Goal: Task Accomplishment & Management: Contribute content

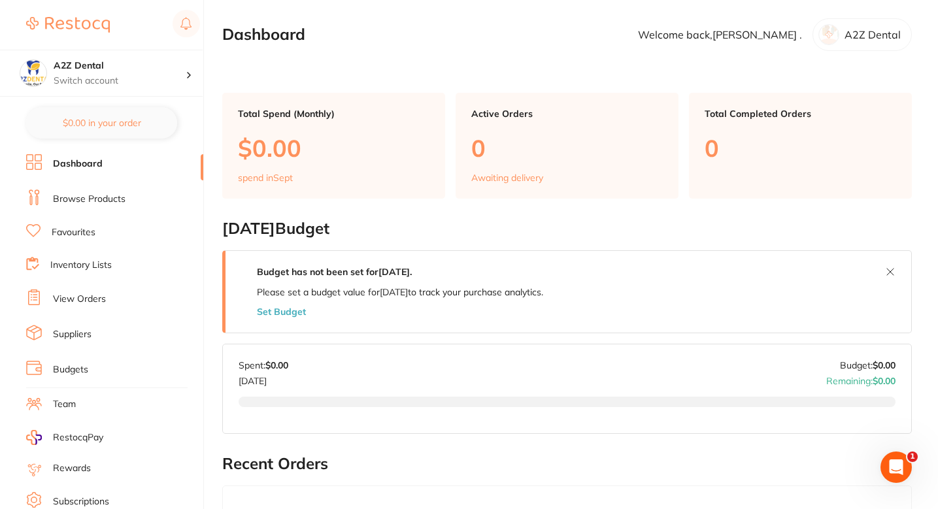
click at [103, 196] on link "Browse Products" at bounding box center [89, 199] width 73 height 13
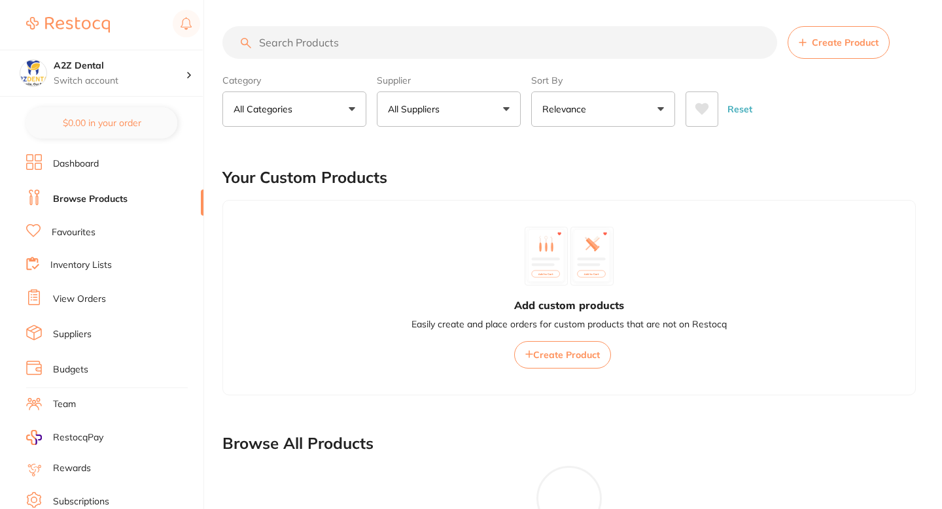
click at [439, 181] on div "Your Custom Products" at bounding box center [568, 178] width 693 height 44
click at [455, 112] on button "All Suppliers" at bounding box center [449, 109] width 144 height 35
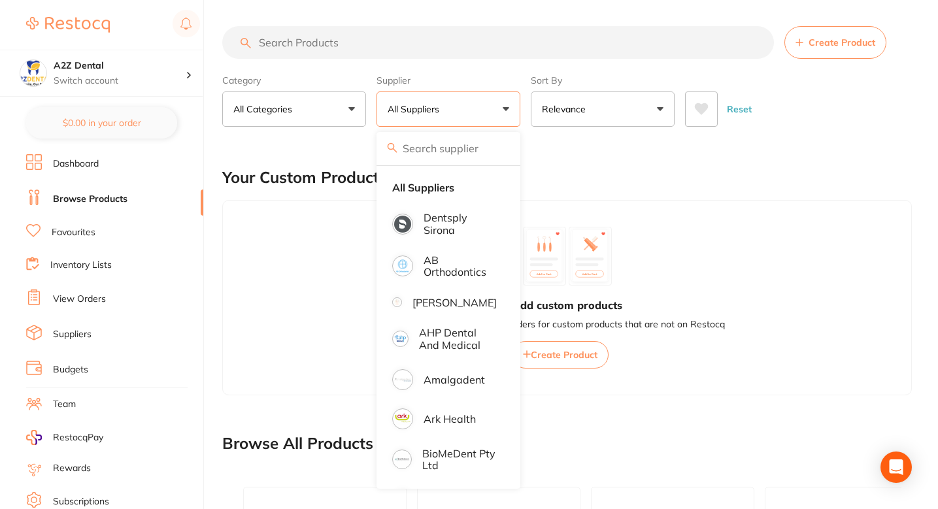
click at [455, 112] on button "All Suppliers" at bounding box center [449, 109] width 144 height 35
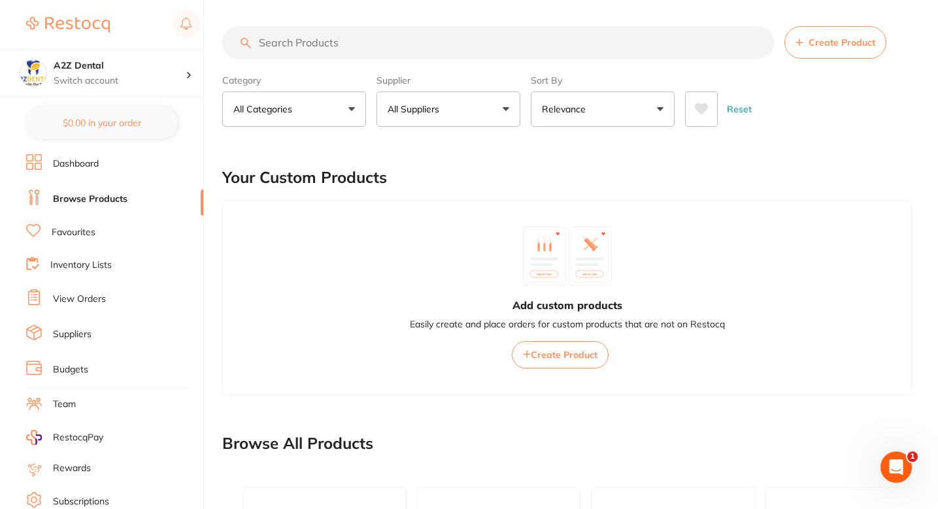
click at [500, 161] on div "Your Custom Products" at bounding box center [567, 178] width 690 height 44
click at [444, 109] on p "All Suppliers" at bounding box center [416, 109] width 57 height 13
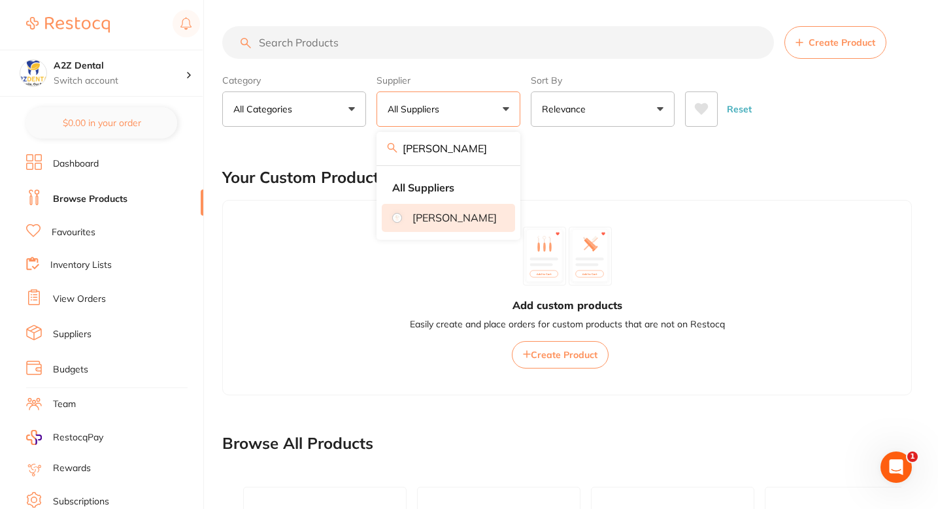
type input "Adam"
click at [464, 224] on p "[PERSON_NAME]" at bounding box center [455, 218] width 84 height 12
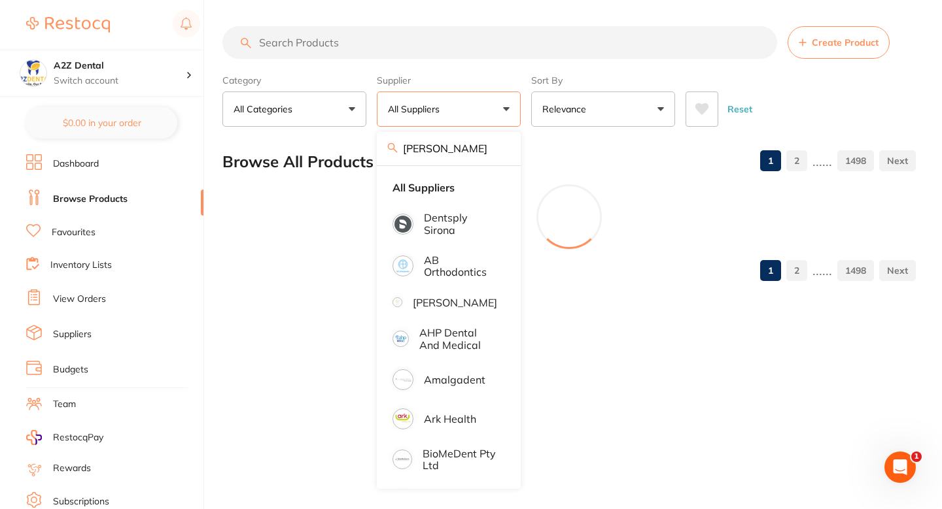
click at [432, 56] on input "search" at bounding box center [499, 42] width 555 height 33
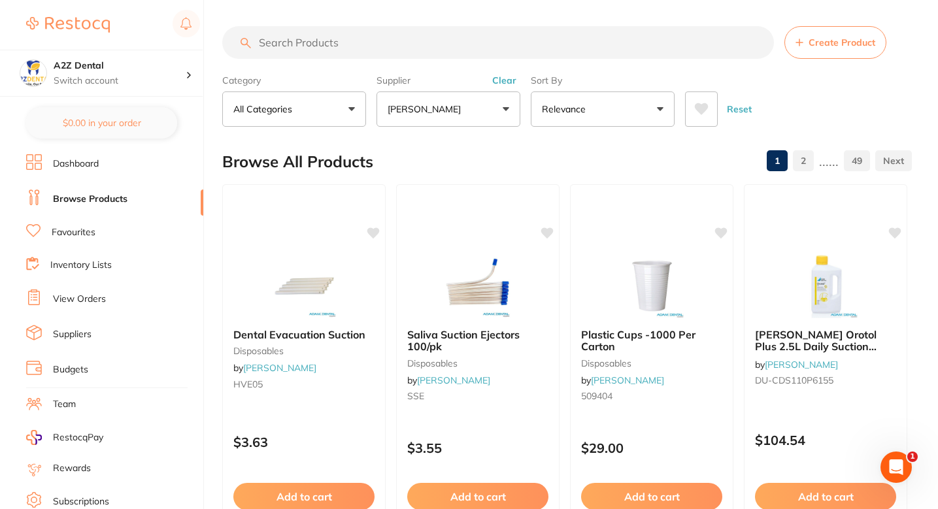
click at [430, 50] on input "search" at bounding box center [498, 42] width 552 height 33
paste input "VC2185"
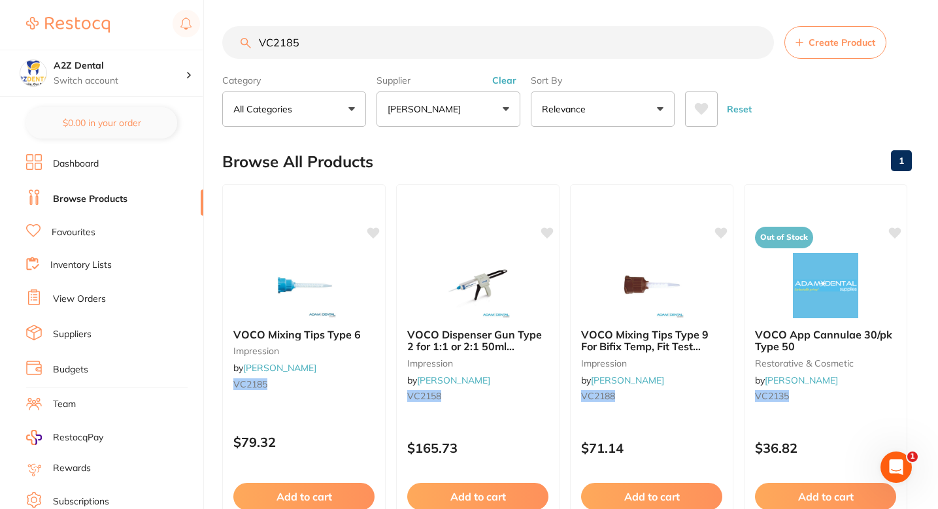
type input "VC2185"
click at [349, 277] on div at bounding box center [304, 285] width 164 height 66
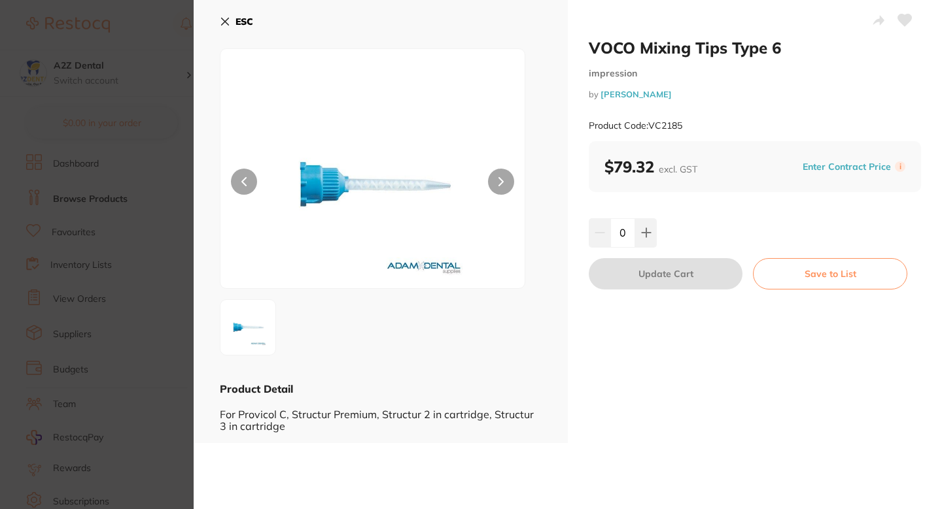
click at [828, 166] on button "Enter Contract Price" at bounding box center [847, 167] width 96 height 12
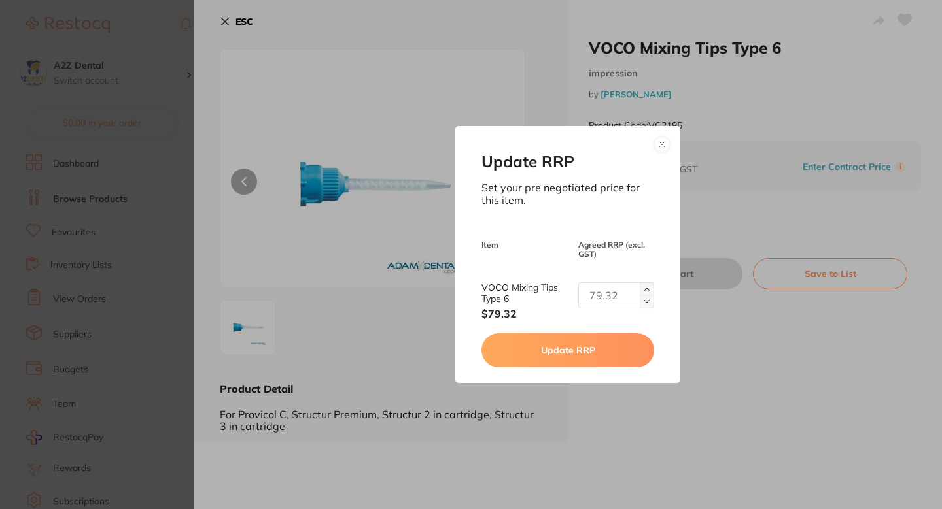
click at [609, 294] on input "text" at bounding box center [616, 296] width 76 height 26
paste input "text"
click at [610, 306] on input "text" at bounding box center [616, 296] width 76 height 26
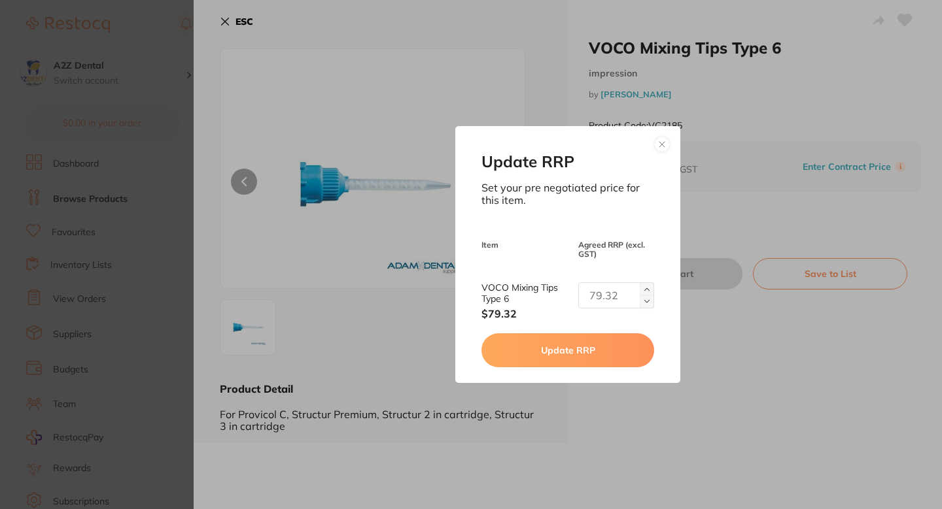
paste input "text"
click at [748, 224] on div "Update RRP Set your pre negotiated price for this item. Item Agreed RRP (excl. …" at bounding box center [568, 254] width 748 height 509
click at [585, 281] on div "Update RRP Set your pre negotiated price for this item. Item Agreed RRP (excl. …" at bounding box center [567, 254] width 224 height 257
click at [596, 286] on input "text" at bounding box center [616, 296] width 76 height 26
paste input "77.05"
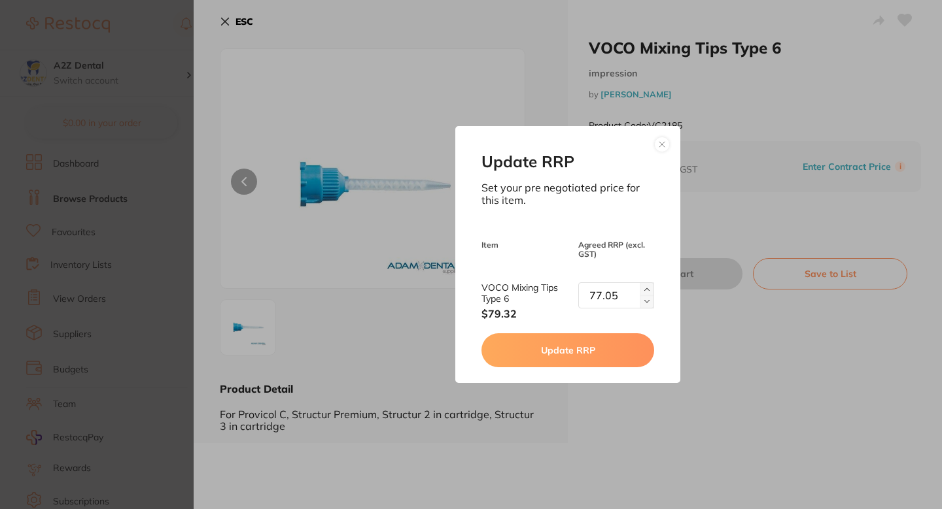
type input "77.05"
click at [589, 342] on button "Update RRP" at bounding box center [567, 351] width 172 height 34
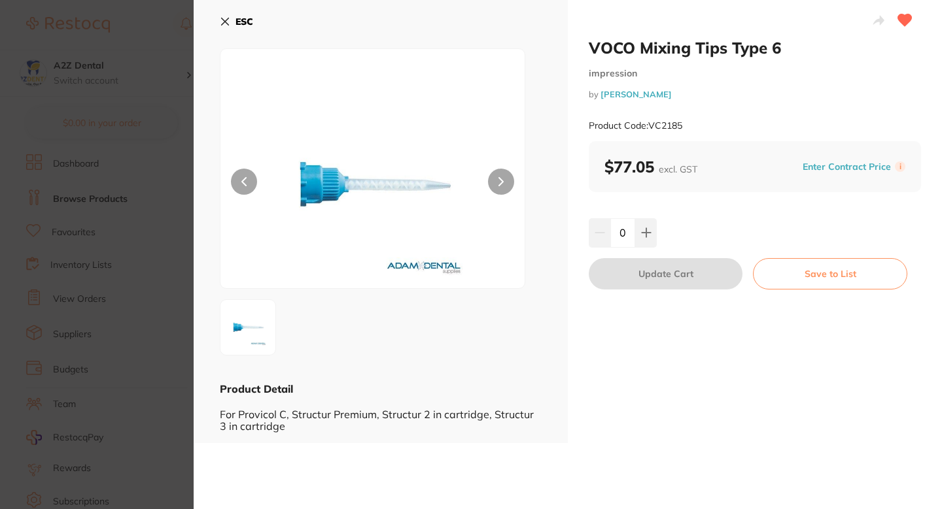
click at [111, 231] on section "VOCO Mixing Tips Type 6 impression by [PERSON_NAME] Product Code: VC2185 ESC Pr…" at bounding box center [471, 254] width 942 height 509
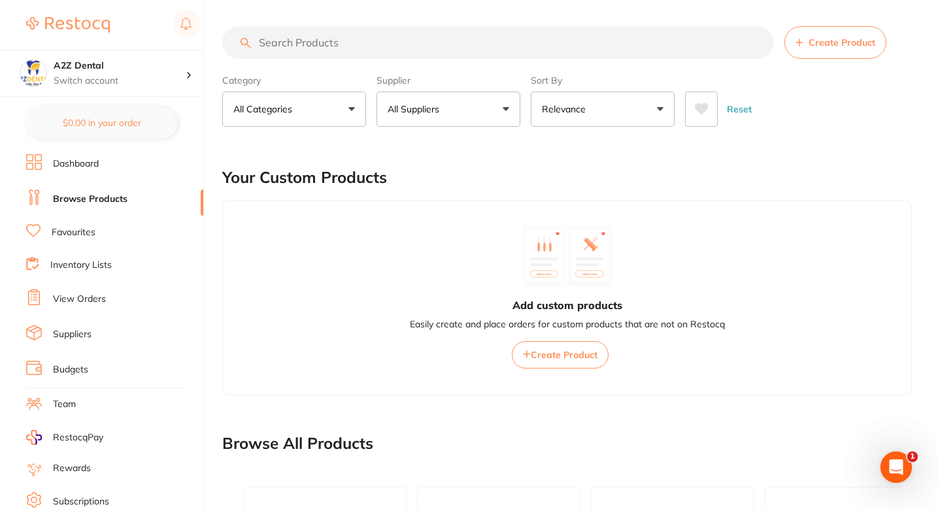
click at [373, 27] on input "search" at bounding box center [498, 42] width 552 height 33
paste input "77.05"
type input "77.05"
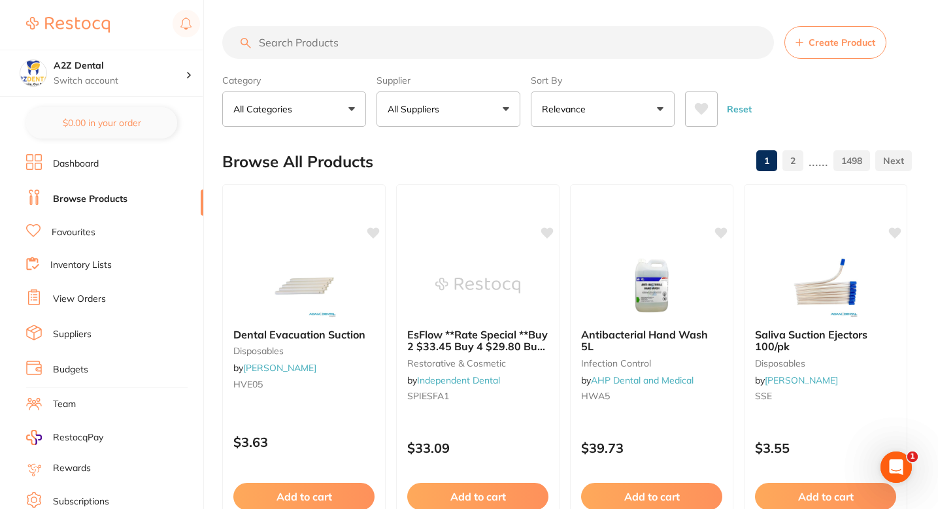
click at [404, 169] on div "Browse All Products 1 2 ...... 1498" at bounding box center [567, 162] width 690 height 44
click at [320, 33] on input "search" at bounding box center [498, 42] width 552 height 33
click at [85, 318] on ul "Dashboard Browse Products Favourites Inventory Lists View Orders Suppliers Budg…" at bounding box center [114, 379] width 177 height 451
click at [85, 328] on link "Suppliers" at bounding box center [72, 334] width 39 height 13
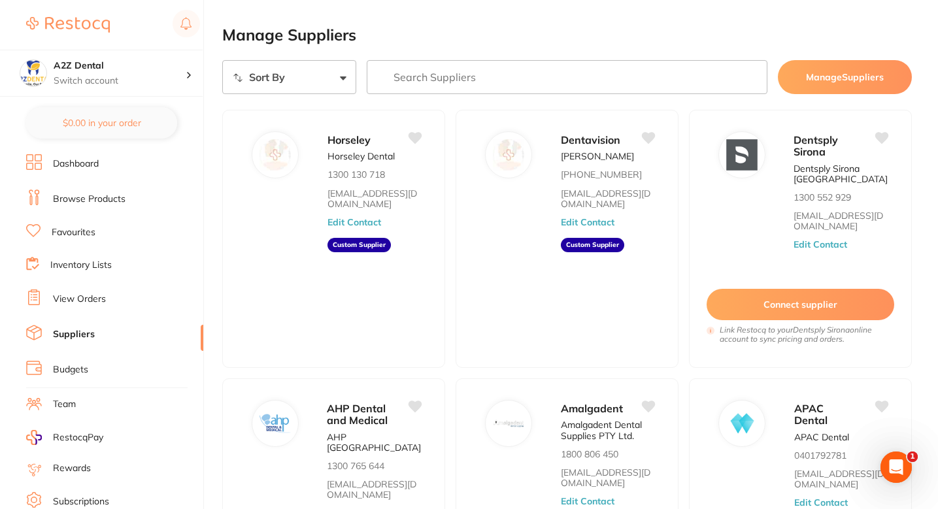
click at [470, 105] on section "Sort By A-Z Z-A Manage Suppliers Horseley Horseley Dental 1300 130 718 orders@h…" at bounding box center [567, 494] width 690 height 869
click at [499, 67] on input "search" at bounding box center [568, 77] width 402 height 34
click at [84, 215] on ul "Dashboard Browse Products Favourites Inventory Lists View Orders Suppliers Budg…" at bounding box center [114, 379] width 177 height 451
click at [102, 199] on link "Browse Products" at bounding box center [89, 199] width 73 height 13
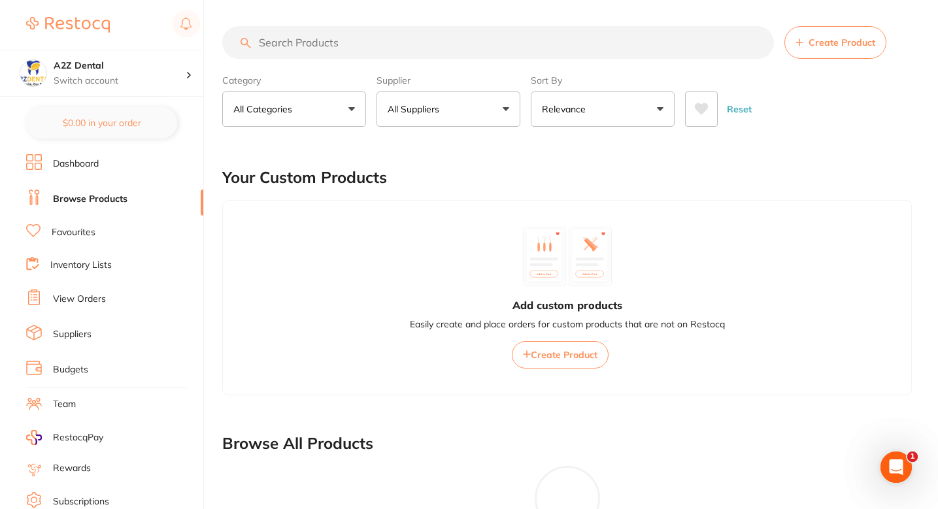
click at [448, 164] on div "Your Custom Products" at bounding box center [567, 178] width 690 height 44
click at [410, 237] on div "Add custom products Easily create and place orders for custom products that are…" at bounding box center [567, 298] width 690 height 196
click at [430, 211] on div "Add custom products Easily create and place orders for custom products that are…" at bounding box center [567, 298] width 690 height 196
click at [453, 172] on div "Your Custom Products" at bounding box center [567, 178] width 690 height 44
click at [561, 167] on div "Your Custom Products" at bounding box center [567, 178] width 690 height 44
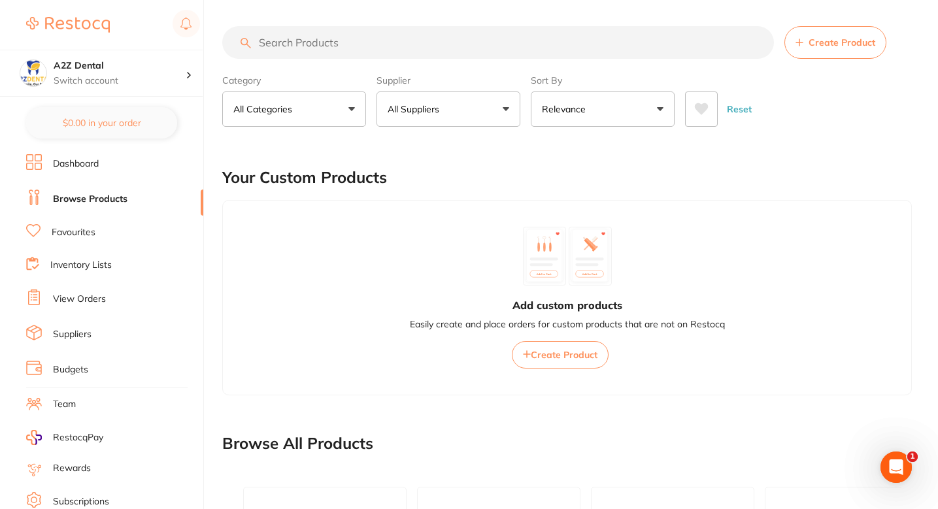
click at [476, 190] on div "Your Custom Products" at bounding box center [567, 178] width 690 height 44
click at [430, 154] on main "Create Product Category All Categories All Categories 3D Printing anaesthetic a…" at bounding box center [580, 458] width 716 height 916
click at [362, 225] on div "Add custom products Easily create and place orders for custom products that are…" at bounding box center [567, 298] width 690 height 196
click at [459, 199] on div "Your Custom Products" at bounding box center [567, 178] width 690 height 44
click at [483, 193] on div "Your Custom Products" at bounding box center [567, 178] width 690 height 44
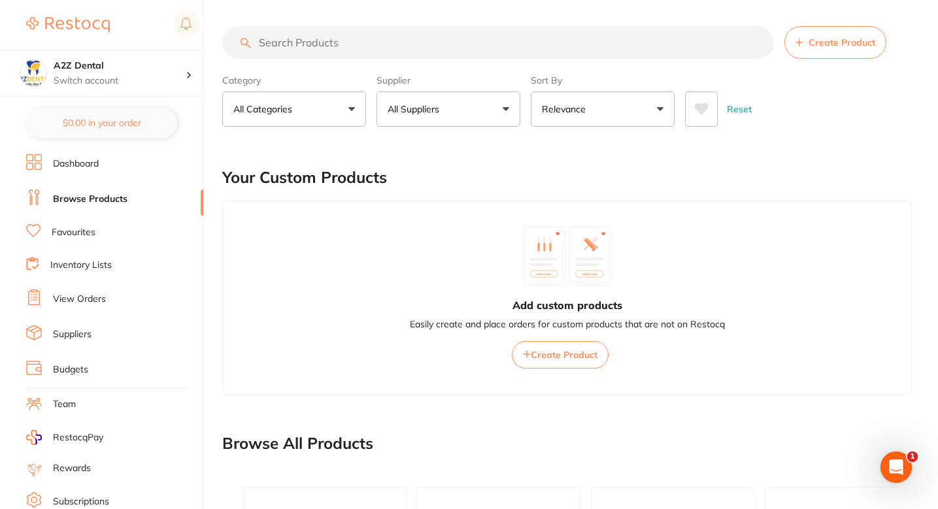
click at [519, 182] on div "Your Custom Products" at bounding box center [567, 178] width 690 height 44
click at [622, 184] on div "Your Custom Products" at bounding box center [567, 178] width 690 height 44
click at [407, 224] on div "Add custom products Easily create and place orders for custom products that are…" at bounding box center [567, 298] width 690 height 196
click at [439, 182] on div "Your Custom Products" at bounding box center [567, 178] width 690 height 44
click at [435, 116] on button "All Suppliers" at bounding box center [449, 109] width 144 height 35
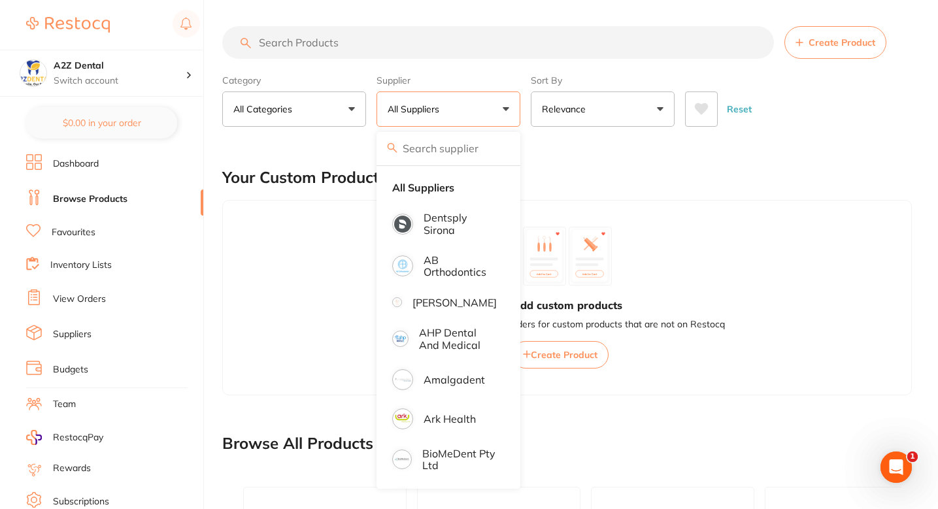
click at [555, 128] on main "Create Product Category All Categories All Categories 3D Printing anaesthetic a…" at bounding box center [580, 458] width 716 height 916
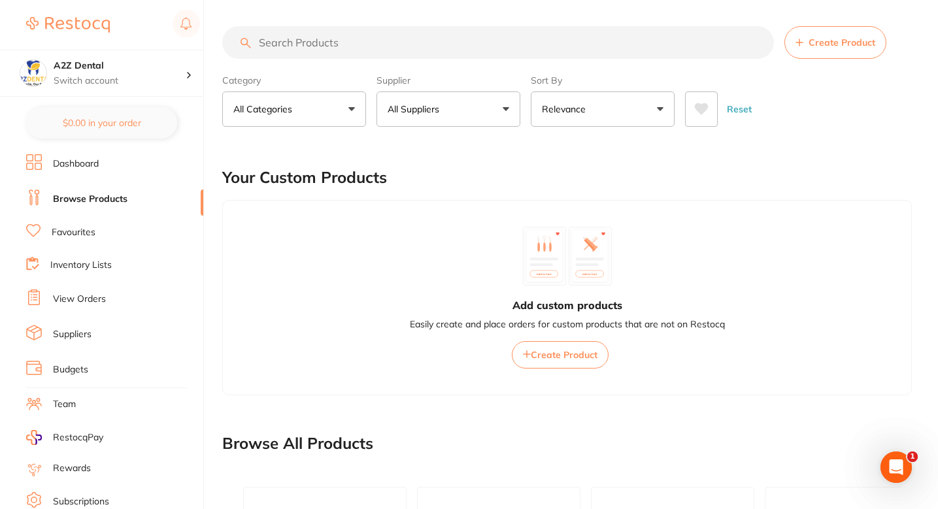
click at [540, 168] on div "Your Custom Products" at bounding box center [567, 178] width 690 height 44
click at [486, 114] on button "All Suppliers" at bounding box center [449, 109] width 144 height 35
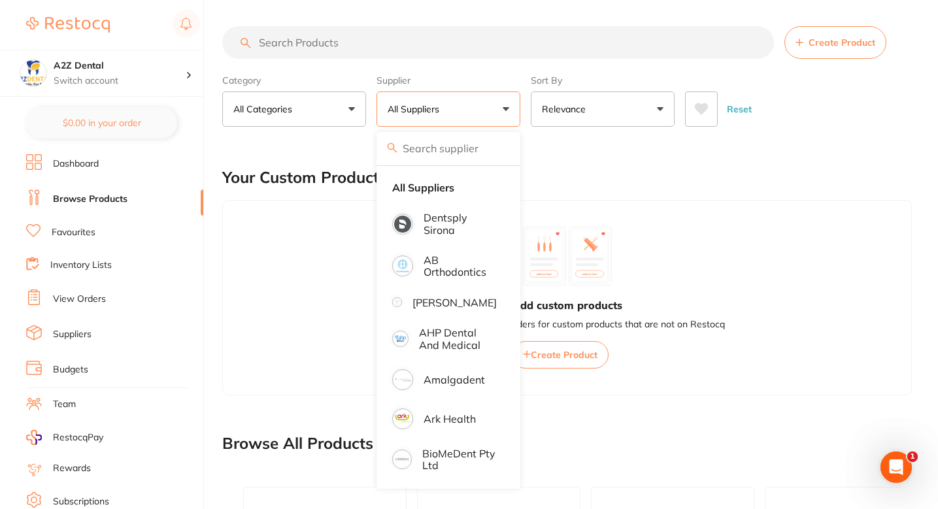
click at [466, 156] on input "search" at bounding box center [449, 148] width 144 height 33
click at [568, 157] on div "Your Custom Products" at bounding box center [567, 178] width 690 height 44
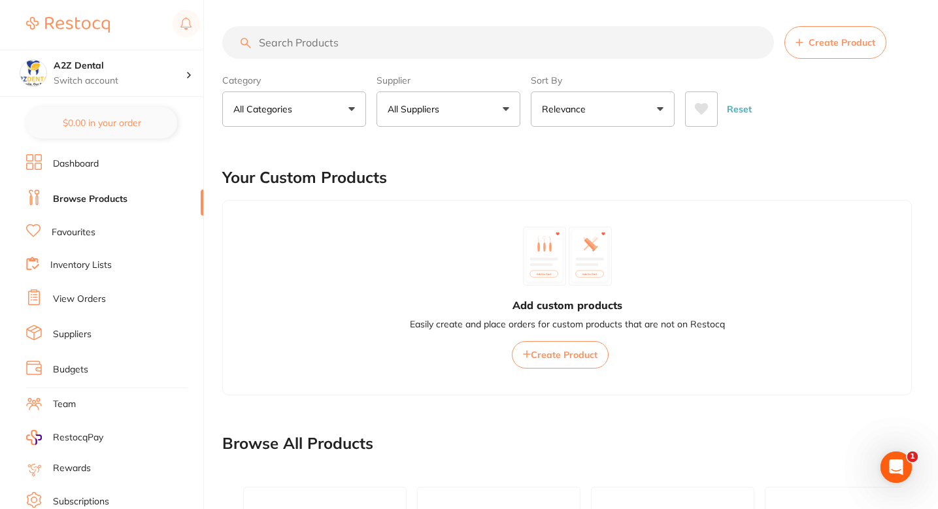
click at [478, 161] on div "Your Custom Products" at bounding box center [567, 178] width 690 height 44
click at [492, 109] on button "All Suppliers" at bounding box center [449, 109] width 144 height 35
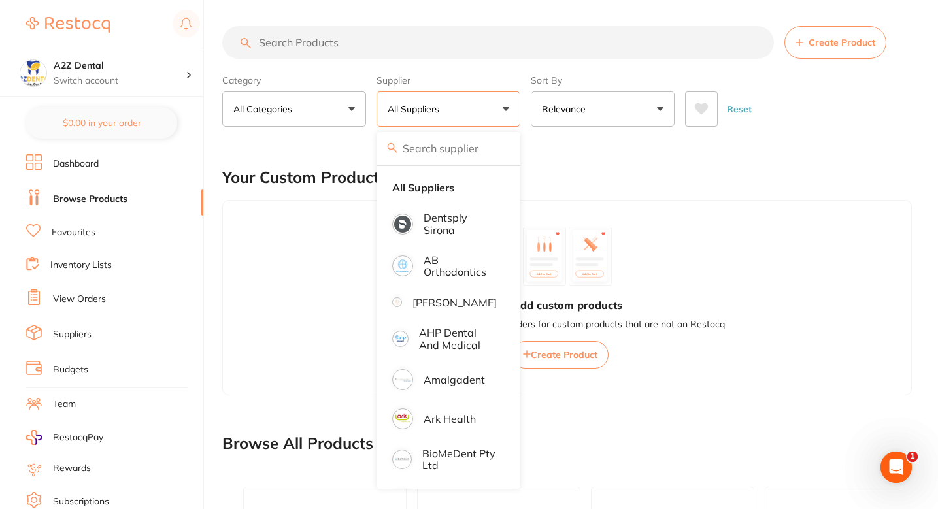
click at [526, 161] on div "Your Custom Products" at bounding box center [567, 178] width 690 height 44
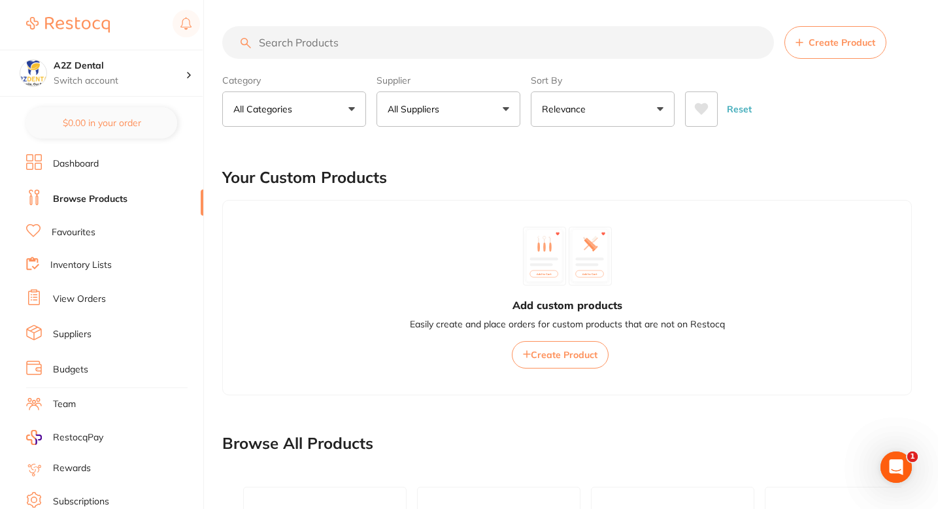
click at [491, 116] on button "All Suppliers" at bounding box center [449, 109] width 144 height 35
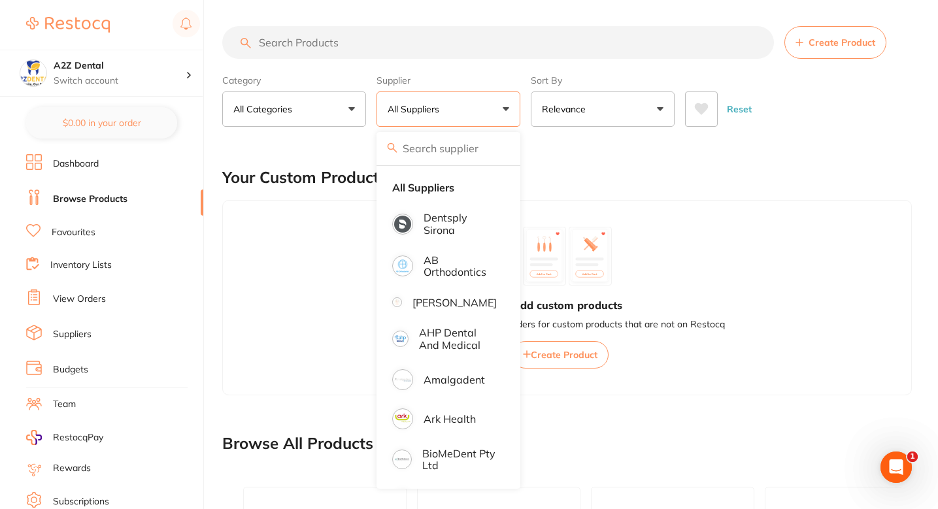
click at [596, 173] on div "Your Custom Products" at bounding box center [567, 178] width 690 height 44
click at [650, 154] on main "Create Product Category All Categories All Categories 3D Printing anaesthetic a…" at bounding box center [580, 458] width 716 height 916
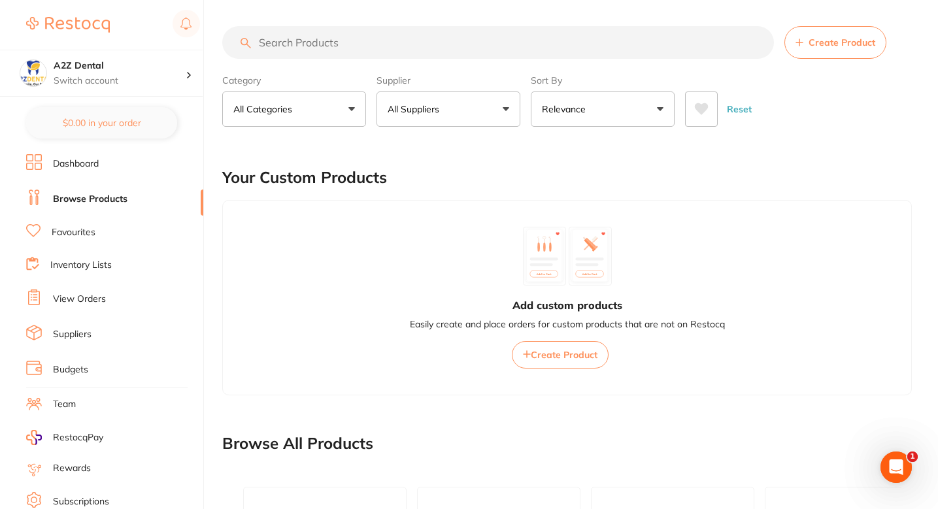
click at [796, 57] on button "Create Product" at bounding box center [836, 42] width 102 height 33
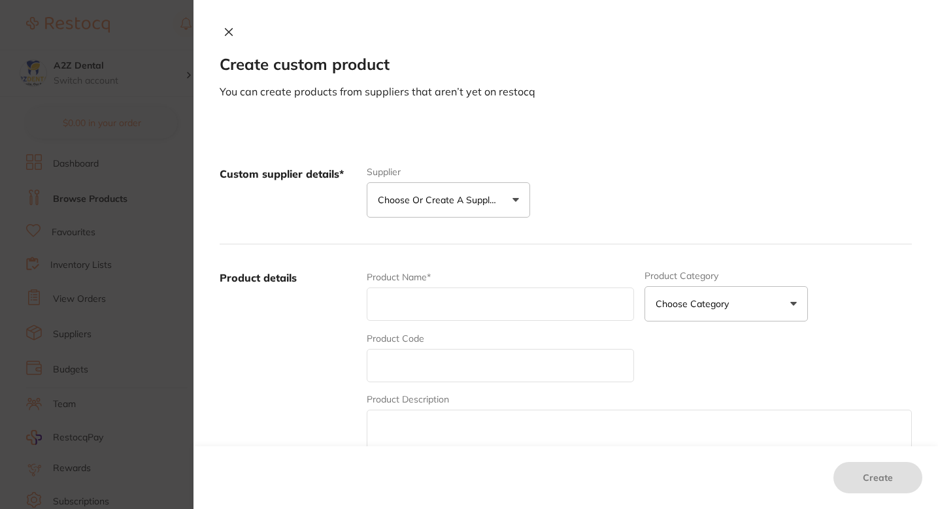
click at [407, 210] on button "Choose or create a supplier" at bounding box center [449, 199] width 164 height 35
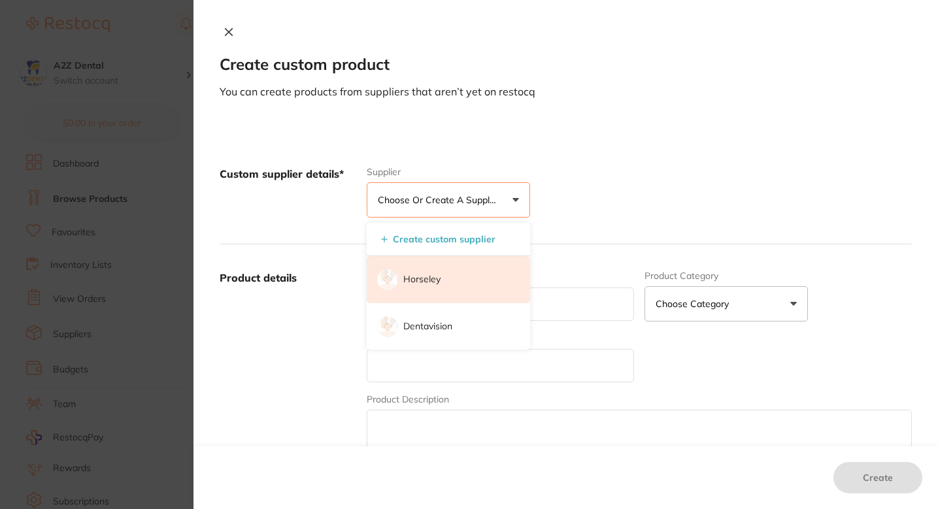
click at [450, 281] on li "Horseley" at bounding box center [449, 279] width 164 height 47
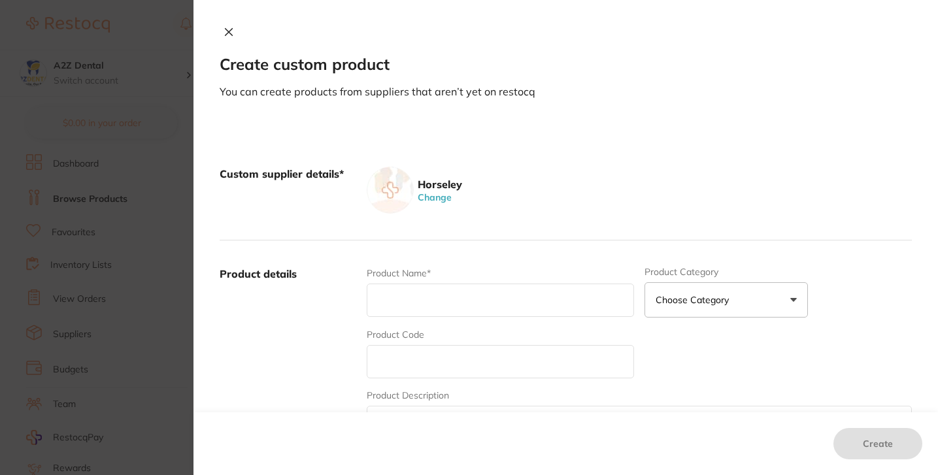
click at [606, 162] on div "Custom supplier details* Horseley Change" at bounding box center [566, 191] width 693 height 100
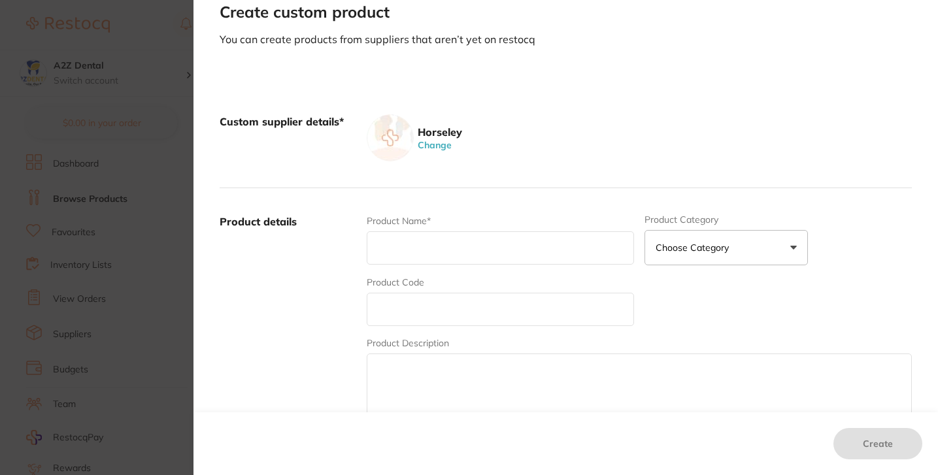
scroll to position [90, 0]
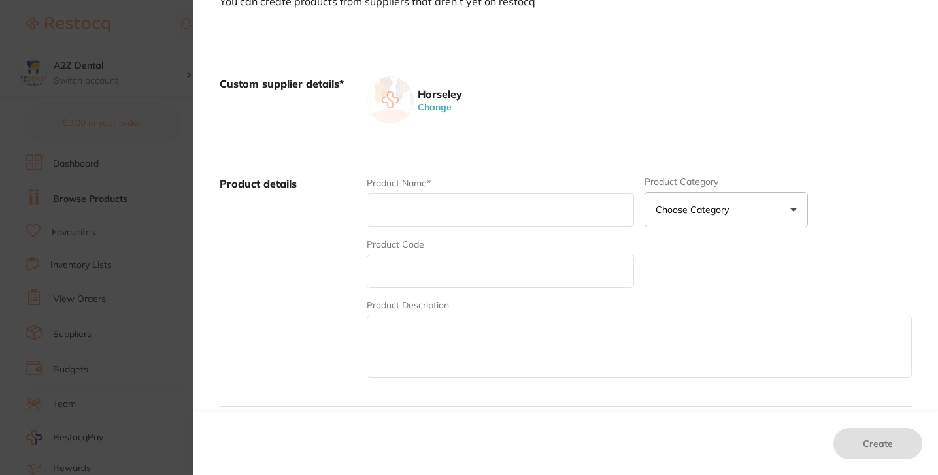
click at [449, 216] on input "text" at bounding box center [500, 210] width 267 height 33
paste input "SHF -B21402 SHOFU"
click at [459, 288] on input "text" at bounding box center [500, 271] width 267 height 33
click at [454, 207] on input "SHF -B21402 SHOFU" at bounding box center [500, 210] width 267 height 33
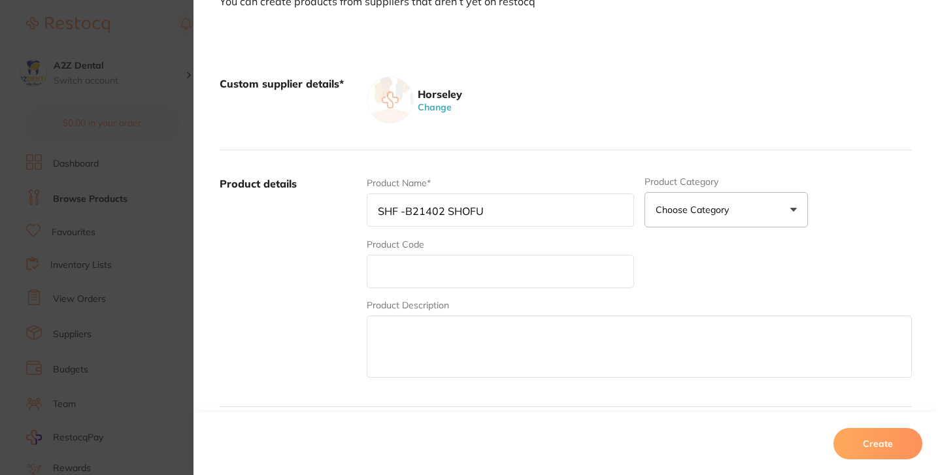
type input "SHF -B21402"
click at [454, 288] on input "text" at bounding box center [500, 271] width 267 height 33
paste input "SHF -B21402 SHOFU"
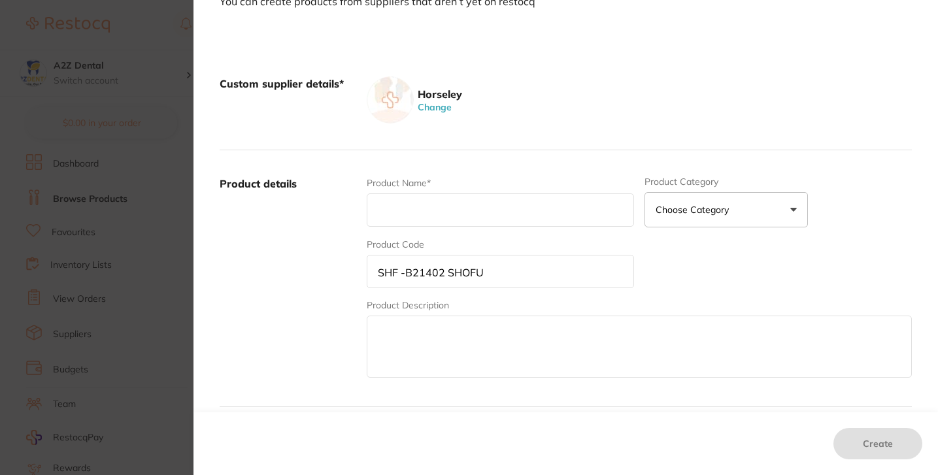
click at [401, 283] on input "SHF -B21402 SHOFU" at bounding box center [500, 271] width 267 height 33
click at [398, 284] on input "SHF -B21402 SHOFU" at bounding box center [500, 271] width 267 height 33
click at [480, 284] on input "SHF -B21402 SHOFU" at bounding box center [500, 271] width 267 height 33
click at [398, 285] on input "SHF -B21402 SHOFU" at bounding box center [500, 271] width 267 height 33
type input "SHF -B21402 SHOFU"
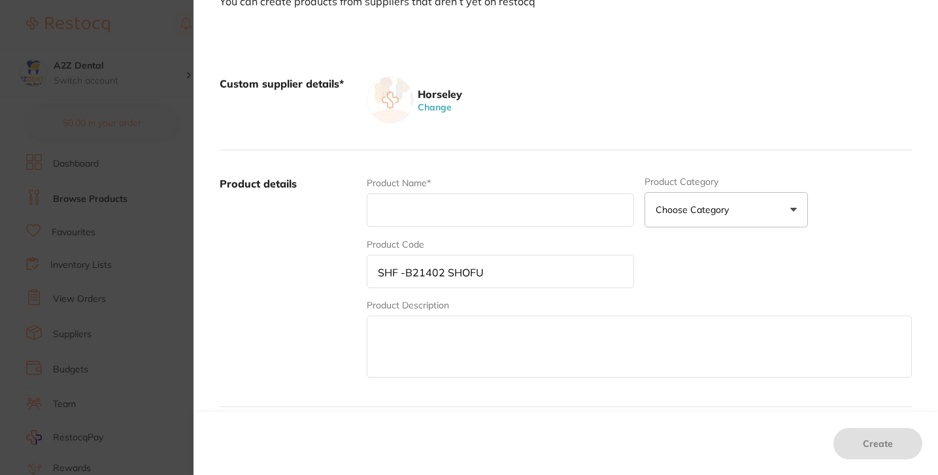
click at [411, 203] on input "text" at bounding box center [500, 210] width 267 height 33
paste input "1402 B e a u t i fi l II 4.5gm A2"
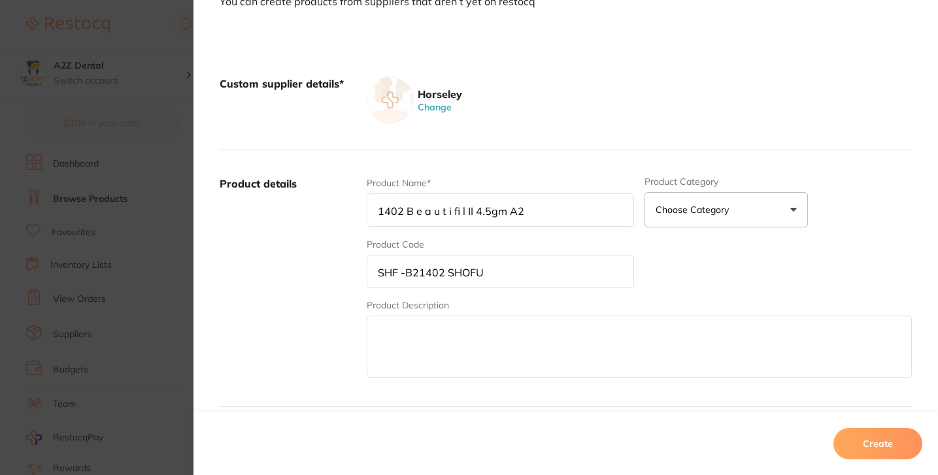
click at [494, 323] on textarea at bounding box center [639, 347] width 545 height 62
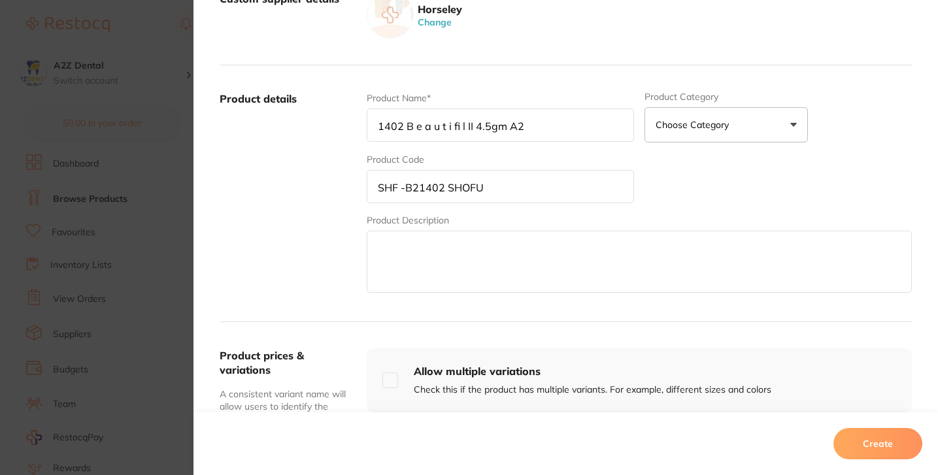
scroll to position [149, 0]
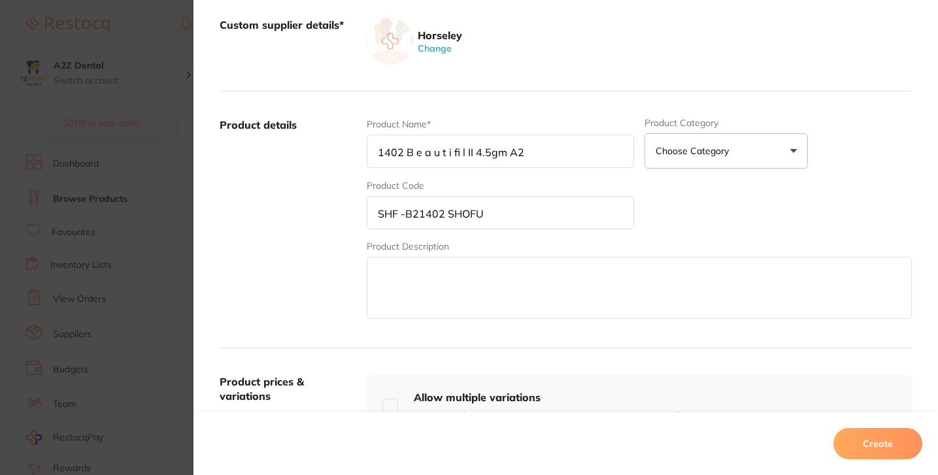
click at [410, 156] on input "1402 B e a u t i fi l II 4.5gm A2" at bounding box center [500, 151] width 267 height 33
click at [411, 157] on input "1402 B e a u t i fi l II 4.5gm A2" at bounding box center [500, 151] width 267 height 33
click at [480, 151] on input "1402 Beautifil II 4.5gm A2" at bounding box center [500, 151] width 267 height 33
click at [511, 152] on input "1402 Beautifil II 4.5gm A2" at bounding box center [500, 151] width 267 height 33
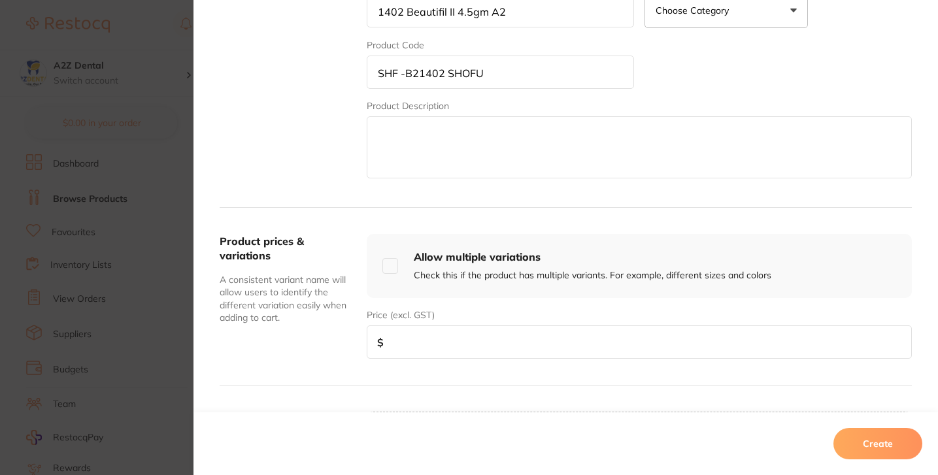
scroll to position [326, 0]
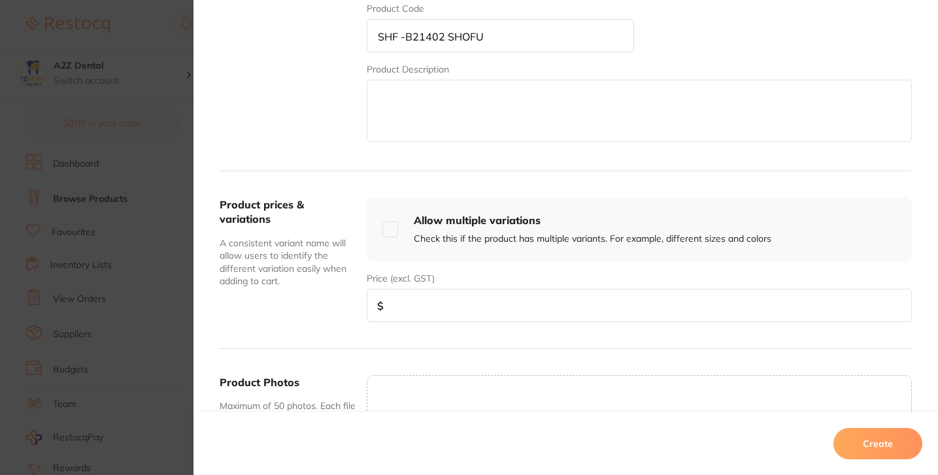
type input "1402 Beautifil II 4.5gm A2"
click at [453, 301] on input "number" at bounding box center [639, 305] width 545 height 33
click at [466, 309] on input "number" at bounding box center [639, 305] width 545 height 33
paste input "55.55"
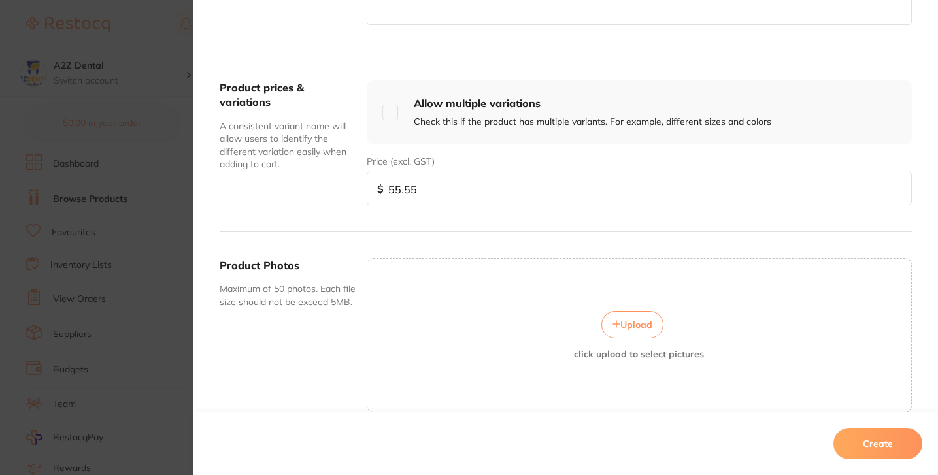
scroll to position [439, 0]
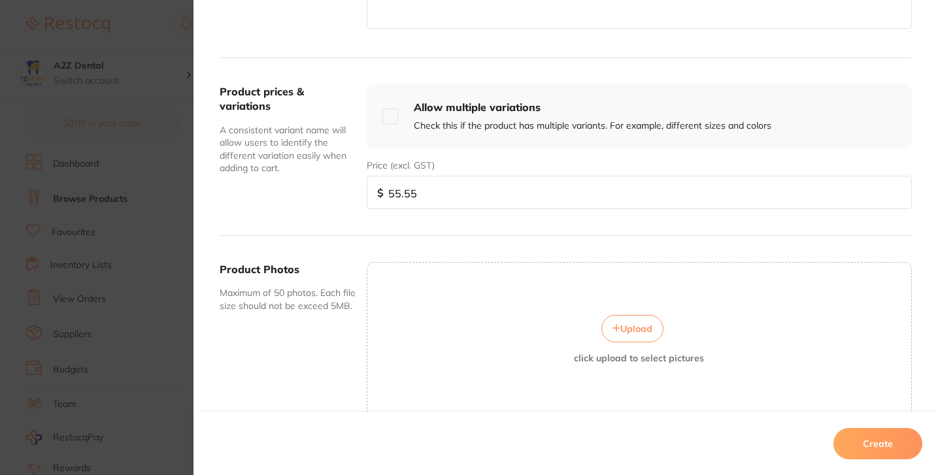
click at [400, 190] on input "55.55" at bounding box center [639, 192] width 545 height 33
paste input "0.50"
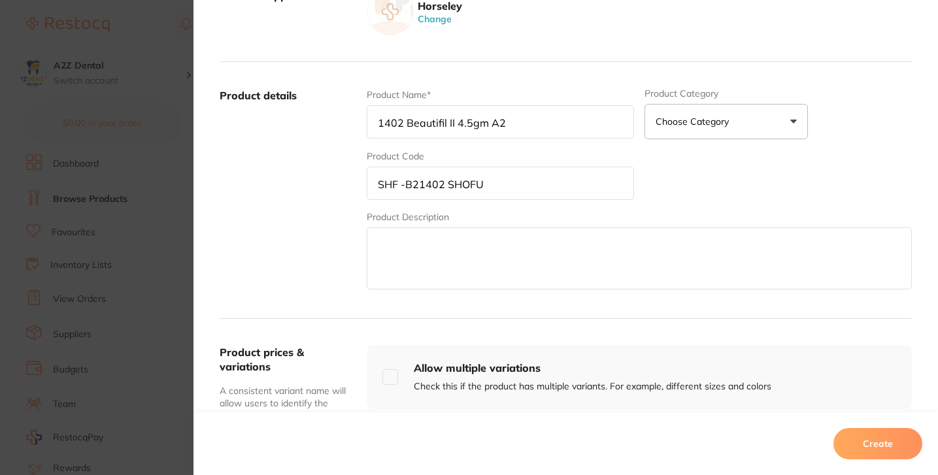
scroll to position [181, 0]
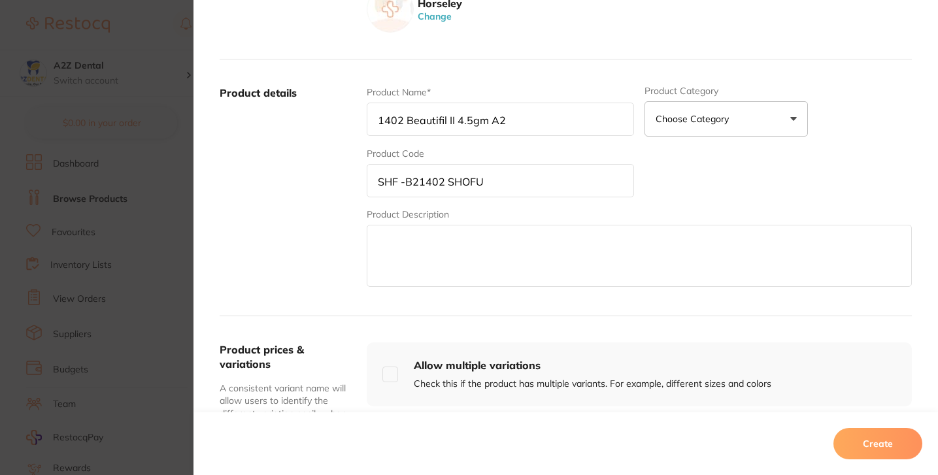
type input "51"
click at [853, 447] on button "Create" at bounding box center [878, 443] width 89 height 31
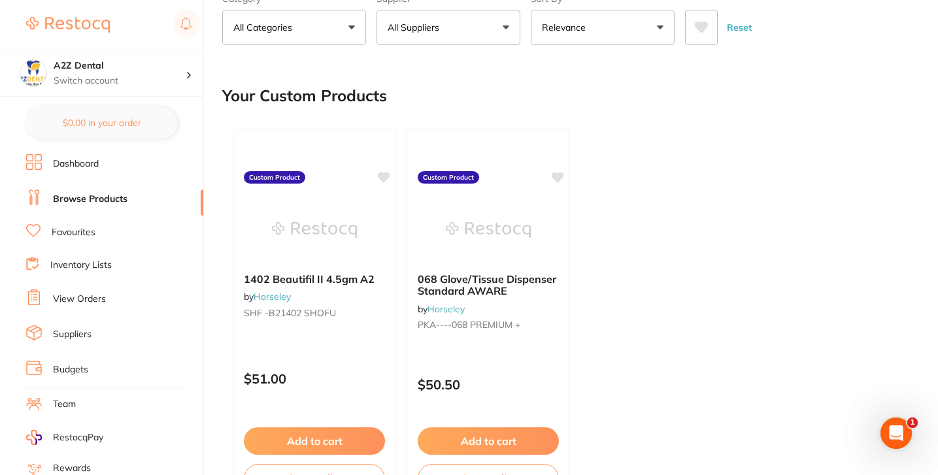
scroll to position [0, 0]
click at [623, 243] on div "1402 Beautifil II 4.5gm A2 by Horseley SHF -B21402 SHOFU Custom Product $51.00 …" at bounding box center [567, 316] width 690 height 397
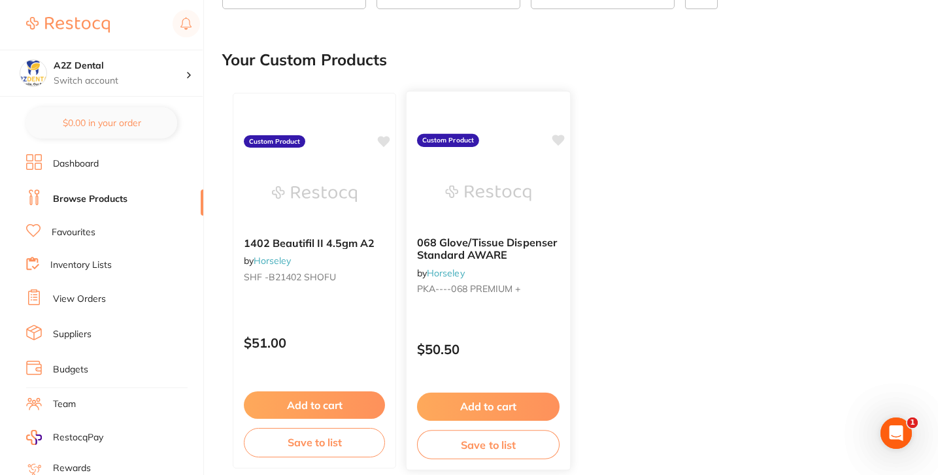
scroll to position [126, 0]
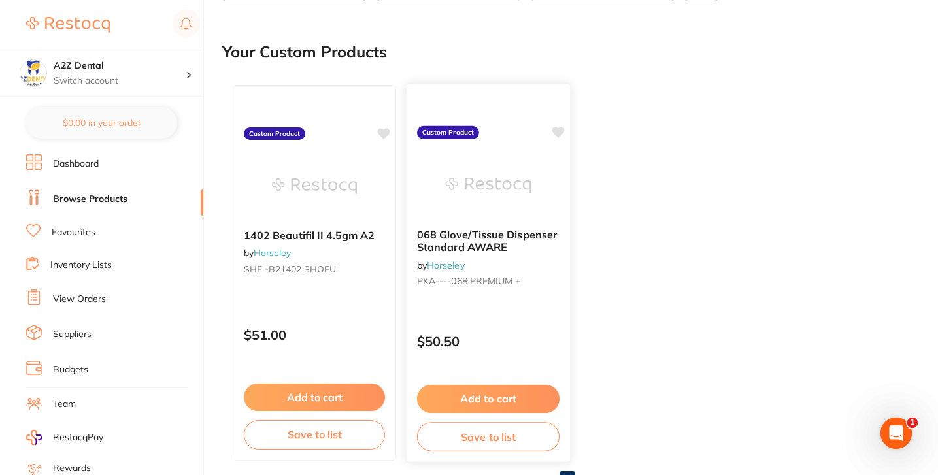
click at [562, 128] on icon at bounding box center [559, 132] width 12 height 11
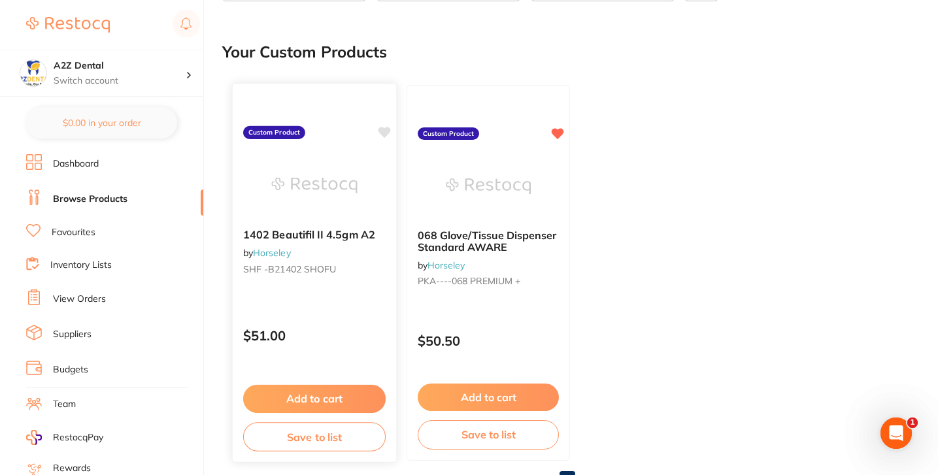
click at [389, 131] on icon at bounding box center [385, 132] width 12 height 11
click at [678, 248] on div "1402 Beautifil II 4.5gm A2 by Horseley SHF -B21402 SHOFU Custom Product $51.00 …" at bounding box center [567, 273] width 690 height 397
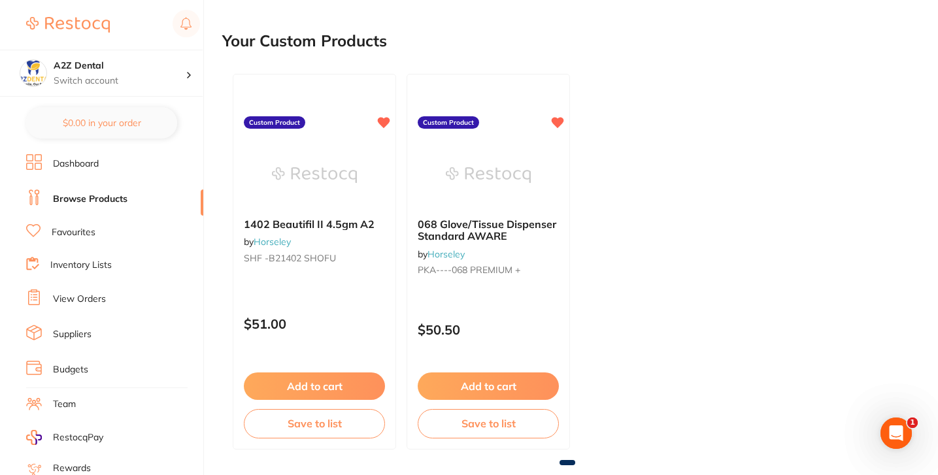
scroll to position [0, 0]
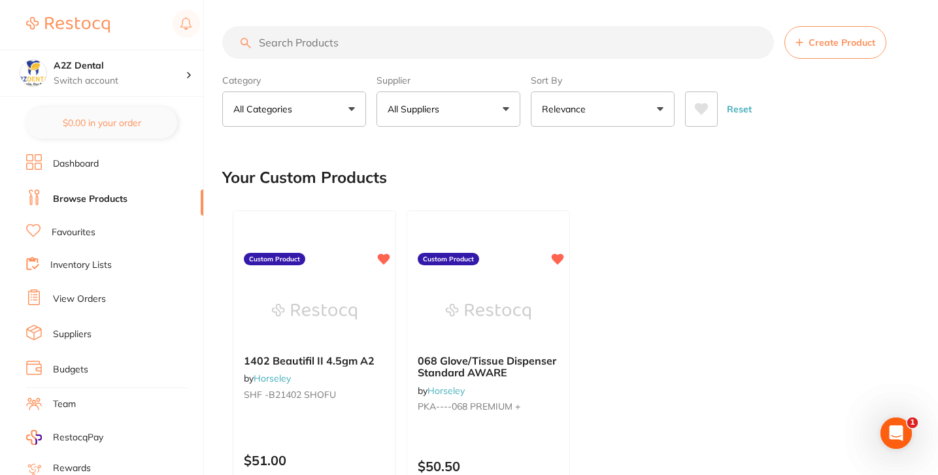
click at [713, 188] on div "Your Custom Products" at bounding box center [567, 178] width 690 height 44
click at [837, 54] on button "Create Product" at bounding box center [836, 42] width 102 height 33
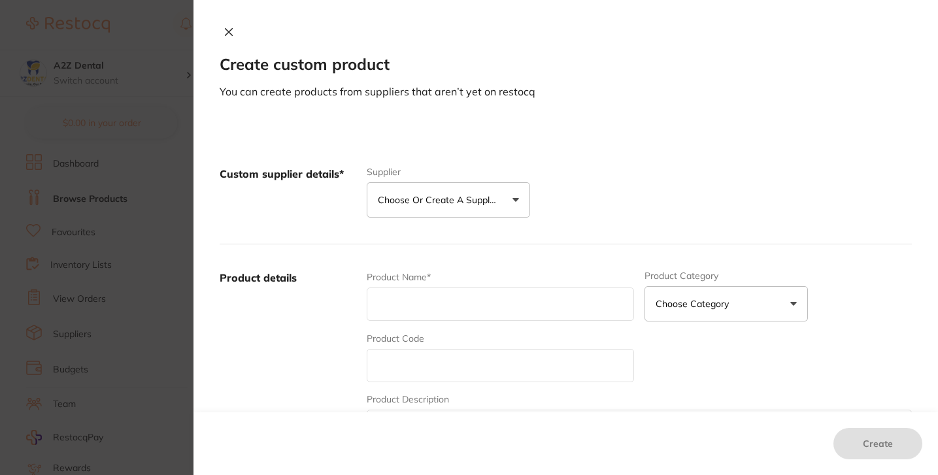
click at [454, 201] on p "Choose or create a supplier" at bounding box center [440, 200] width 124 height 13
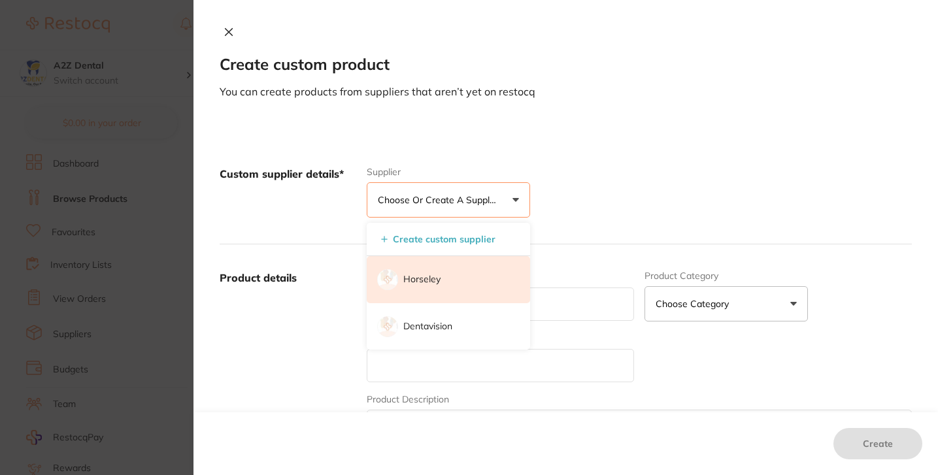
click at [437, 276] on li "Horseley" at bounding box center [449, 279] width 164 height 47
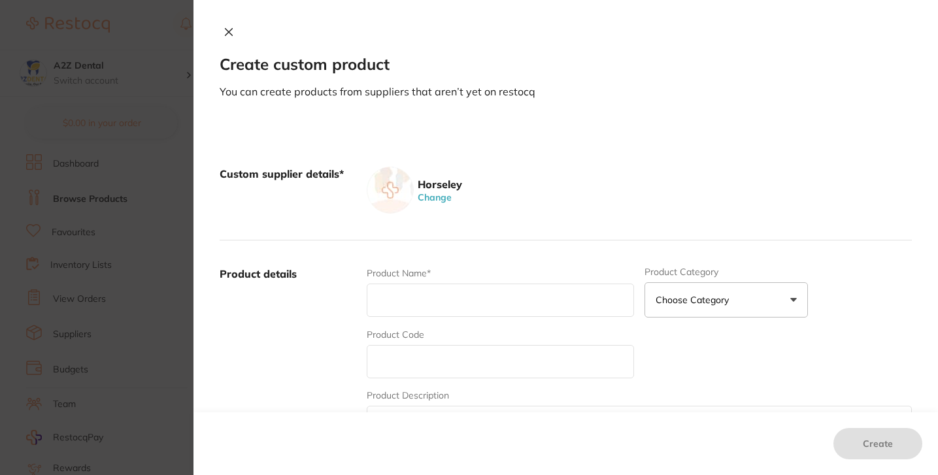
click at [440, 314] on input "text" at bounding box center [500, 300] width 267 height 33
click at [448, 295] on input "text" at bounding box center [500, 300] width 267 height 33
paste input "21402 SHOEU"
click at [467, 298] on input "21402 SHOEU" at bounding box center [500, 300] width 267 height 33
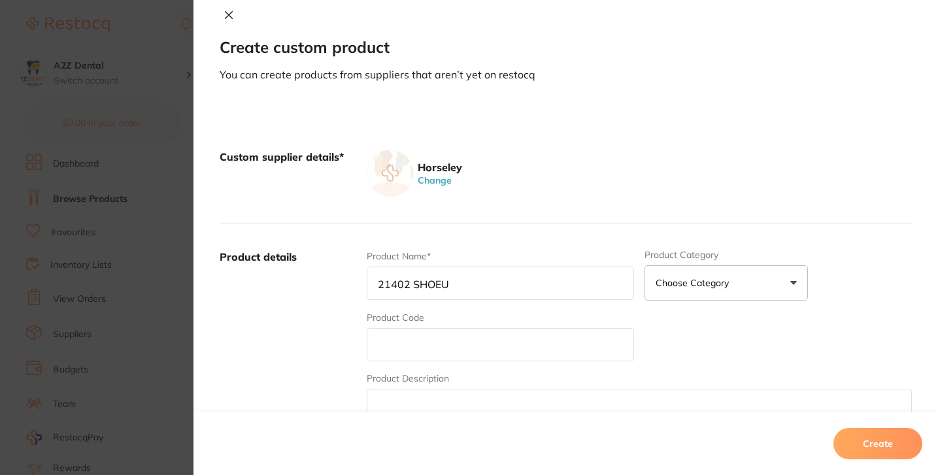
scroll to position [18, 0]
type input "21402 SHOEU"
click at [436, 269] on input "21402 SHOEU" at bounding box center [500, 282] width 267 height 33
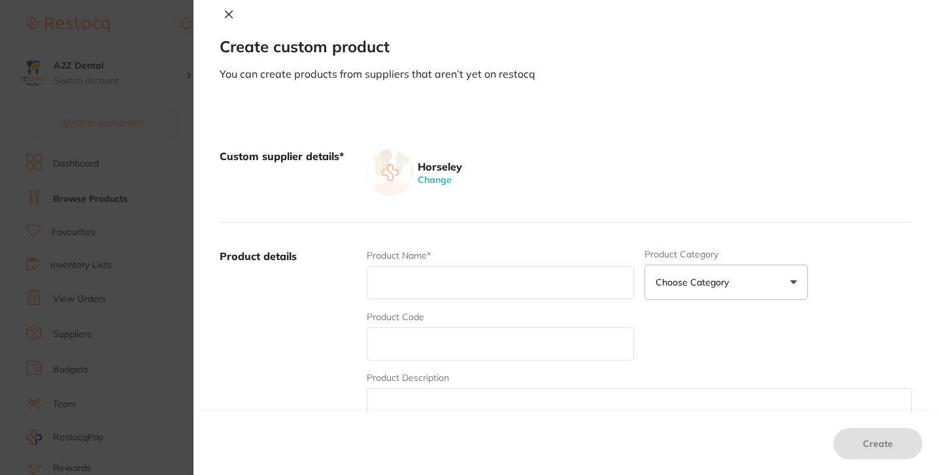
click at [71, 241] on section "Create custom product You can create products from suppliers that aren’t yet on…" at bounding box center [469, 237] width 938 height 475
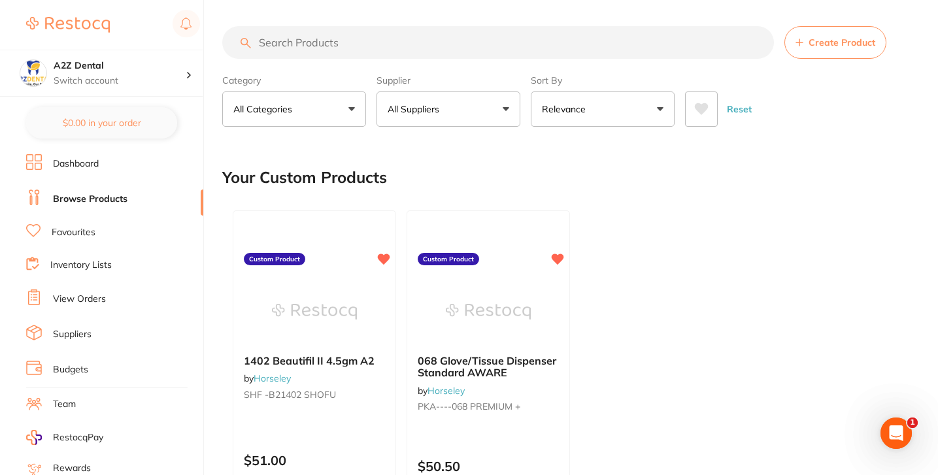
click at [517, 182] on div "Your Custom Products" at bounding box center [567, 178] width 690 height 44
click at [642, 224] on div "1402 Beautifil II 4.5gm A2 by Horseley SHF -B21402 SHOFU Custom Product $51.00 …" at bounding box center [567, 398] width 690 height 397
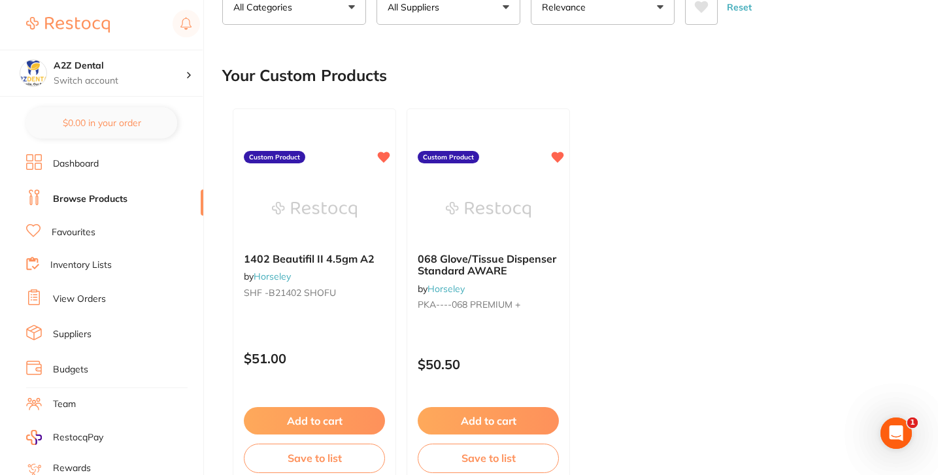
scroll to position [107, 0]
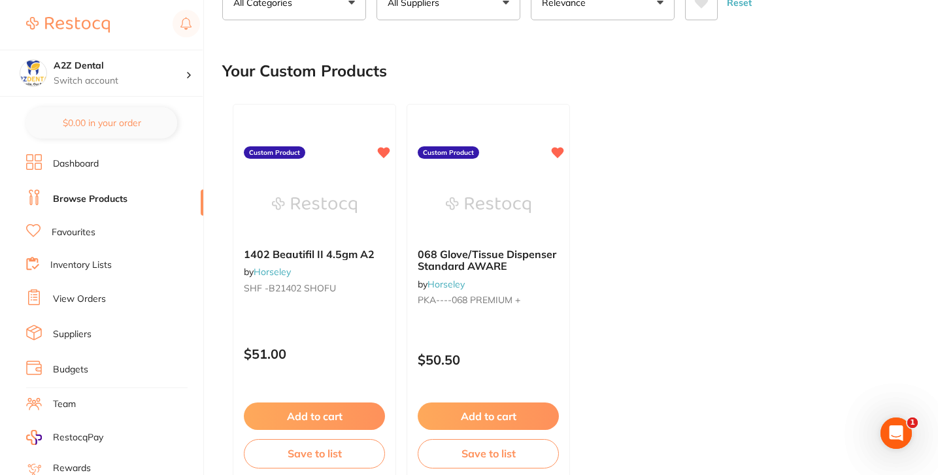
click at [643, 215] on div "1402 Beautifil II 4.5gm A2 by Horseley SHF -B21402 SHOFU Custom Product $51.00 …" at bounding box center [567, 292] width 690 height 397
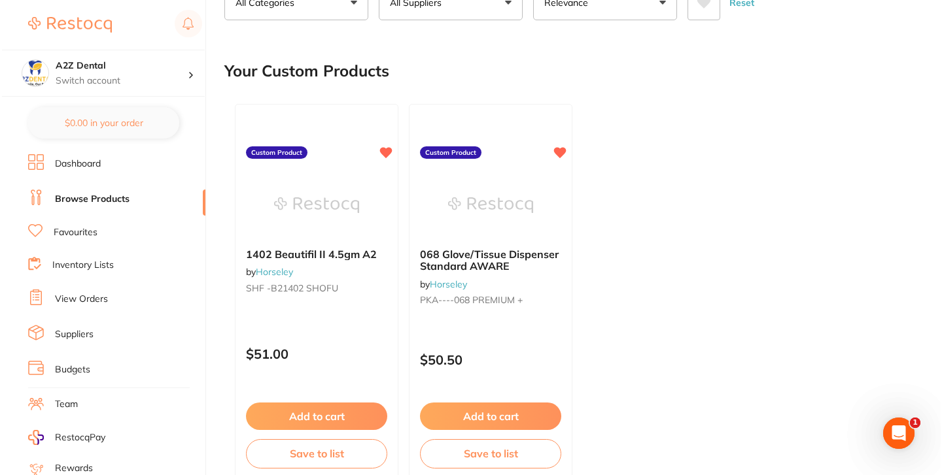
scroll to position [0, 0]
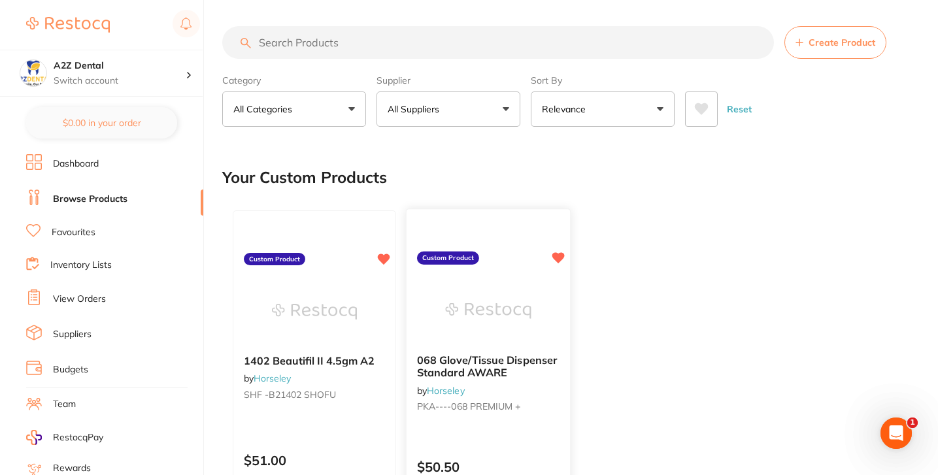
click at [542, 234] on div at bounding box center [489, 225] width 164 height 33
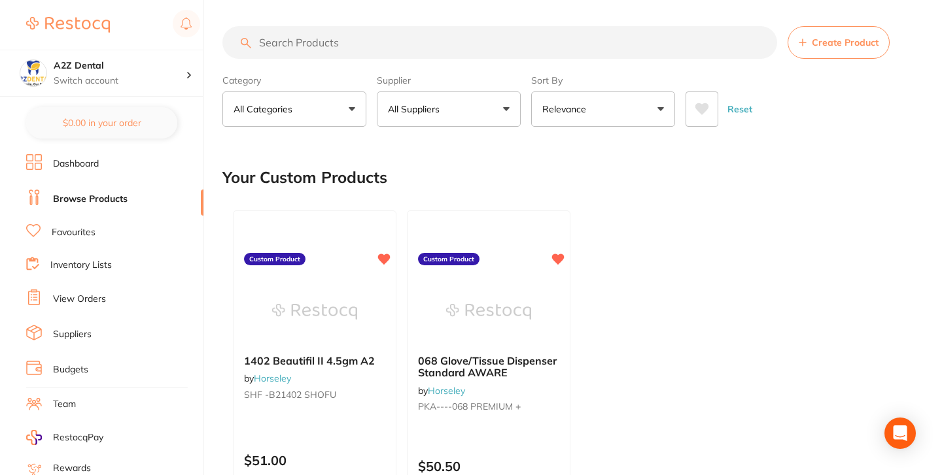
click at [528, 164] on div "Your Custom Products" at bounding box center [568, 178] width 693 height 44
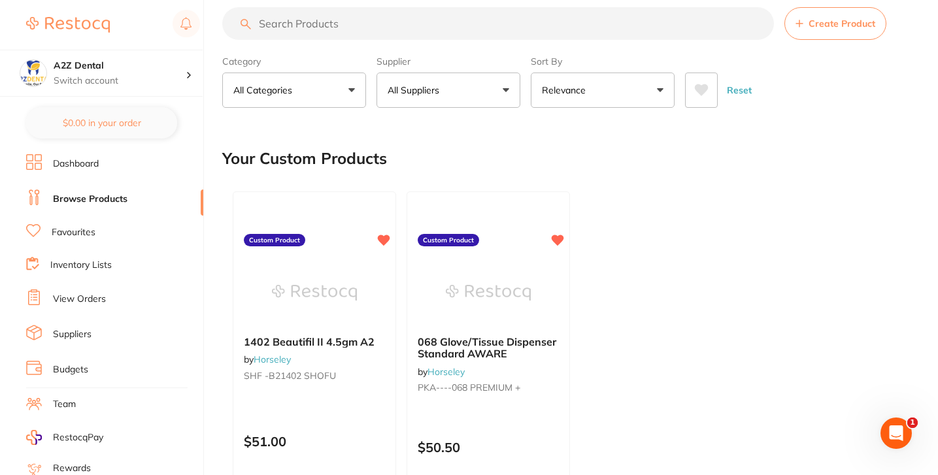
click at [585, 167] on div "Your Custom Products" at bounding box center [567, 159] width 690 height 44
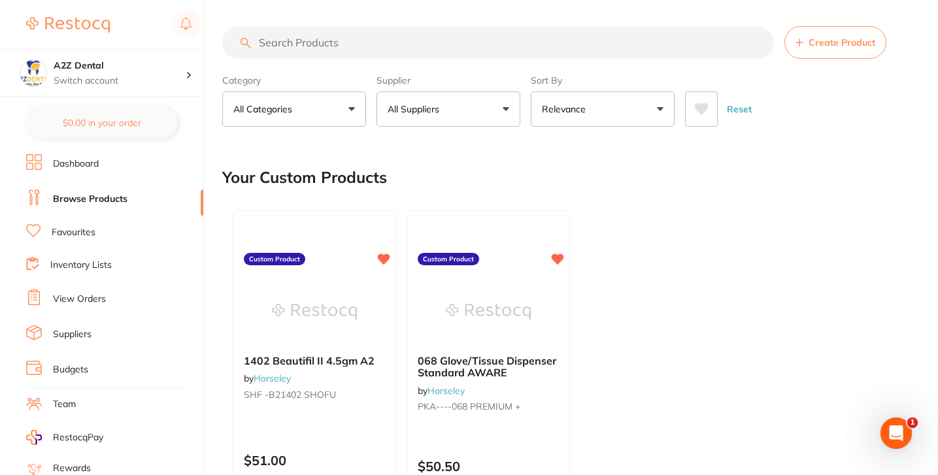
click at [592, 180] on div "Your Custom Products" at bounding box center [567, 178] width 690 height 44
click at [606, 227] on div "1402 Beautifil II 4.5gm A2 by Horseley SHF -B21402 SHOFU Custom Product $51.00 …" at bounding box center [567, 398] width 690 height 397
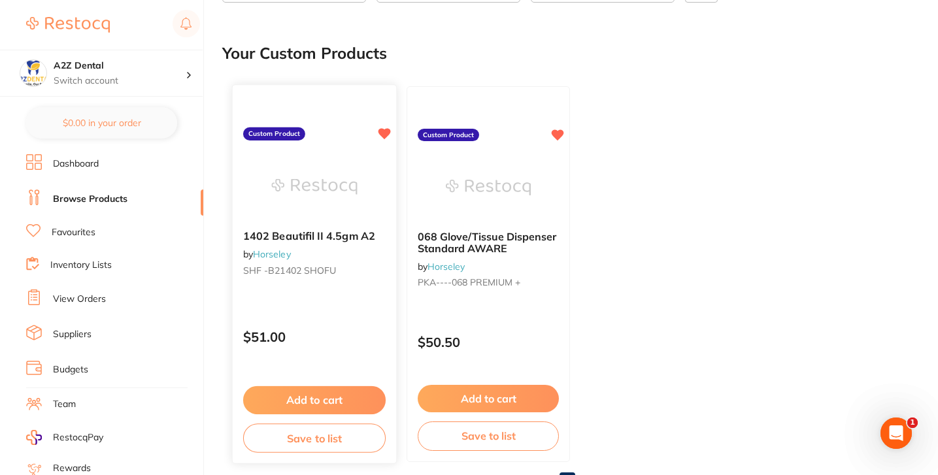
scroll to position [131, 0]
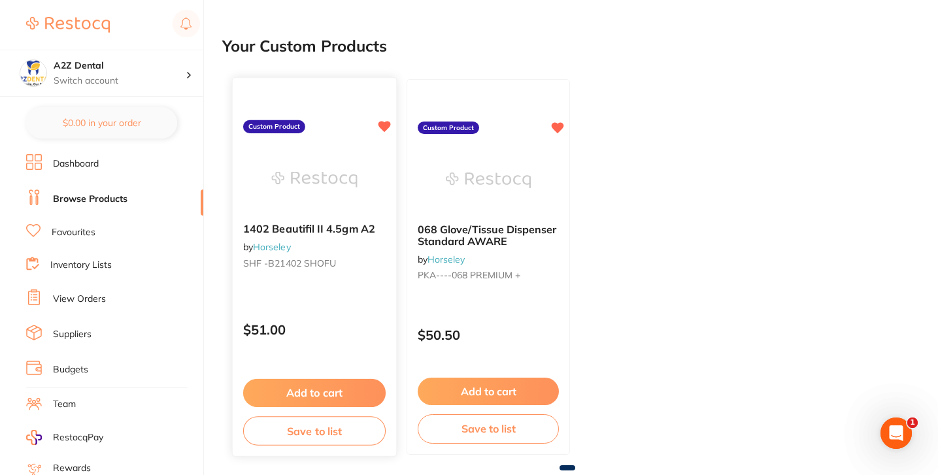
click at [366, 259] on small "SHF -B21402 SHOFU" at bounding box center [314, 263] width 143 height 10
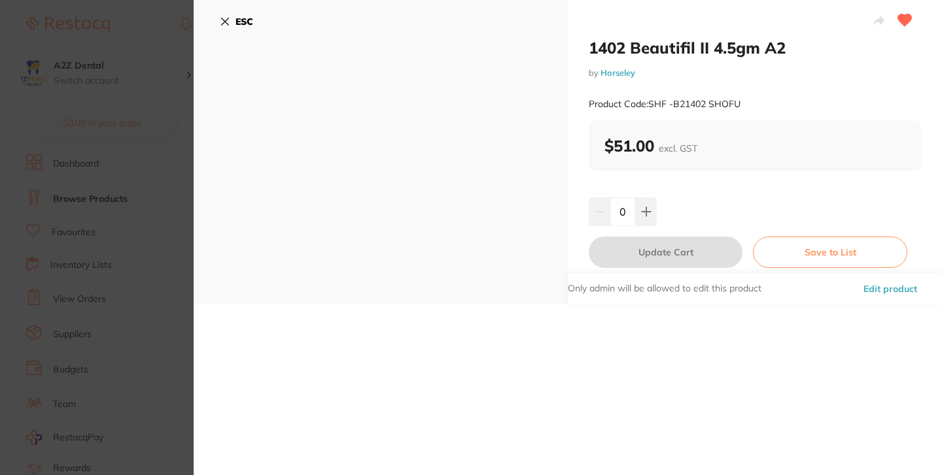
click at [879, 288] on button "Edit product" at bounding box center [889, 288] width 61 height 31
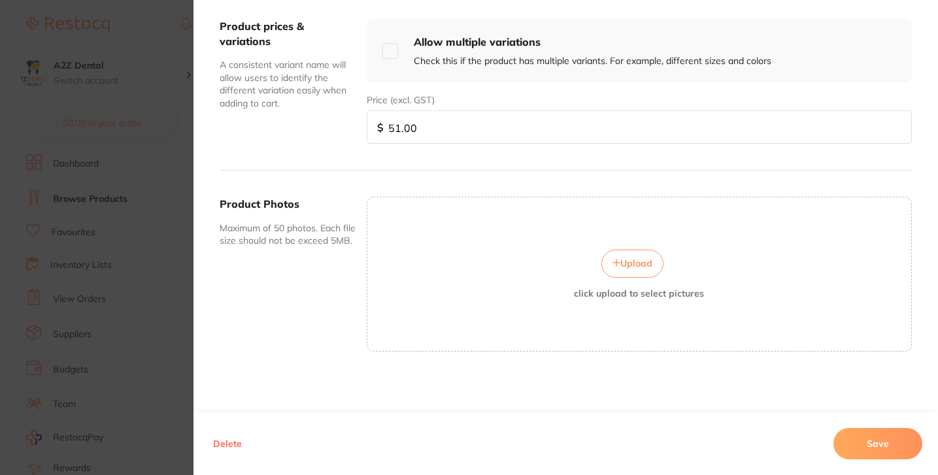
scroll to position [177, 0]
click at [438, 115] on input "51.00" at bounding box center [639, 127] width 545 height 33
paste input "49.49"
type input "49.49"
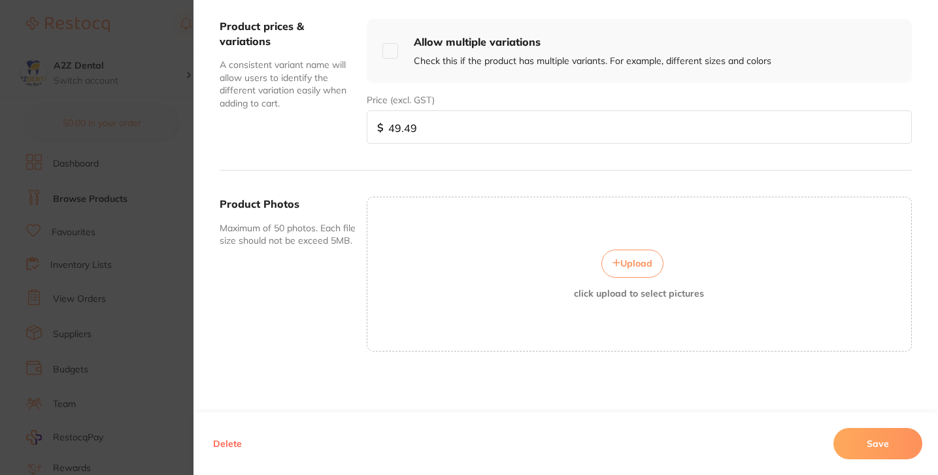
click at [879, 436] on button "Save" at bounding box center [878, 443] width 89 height 31
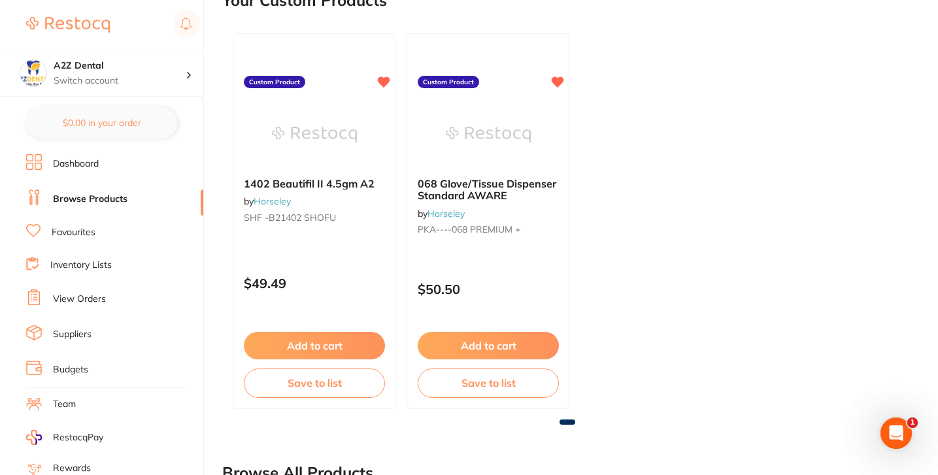
scroll to position [0, 0]
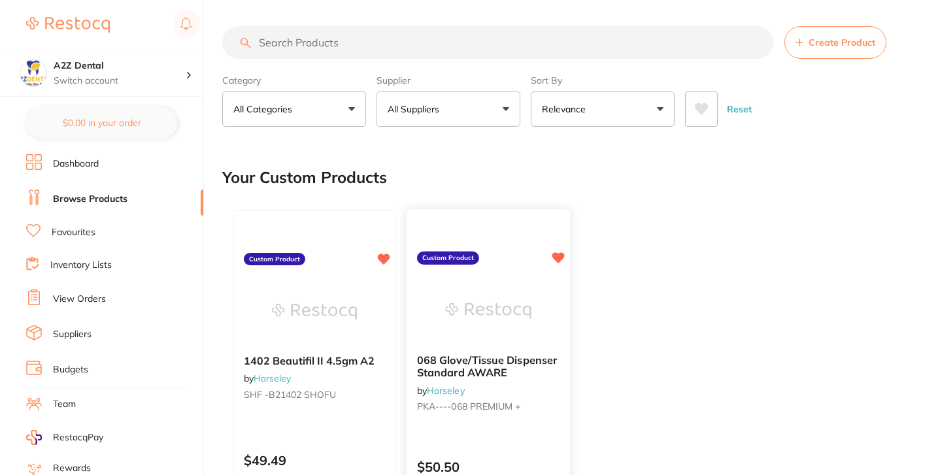
scroll to position [31, 0]
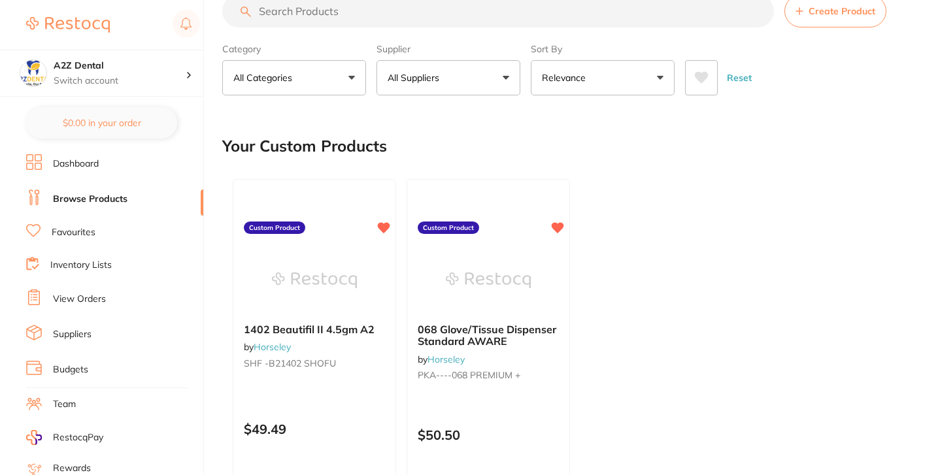
click at [666, 220] on div "1402 Beautifil II 4.5gm A2 by Horseley SHF -B21402 SHOFU Custom Product $49.49 …" at bounding box center [567, 367] width 690 height 397
click at [657, 223] on div "1402 Beautifil II 4.5gm A2 by Horseley SHF -B21402 SHOFU Custom Product $49.49 …" at bounding box center [567, 367] width 690 height 397
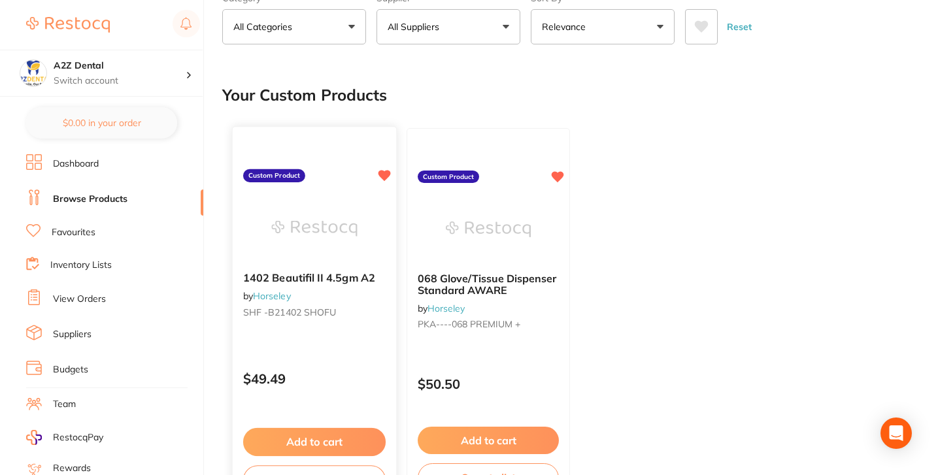
scroll to position [61, 0]
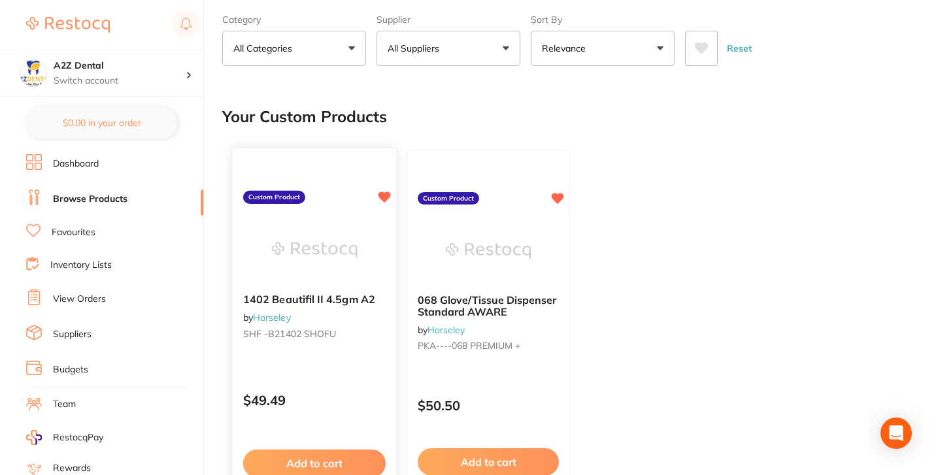
click at [357, 327] on div "1402 Beautifil II 4.5gm A2 by Horseley SHF -B21402 SHOFU" at bounding box center [315, 319] width 164 height 72
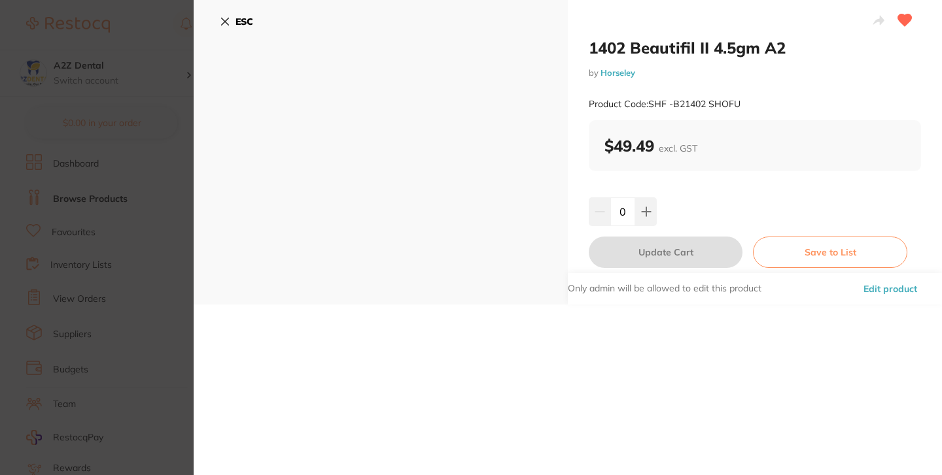
click at [138, 243] on section "1402 Beautifil II 4.5gm A2 by Horseley Product Code: SHF -B21402 SHOFU ESC 1402…" at bounding box center [471, 237] width 942 height 475
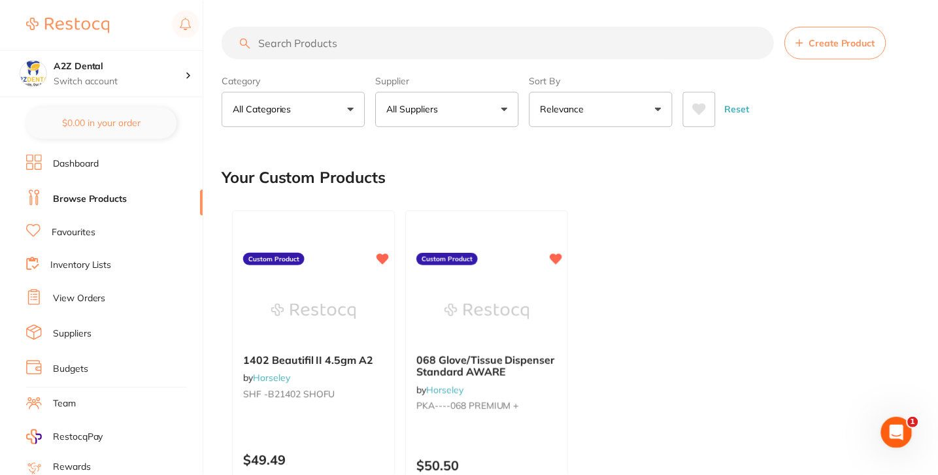
scroll to position [61, 0]
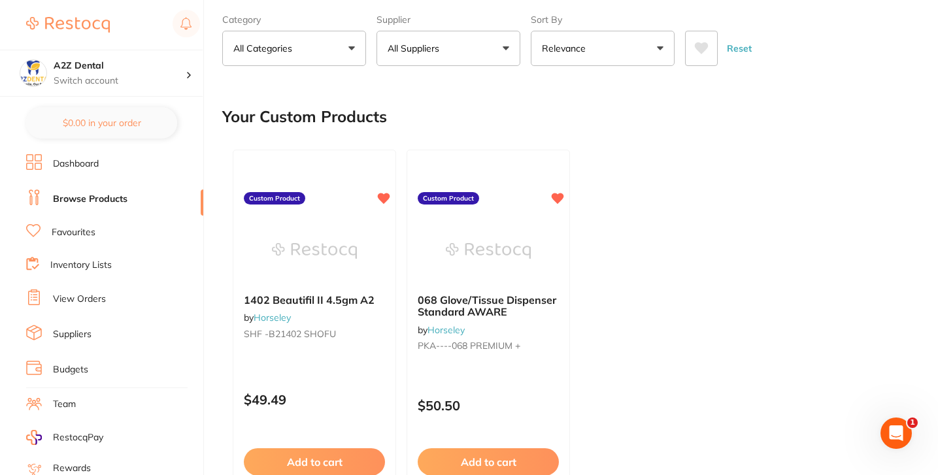
click at [611, 157] on div "1402 Beautifil II 4.5gm A2 by Horseley SHF -B21402 SHOFU Custom Product $49.49 …" at bounding box center [567, 337] width 690 height 397
click at [640, 129] on div "Your Custom Products" at bounding box center [567, 117] width 690 height 44
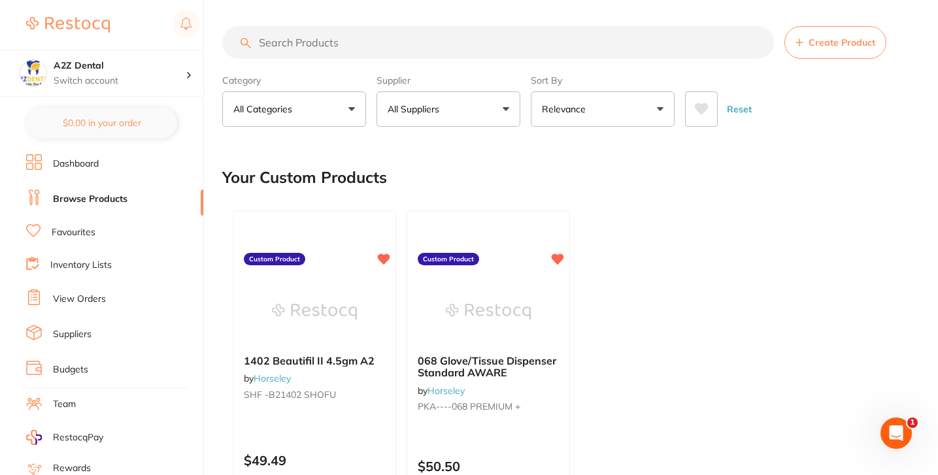
click at [843, 33] on button "Create Product" at bounding box center [836, 42] width 102 height 33
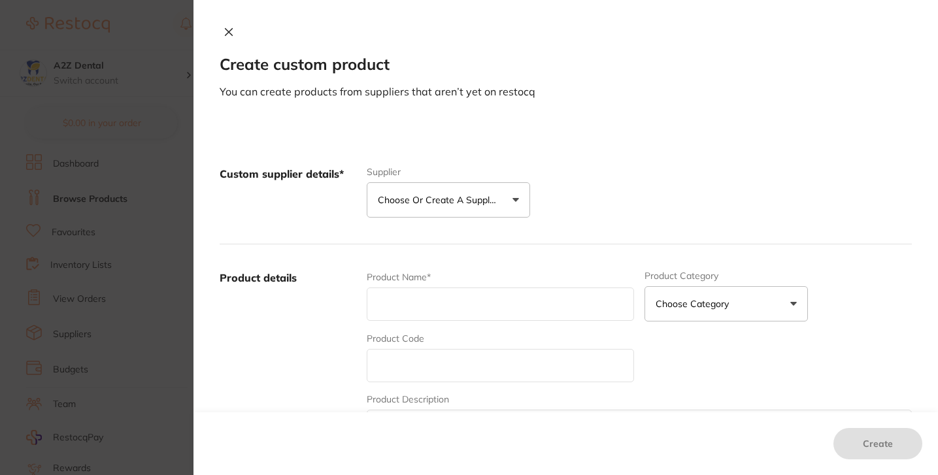
click at [454, 196] on p "Choose or create a supplier" at bounding box center [440, 200] width 124 height 13
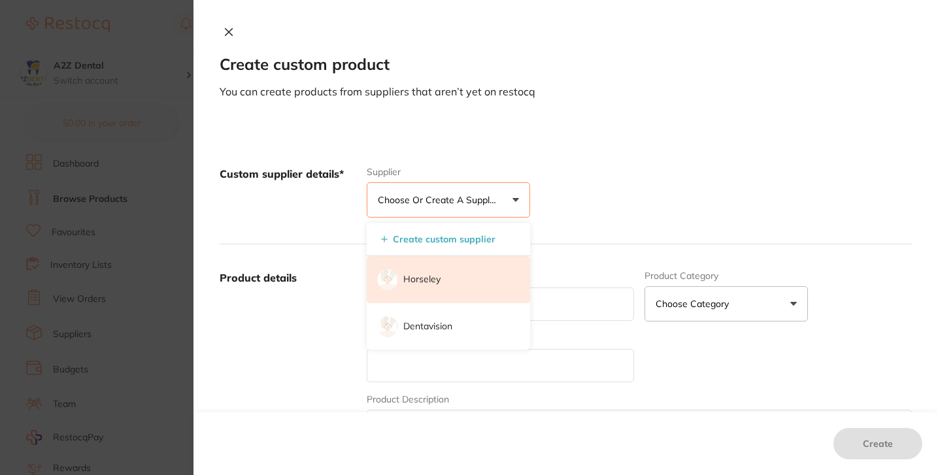
click at [449, 272] on li "Horseley" at bounding box center [449, 279] width 164 height 47
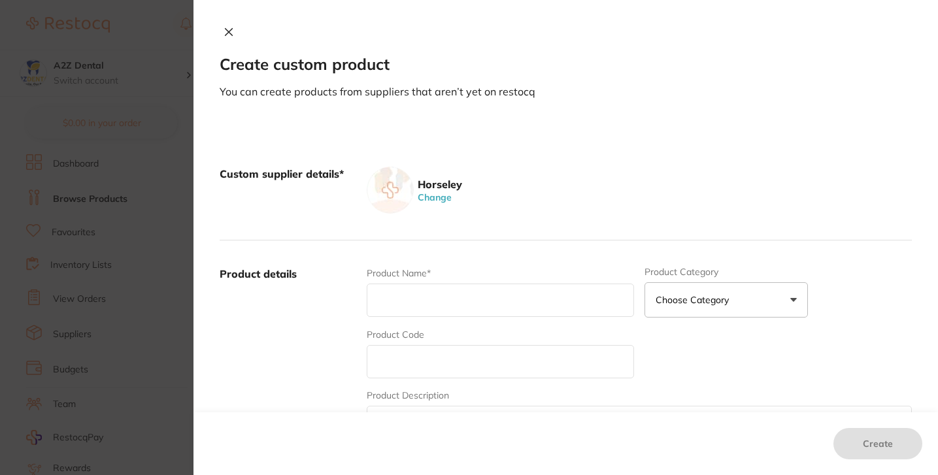
click at [449, 283] on div "Product Name*" at bounding box center [500, 292] width 267 height 51
click at [438, 348] on input "text" at bounding box center [500, 361] width 267 height 33
paste input "BC1432"
type input "BC1432"
click at [82, 262] on section "Create custom product You can create products from suppliers that aren’t yet on…" at bounding box center [469, 237] width 938 height 475
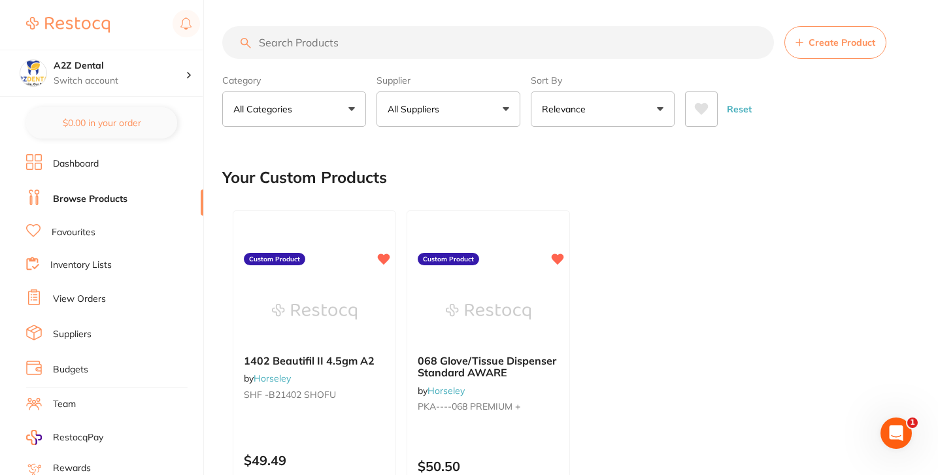
click at [409, 54] on input "search" at bounding box center [498, 42] width 552 height 33
paste input "BC1432"
type input "BC1432"
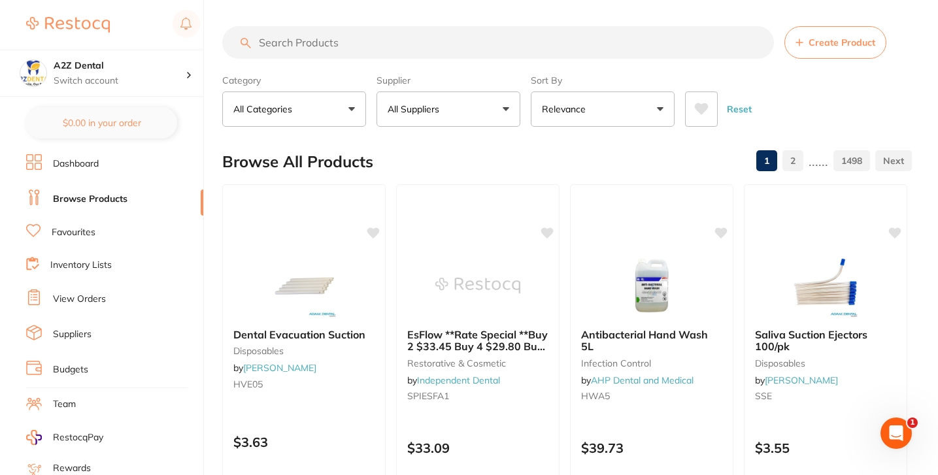
click at [491, 158] on div "Browse All Products 1 2 ...... 1498" at bounding box center [567, 162] width 690 height 44
click at [134, 203] on li "Browse Products" at bounding box center [114, 200] width 177 height 20
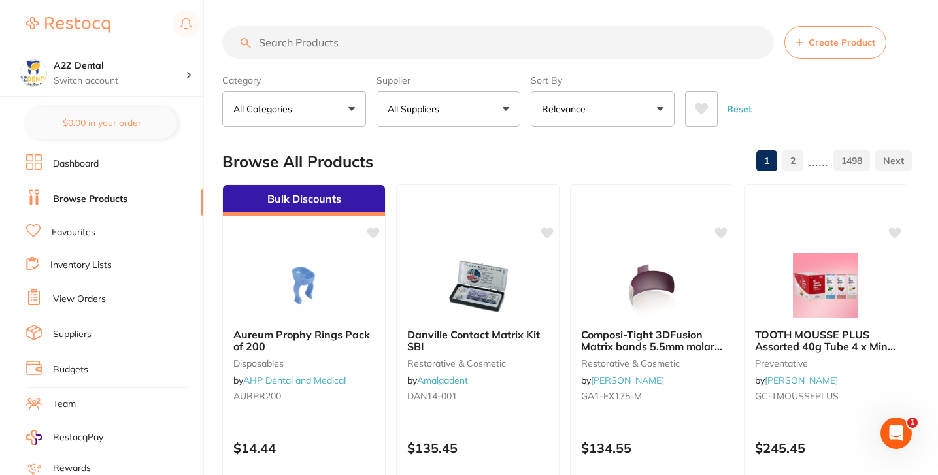
click at [464, 158] on div "Browse All Products 1 2 ...... 1498" at bounding box center [567, 162] width 690 height 44
click at [461, 124] on button "All Suppliers" at bounding box center [449, 109] width 144 height 35
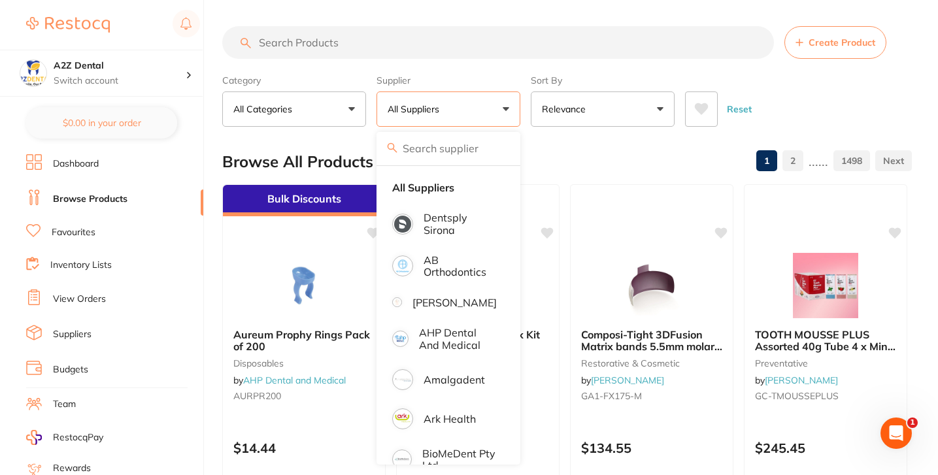
click at [457, 150] on input "search" at bounding box center [449, 148] width 144 height 33
click at [440, 141] on input "search" at bounding box center [449, 148] width 144 height 33
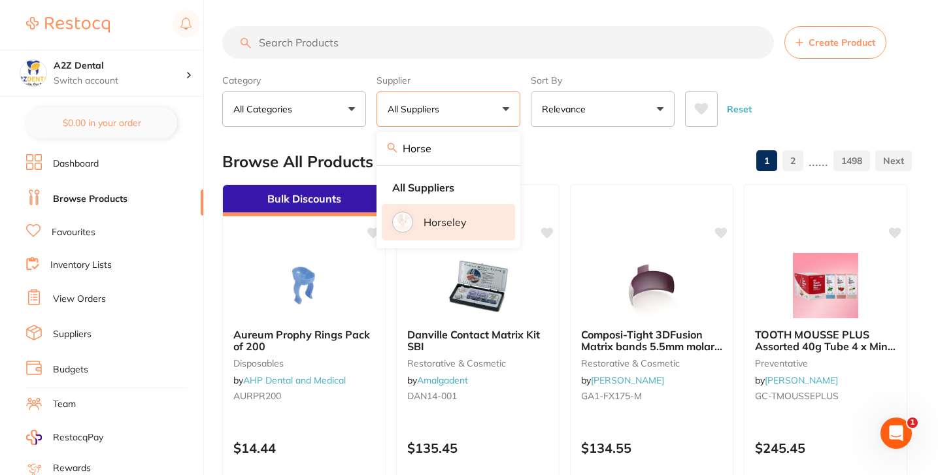
type input "Horse"
click at [460, 222] on p "Horseley" at bounding box center [445, 222] width 43 height 12
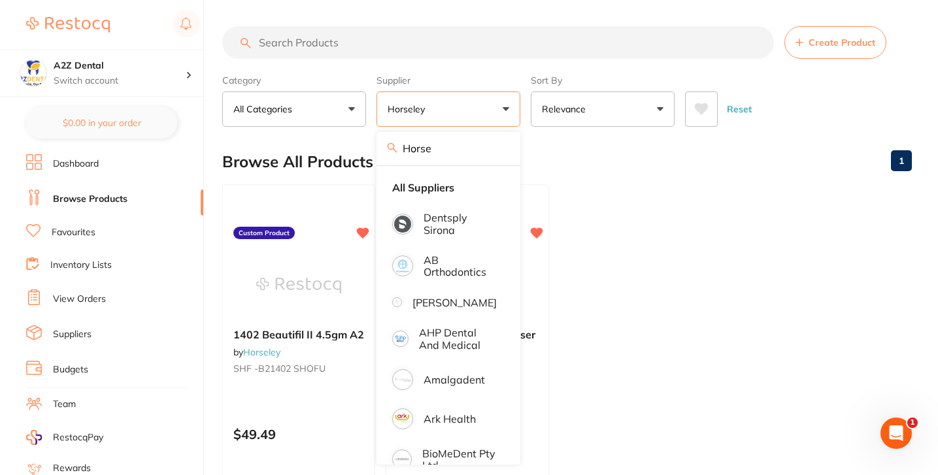
click at [603, 207] on ul "1402 Beautifil II 4.5gm A2 by Horseley SHF -B21402 SHOFU Custom Product $49.49 …" at bounding box center [567, 372] width 690 height 376
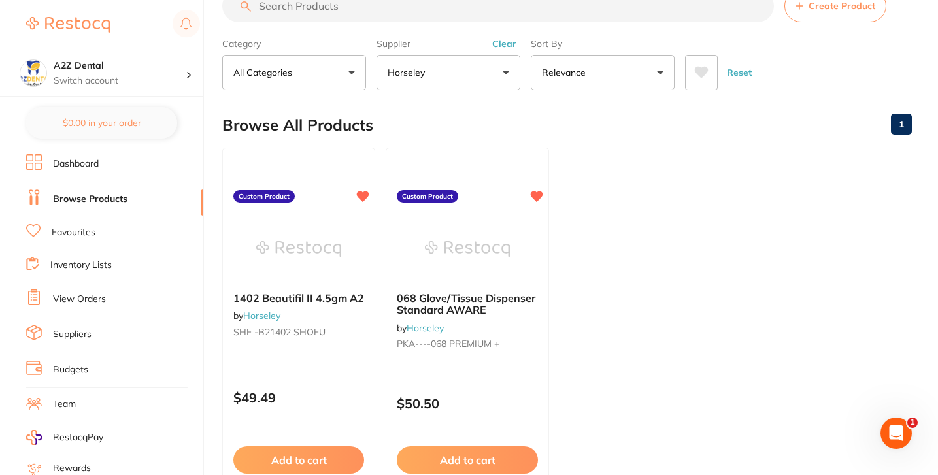
click at [822, 16] on button "Create Product" at bounding box center [836, 6] width 102 height 33
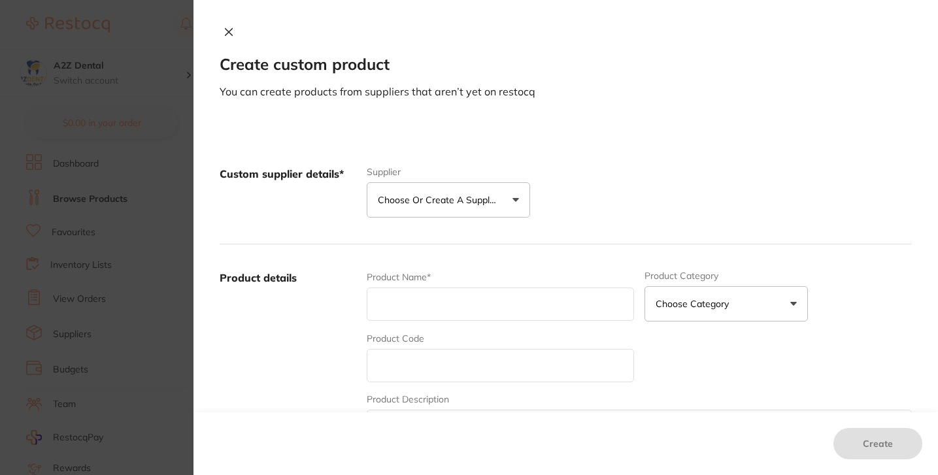
click at [423, 196] on p "Choose or create a supplier" at bounding box center [440, 200] width 124 height 13
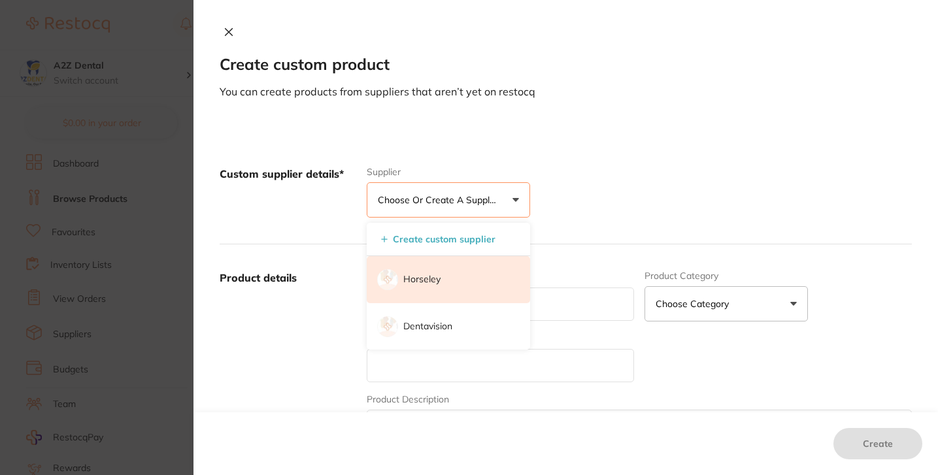
click at [429, 271] on li "Horseley" at bounding box center [449, 279] width 164 height 47
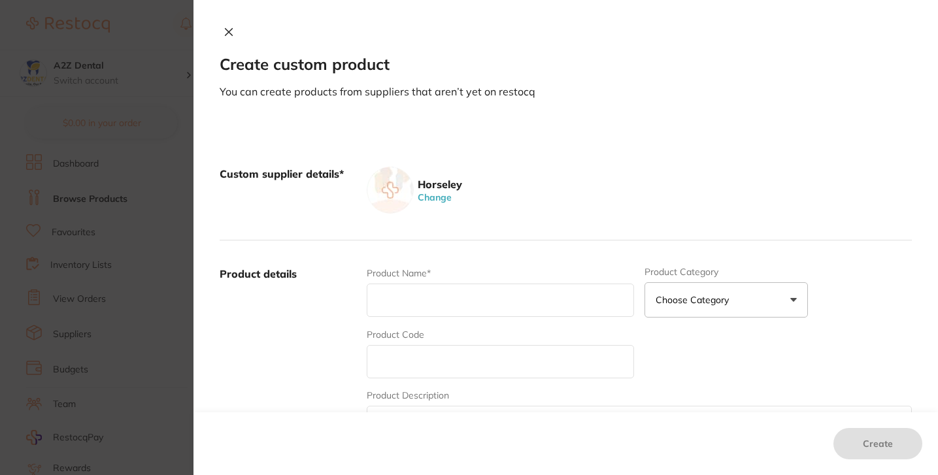
click at [435, 311] on input "text" at bounding box center [500, 300] width 267 height 33
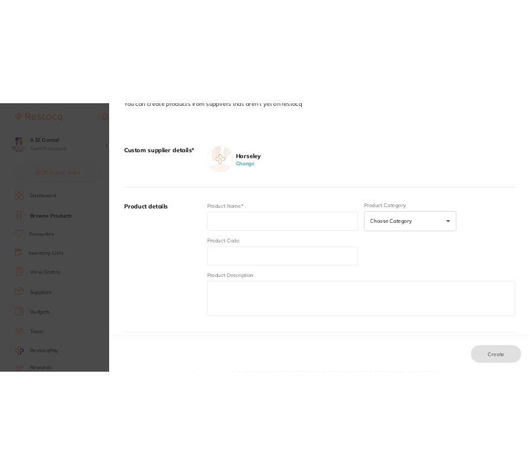
scroll to position [111, 0]
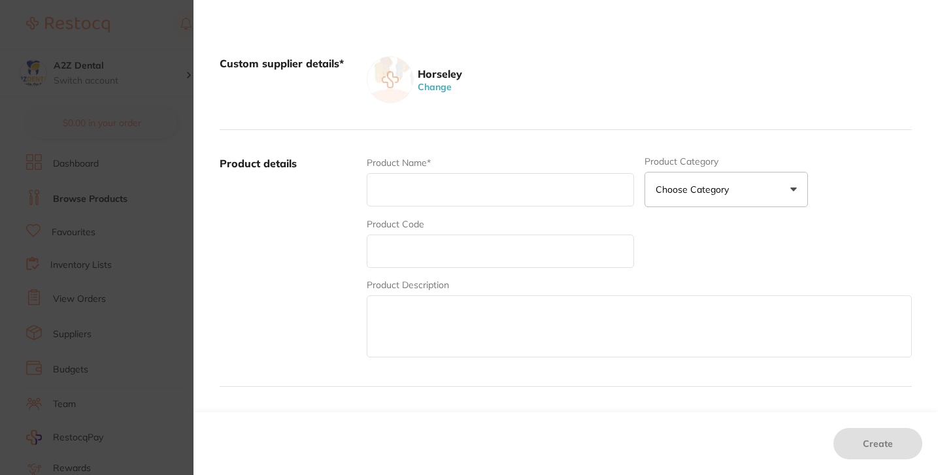
click at [466, 197] on input "text" at bounding box center [500, 189] width 267 height 33
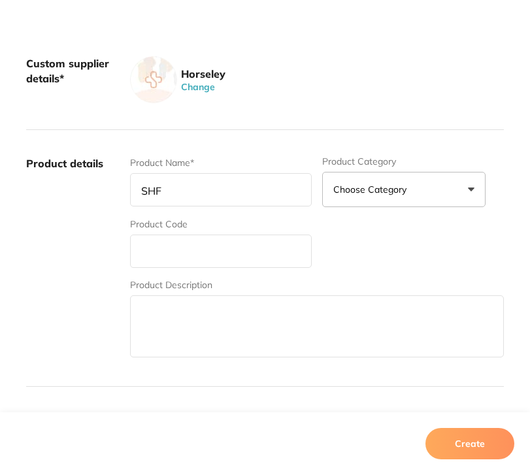
click at [234, 193] on input "SHF" at bounding box center [221, 189] width 182 height 33
type input "SHF-FC1432 SHOFU"
click at [141, 256] on input "text" at bounding box center [221, 251] width 182 height 33
paste input "1432 F02 Beautifil Flow 2 gm"
click at [286, 258] on input "1432 F02 Beautifil Flow 2 gm" at bounding box center [221, 251] width 182 height 33
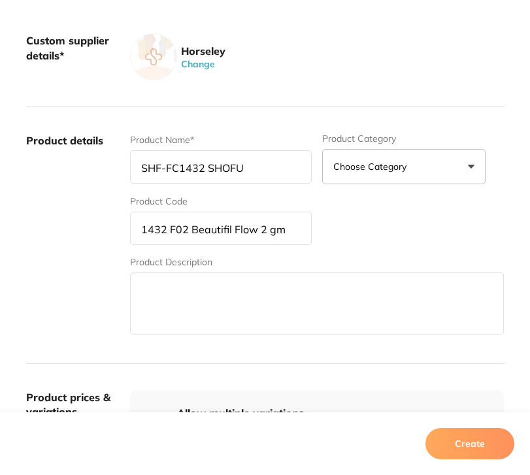
scroll to position [131, 0]
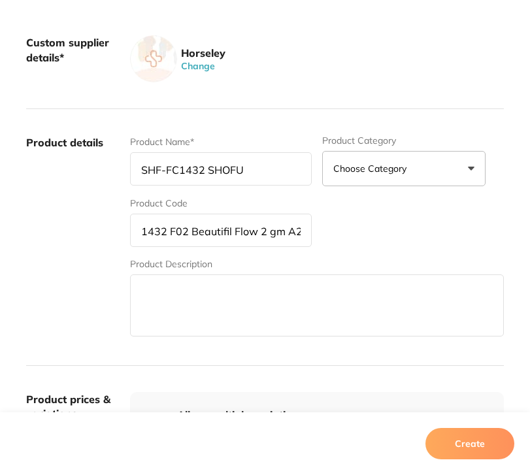
type input "1432 F02 Beautifil Flow 2 gm A2"
click at [312, 291] on textarea at bounding box center [317, 306] width 374 height 62
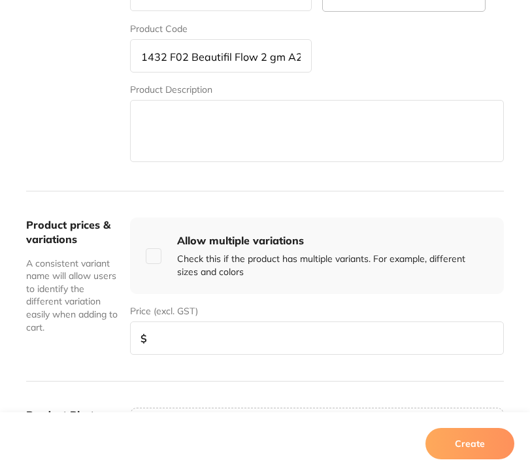
scroll to position [326, 0]
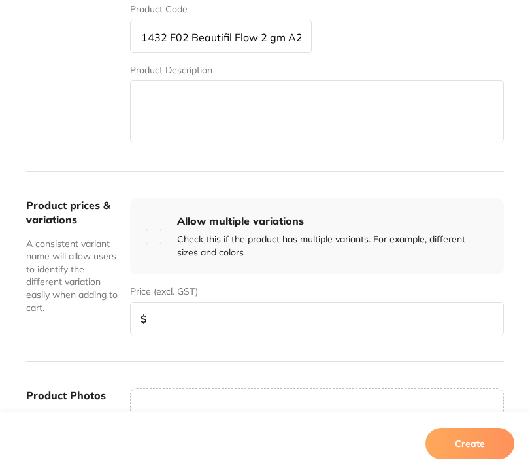
click at [296, 303] on input "number" at bounding box center [317, 318] width 374 height 33
paste input "53.41"
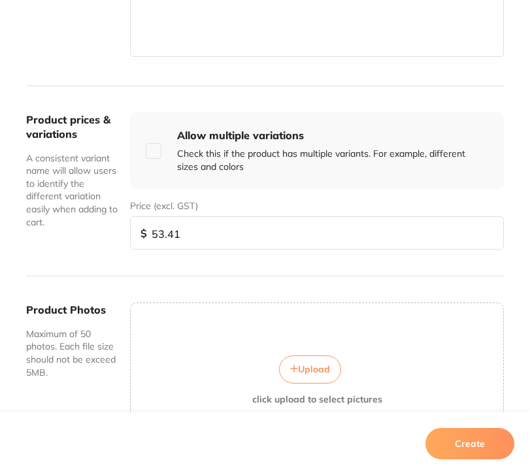
scroll to position [517, 0]
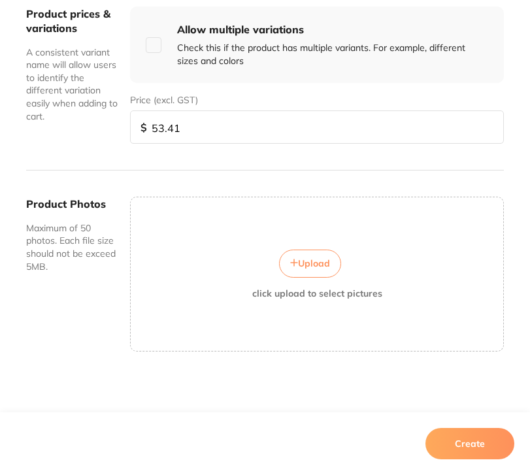
type input "53.41"
click at [466, 443] on button "Create" at bounding box center [470, 443] width 89 height 31
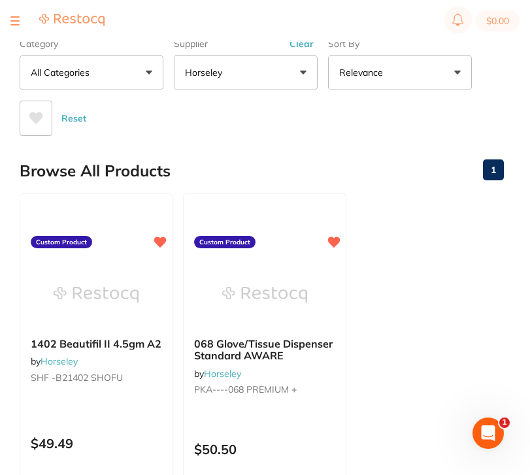
scroll to position [199, 0]
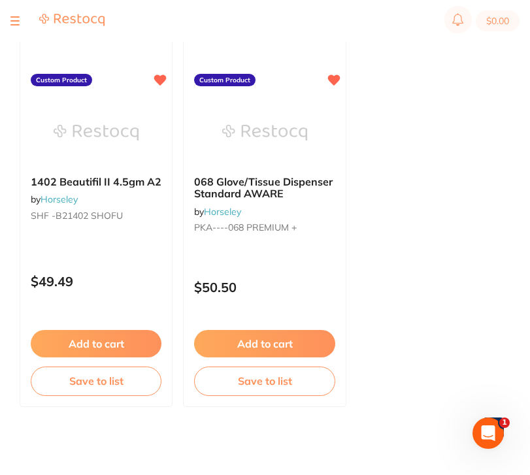
click at [383, 183] on ul "1402 Beautifil II 4.5gm A2 by Horseley SHF -B21402 SHOFU Custom Product $49.49 …" at bounding box center [262, 219] width 485 height 376
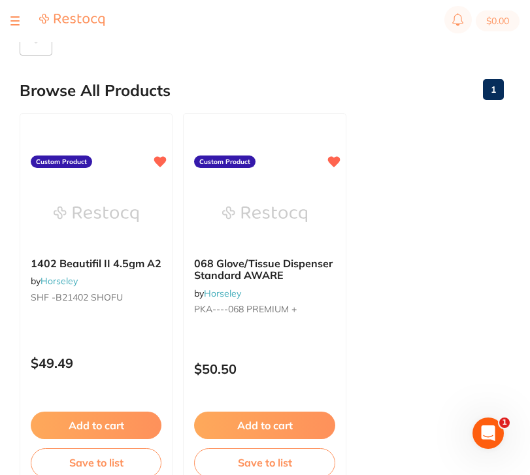
scroll to position [11, 0]
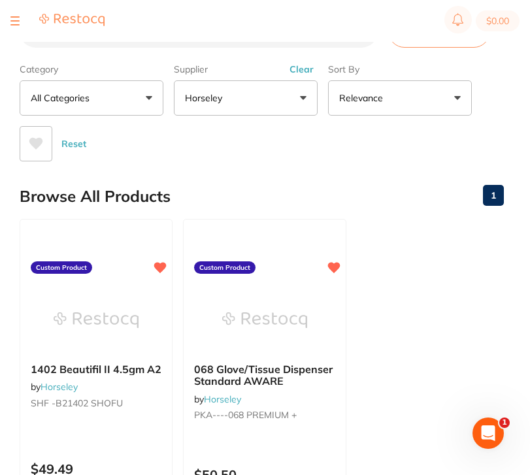
click at [332, 175] on div "Browse All Products 1" at bounding box center [262, 197] width 485 height 44
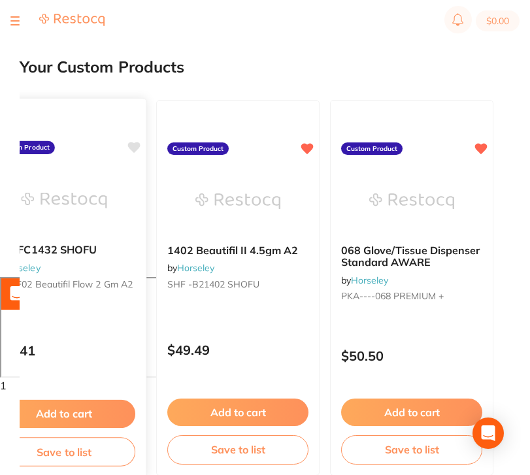
click at [128, 151] on icon at bounding box center [134, 147] width 13 height 13
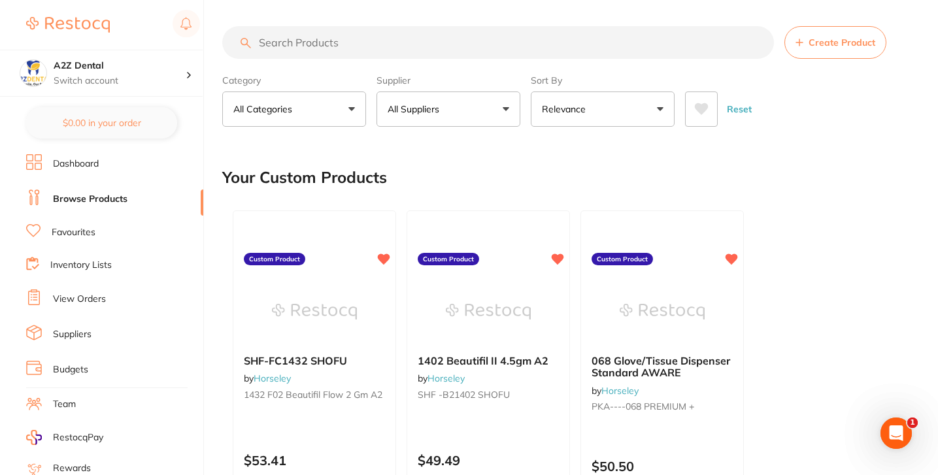
click at [533, 188] on div "Your Custom Products" at bounding box center [567, 178] width 690 height 44
click at [533, 177] on div "Your Custom Products" at bounding box center [567, 178] width 690 height 44
click at [533, 186] on div "Your Custom Products" at bounding box center [567, 178] width 690 height 44
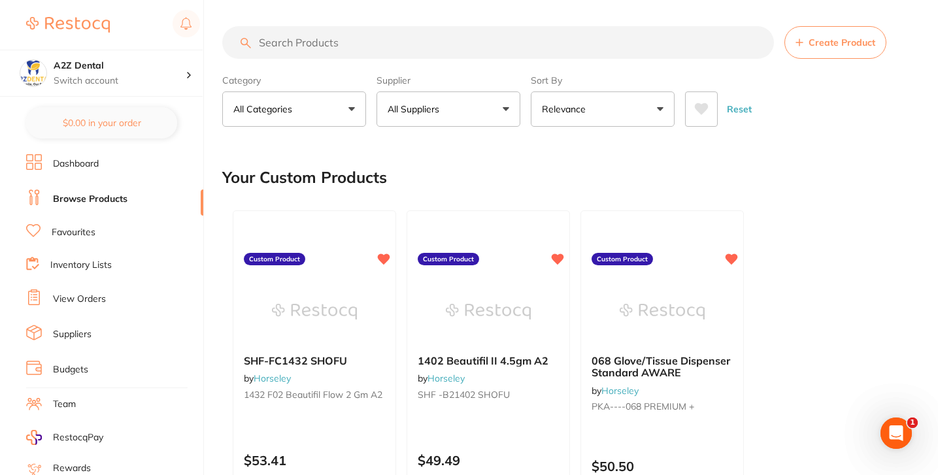
click at [480, 172] on div "Your Custom Products" at bounding box center [567, 178] width 690 height 44
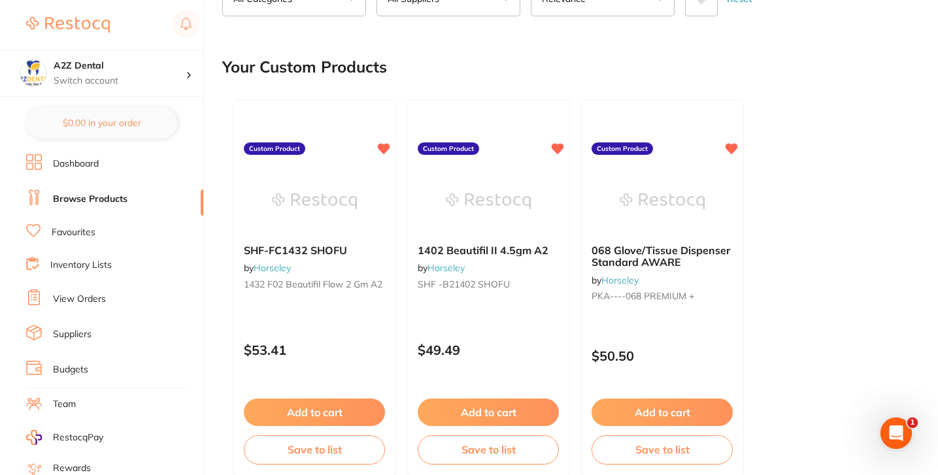
scroll to position [24, 0]
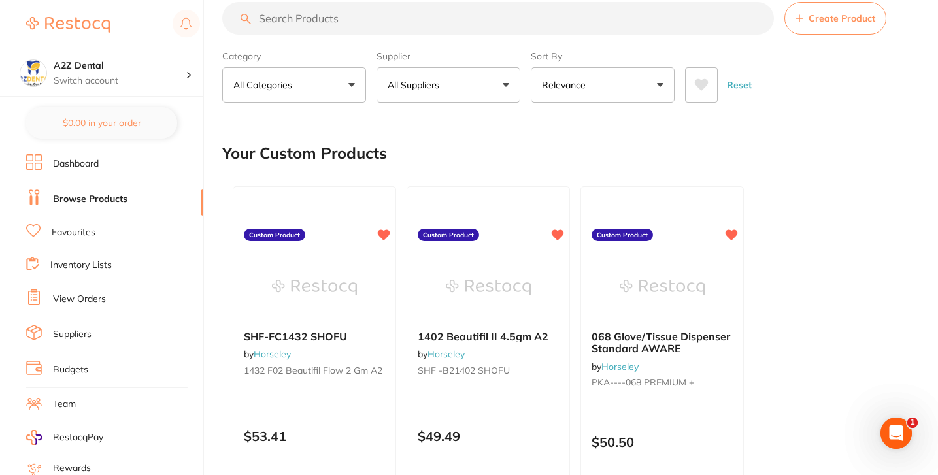
click at [501, 154] on div "Your Custom Products" at bounding box center [567, 153] width 690 height 44
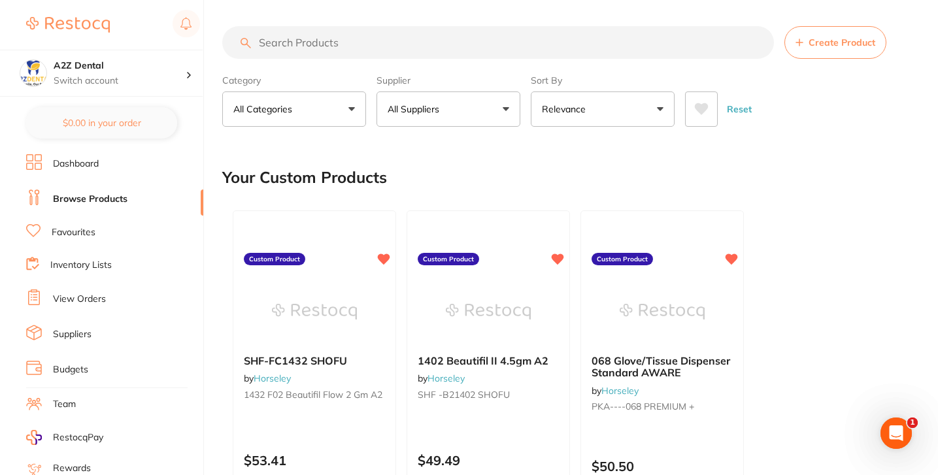
click at [500, 175] on div "Your Custom Products" at bounding box center [567, 178] width 690 height 44
click at [478, 175] on div "Your Custom Products" at bounding box center [567, 178] width 690 height 44
click at [533, 171] on div "Your Custom Products" at bounding box center [567, 178] width 690 height 44
click at [533, 168] on div "Your Custom Products" at bounding box center [567, 178] width 690 height 44
click at [533, 205] on div "SHF-FC1432 SHOFU by Horseley 1432 F02 Beautifil Flow 2 gm A2 Custom Product $53…" at bounding box center [567, 398] width 690 height 397
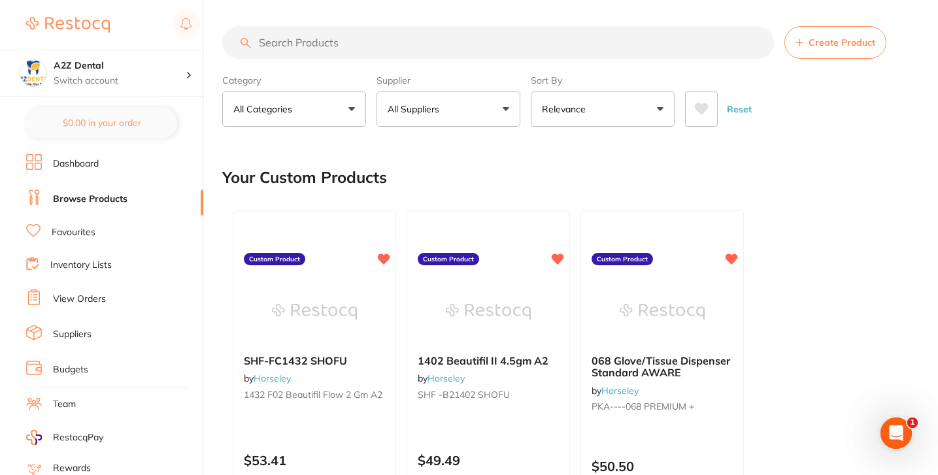
click at [533, 173] on div "Your Custom Products" at bounding box center [567, 178] width 690 height 44
click at [533, 160] on div "Your Custom Products" at bounding box center [567, 178] width 690 height 44
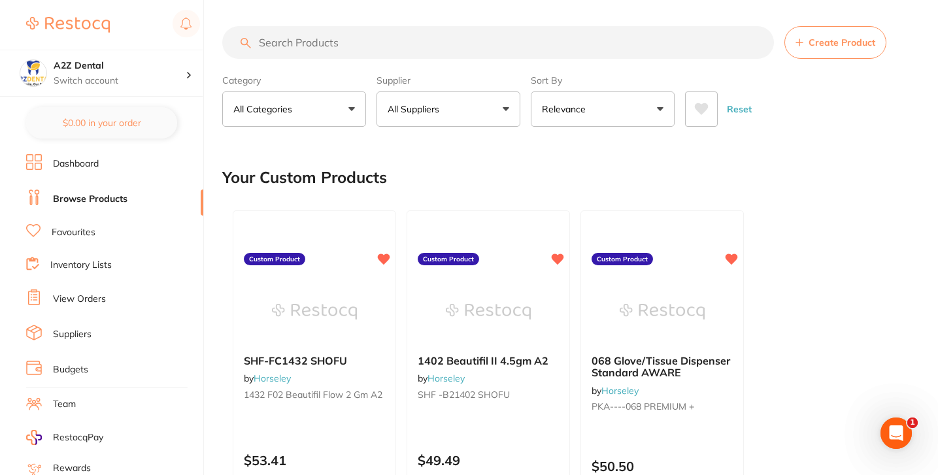
click at [533, 179] on div "Your Custom Products" at bounding box center [567, 178] width 690 height 44
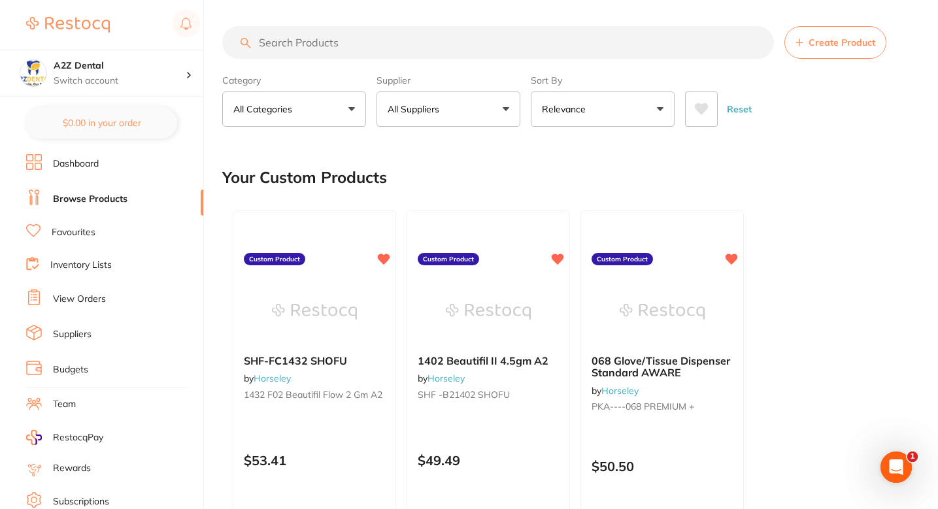
click at [533, 169] on div "Your Custom Products" at bounding box center [567, 178] width 690 height 44
click at [533, 48] on span "Create Product" at bounding box center [842, 42] width 67 height 10
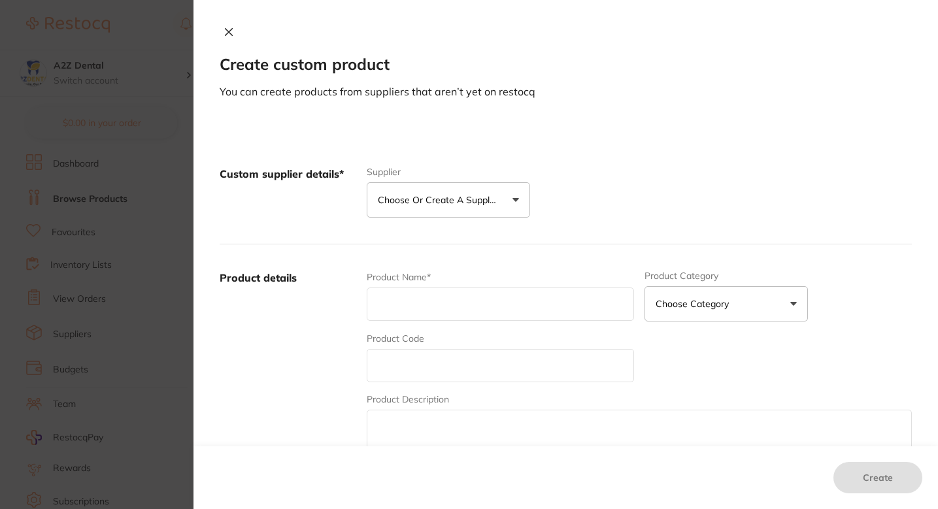
click at [500, 201] on button "Choose or create a supplier" at bounding box center [449, 199] width 164 height 35
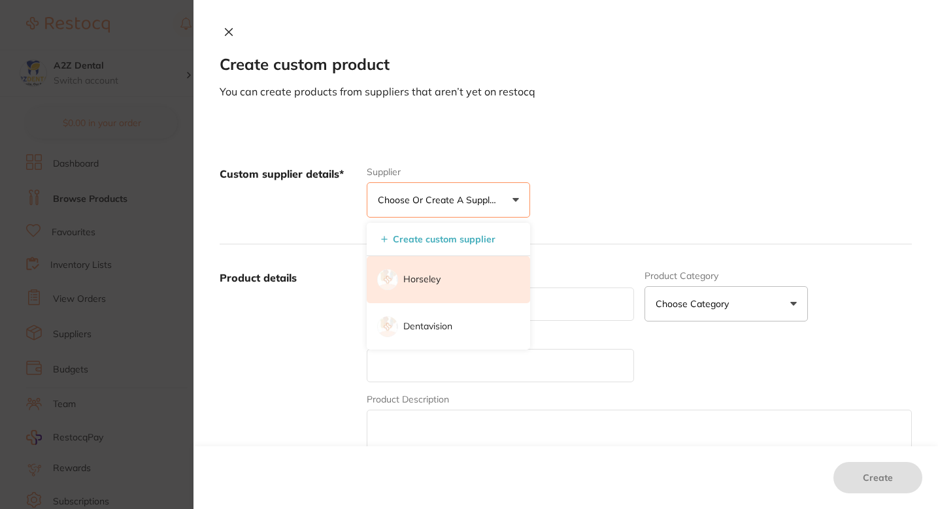
click at [443, 270] on li "Horseley" at bounding box center [449, 279] width 164 height 47
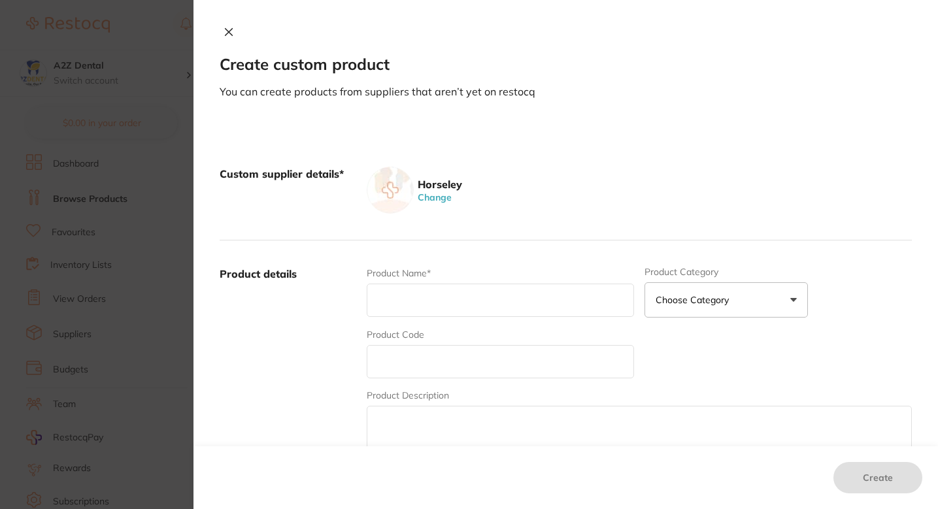
click at [450, 299] on input "text" at bounding box center [500, 300] width 267 height 33
click at [445, 307] on input "text" at bounding box center [500, 300] width 267 height 33
paste input "PKA---- 068 PREMIUM +"
type input "PKA---- 068 PREMIUM +"
click at [462, 370] on input "text" at bounding box center [500, 361] width 267 height 33
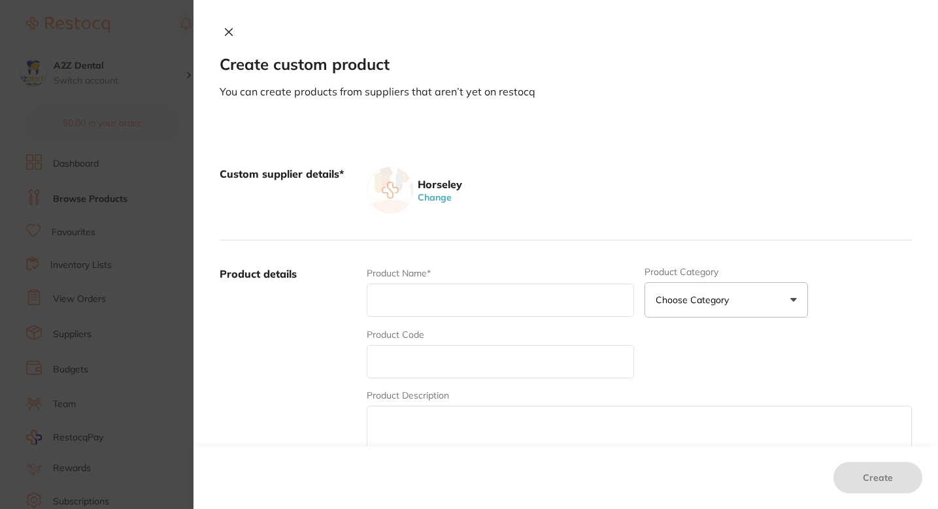
paste input "PKA---- 068 PREMIUM +"
type input "PKA---- 068 PREMIUM +"
click at [404, 296] on input "text" at bounding box center [500, 300] width 267 height 33
paste input "068 G l o v e / Ti s s u e Dispenser Standard"
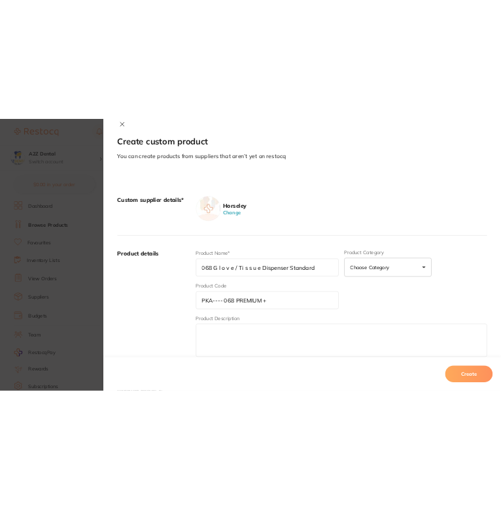
scroll to position [22, 0]
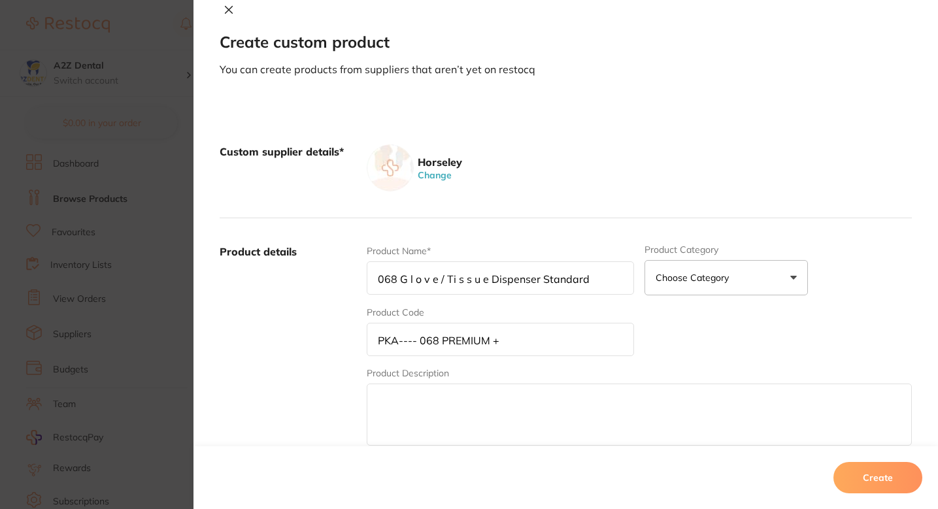
click at [454, 280] on input "068 G l o v e / Ti s s u e Dispenser Standard" at bounding box center [500, 278] width 267 height 33
click at [409, 277] on input "068 G l o v e / Tissue Dispenser Standard" at bounding box center [500, 278] width 267 height 33
click at [413, 278] on input "068 G l o v e / Tissue Dispenser Standard" at bounding box center [500, 278] width 267 height 33
click at [399, 279] on input "068 G l o v e / Tissue Dispenser Standard" at bounding box center [500, 278] width 267 height 33
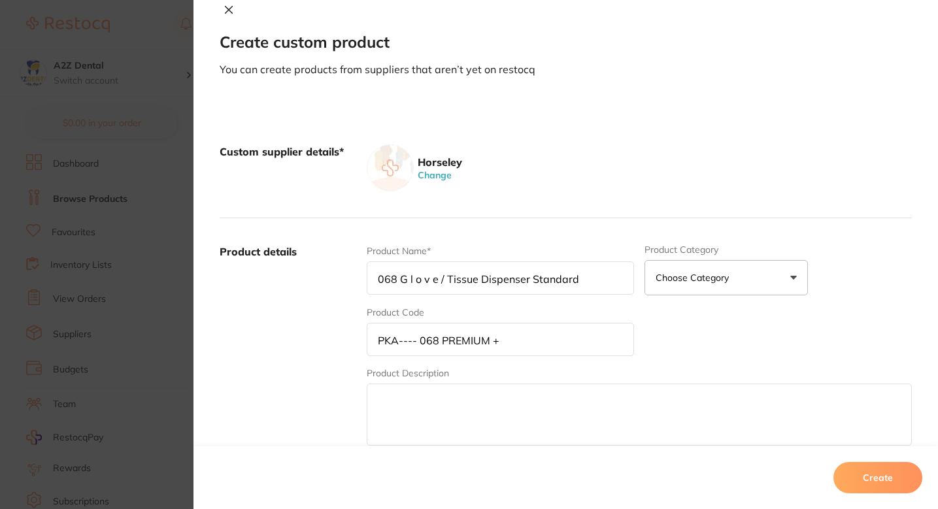
drag, startPoint x: 399, startPoint y: 279, endPoint x: 430, endPoint y: 281, distance: 30.8
click at [430, 281] on input "068 G l o v e / Tissue Dispenser Standard" at bounding box center [500, 278] width 267 height 33
type input "068 Glove / Tissue Dispenser Standard"
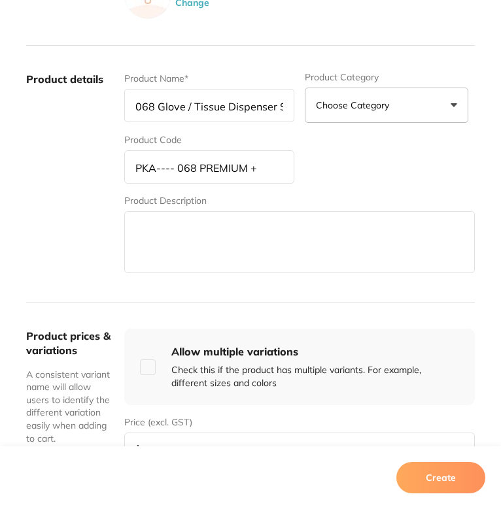
scroll to position [125, 0]
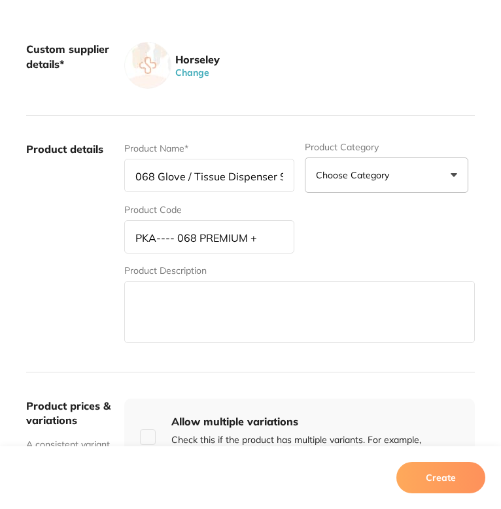
click at [362, 217] on div "Product Name* 068 Glove / Tissue Dispenser Standard Product Category Choose Cat…" at bounding box center [299, 244] width 351 height 204
click at [356, 233] on div "Product Name* 068 Glove / Tissue Dispenser Standard Product Category Choose Cat…" at bounding box center [299, 244] width 351 height 204
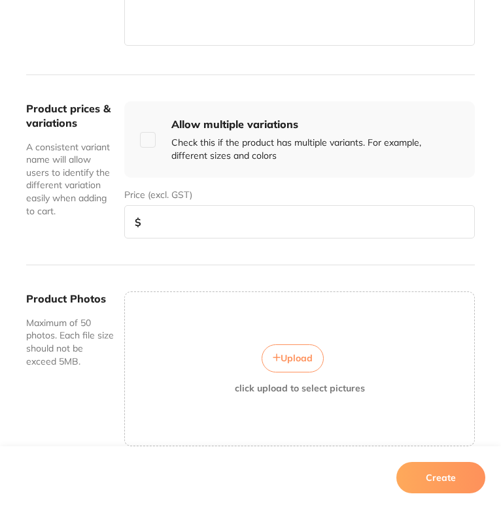
scroll to position [430, 0]
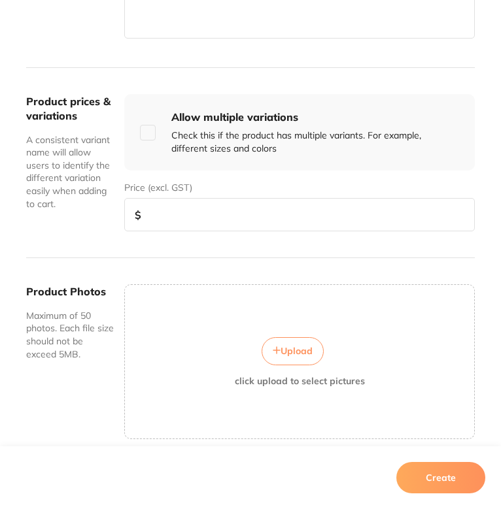
click at [307, 228] on input "number" at bounding box center [299, 214] width 351 height 33
paste input "50.50"
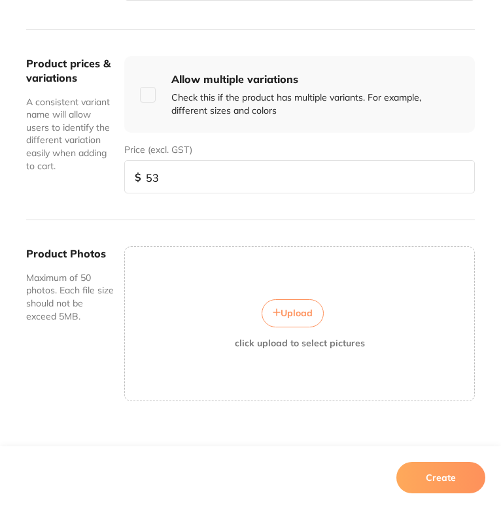
scroll to position [482, 0]
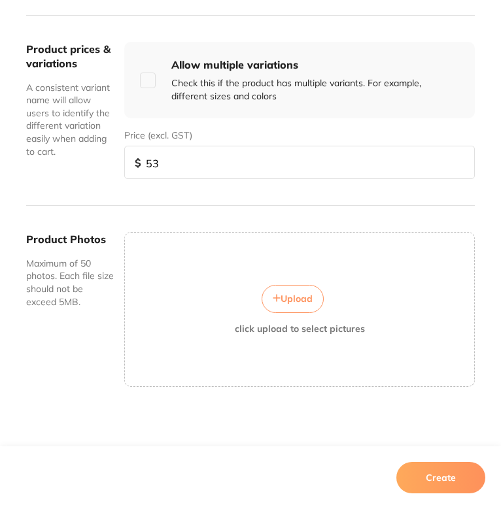
type input "5"
paste input "50.50"
type input "50.50"
click at [401, 468] on button "Create" at bounding box center [440, 477] width 89 height 31
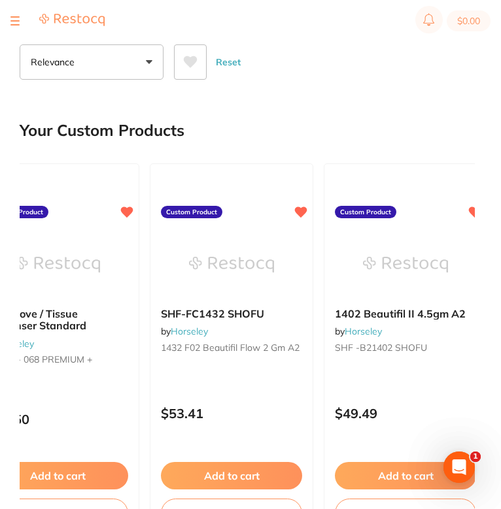
scroll to position [0, 0]
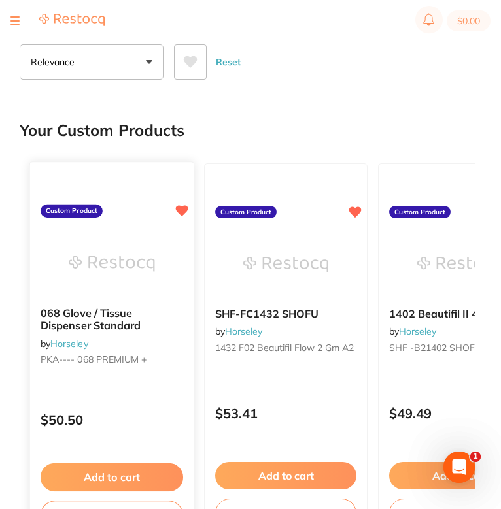
click at [176, 339] on div "068 Glove / Tissue Dispenser Standard by Horseley PKA---- 068 PREMIUM +" at bounding box center [112, 339] width 164 height 84
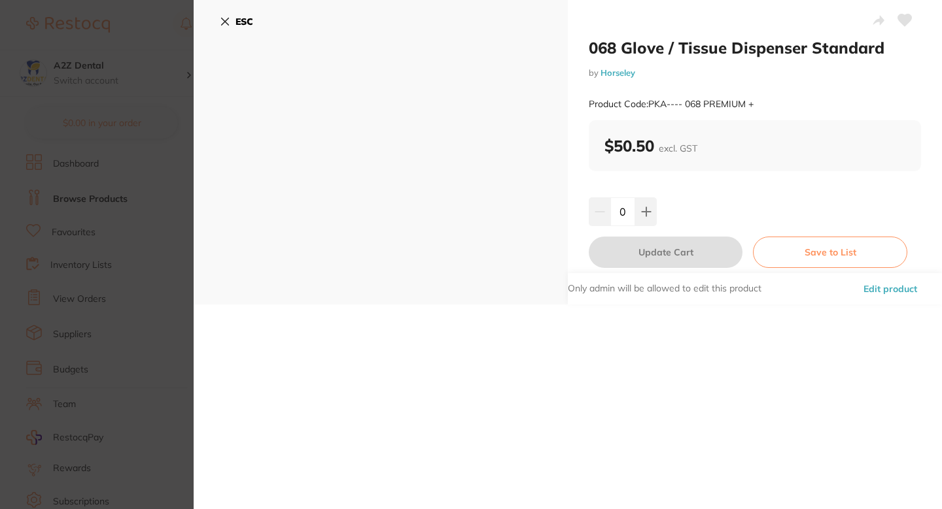
click at [533, 288] on button "Edit product" at bounding box center [889, 288] width 61 height 31
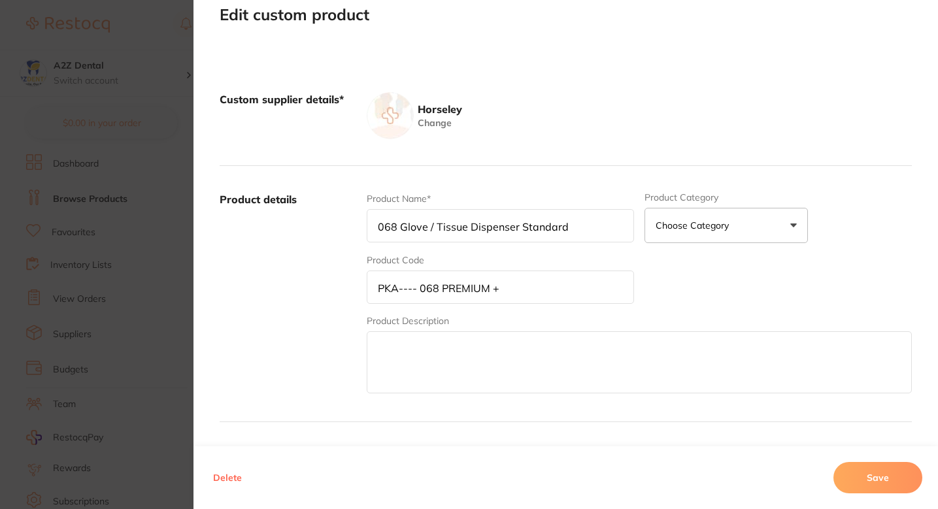
scroll to position [93, 0]
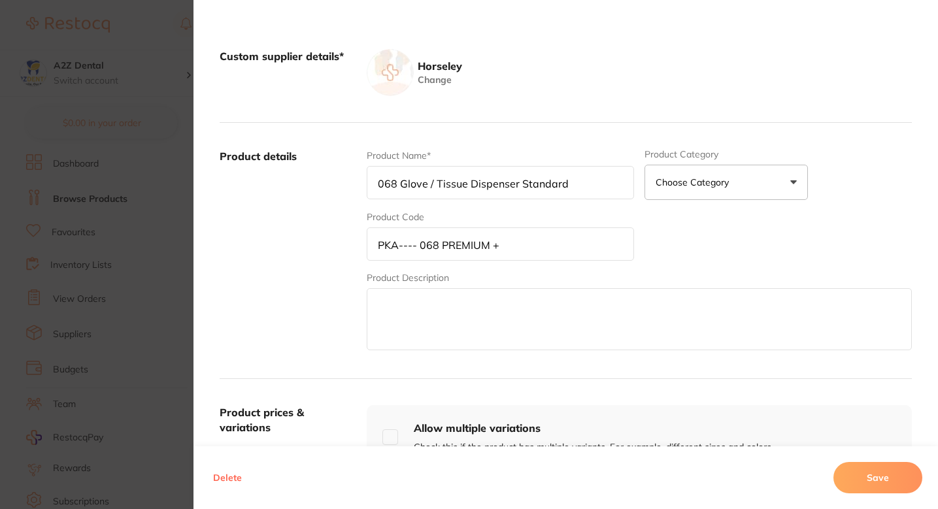
click at [232, 472] on button "Delete" at bounding box center [227, 477] width 37 height 31
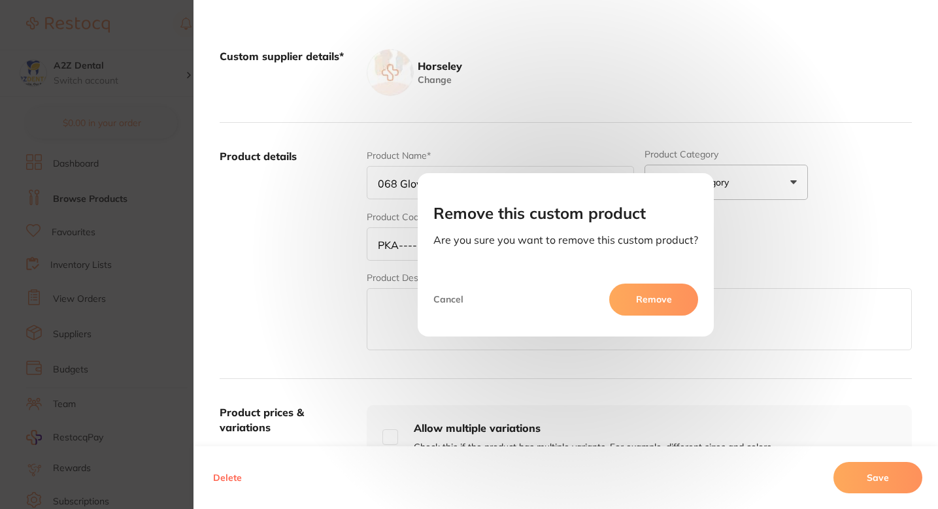
click at [533, 298] on button "Remove" at bounding box center [654, 299] width 89 height 31
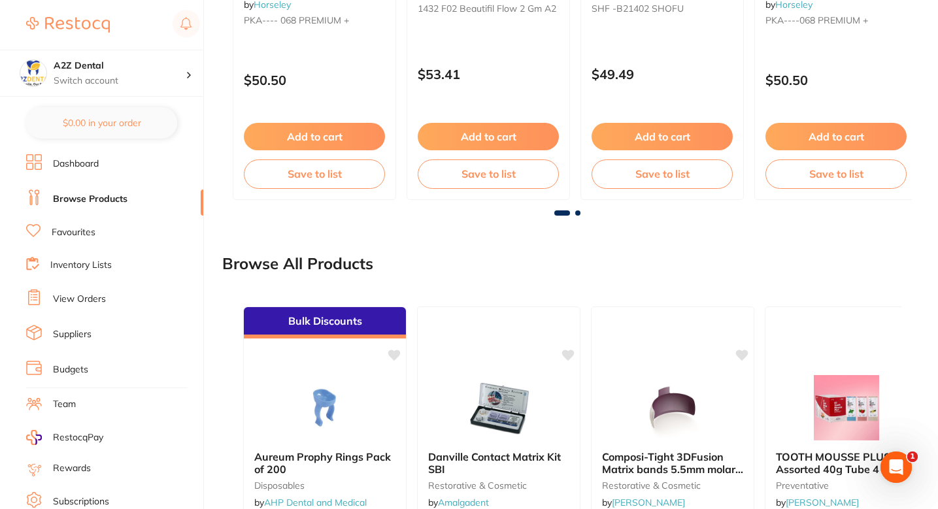
click at [483, 256] on div "Browse All Products" at bounding box center [567, 264] width 690 height 44
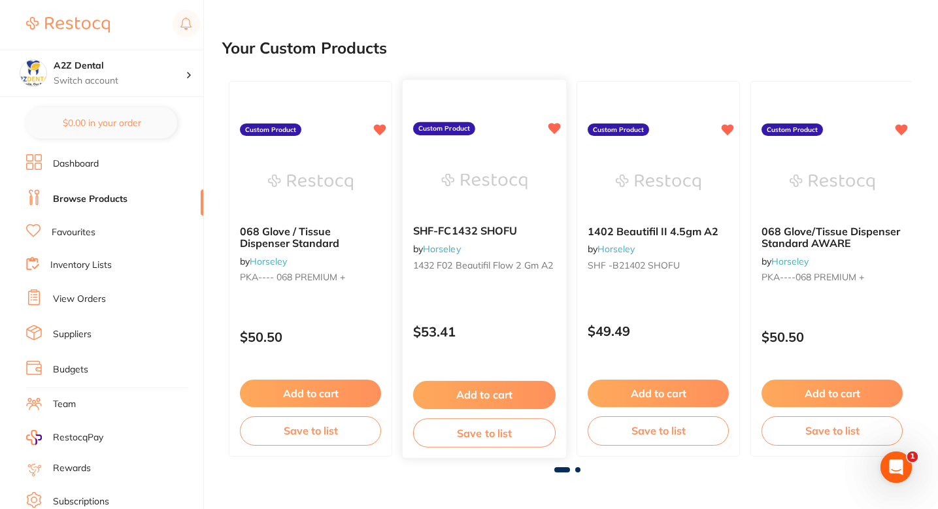
scroll to position [0, 0]
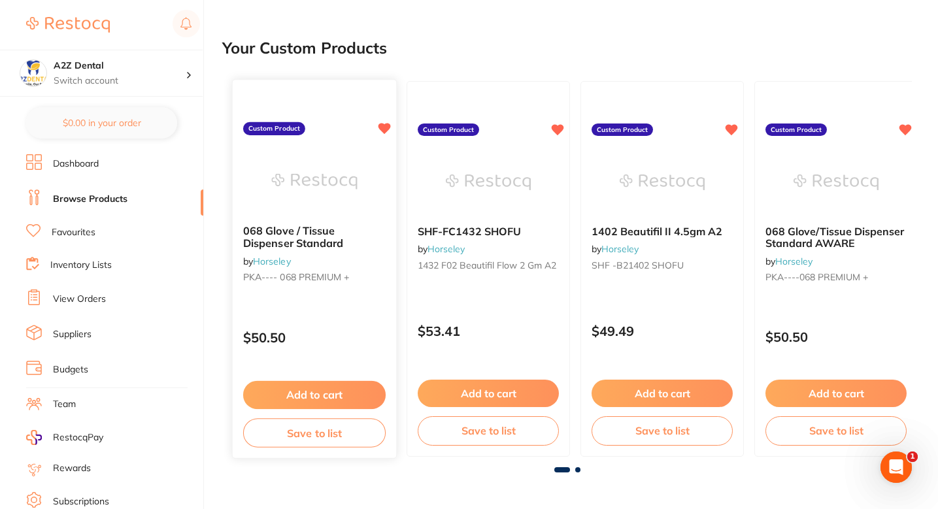
click at [343, 311] on div "068 Glove / Tissue Dispenser Standard by Horseley PKA---- 068 PREMIUM + Custom …" at bounding box center [314, 269] width 165 height 380
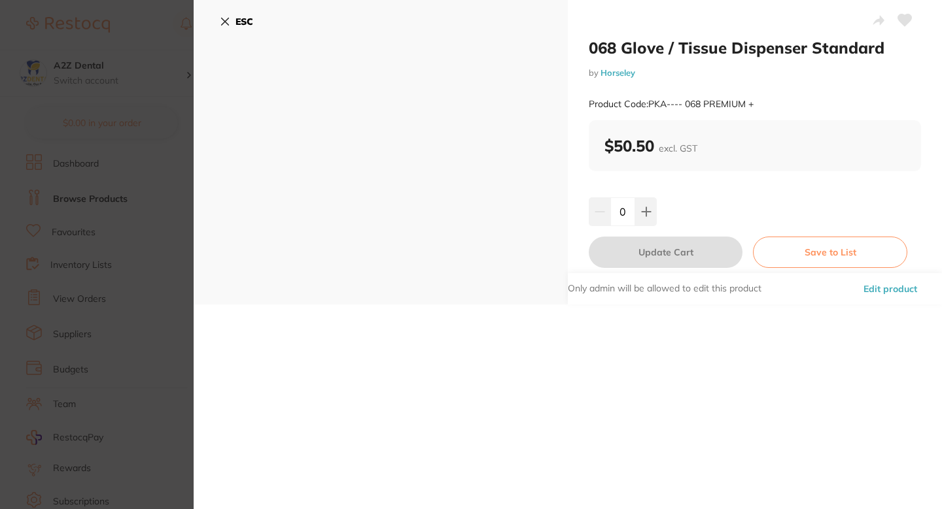
click at [533, 279] on button "Edit product" at bounding box center [889, 288] width 61 height 31
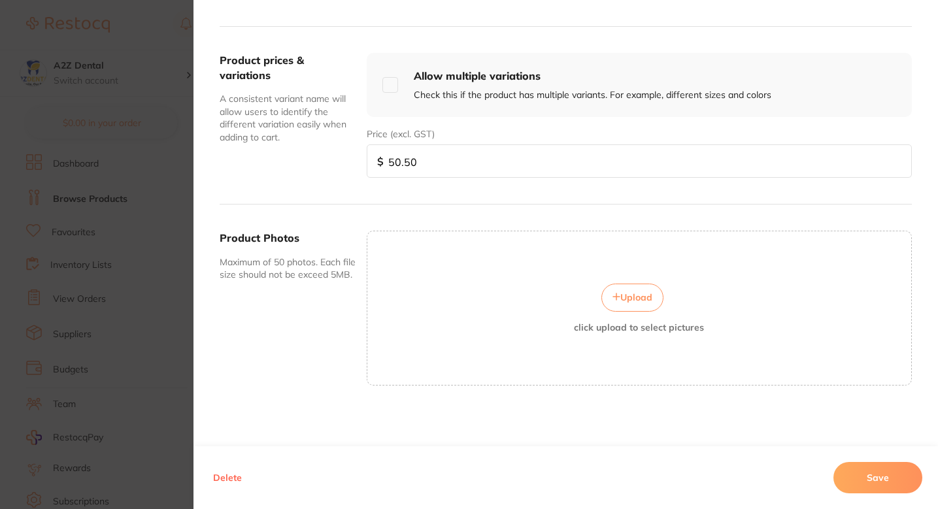
click at [226, 475] on button "Delete" at bounding box center [227, 477] width 37 height 31
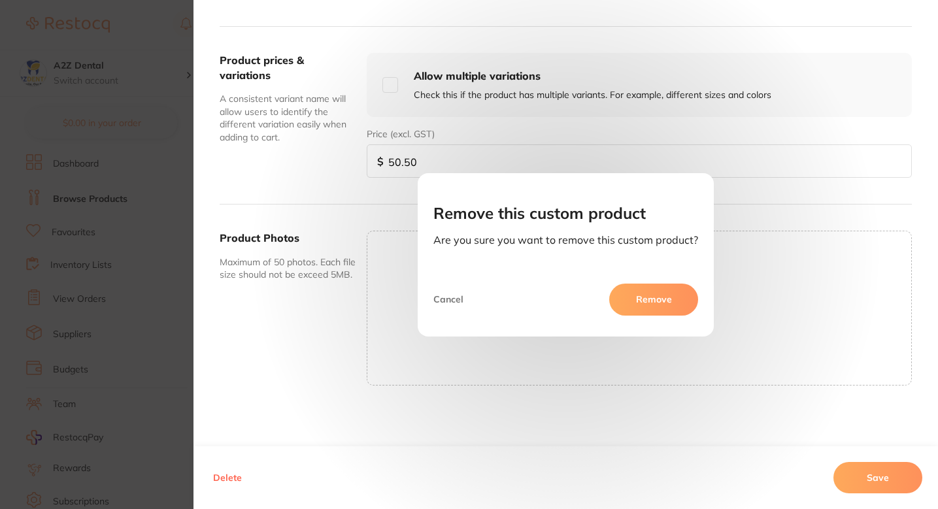
click at [533, 296] on button "Remove" at bounding box center [654, 299] width 89 height 31
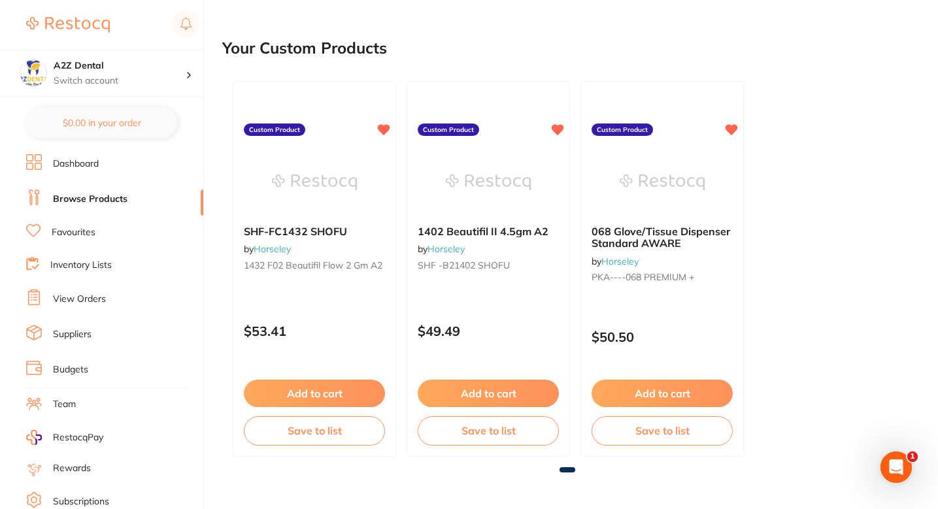
click at [533, 260] on div "SHF-FC1432 SHOFU by Horseley 1432 F02 Beautifil Flow 2 gm A2 Custom Product $53…" at bounding box center [567, 269] width 690 height 397
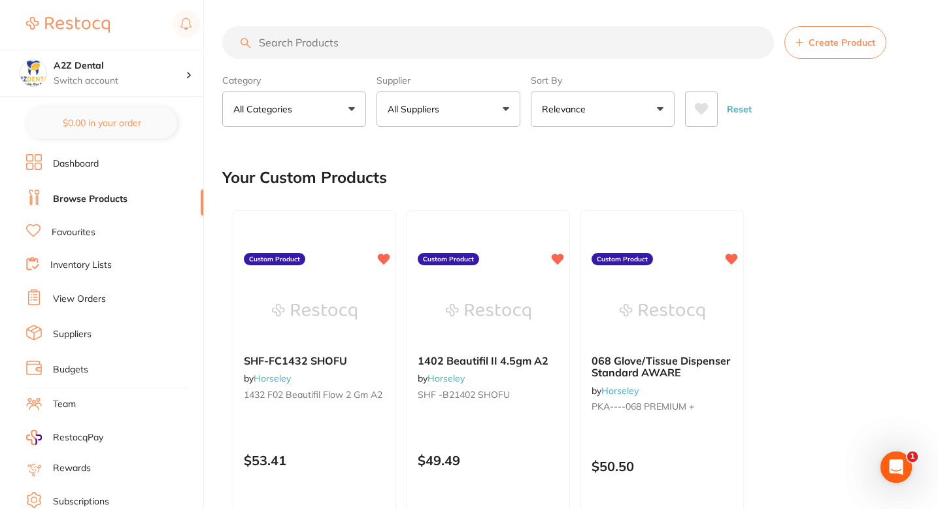
click at [533, 55] on button "Create Product" at bounding box center [836, 42] width 102 height 33
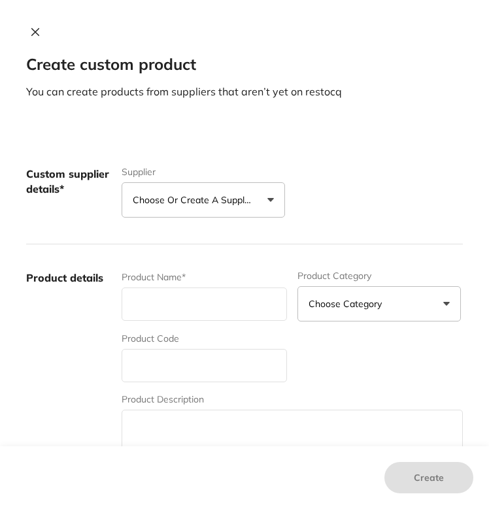
click at [213, 218] on div "Custom supplier details* Supplier Choose or create a supplier Create custom sup…" at bounding box center [244, 193] width 437 height 104
click at [220, 214] on button "Choose or create a supplier" at bounding box center [204, 199] width 164 height 35
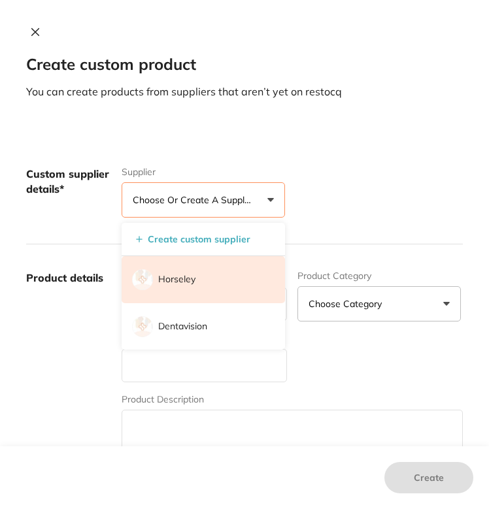
click at [205, 283] on li "Horseley" at bounding box center [204, 279] width 164 height 47
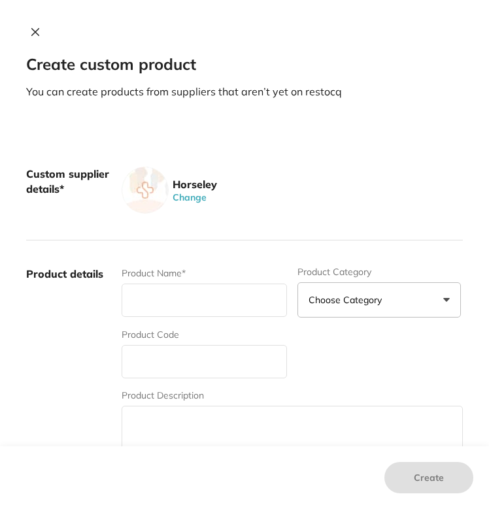
click at [205, 284] on input "text" at bounding box center [204, 300] width 165 height 33
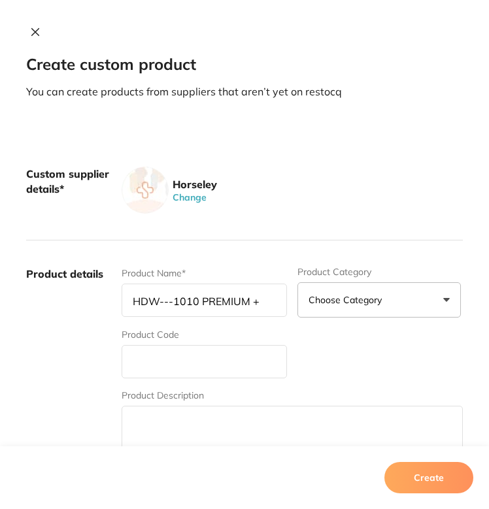
type input "HDW---1010 PREMIUM +"
click at [174, 383] on div "Product Name* HDW---1010 PREMIUM + Product Category Choose Category 3d Printing…" at bounding box center [292, 369] width 341 height 204
click at [197, 360] on input "text" at bounding box center [204, 361] width 165 height 33
paste input "010A Autoclavable Prophy Ring 10's"
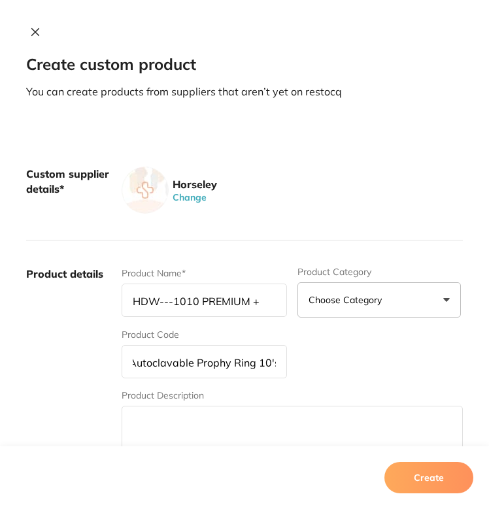
click at [189, 365] on input "010A Autoclavable Prophy Ring 10's" at bounding box center [204, 361] width 165 height 33
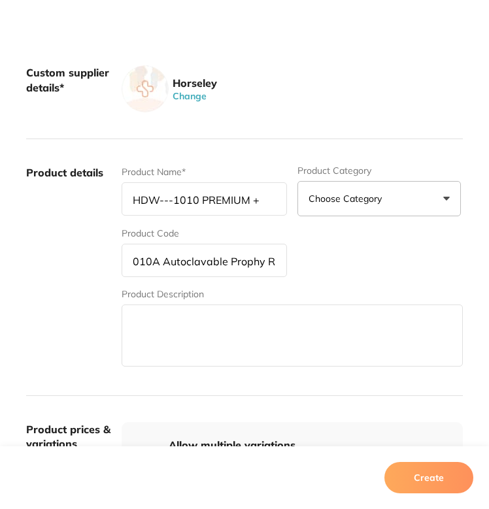
scroll to position [101, 0]
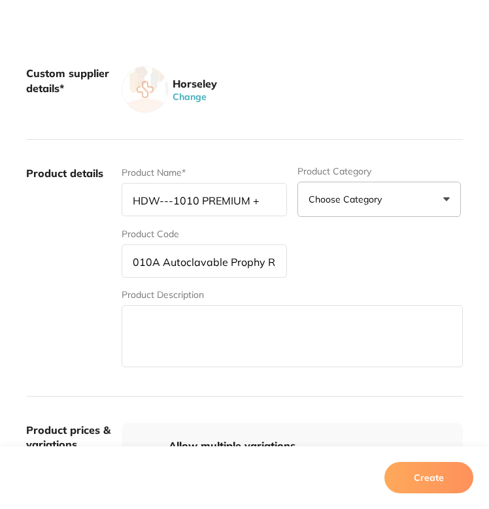
type input "010A Autoclavable Prophy Ring 10's"
click at [379, 282] on div "Product Name* HDW---1010 PREMIUM + Product Category Choose Category 3d Printing…" at bounding box center [292, 268] width 341 height 204
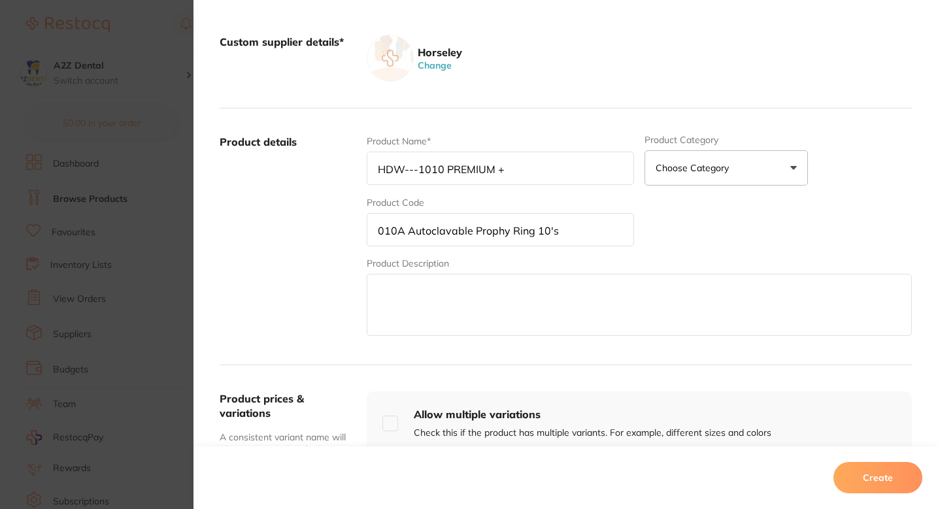
scroll to position [175, 0]
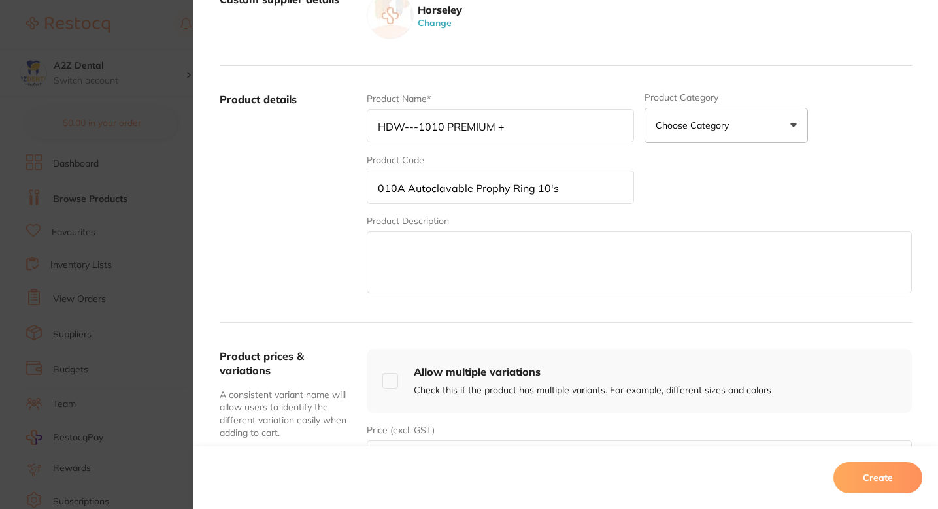
click at [533, 190] on div "Product Name* HDW---1010 PREMIUM + Product Category Choose Category 3d Printing…" at bounding box center [639, 194] width 545 height 204
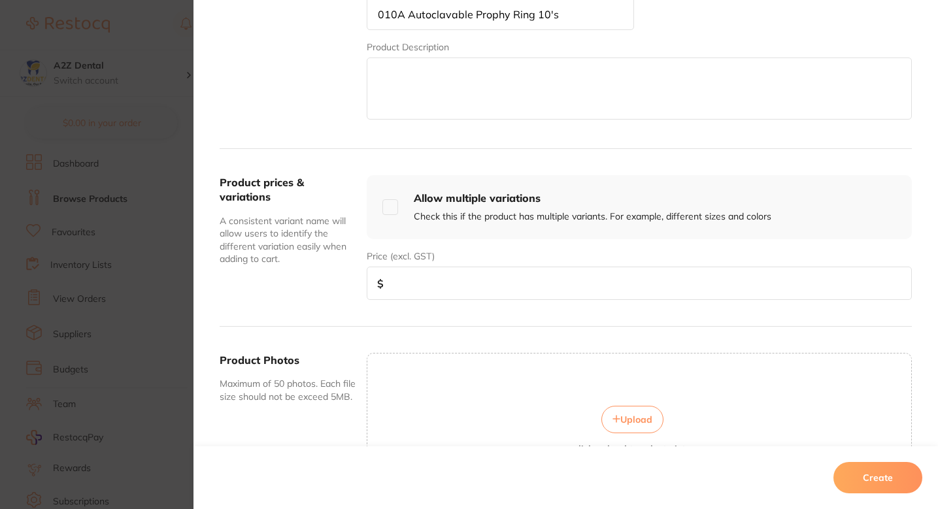
scroll to position [364, 0]
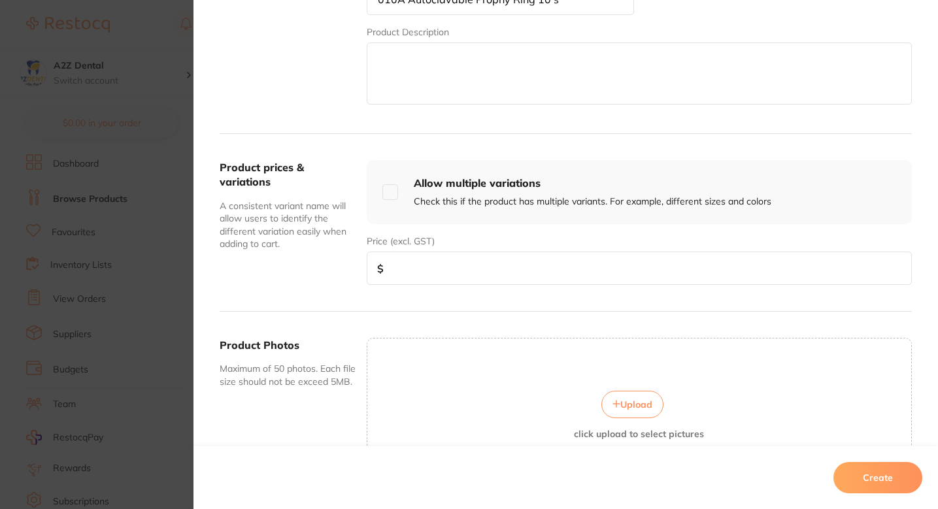
click at [533, 276] on input "number" at bounding box center [639, 268] width 545 height 33
click at [500, 260] on input "number" at bounding box center [639, 268] width 545 height 33
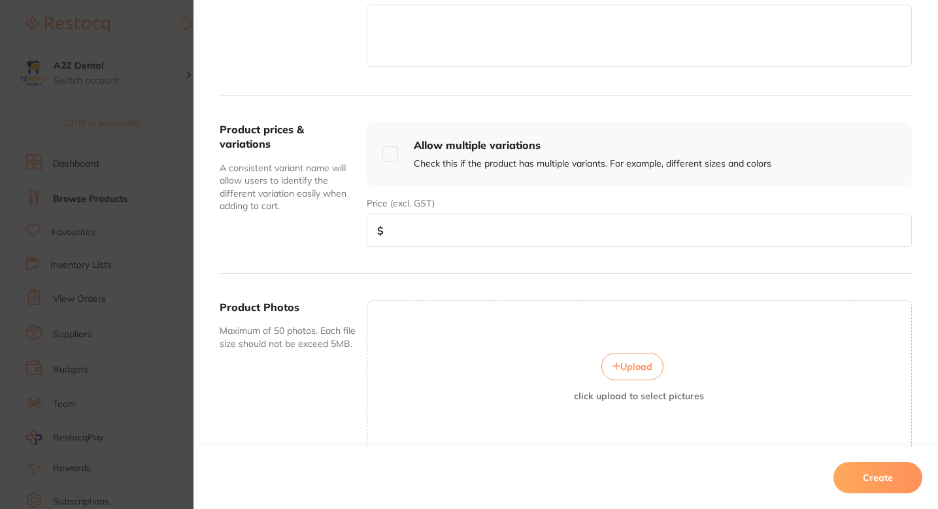
scroll to position [403, 0]
paste input "17.64"
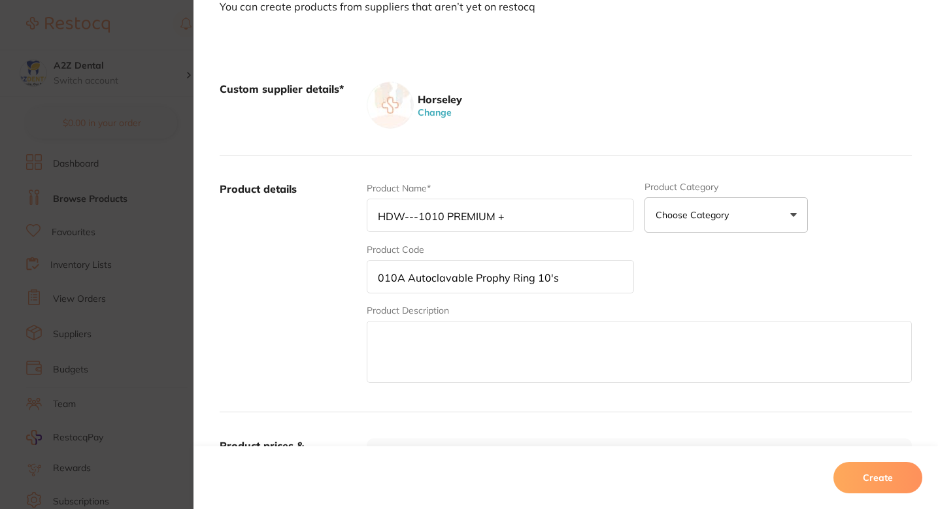
scroll to position [471, 0]
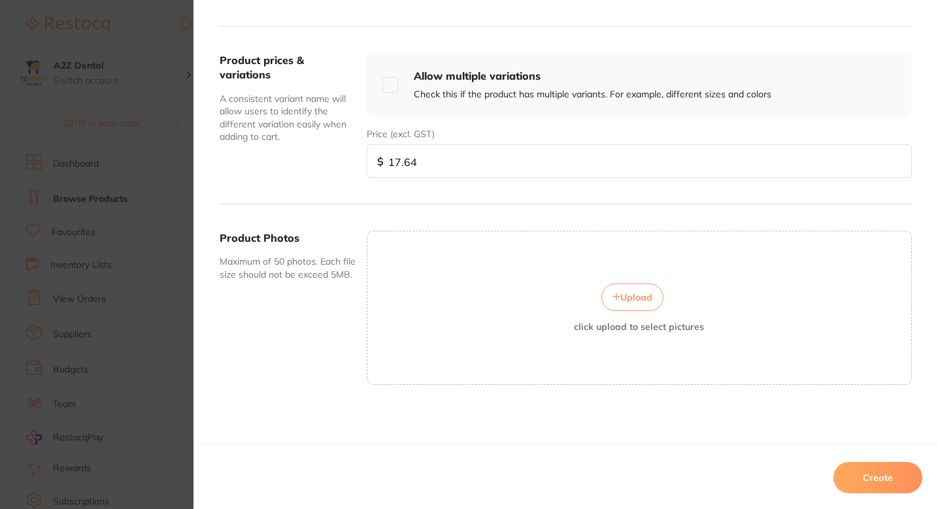
type input "17.64"
click at [533, 475] on button "Create" at bounding box center [878, 477] width 89 height 31
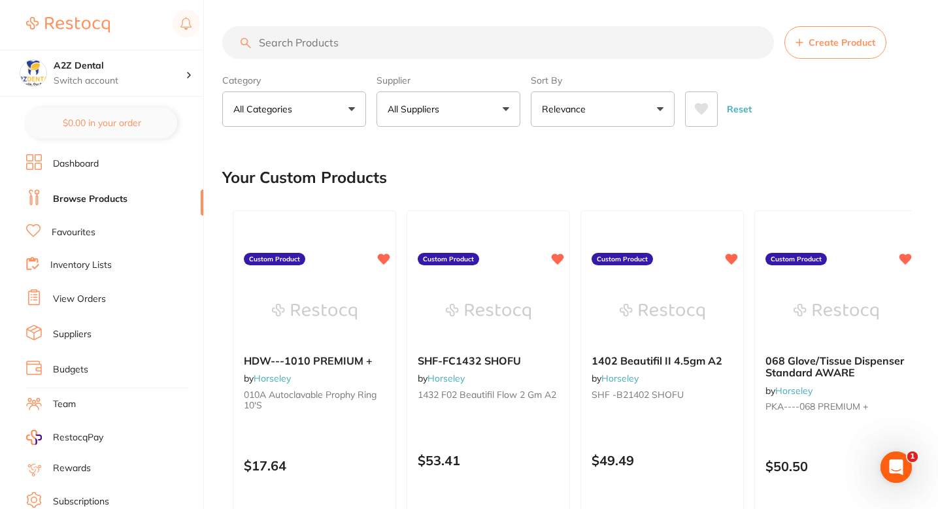
click at [533, 173] on div "Your Custom Products" at bounding box center [567, 178] width 690 height 44
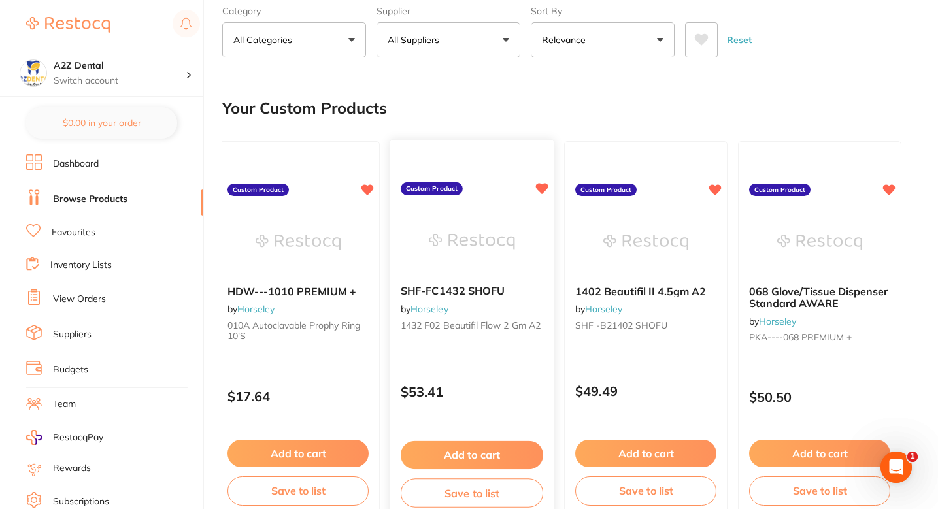
scroll to position [0, 0]
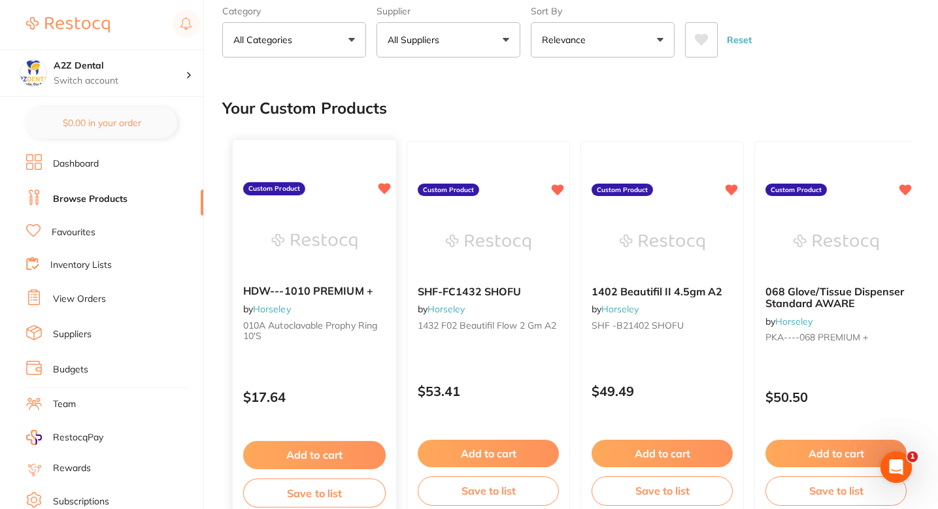
click at [379, 188] on icon at bounding box center [384, 188] width 13 height 13
click at [381, 189] on icon at bounding box center [385, 188] width 12 height 11
click at [527, 118] on div "Your Custom Products" at bounding box center [567, 108] width 690 height 44
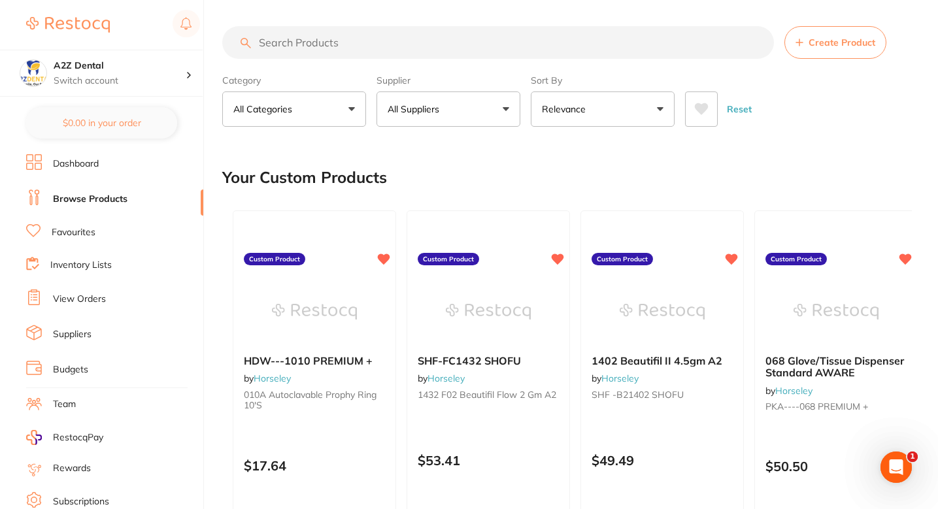
click at [533, 39] on span "Create Product" at bounding box center [842, 42] width 67 height 10
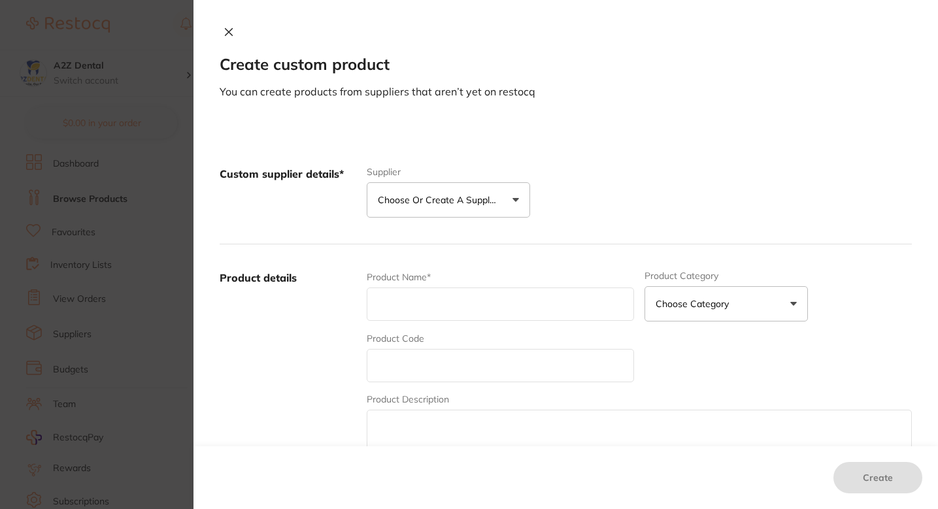
click at [492, 205] on p "Choose or create a supplier" at bounding box center [440, 200] width 124 height 13
drag, startPoint x: 460, startPoint y: 271, endPoint x: 457, endPoint y: 293, distance: 22.4
click at [460, 271] on li "Horseley" at bounding box center [449, 279] width 164 height 47
click at [458, 315] on input "text" at bounding box center [500, 300] width 267 height 33
paste input "PREMIUM"
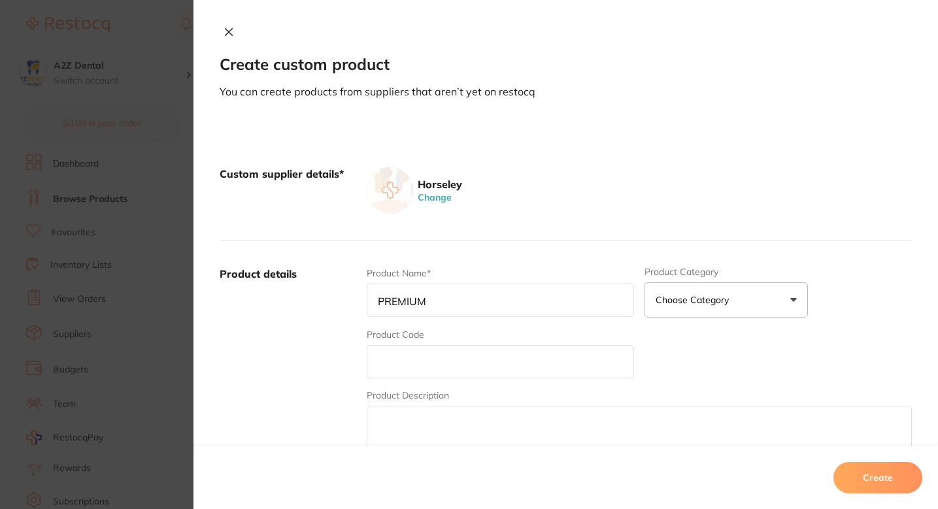
type input "PREMIUM"
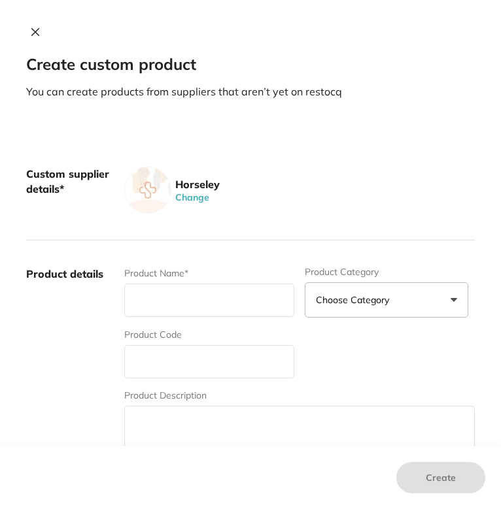
click at [230, 312] on input "text" at bounding box center [209, 300] width 170 height 33
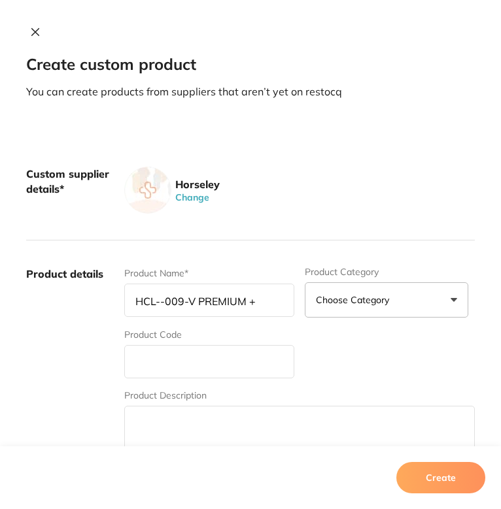
type input "HCL--009-V PREMIUM +"
click at [209, 370] on input "text" at bounding box center [209, 361] width 170 height 33
click at [247, 301] on input "HCL--009-V PREMIUM +" at bounding box center [209, 300] width 170 height 33
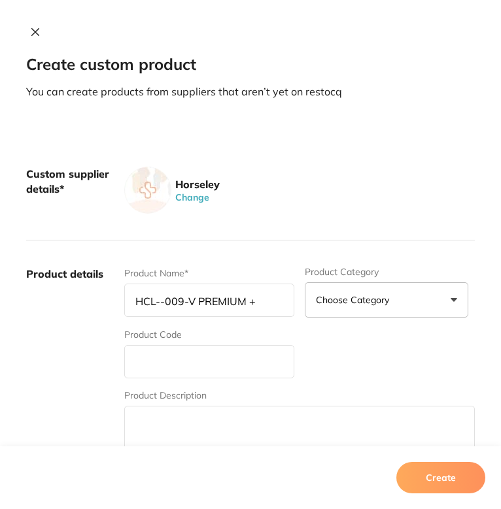
click at [226, 370] on input "text" at bounding box center [209, 361] width 170 height 33
paste input "HCL--009-V PREMIUM +"
type input "HCL--009-V PREMIUM +"
click at [219, 309] on input "HCL--009-V PREMIUM +" at bounding box center [209, 300] width 170 height 33
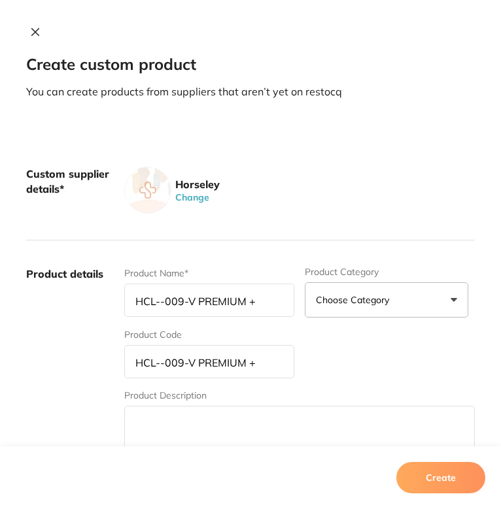
click at [219, 309] on input "HCL--009-V PREMIUM +" at bounding box center [209, 300] width 170 height 33
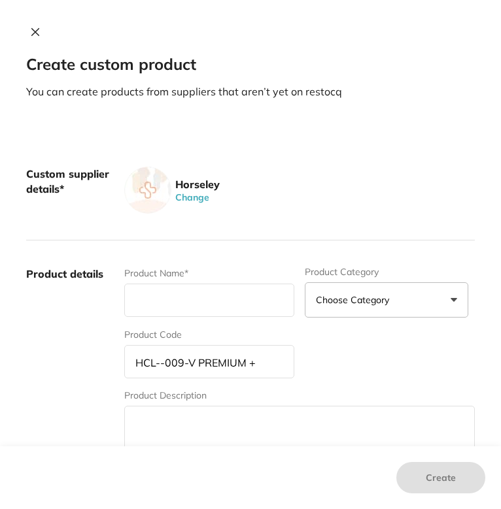
paste input "09V Tips Vented 25's Std White"
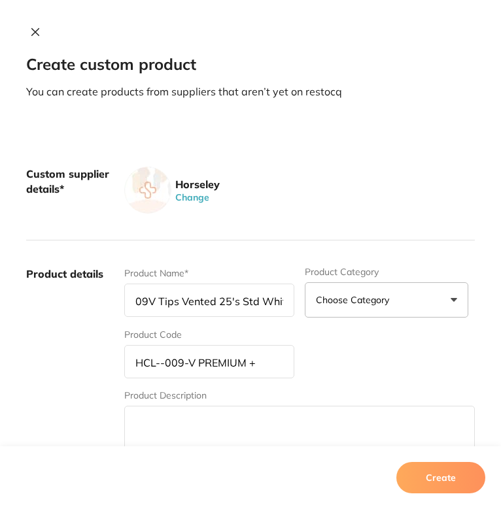
click at [131, 304] on input "09V Tips Vented 25's Std White" at bounding box center [209, 300] width 170 height 33
click at [223, 314] on input "009V Tips Vented 25's Std White" at bounding box center [209, 300] width 170 height 33
click at [216, 303] on input "009V Tips Vented 25's Std White" at bounding box center [209, 300] width 170 height 33
type input "009V Tips Vented 25's Std White"
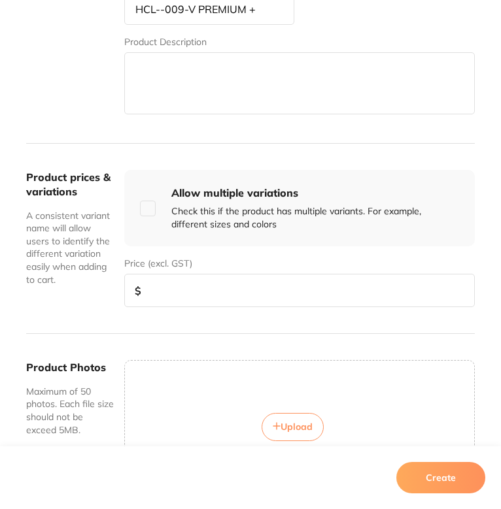
scroll to position [371, 0]
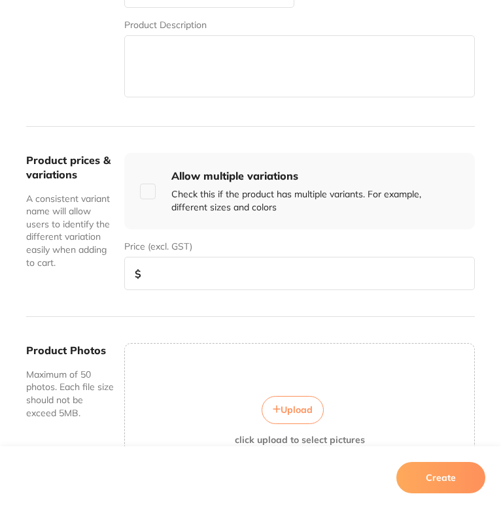
click at [220, 273] on input "number" at bounding box center [299, 273] width 351 height 33
paste input "14.70"
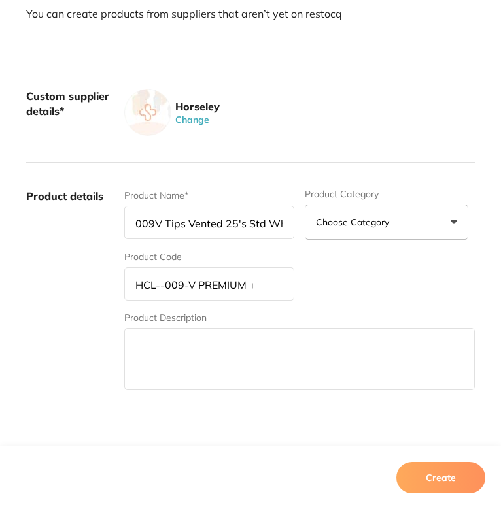
type input "14.70"
click at [376, 285] on div "Product Name* 009V Tips Vented 25's Std White Product Category Choose Category …" at bounding box center [299, 291] width 351 height 204
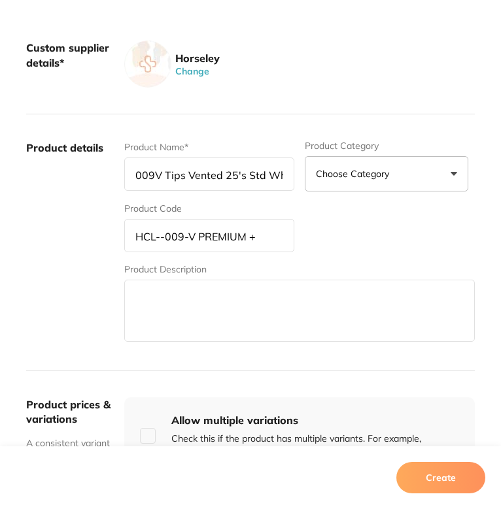
scroll to position [121, 0]
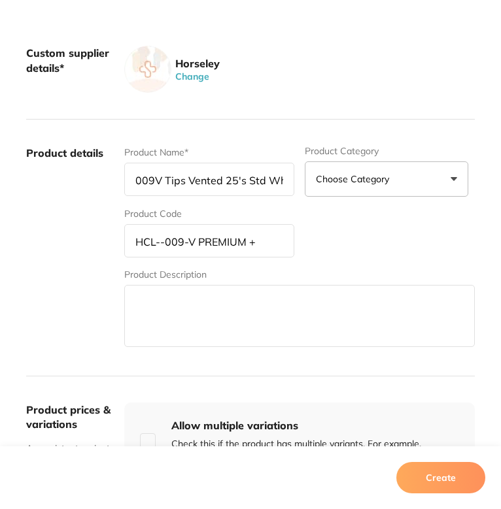
click at [354, 233] on div "Product Name* 009V Tips Vented 25's Std White Product Category Choose Category …" at bounding box center [299, 248] width 351 height 204
click at [370, 235] on div "Product Name* 009V Tips Vented 25's Std White Product Category Choose Category …" at bounding box center [299, 248] width 351 height 204
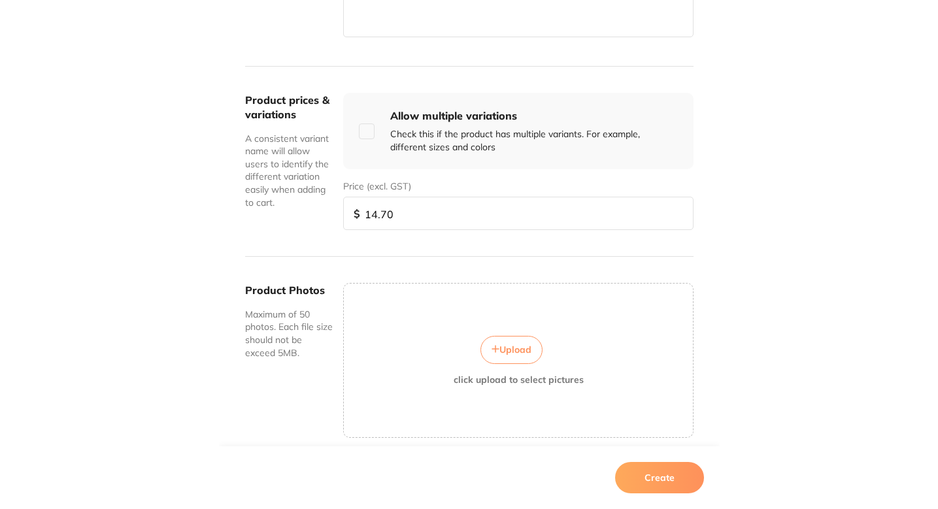
scroll to position [483, 0]
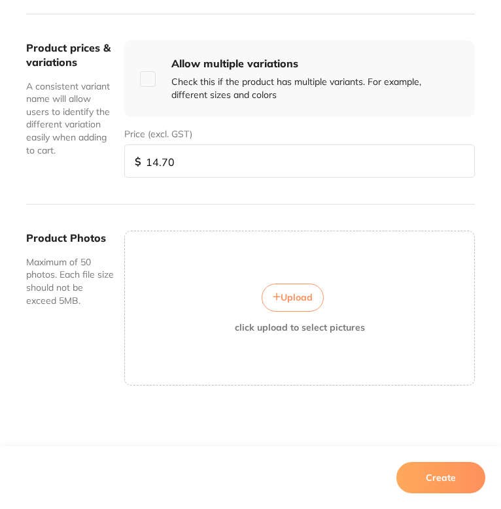
click at [441, 475] on button "Create" at bounding box center [440, 477] width 89 height 31
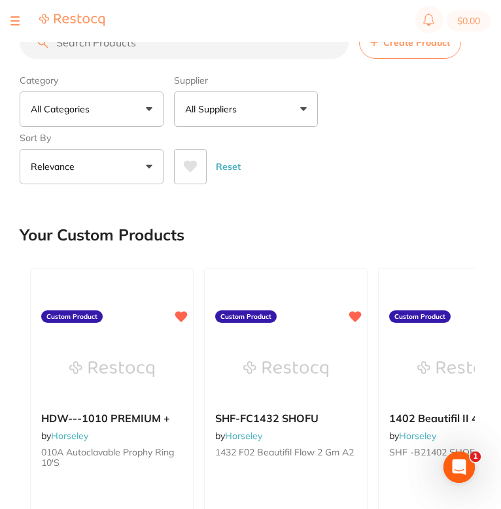
click at [351, 242] on div "Your Custom Products" at bounding box center [247, 235] width 455 height 44
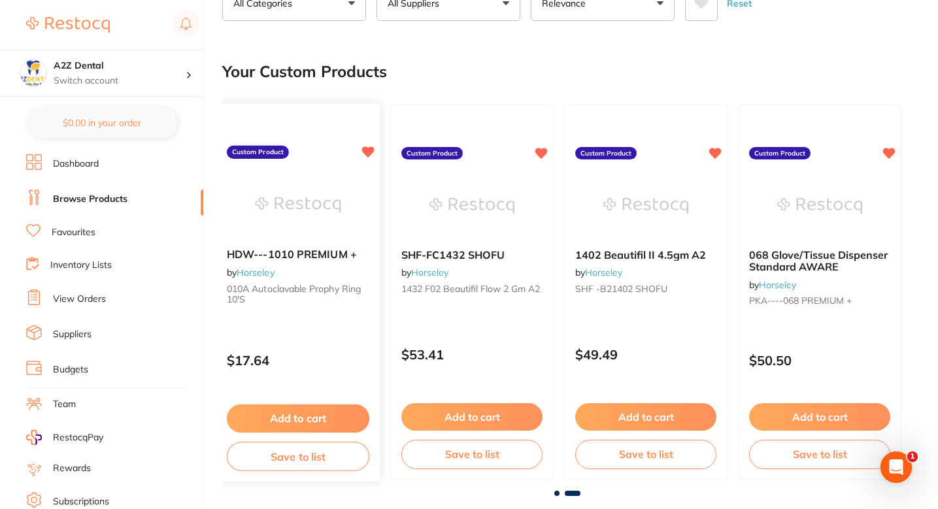
scroll to position [0, 0]
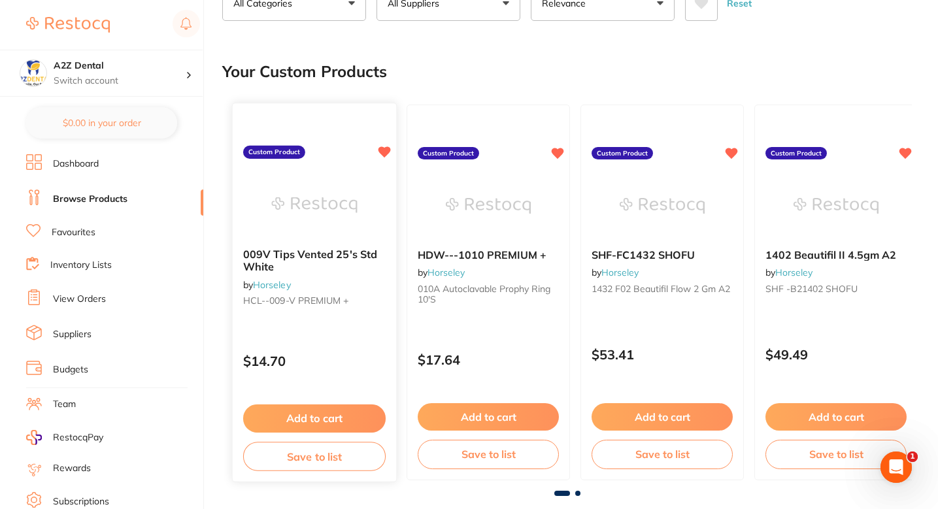
click at [385, 150] on icon at bounding box center [385, 151] width 12 height 11
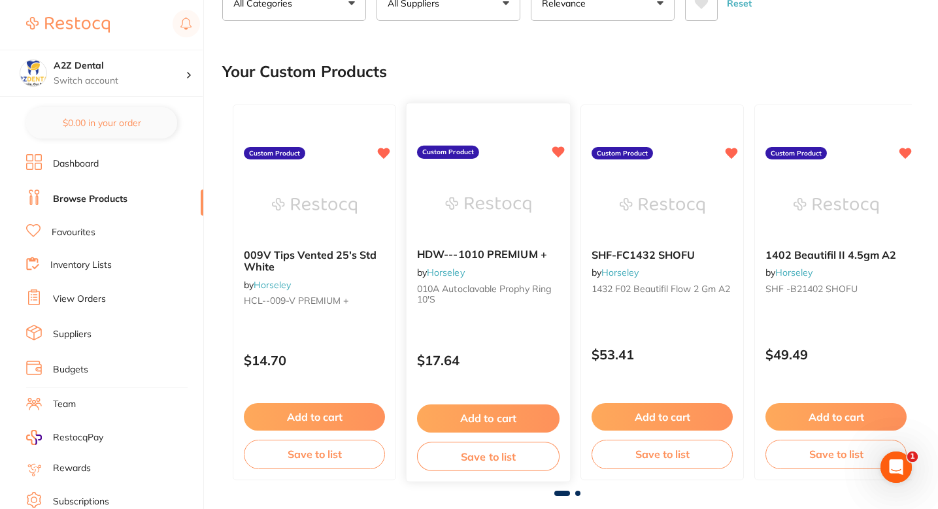
click at [500, 275] on div "HDW---1010 PREMIUM + by Horseley 010A Autoclavable Prophy Ring 10's" at bounding box center [489, 279] width 164 height 82
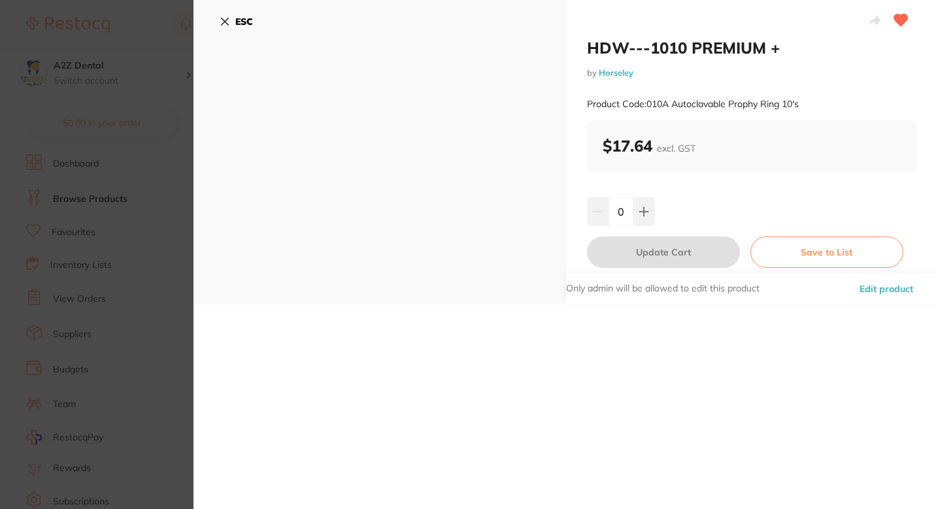
click at [533, 284] on button "Edit product" at bounding box center [886, 288] width 61 height 31
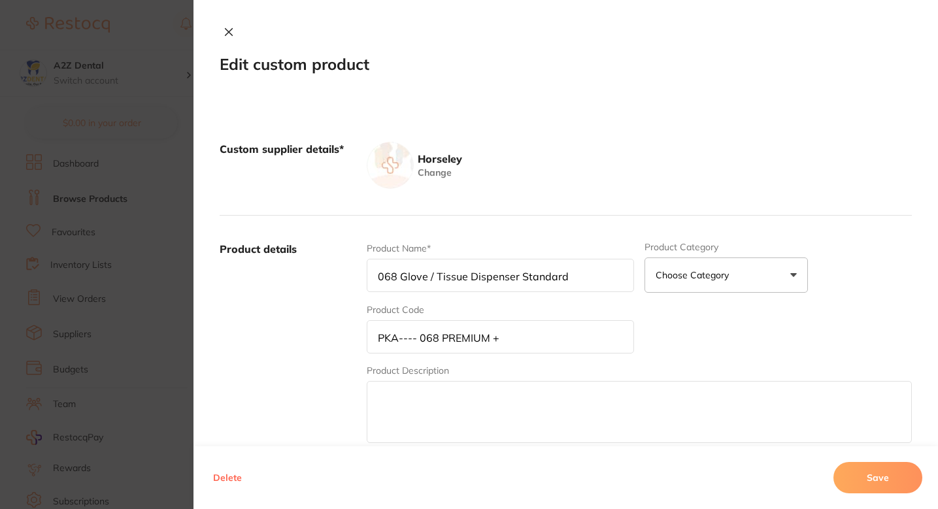
type input "HDW---1010 PREMIUM +"
type input "010A Autoclavable Prophy Ring 10's"
type input "17.64"
click at [404, 287] on input "HDW---1010 PREMIUM +" at bounding box center [500, 275] width 267 height 33
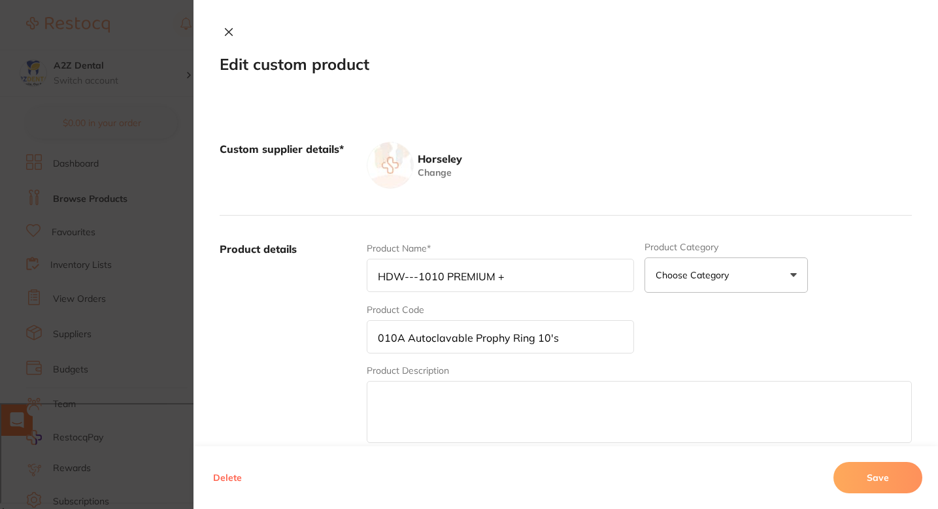
click at [404, 287] on input "HDW---1010 PREMIUM +" at bounding box center [500, 275] width 267 height 33
click at [533, 334] on input "010A Autoclavable Prophy Ring 10's" at bounding box center [500, 336] width 267 height 33
paste input "HDW---1010 PREMIUM +"
drag, startPoint x: 489, startPoint y: 338, endPoint x: 340, endPoint y: 339, distance: 149.1
click at [340, 339] on div "Product details Product Name* HDW---1010 PREMIUM + Product Category Choose Cate…" at bounding box center [566, 344] width 693 height 257
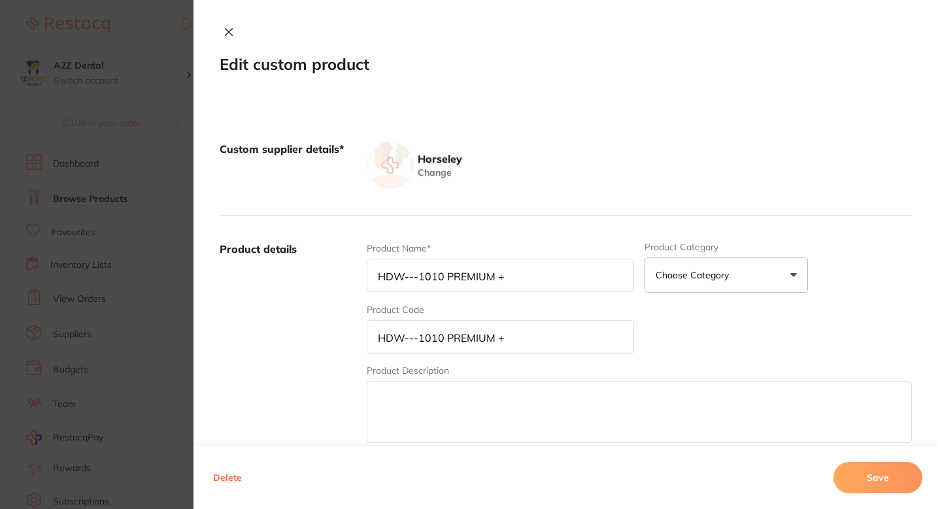
type input "HDW---1010 PREMIUM +"
click at [462, 284] on input "HDW---1010 PREMIUM +" at bounding box center [500, 275] width 267 height 33
paste input "010A Autoclavable Prophy Ring 10's"
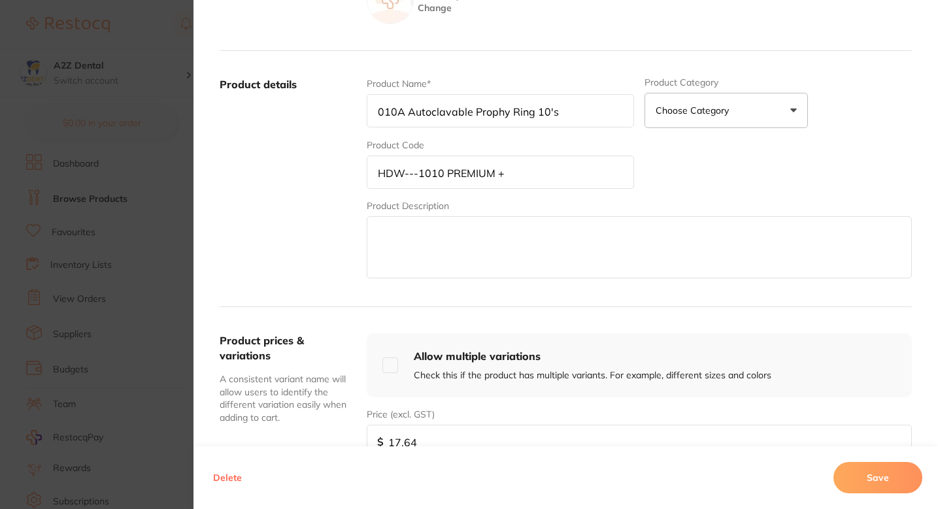
scroll to position [220, 0]
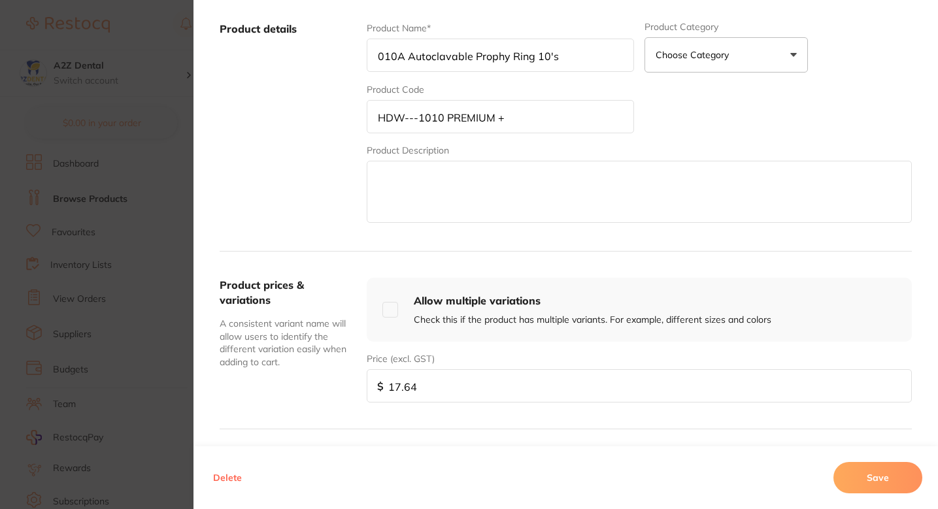
type input "010A Autoclavable Prophy Ring 10's"
click at [533, 474] on button "Save" at bounding box center [878, 477] width 89 height 31
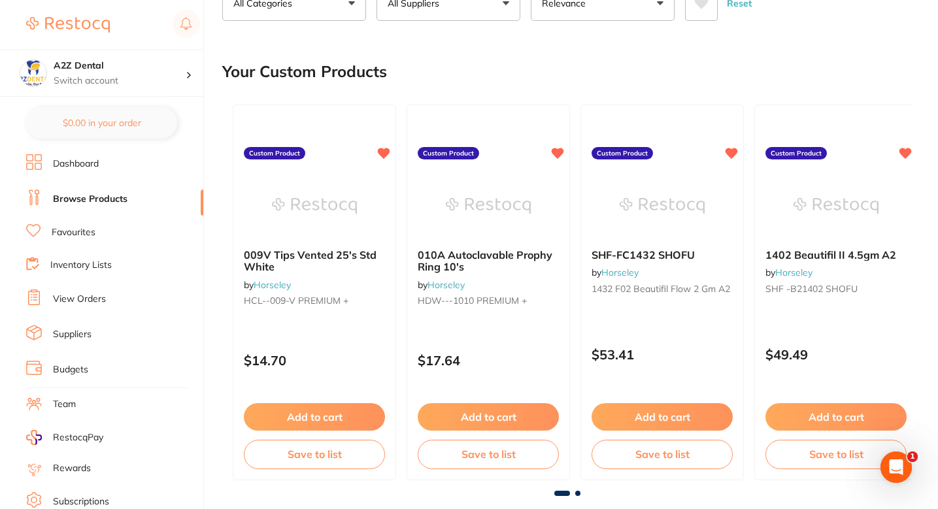
click at [533, 66] on div "Your Custom Products" at bounding box center [567, 72] width 690 height 44
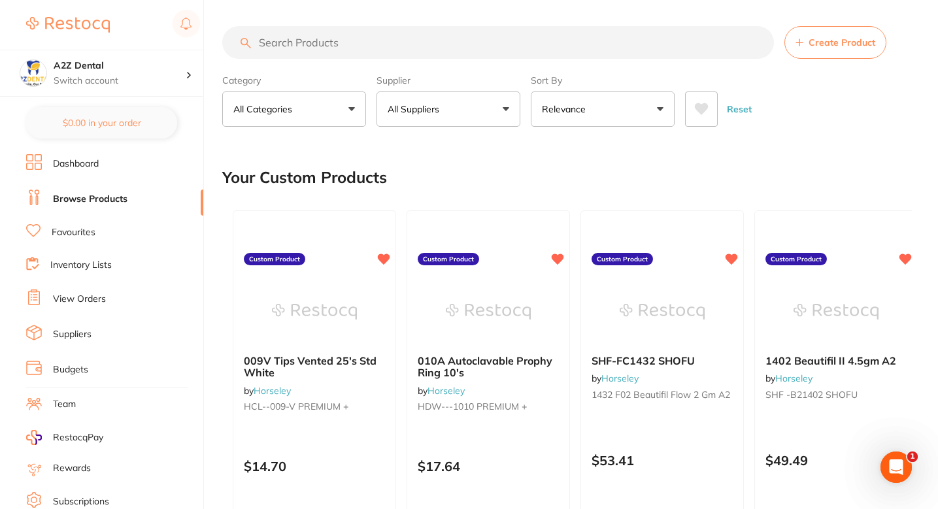
click at [533, 61] on section "Create Product Category All Categories All Categories 3D Printing anaesthetic a…" at bounding box center [567, 76] width 690 height 101
click at [533, 37] on span "Create Product" at bounding box center [842, 42] width 67 height 10
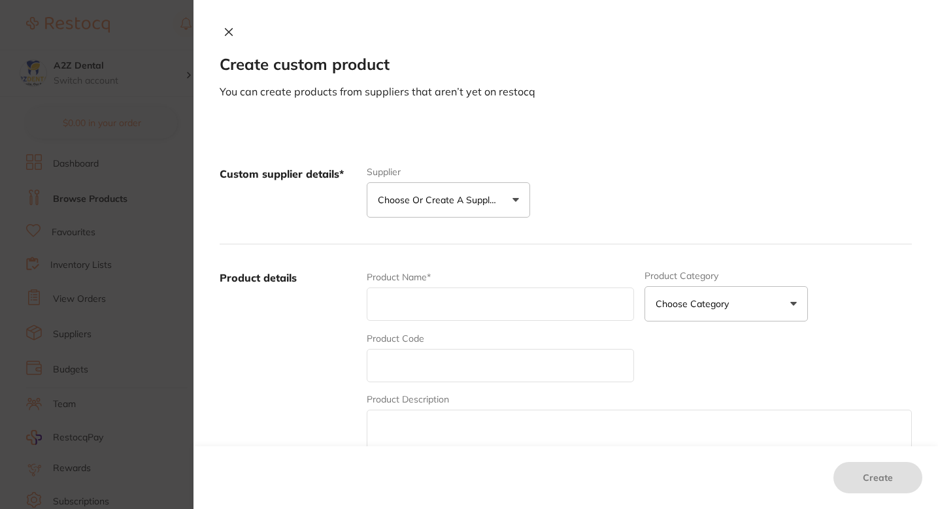
click at [390, 198] on p "Choose or create a supplier" at bounding box center [440, 200] width 124 height 13
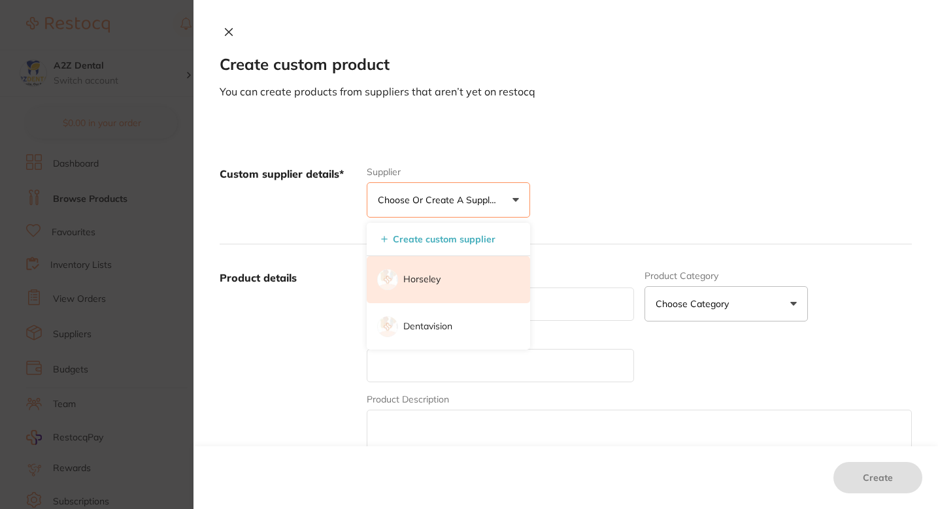
click at [427, 283] on p "Horseley" at bounding box center [422, 279] width 37 height 13
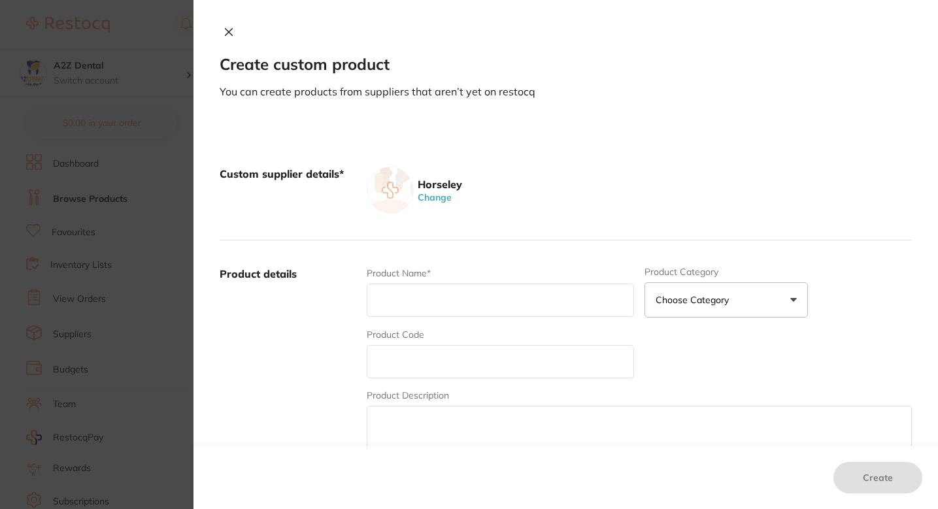
click at [438, 305] on input "text" at bounding box center [500, 300] width 267 height 33
click at [409, 363] on input "text" at bounding box center [500, 361] width 267 height 33
paste input "PREMON"
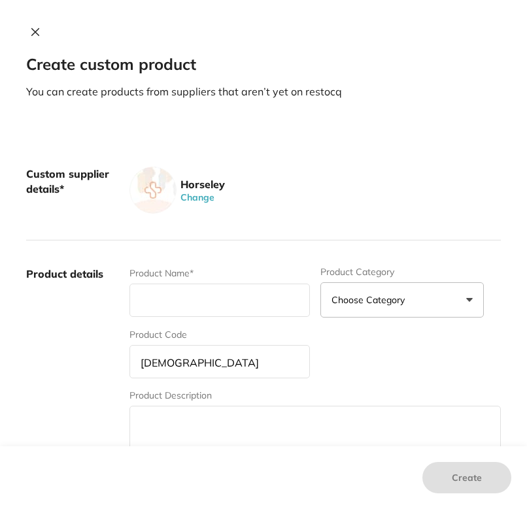
click at [221, 374] on input "PREMON" at bounding box center [219, 361] width 181 height 33
type input "O"
type input "PKA--063--PREMIUM +"
click at [231, 305] on input "text" at bounding box center [219, 300] width 181 height 33
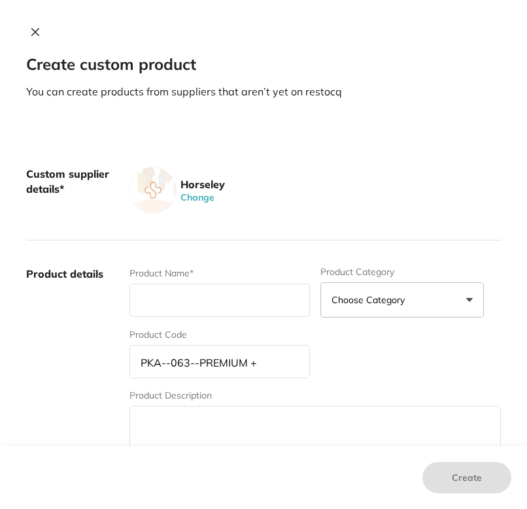
paste input "063 Hand Shield"
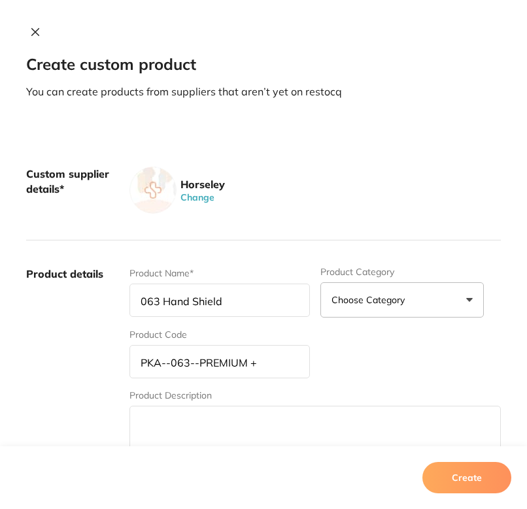
click at [237, 301] on input "063 Hand Shield" at bounding box center [219, 300] width 181 height 33
type input "063 Hand Shield"
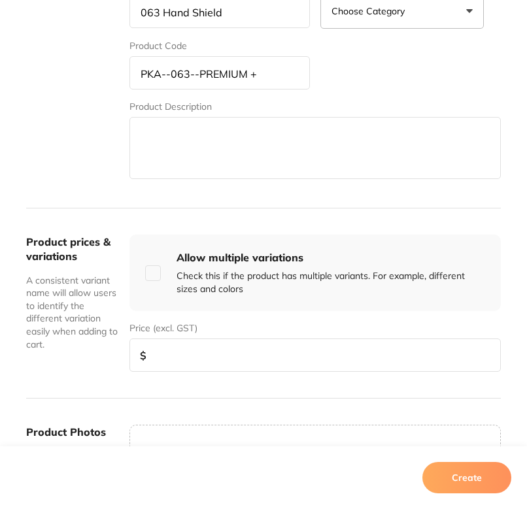
scroll to position [380, 0]
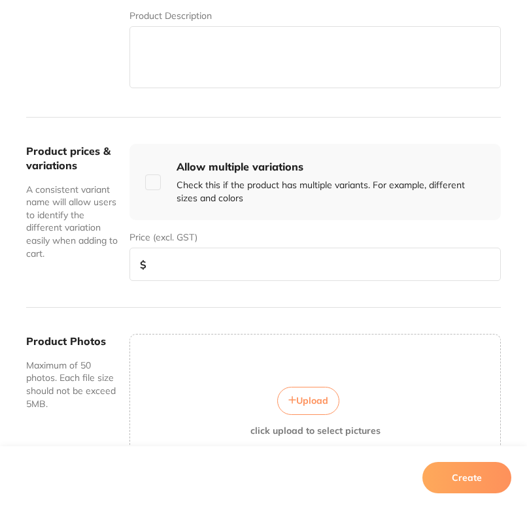
click at [255, 268] on input "number" at bounding box center [314, 264] width 371 height 33
paste input "34.30"
type input "34.30"
click at [453, 475] on button "Create" at bounding box center [466, 477] width 89 height 31
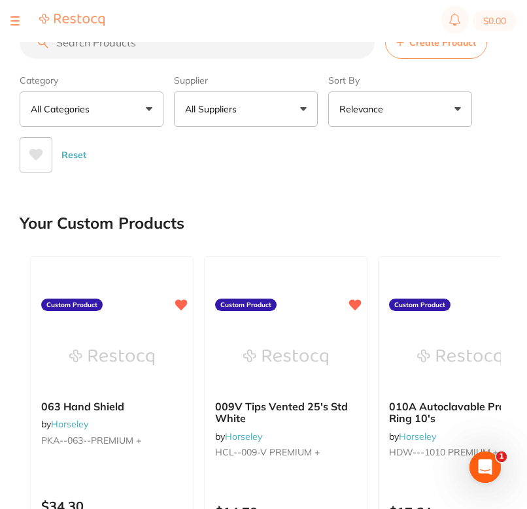
scroll to position [0, 0]
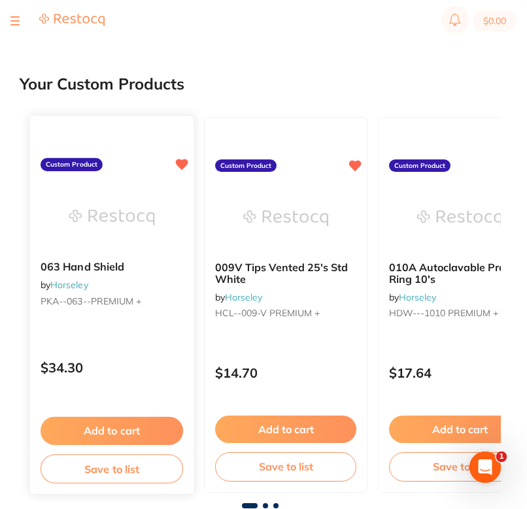
click at [185, 169] on icon at bounding box center [181, 164] width 13 height 13
click at [183, 164] on icon at bounding box center [182, 164] width 12 height 11
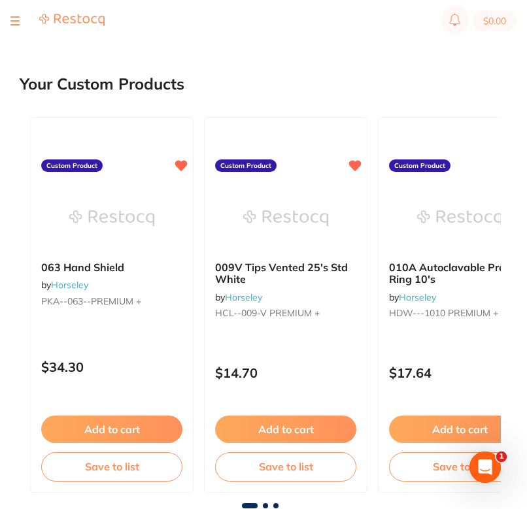
click at [343, 83] on div "Your Custom Products" at bounding box center [260, 84] width 481 height 44
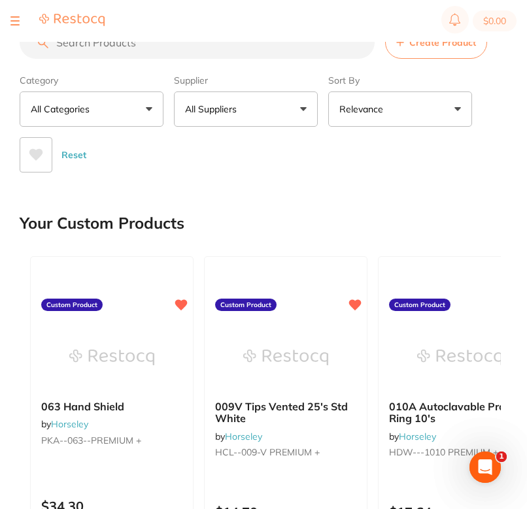
click at [252, 107] on button "All Suppliers" at bounding box center [246, 109] width 144 height 35
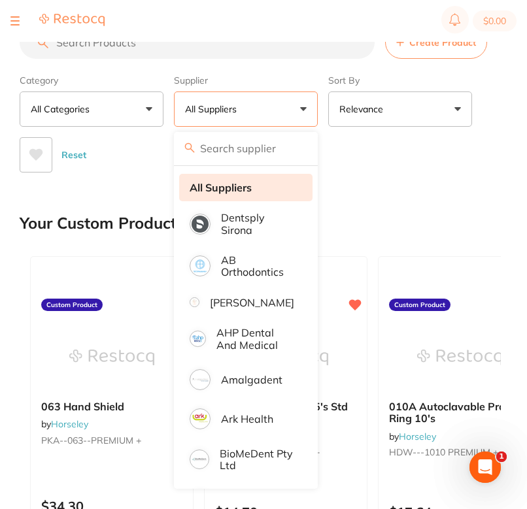
type input "R"
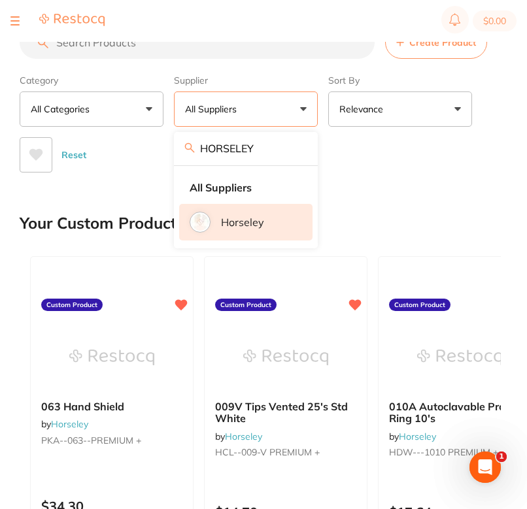
type input "HORSELEY"
click at [267, 220] on li "Horseley" at bounding box center [245, 222] width 133 height 37
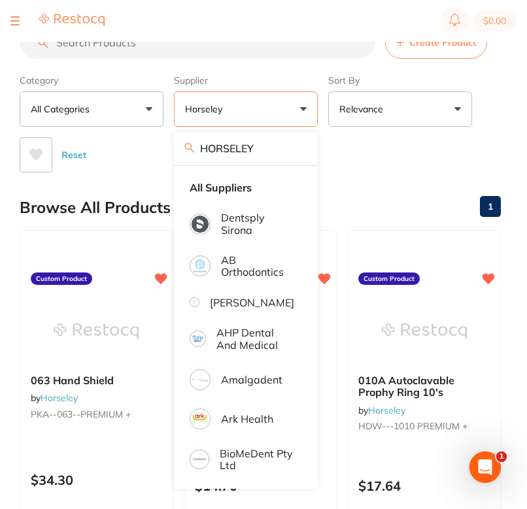
click at [421, 170] on div "Reset" at bounding box center [255, 150] width 471 height 46
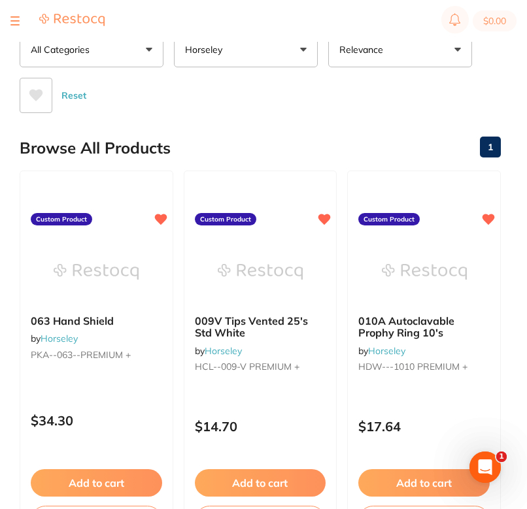
scroll to position [58, 0]
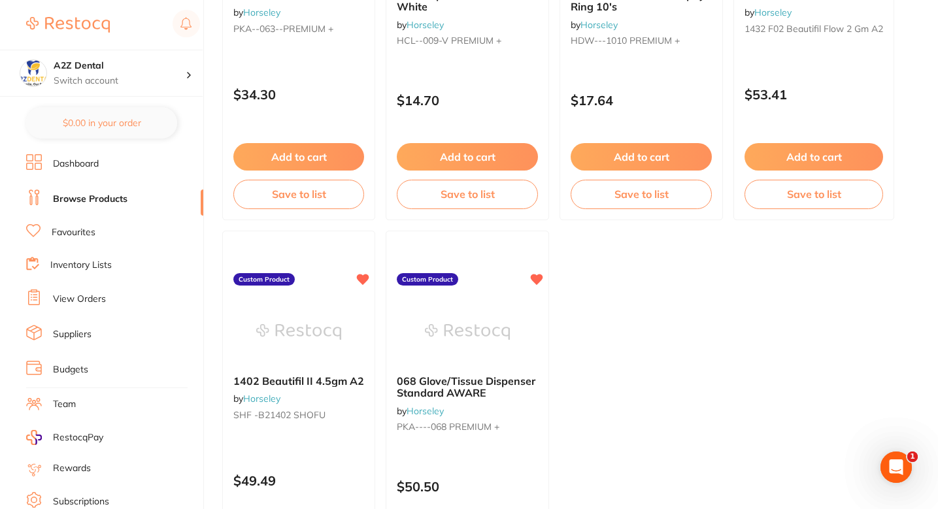
click at [533, 320] on ul "063 Hand Shield by Horseley PKA--063--PREMIUM + Custom Product $34.30 Add to ca…" at bounding box center [567, 225] width 690 height 763
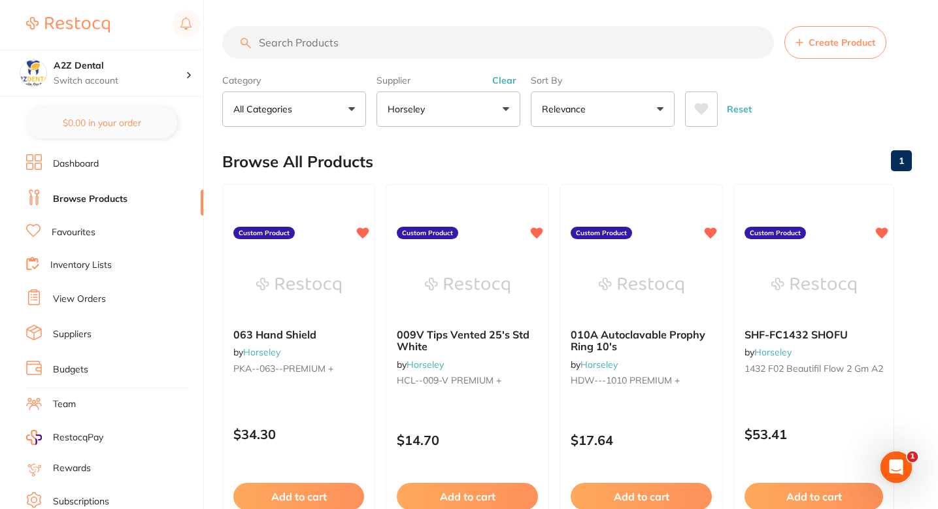
click at [533, 37] on span "Create Product" at bounding box center [842, 42] width 67 height 10
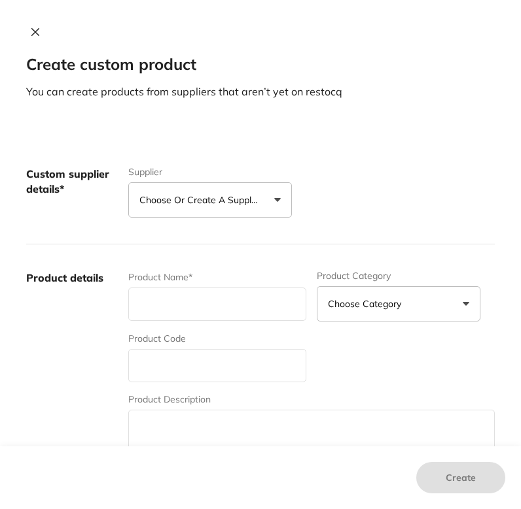
click at [227, 361] on input "text" at bounding box center [217, 365] width 178 height 33
type input "V"
type input "CRA-IPA--S CRANBERRY"
click at [227, 320] on div "Product Name*" at bounding box center [217, 296] width 178 height 51
paste input "33861 Inspire Gloves 100's Small"
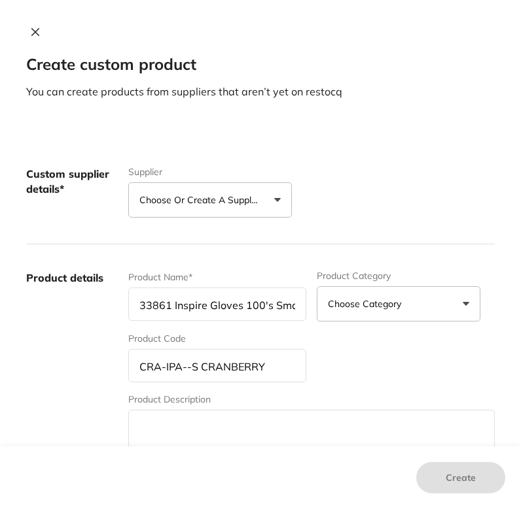
type input "33861 Inspire Gloves 100's Small"
click at [370, 333] on div "Product Name* 33861 Inspire Gloves 100's Small Product Category Choose Category…" at bounding box center [311, 373] width 366 height 204
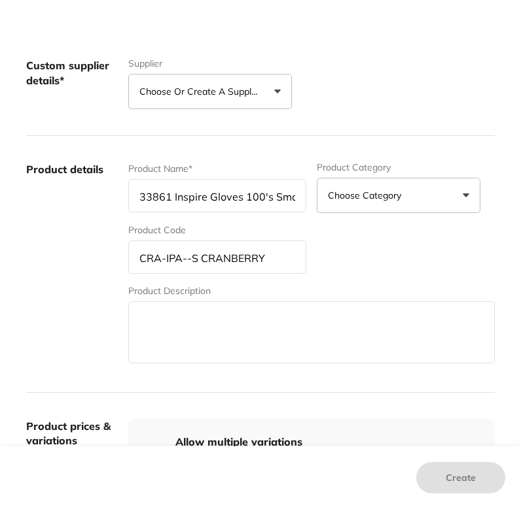
scroll to position [84, 0]
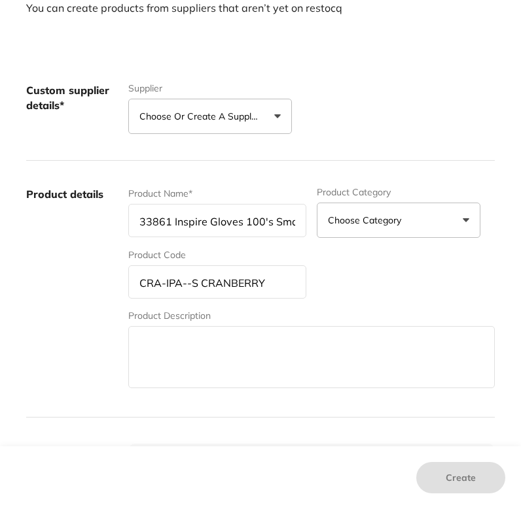
click at [258, 121] on p "Choose or create a supplier" at bounding box center [201, 116] width 124 height 13
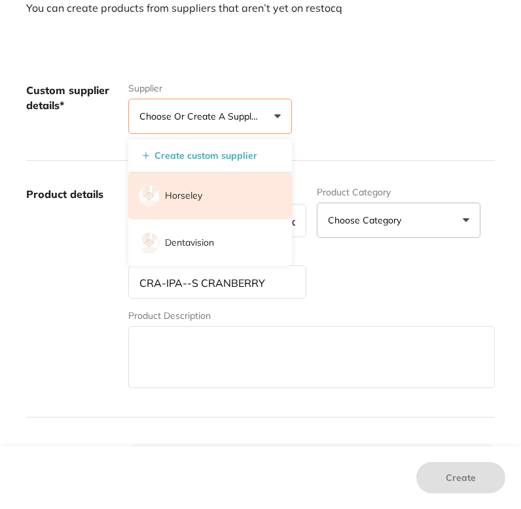
click at [234, 188] on li "Horseley" at bounding box center [210, 196] width 164 height 47
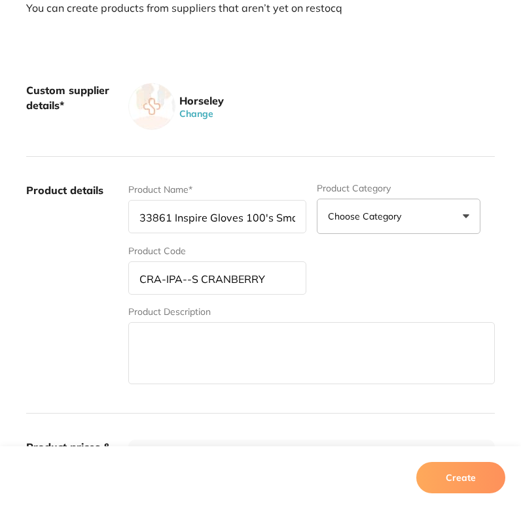
click at [343, 147] on div "Custom supplier details* Horseley Change" at bounding box center [260, 107] width 468 height 100
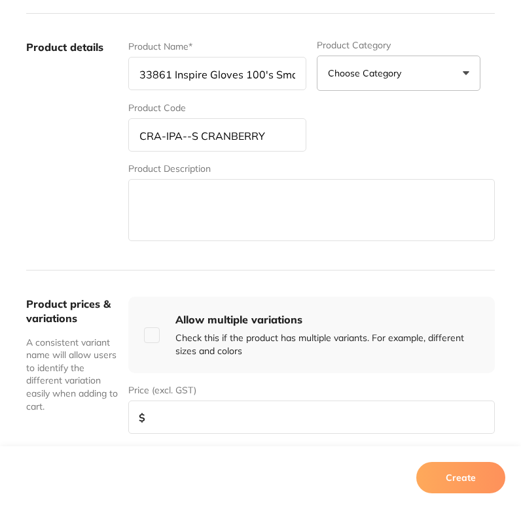
scroll to position [86, 0]
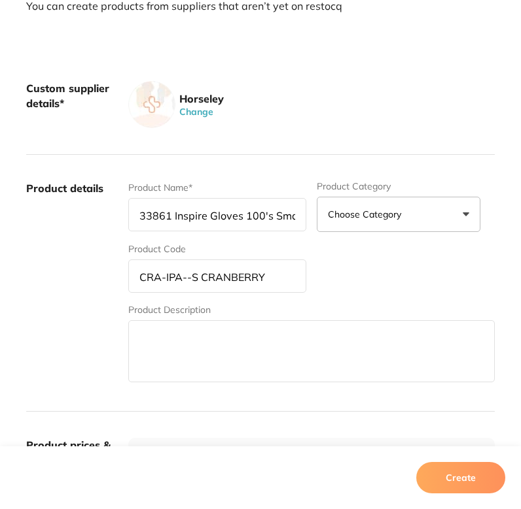
click at [290, 262] on input "CRA-IPA--S CRANBERRY" at bounding box center [217, 276] width 178 height 33
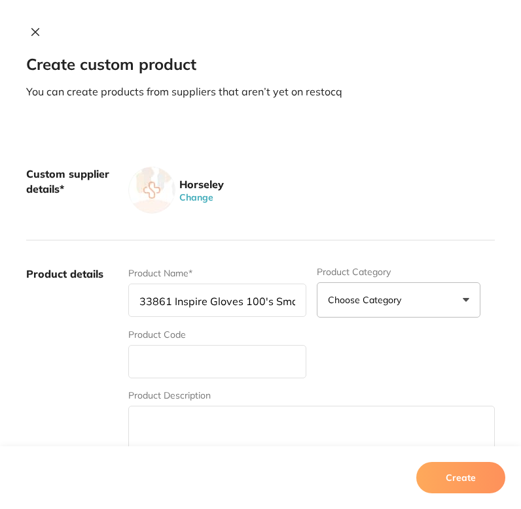
scroll to position [58, 0]
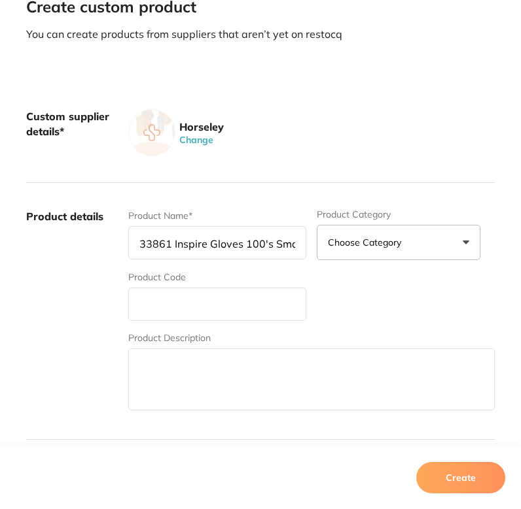
paste input "33861 Inspire Gloves 100's Small"
type input "33861 Inspire Gloves 100's Small"
click at [240, 362] on textarea at bounding box center [311, 380] width 366 height 62
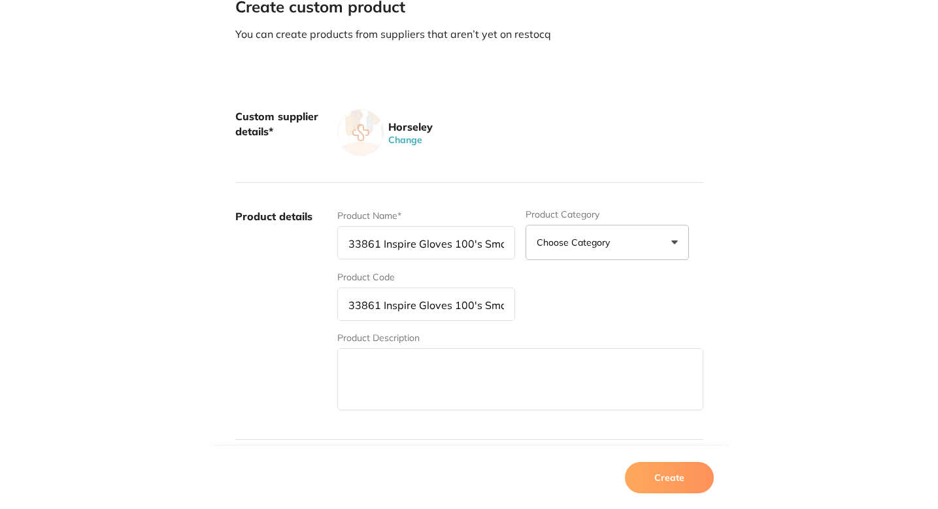
scroll to position [289, 0]
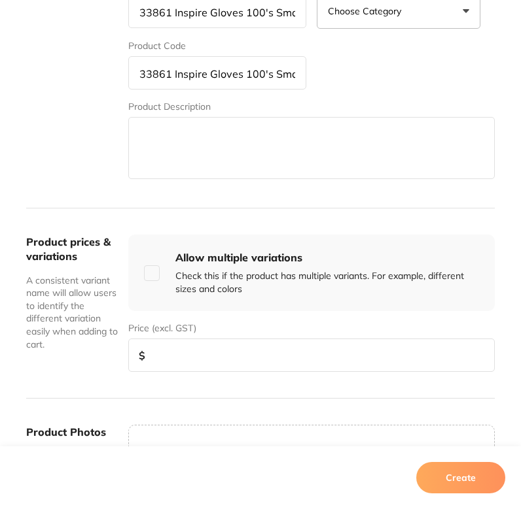
click at [221, 360] on input "number" at bounding box center [311, 355] width 366 height 33
type input "1"
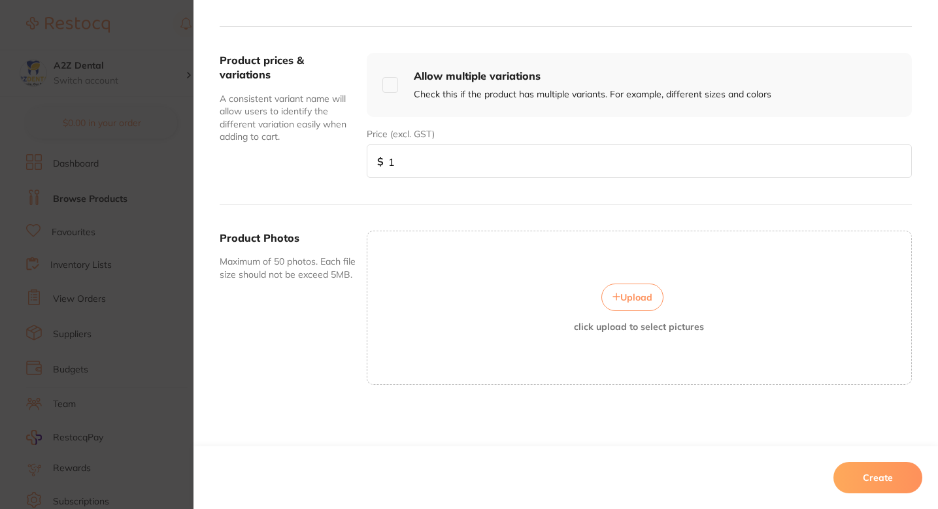
scroll to position [506, 0]
click at [533, 471] on button "Create" at bounding box center [878, 477] width 89 height 31
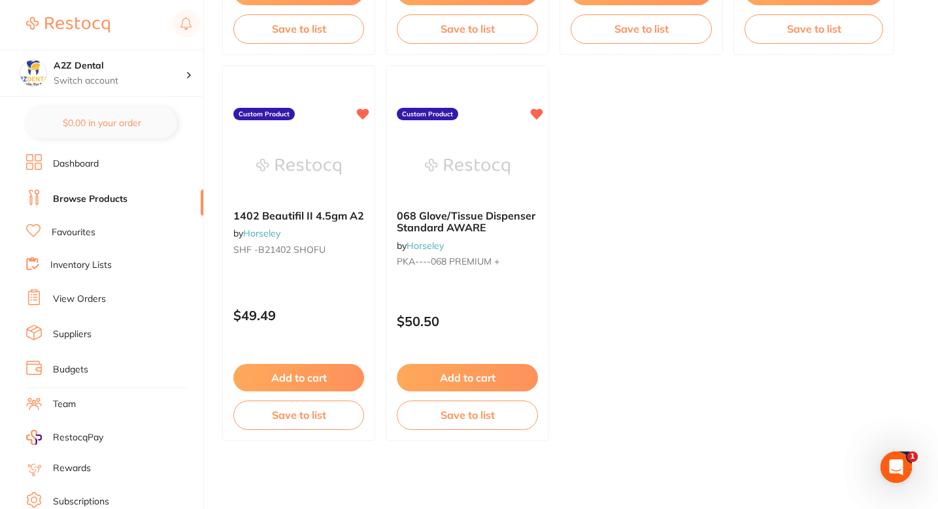
click at [533, 250] on ul "063 Hand Shield by Horseley PKA--063--PREMIUM + Custom Product $34.30 Add to ca…" at bounding box center [567, 60] width 690 height 763
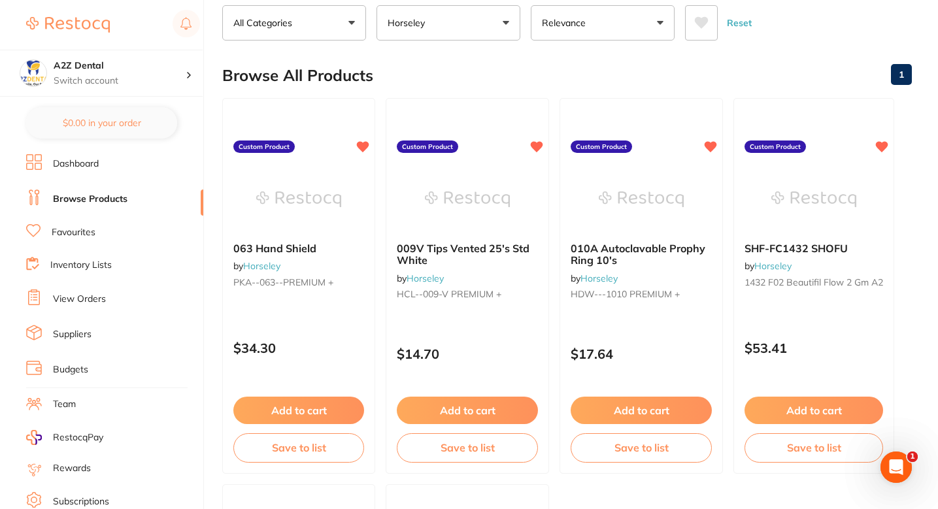
scroll to position [0, 0]
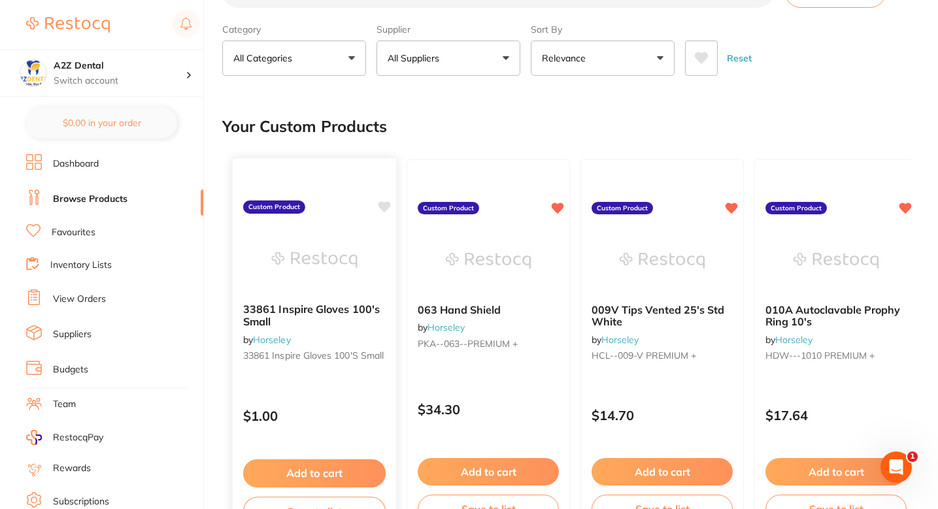
click at [361, 266] on div at bounding box center [315, 260] width 164 height 66
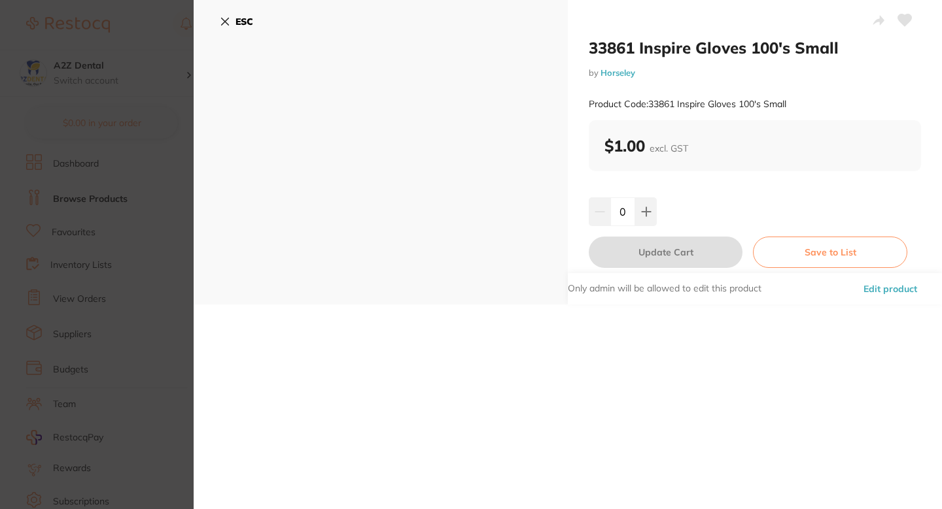
click at [871, 283] on button "Edit product" at bounding box center [889, 288] width 61 height 31
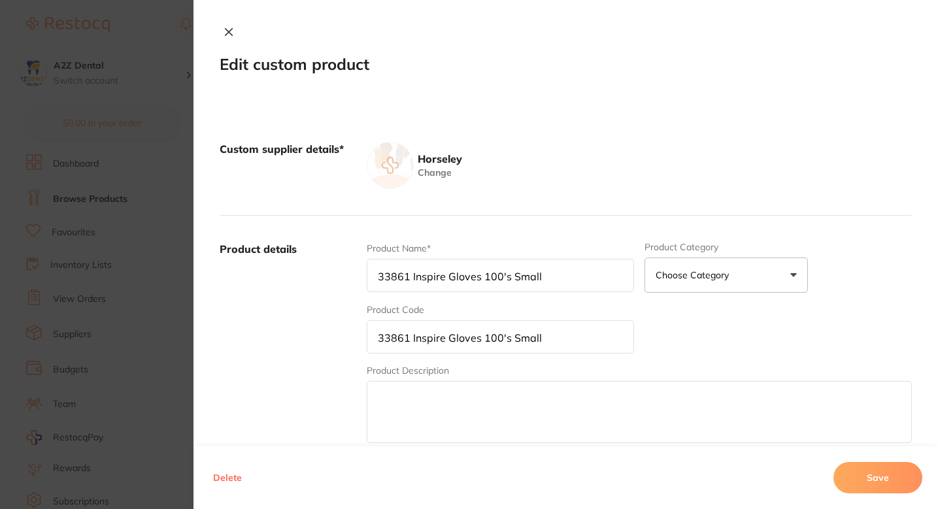
scroll to position [410, 0]
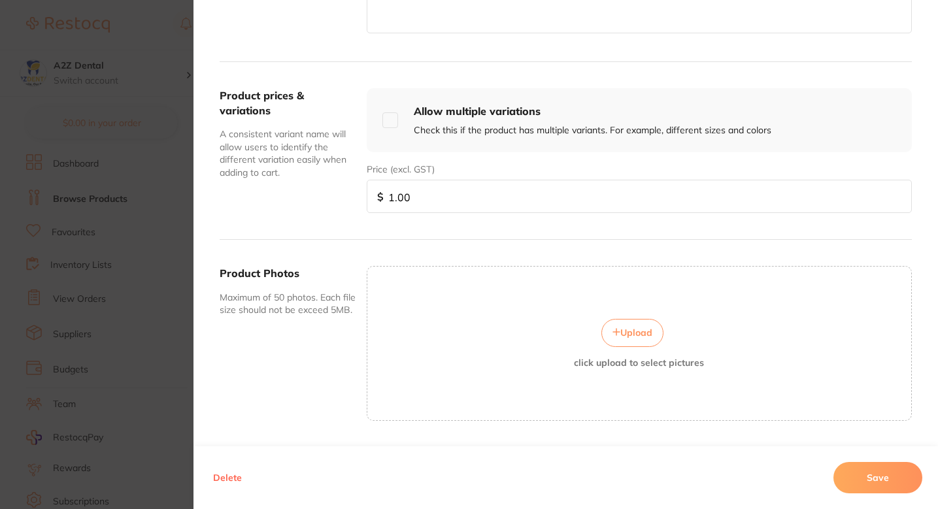
click at [238, 473] on button "Delete" at bounding box center [227, 477] width 37 height 31
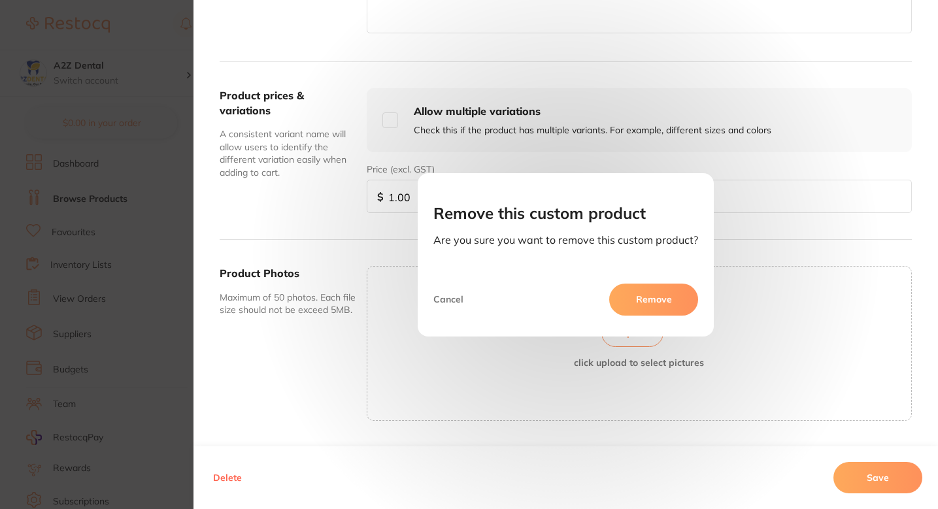
click at [646, 301] on button "Remove" at bounding box center [654, 299] width 89 height 31
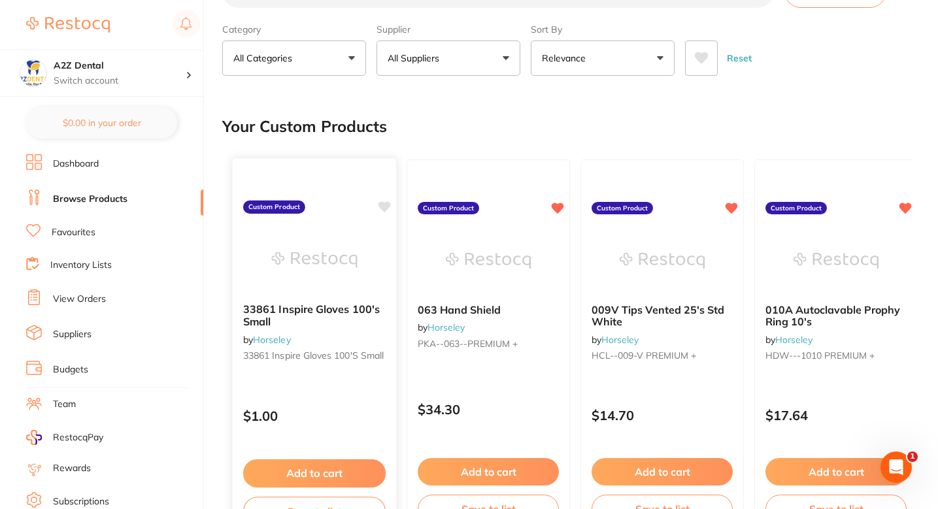
click at [345, 282] on img at bounding box center [314, 260] width 86 height 66
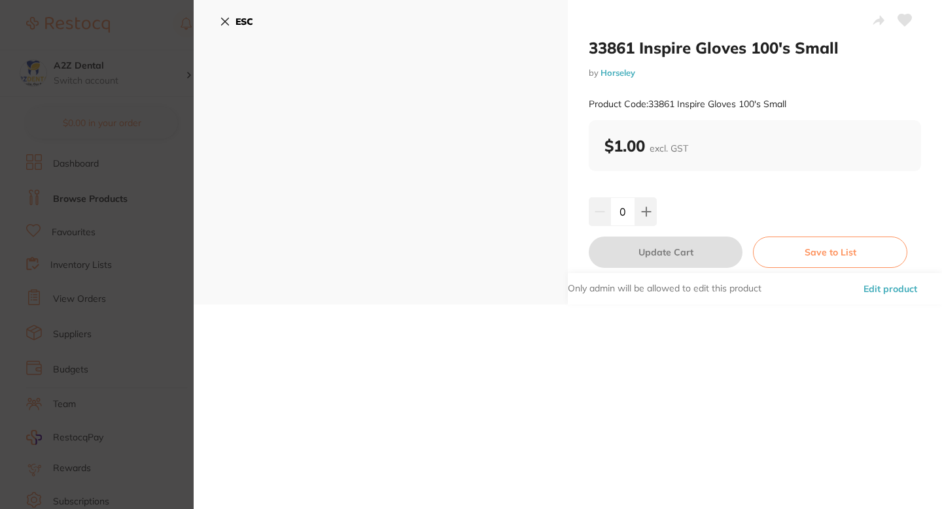
click at [893, 282] on button "Edit product" at bounding box center [889, 288] width 61 height 31
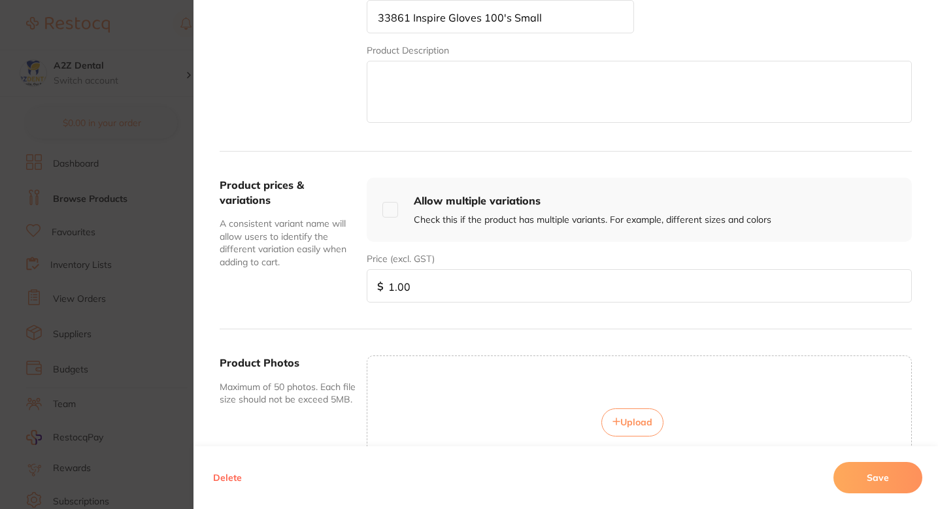
scroll to position [445, 0]
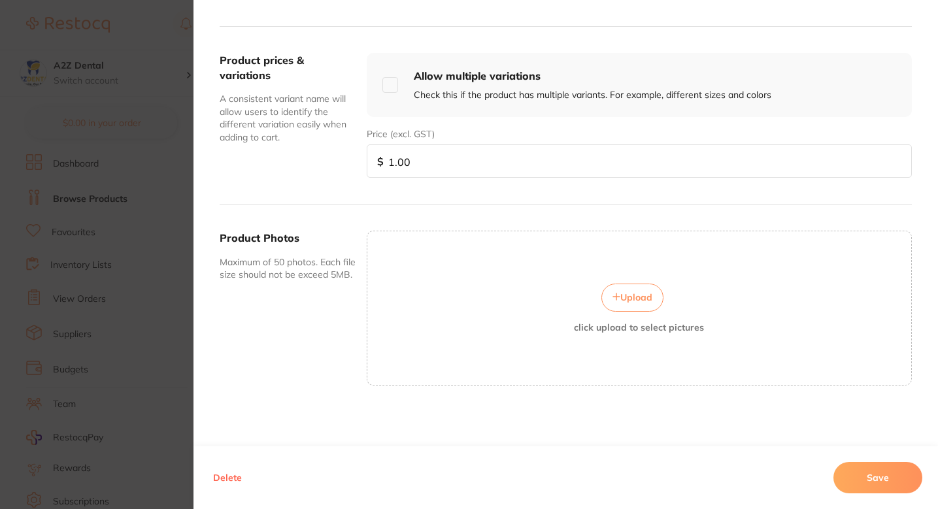
click at [225, 475] on button "Delete" at bounding box center [227, 477] width 37 height 31
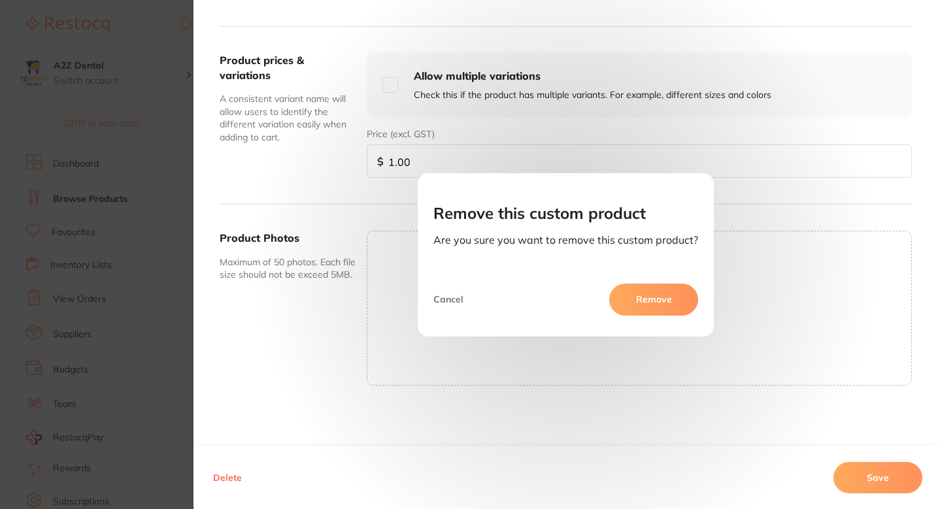
click at [636, 296] on button "Remove" at bounding box center [654, 299] width 89 height 31
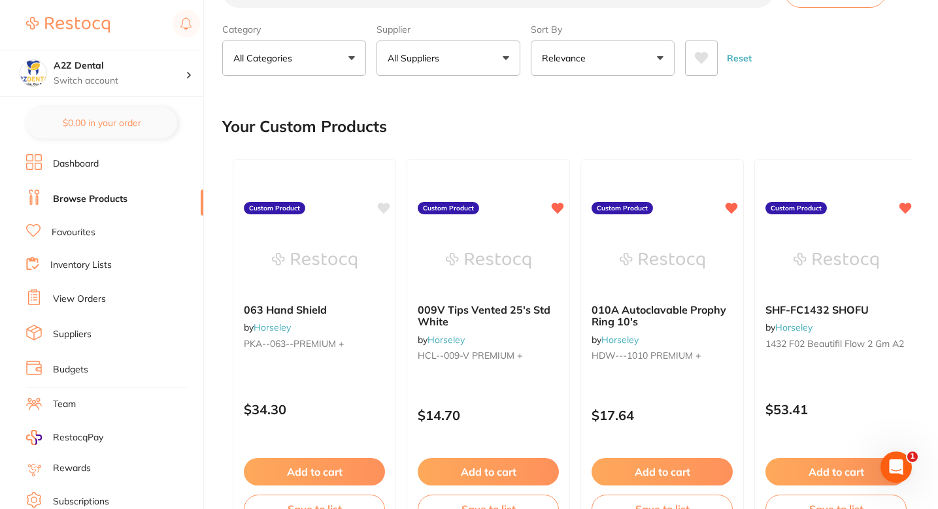
click at [481, 134] on div "Your Custom Products" at bounding box center [567, 127] width 690 height 44
click at [383, 207] on icon at bounding box center [385, 206] width 12 height 11
click at [545, 131] on div "Your Custom Products" at bounding box center [567, 127] width 690 height 44
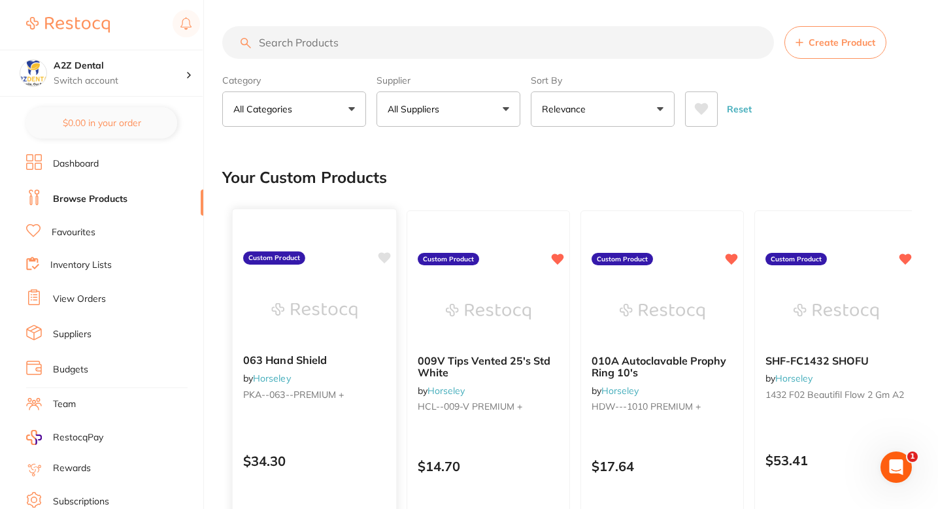
click at [383, 257] on icon at bounding box center [385, 257] width 12 height 11
click at [464, 112] on button "All Suppliers" at bounding box center [449, 109] width 144 height 35
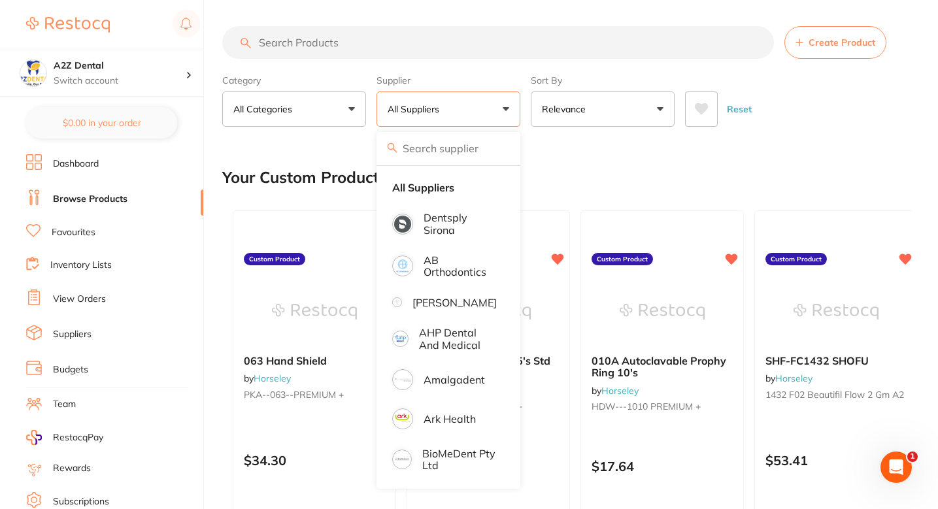
click at [631, 165] on div "Your Custom Products" at bounding box center [567, 178] width 690 height 44
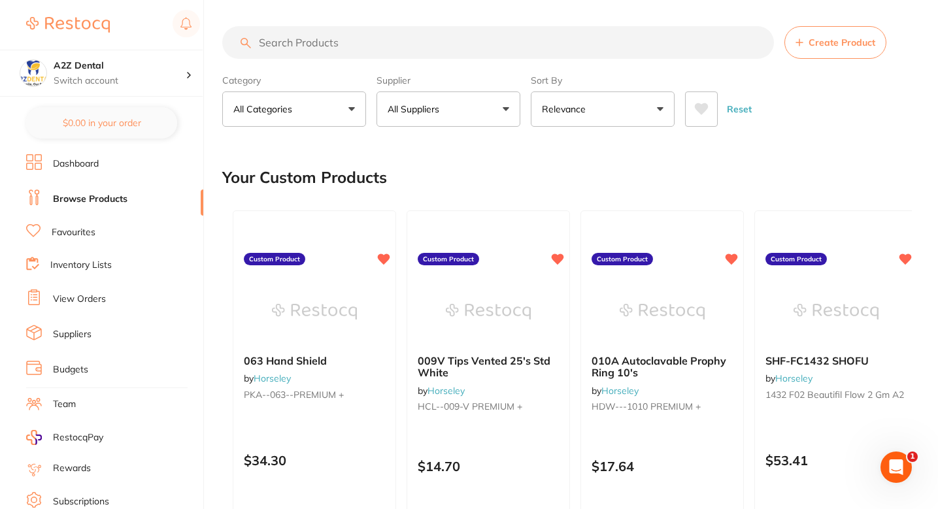
click at [478, 120] on button "All Suppliers" at bounding box center [449, 109] width 144 height 35
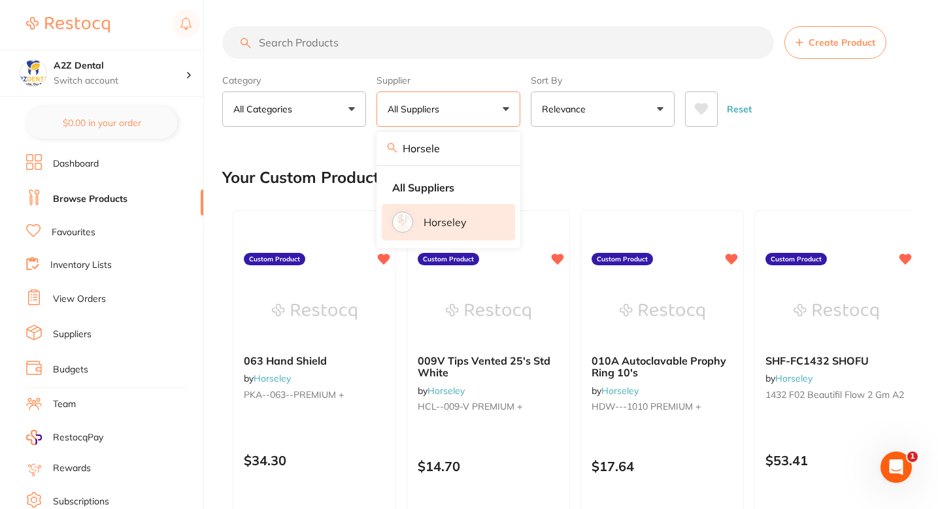
type input "Horsele"
click at [450, 224] on p "Horseley" at bounding box center [445, 222] width 43 height 12
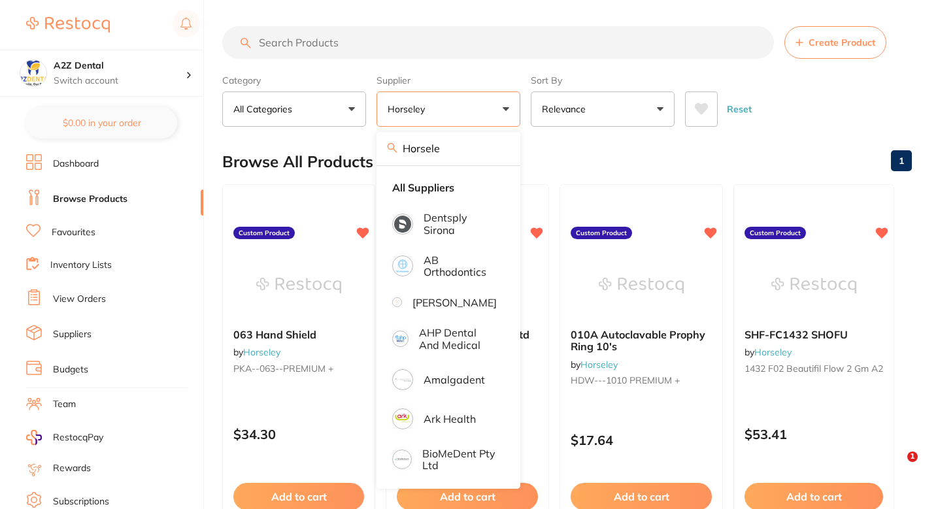
click at [815, 46] on span "Create Product" at bounding box center [842, 42] width 67 height 10
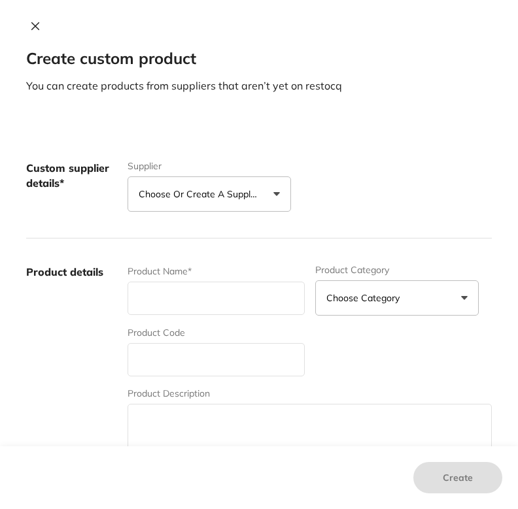
scroll to position [4, 0]
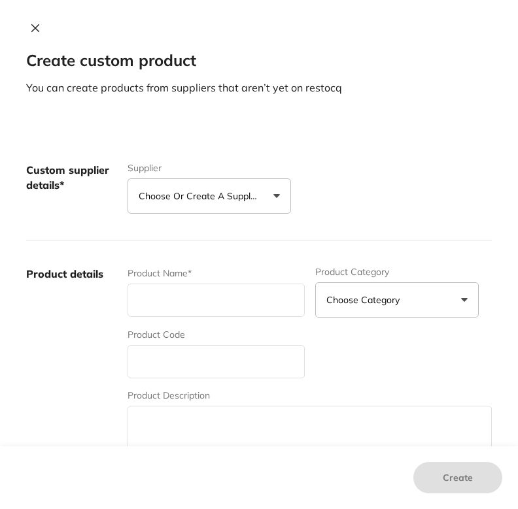
click at [26, 23] on button at bounding box center [35, 29] width 18 height 14
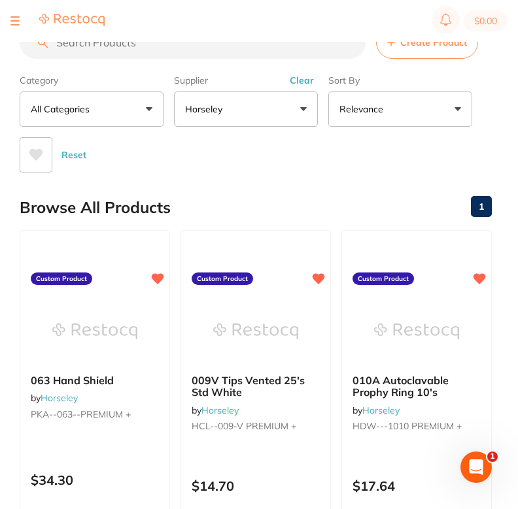
click at [243, 56] on input "search" at bounding box center [193, 42] width 346 height 33
paste input "1432 F02 Beautifil Flow 2 gm A2"
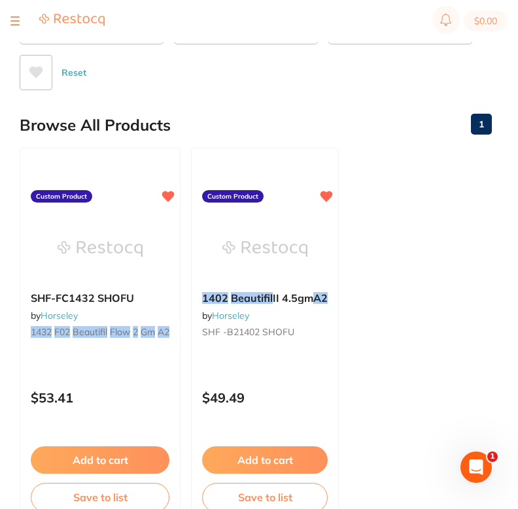
scroll to position [0, 0]
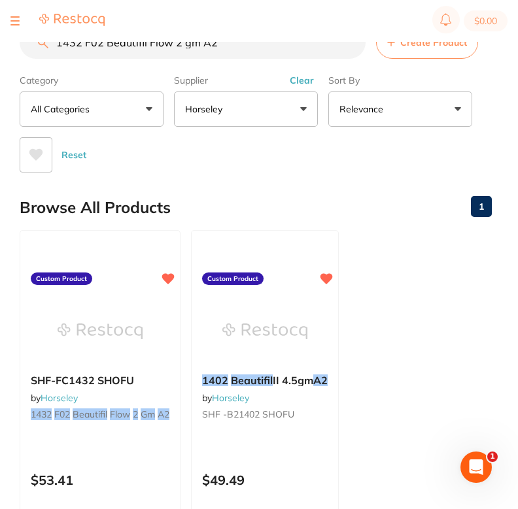
type input "1432 F02 Beautifil Flow 2 gm A2"
click at [439, 41] on section "$0.00" at bounding box center [259, 21] width 518 height 42
click at [344, 44] on input "1432 F02 Beautifil Flow 2 gm A2" at bounding box center [193, 42] width 346 height 33
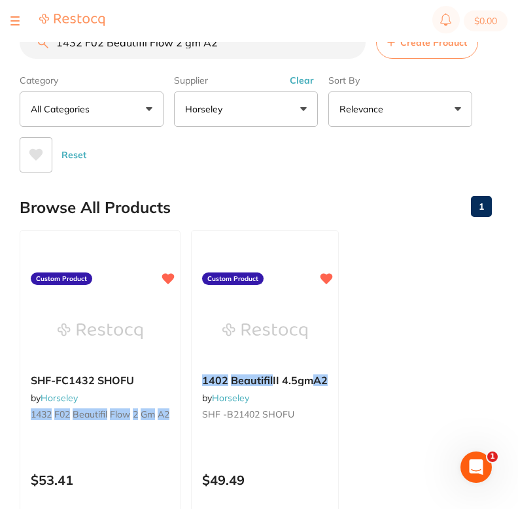
click at [344, 44] on input "1432 F02 Beautifil Flow 2 gm A2" at bounding box center [193, 42] width 346 height 33
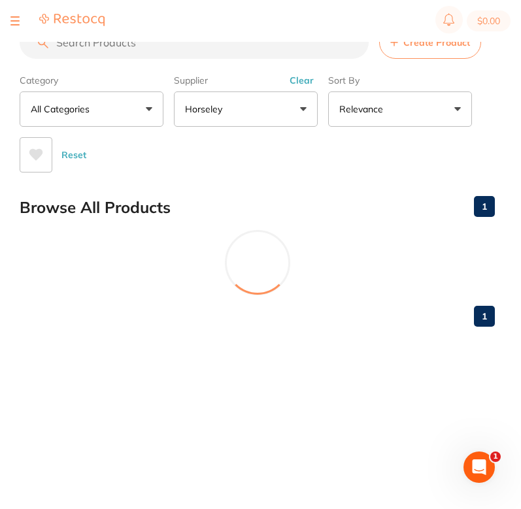
click at [407, 51] on button "Create Product" at bounding box center [430, 42] width 102 height 33
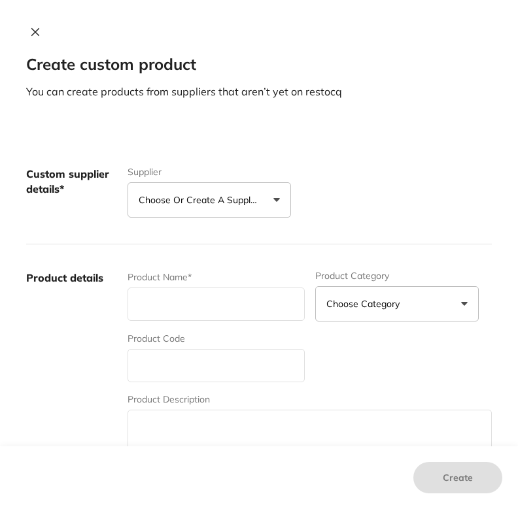
click at [273, 194] on button "Choose or create a supplier" at bounding box center [210, 199] width 164 height 35
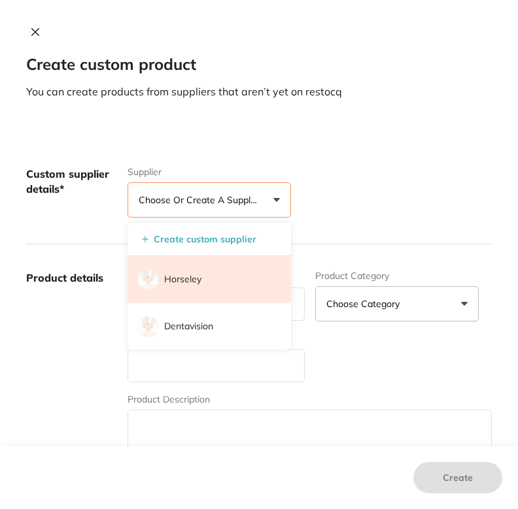
click at [202, 279] on li "Horseley" at bounding box center [210, 279] width 164 height 47
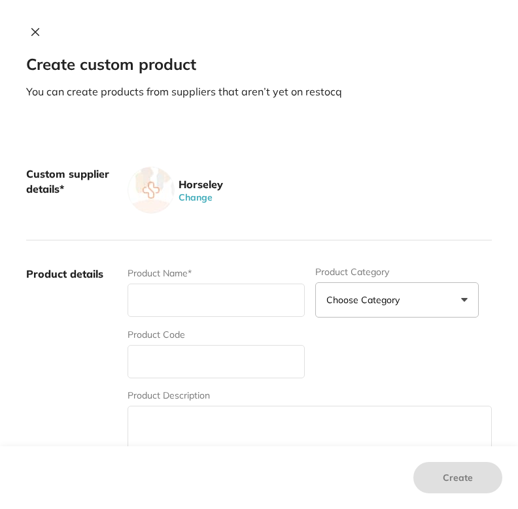
click at [234, 358] on input "text" at bounding box center [216, 361] width 177 height 33
paste input "MER- 155 +"
click at [154, 362] on input "MER- 155 +" at bounding box center [216, 361] width 177 height 33
click at [171, 363] on input "MEP-- 155 +" at bounding box center [216, 361] width 177 height 33
click at [220, 349] on input "MEP-8552 +" at bounding box center [216, 361] width 177 height 33
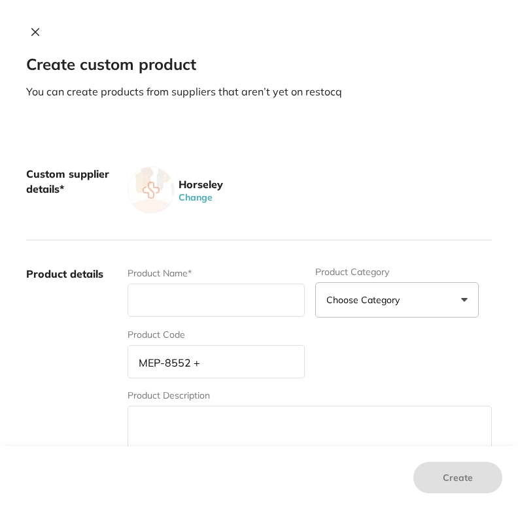
click at [227, 366] on input "MEP-8552 +" at bounding box center [216, 361] width 177 height 33
type input "MEP-8552--PREMIUM +"
click at [236, 312] on input "text" at bounding box center [216, 300] width 177 height 33
paste input "8552 Non Woven Sponge 5x5 200's"
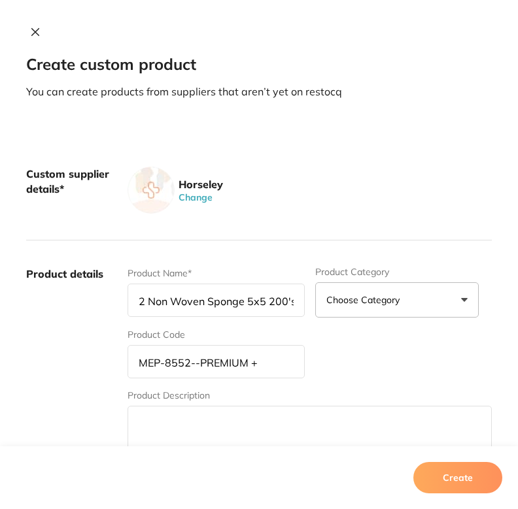
click at [128, 295] on input "8552 Non Woven Sponge 5x5 200's" at bounding box center [216, 300] width 177 height 33
click at [133, 300] on input "8552 Non Woven Sponge 5x5 200's" at bounding box center [216, 300] width 177 height 33
click at [137, 304] on input "8552 Non Woven Sponge 5x5 200's" at bounding box center [216, 300] width 177 height 33
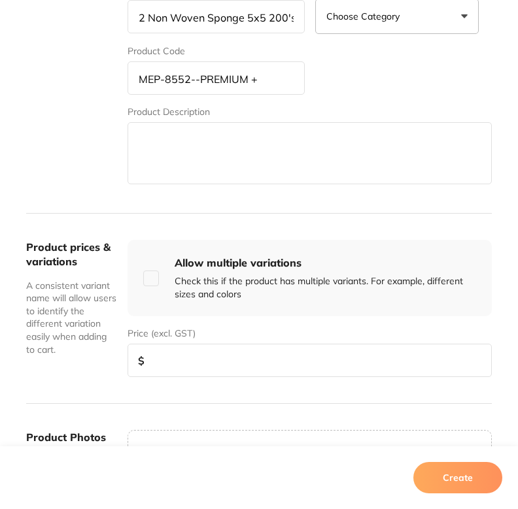
scroll to position [307, 0]
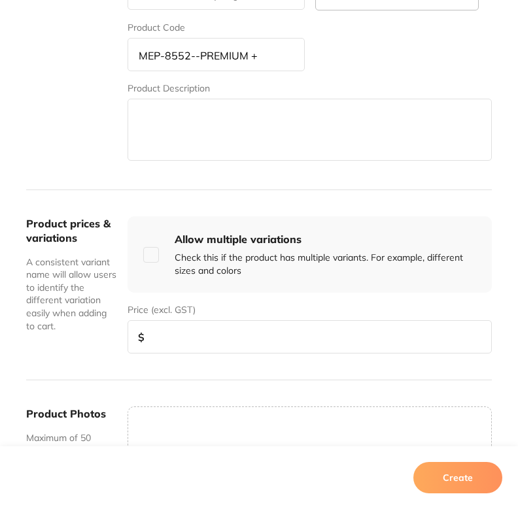
type input "8552 Non Woven Sponge 5x5 200's"
click at [313, 356] on div "Product prices & variations A consistent variant name will allow users to ident…" at bounding box center [259, 285] width 466 height 191
click at [304, 344] on input "number" at bounding box center [310, 336] width 364 height 33
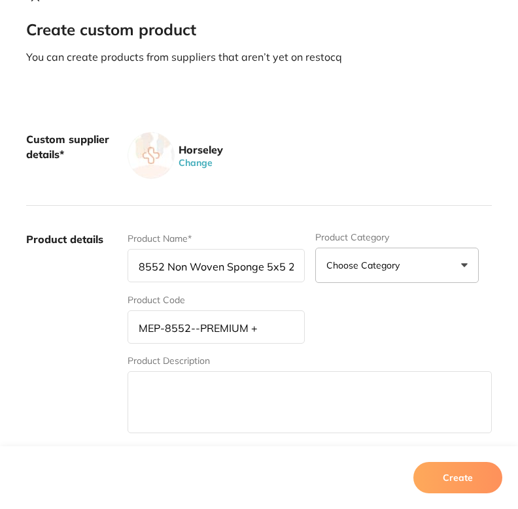
scroll to position [30, 0]
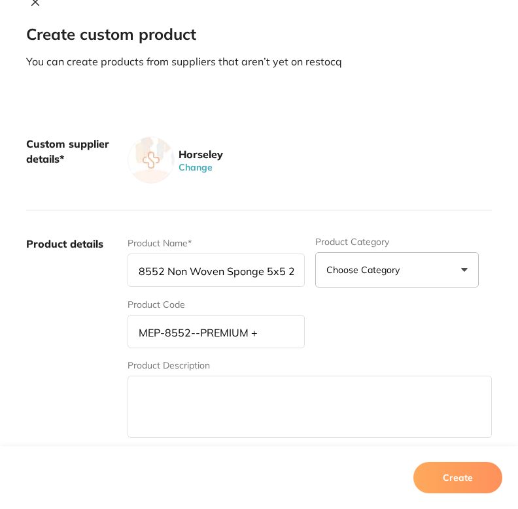
type input "4"
click at [466, 481] on button "Create" at bounding box center [457, 477] width 89 height 31
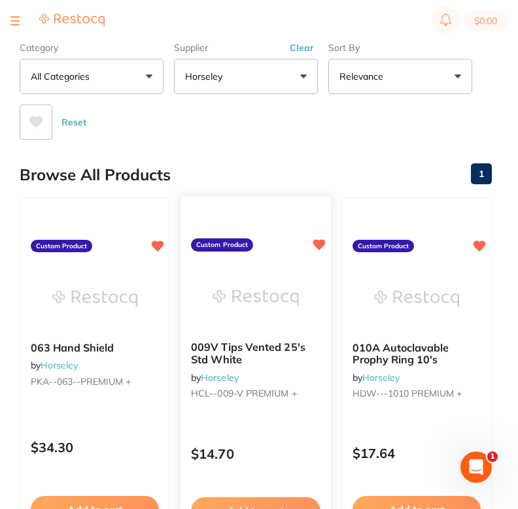
scroll to position [0, 0]
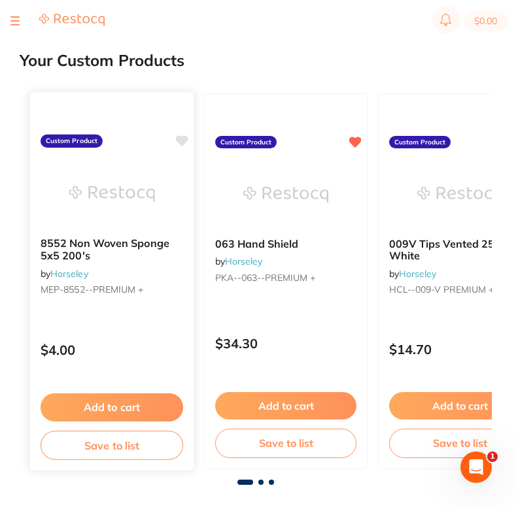
scroll to position [174, 0]
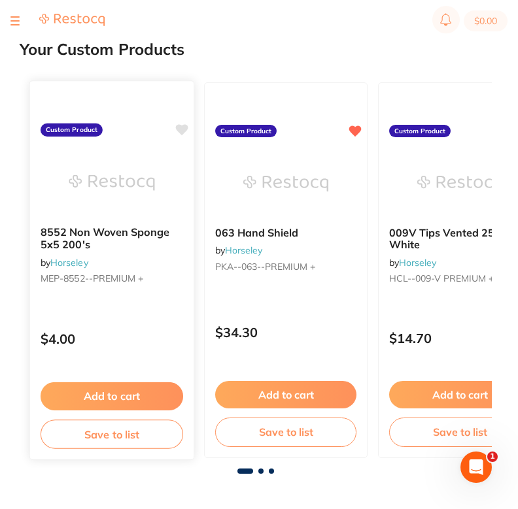
click at [169, 286] on div "8552 Non Woven Sponge 5x5 200's by Horseley MEP-8552--PREMIUM +" at bounding box center [112, 258] width 164 height 84
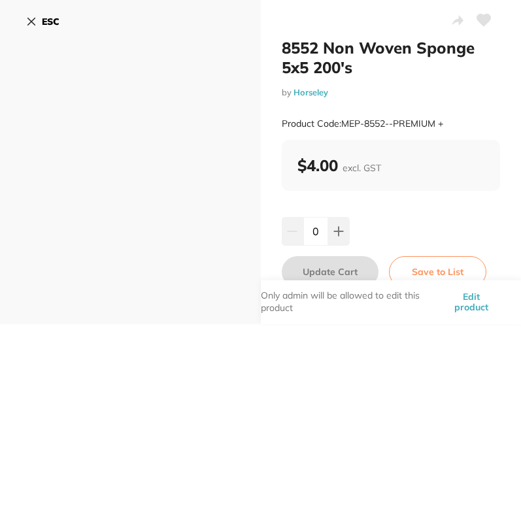
click at [463, 194] on div "8552 Non Woven Sponge 5x5 200's by Horseley Product Code: MEP-8552--PREMIUM + $…" at bounding box center [391, 162] width 261 height 324
click at [472, 300] on button "Edit product" at bounding box center [471, 303] width 58 height 44
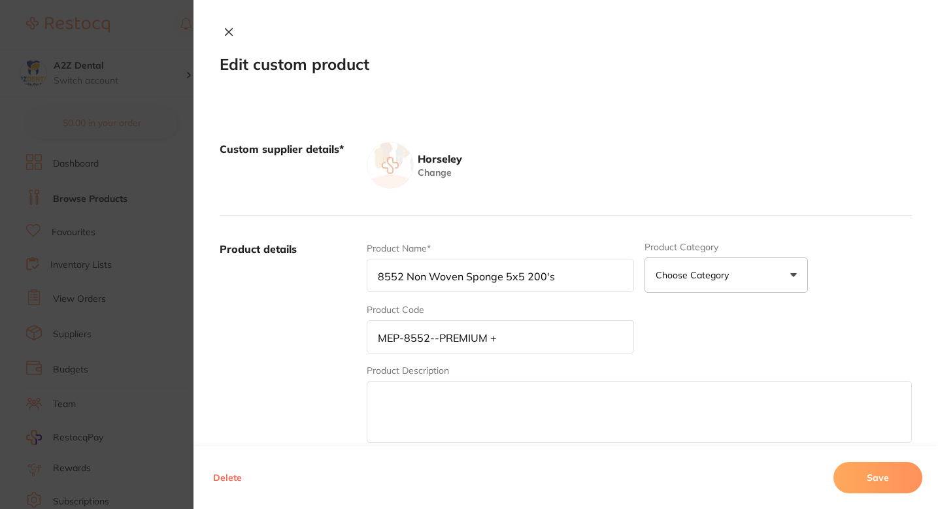
scroll to position [445, 0]
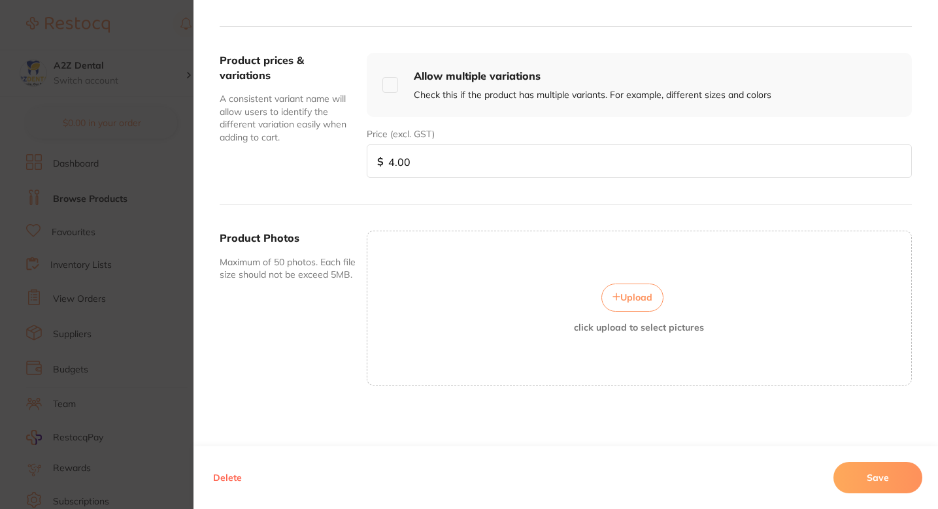
click at [226, 479] on button "Delete" at bounding box center [227, 477] width 37 height 31
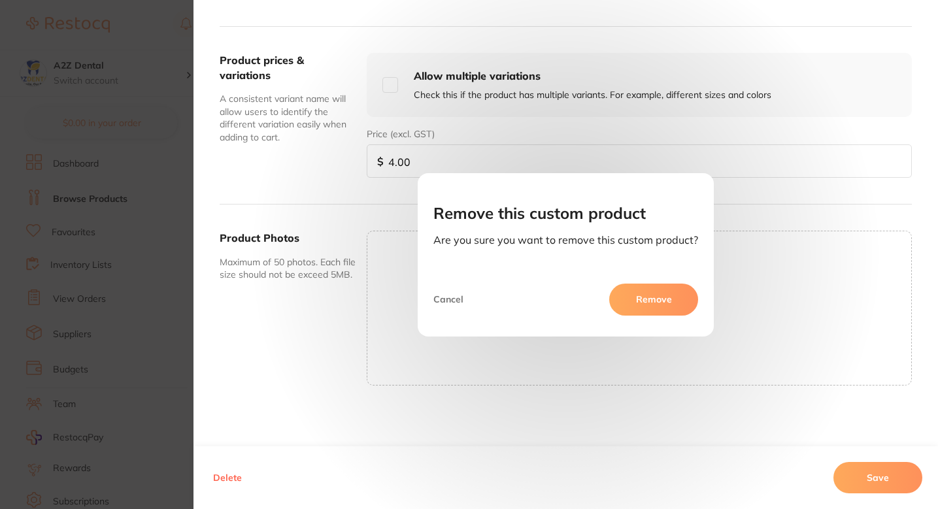
click at [457, 305] on button "Cancel" at bounding box center [451, 299] width 34 height 31
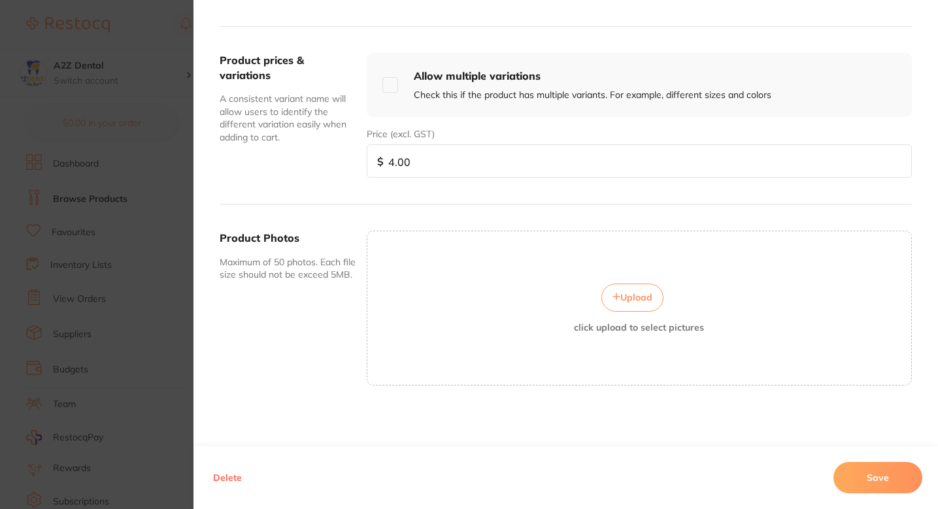
click at [41, 250] on section "Edit custom product Custom supplier details* Horseley Change Product details Pr…" at bounding box center [469, 254] width 938 height 509
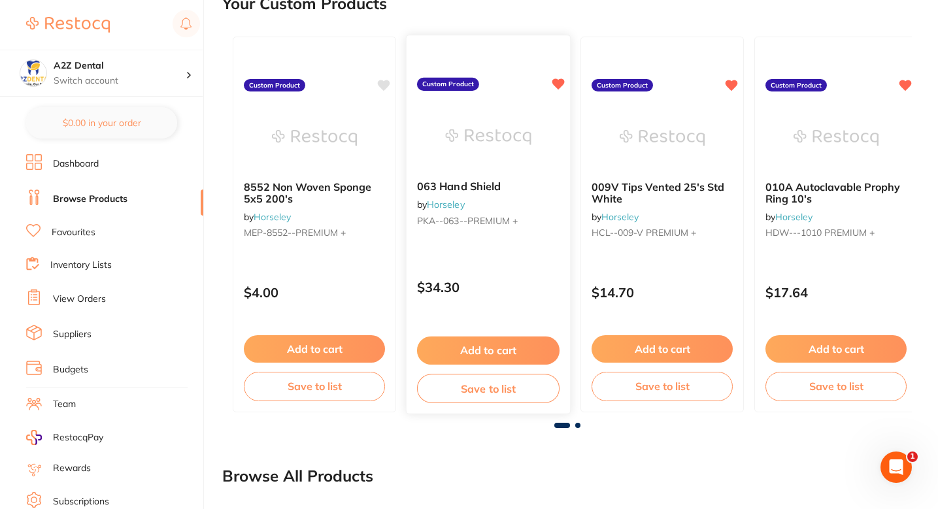
scroll to position [0, 0]
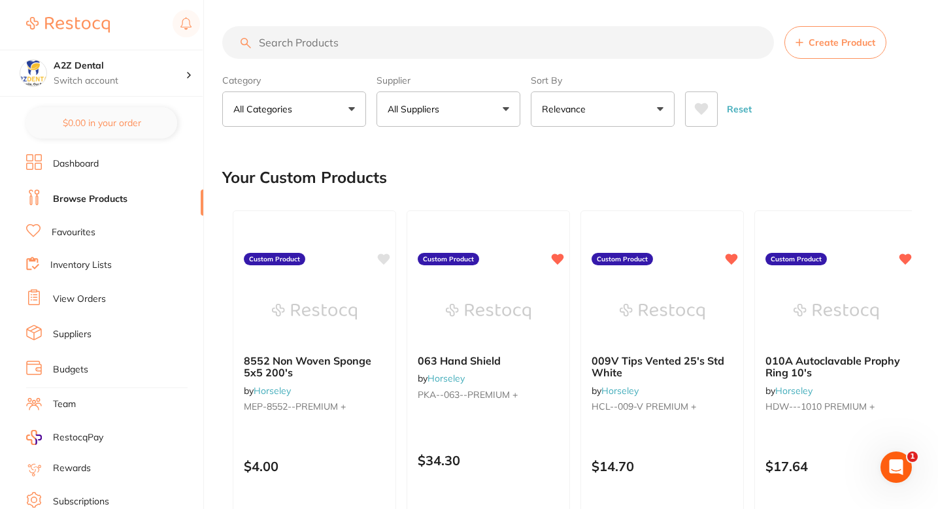
click at [448, 58] on input "search" at bounding box center [498, 42] width 552 height 33
paste input "8552 Non Woven Sponge 5x5 200's"
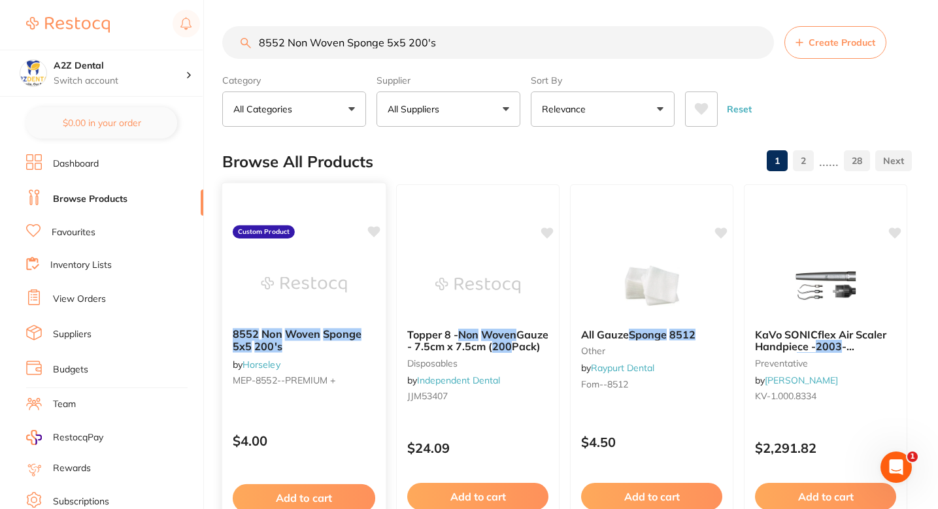
type input "8552 Non Woven Sponge 5x5 200's"
click at [330, 286] on img at bounding box center [304, 285] width 86 height 66
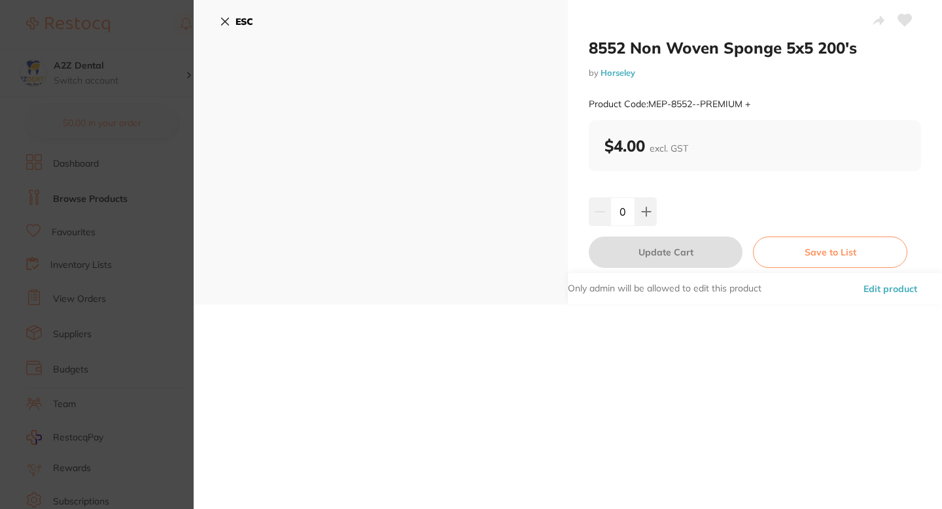
click at [521, 291] on button "Edit product" at bounding box center [889, 288] width 61 height 31
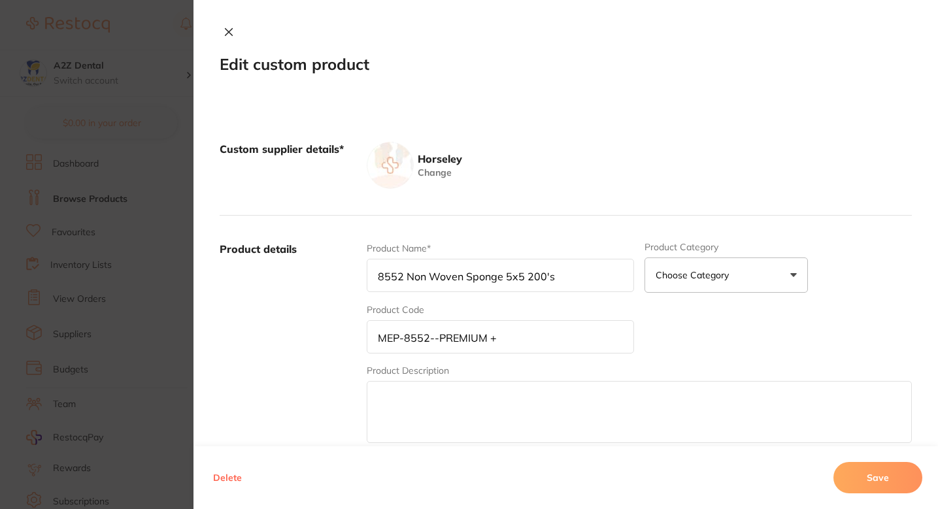
scroll to position [311, 0]
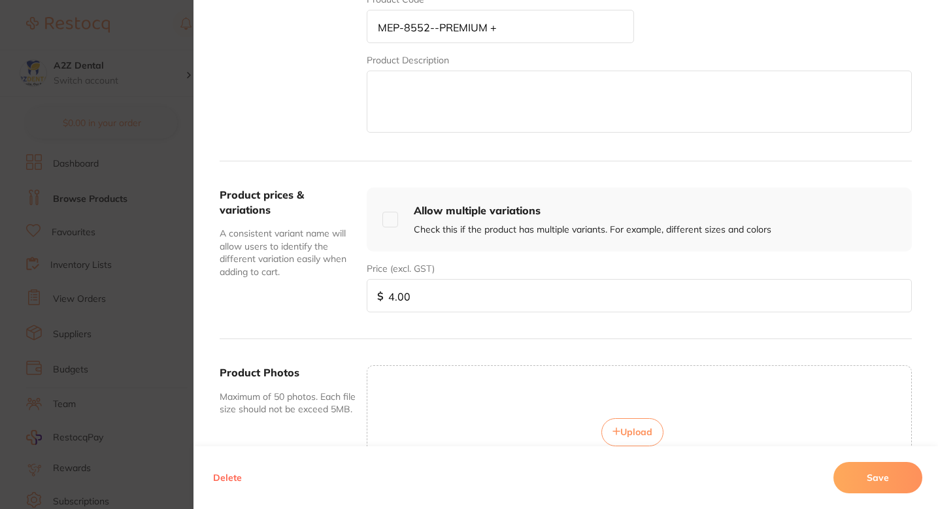
click at [230, 477] on button "Delete" at bounding box center [227, 477] width 37 height 31
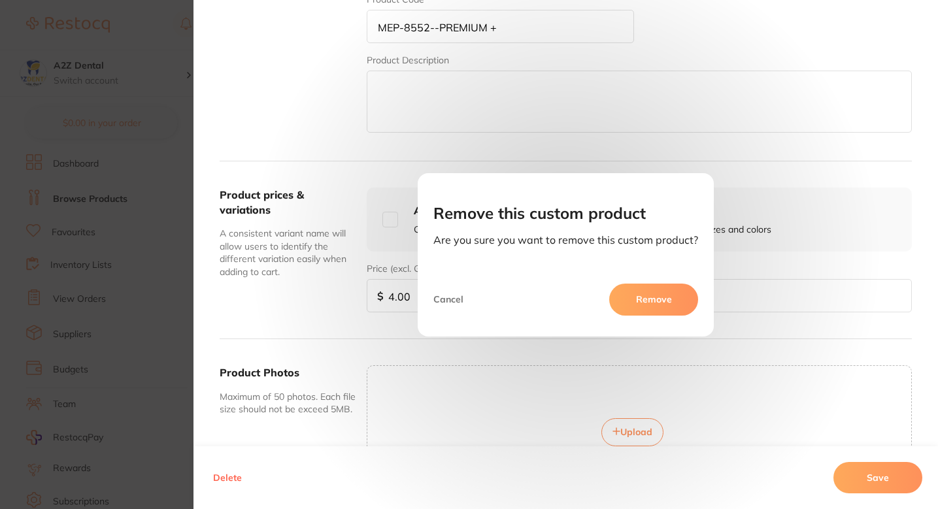
click at [521, 291] on button "Remove" at bounding box center [654, 299] width 89 height 31
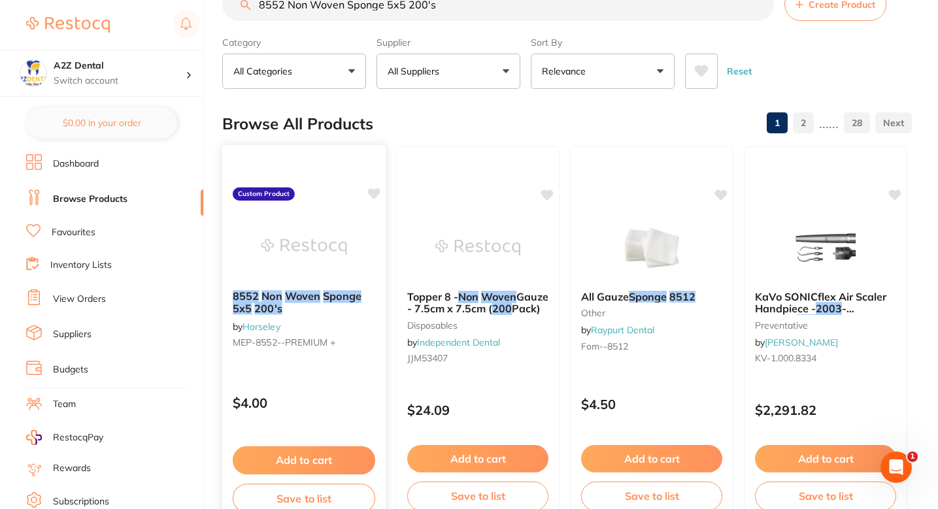
click at [362, 347] on small "MEP-8552--PREMIUM +" at bounding box center [304, 342] width 143 height 10
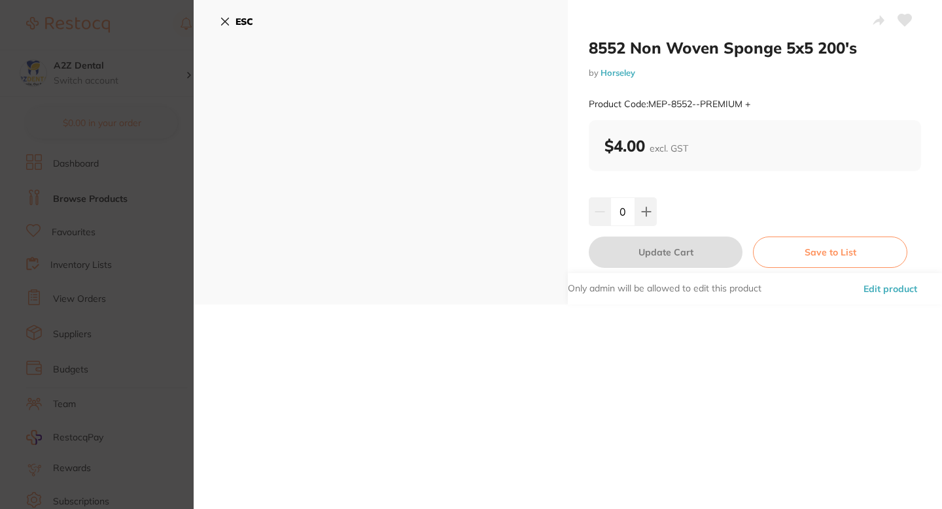
click at [521, 292] on button "Edit product" at bounding box center [889, 288] width 61 height 31
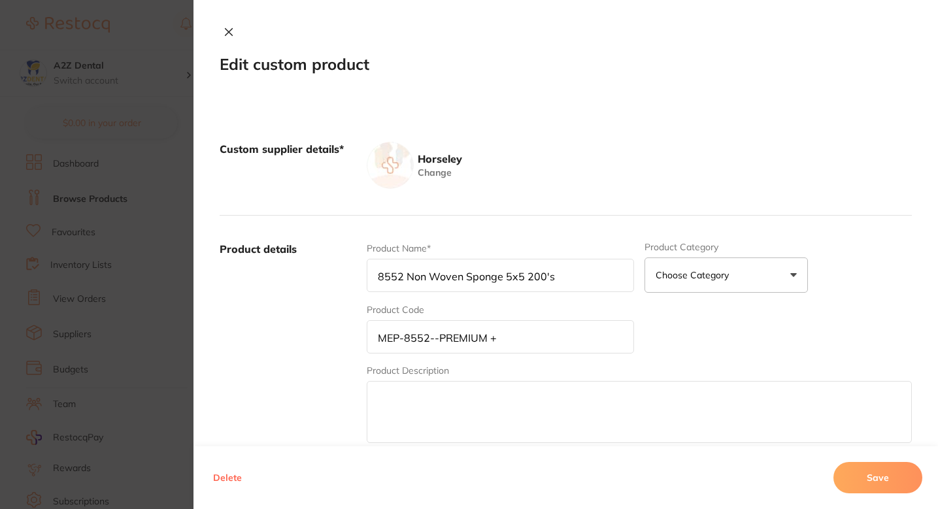
click at [239, 478] on button "Delete" at bounding box center [227, 477] width 37 height 31
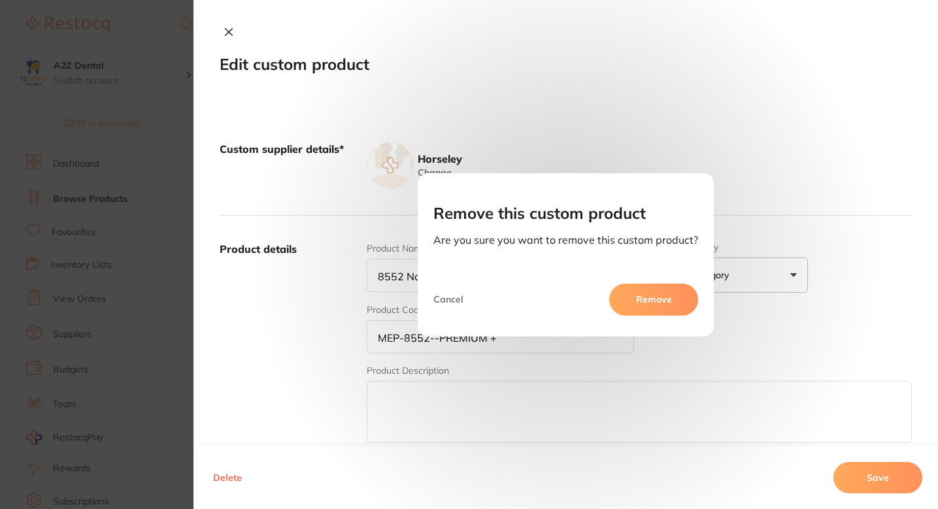
click at [521, 296] on button "Remove" at bounding box center [654, 299] width 89 height 31
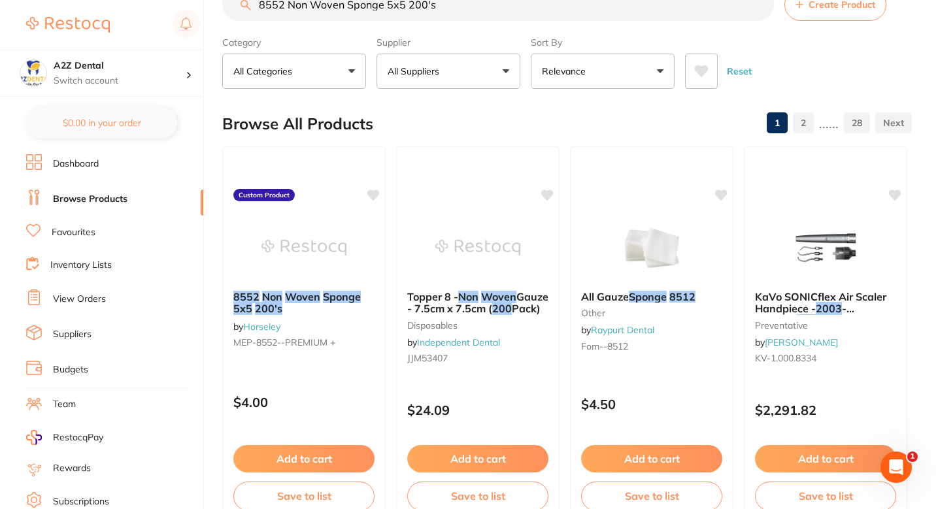
click at [449, 131] on div "Browse All Products 1 2 ...... 28" at bounding box center [567, 124] width 690 height 44
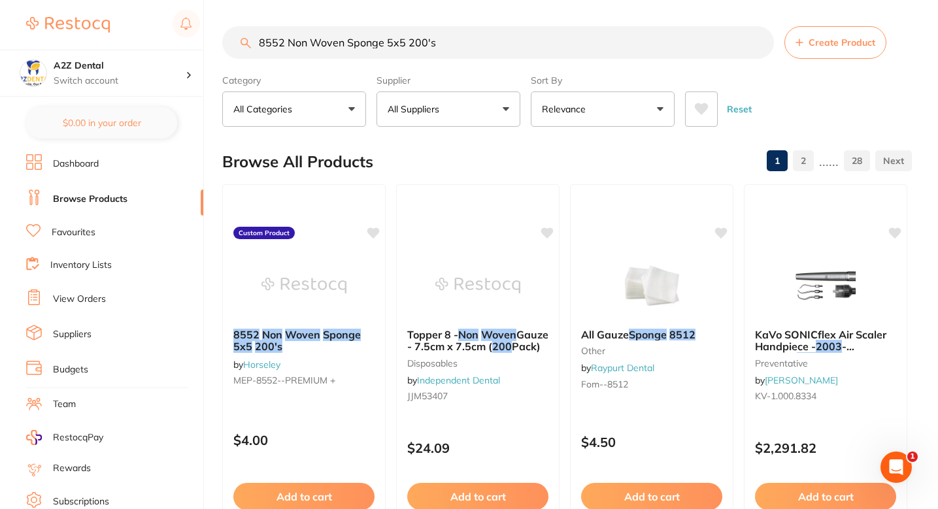
click at [464, 109] on button "All Suppliers" at bounding box center [449, 109] width 144 height 35
type input "horse"
click at [521, 152] on div "Browse All Products 1 2 ...... 28" at bounding box center [567, 162] width 690 height 44
click at [382, 45] on input "8552 Non Woven Sponge 5x5 200's" at bounding box center [498, 42] width 552 height 33
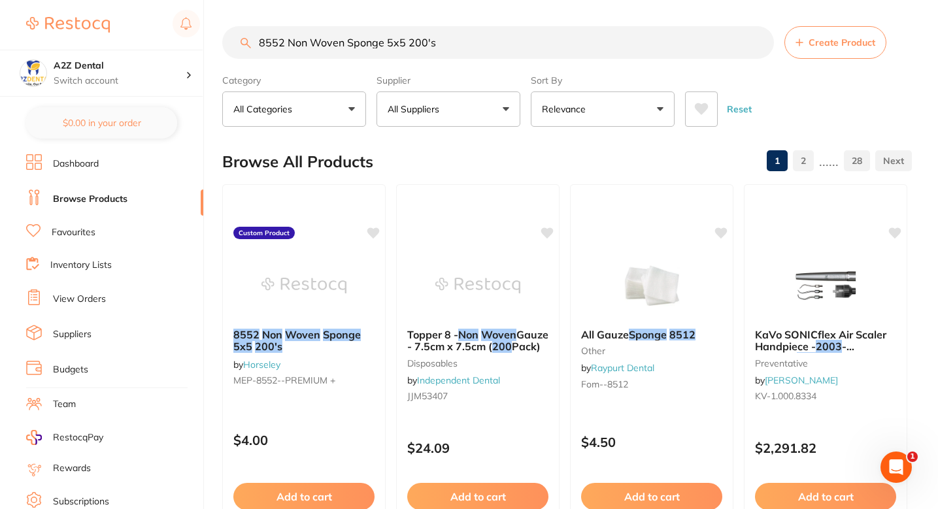
click at [382, 45] on input "8552 Non Woven Sponge 5x5 200's" at bounding box center [498, 42] width 552 height 33
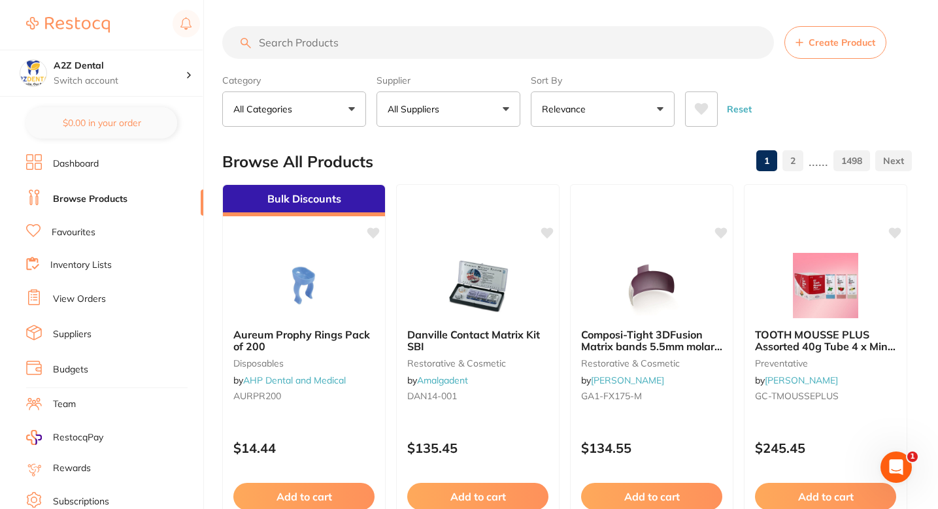
click at [447, 96] on button "All Suppliers" at bounding box center [449, 109] width 144 height 35
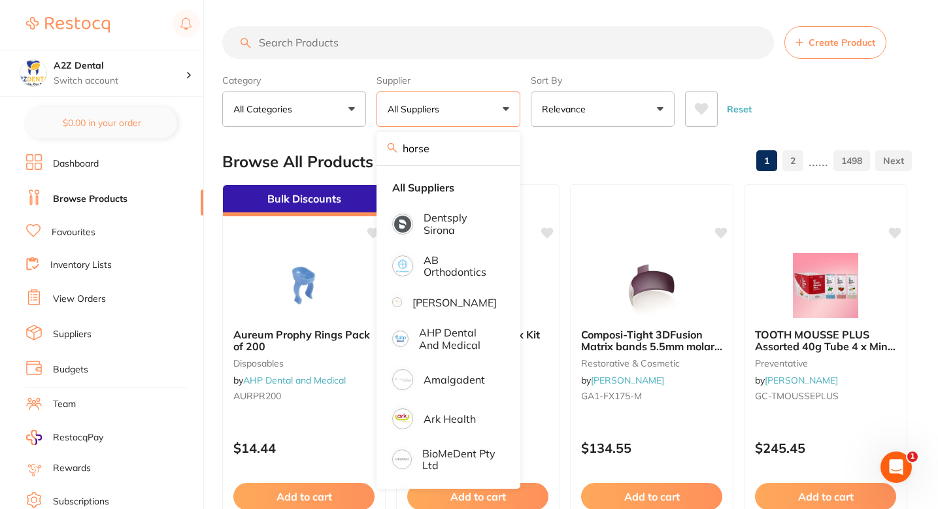
click at [466, 163] on input "horse" at bounding box center [449, 148] width 144 height 33
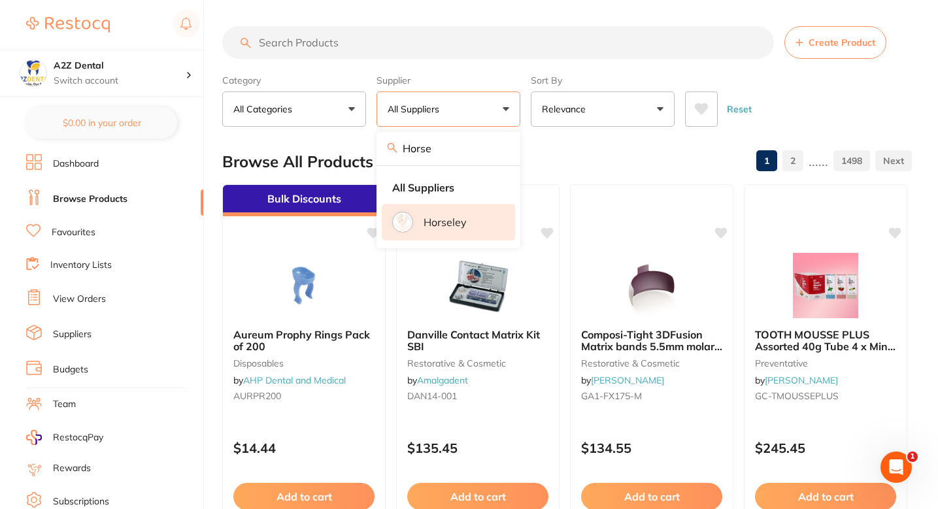
type input "Horse"
click at [487, 229] on li "Horseley" at bounding box center [448, 222] width 133 height 37
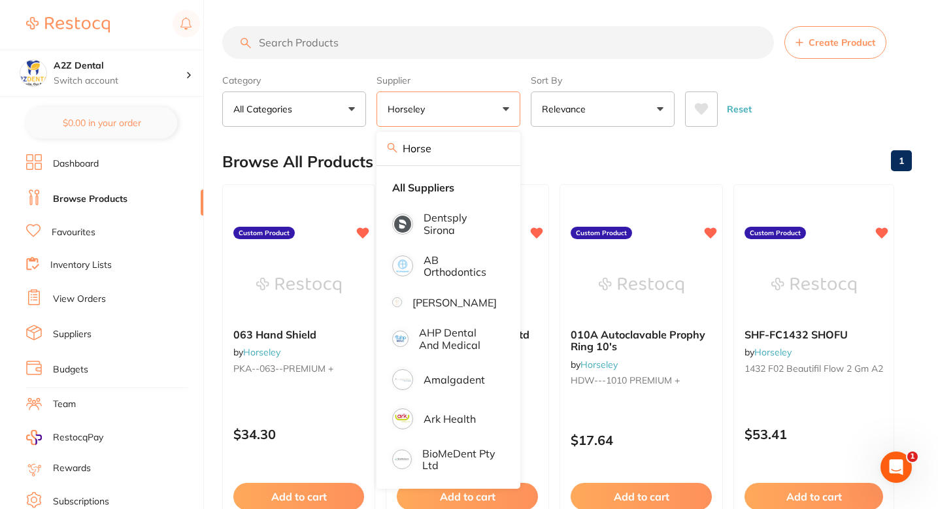
click at [521, 171] on div "Browse All Products 1" at bounding box center [567, 162] width 690 height 44
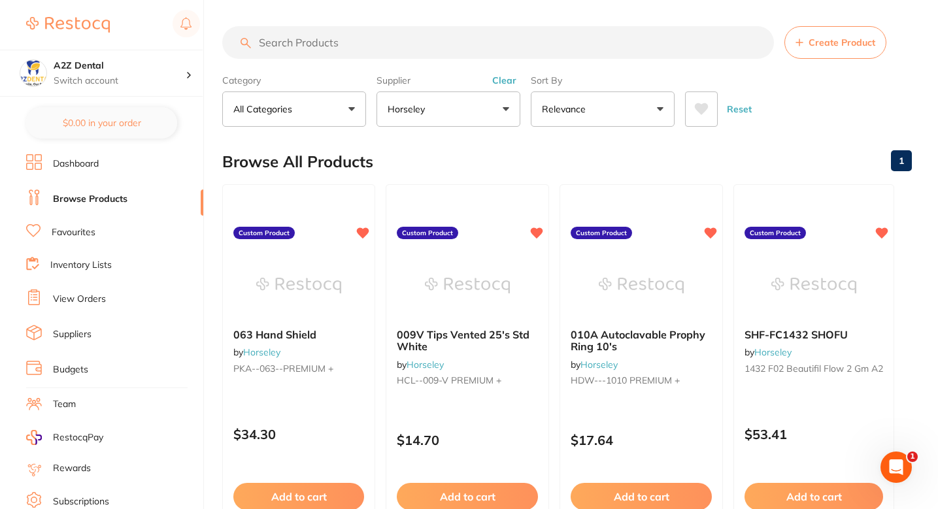
click at [521, 49] on button "Create Product" at bounding box center [836, 42] width 102 height 33
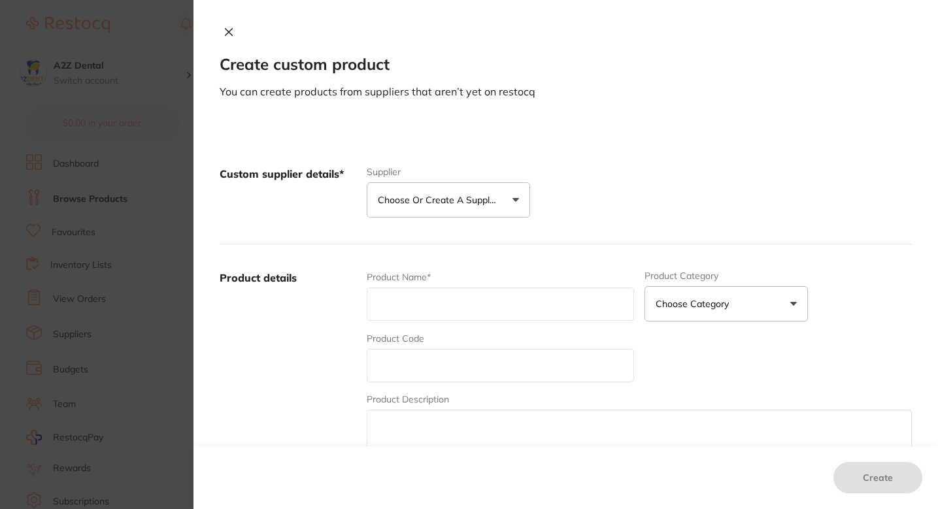
click at [468, 215] on button "Choose or create a supplier" at bounding box center [449, 199] width 164 height 35
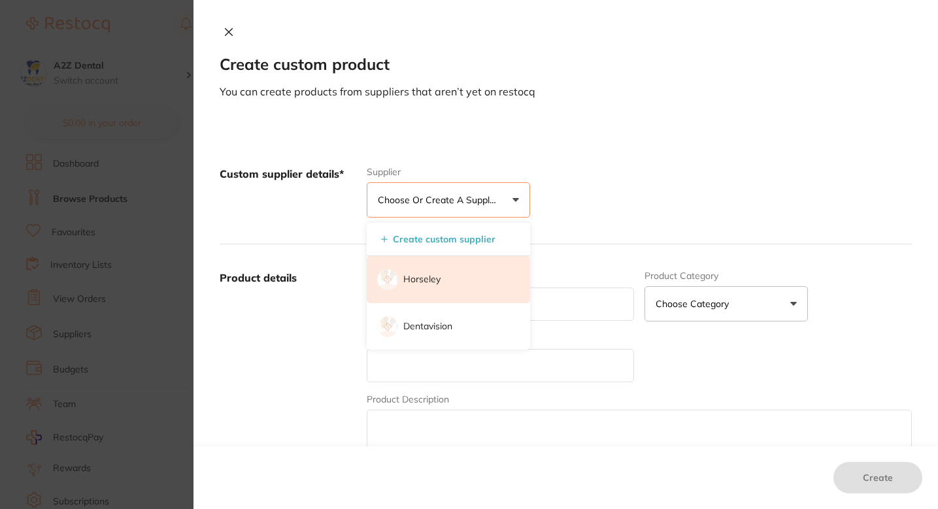
click at [442, 267] on li "Horseley" at bounding box center [449, 279] width 164 height 47
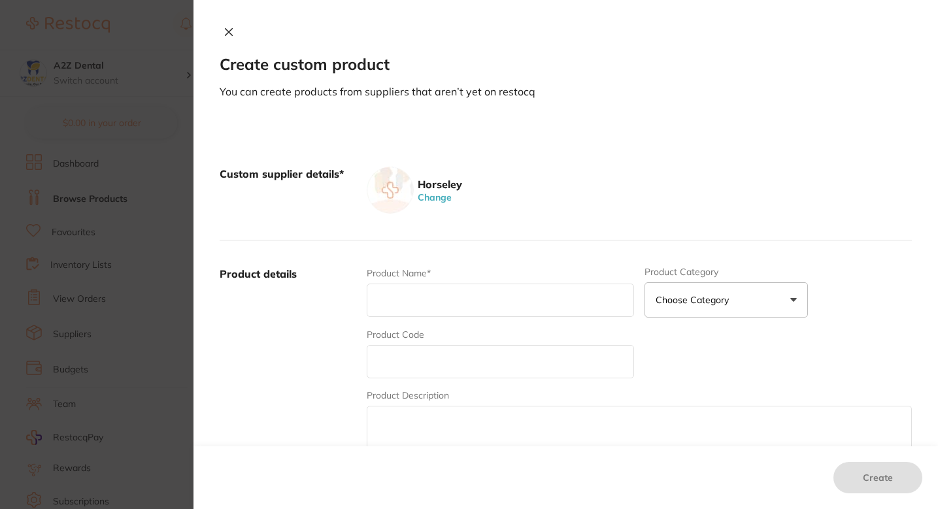
click at [450, 303] on input "text" at bounding box center [500, 300] width 267 height 33
click at [401, 356] on input "text" at bounding box center [500, 361] width 267 height 33
paste input "EDASCX6A-4 EDENTA"
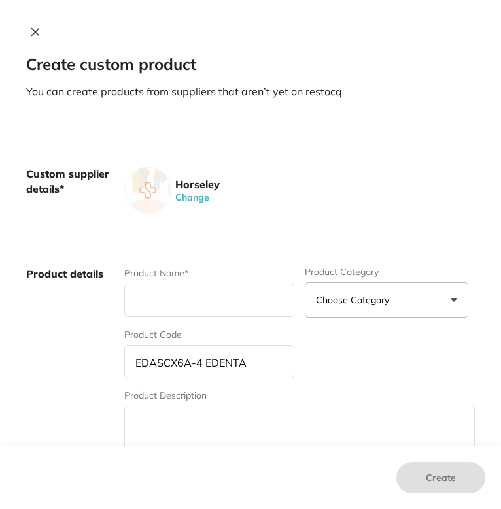
paste input "C162A. 316.016 Cutters FGXL 3's"
type input "EDASCX6A-4 EDENTA"
click at [241, 296] on input "text" at bounding box center [209, 300] width 170 height 33
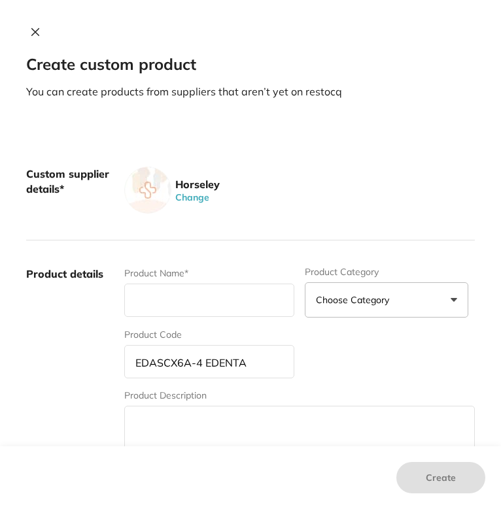
paste input "C162A. 316.016 Cutters FGXL 3's"
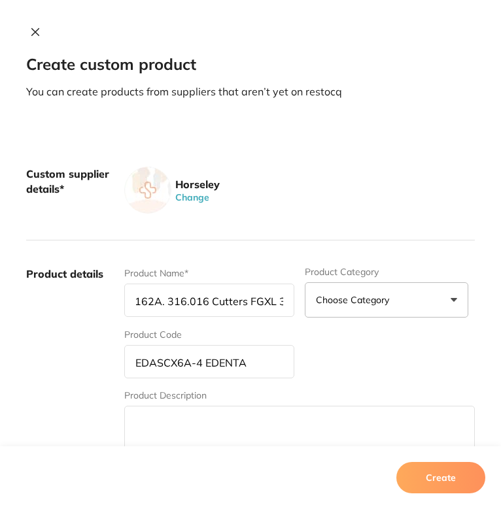
scroll to position [0, 14]
type input "C162A. 316.016 Cutters FGXL 3's"
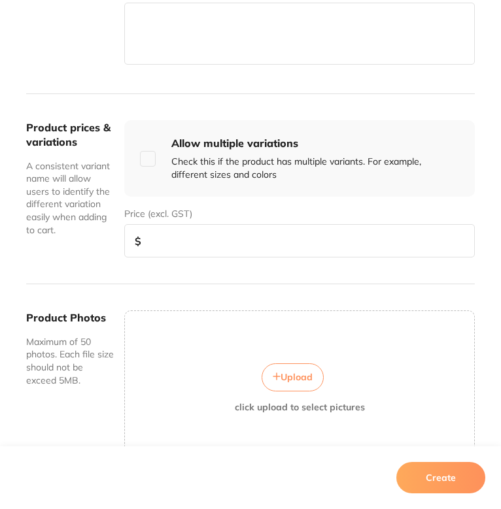
scroll to position [422, 0]
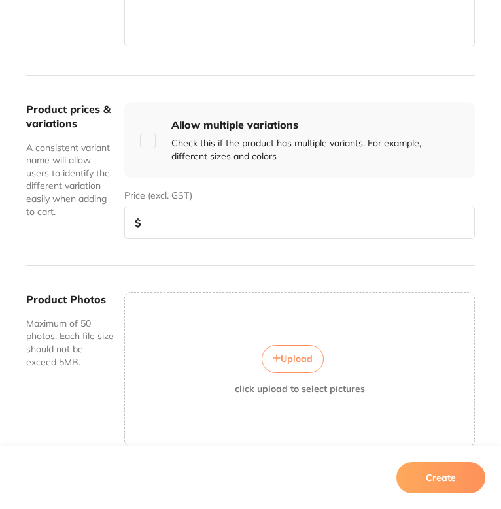
click at [263, 212] on input "number" at bounding box center [299, 222] width 351 height 33
paste input "135.00"
type input "135.00"
click at [434, 481] on button "Create" at bounding box center [440, 477] width 89 height 31
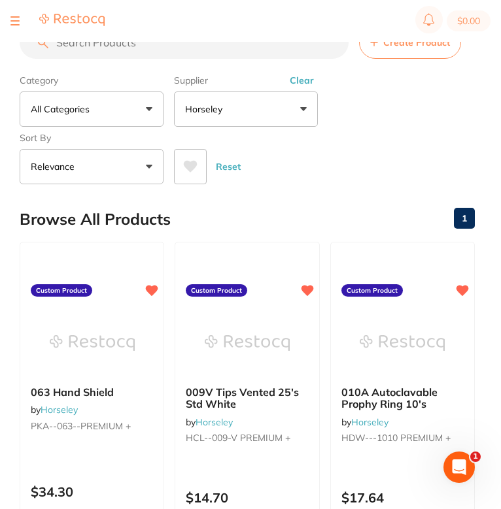
click at [336, 203] on div "Browse All Products 1" at bounding box center [247, 220] width 455 height 44
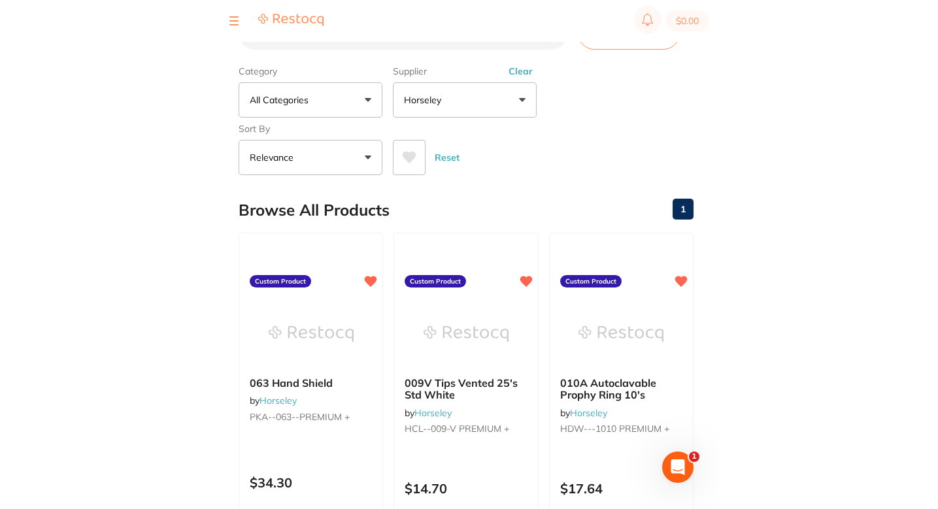
scroll to position [0, 0]
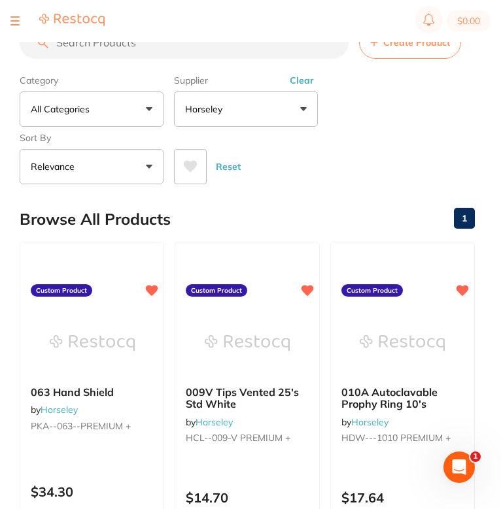
click at [375, 162] on div "Reset" at bounding box center [319, 162] width 290 height 46
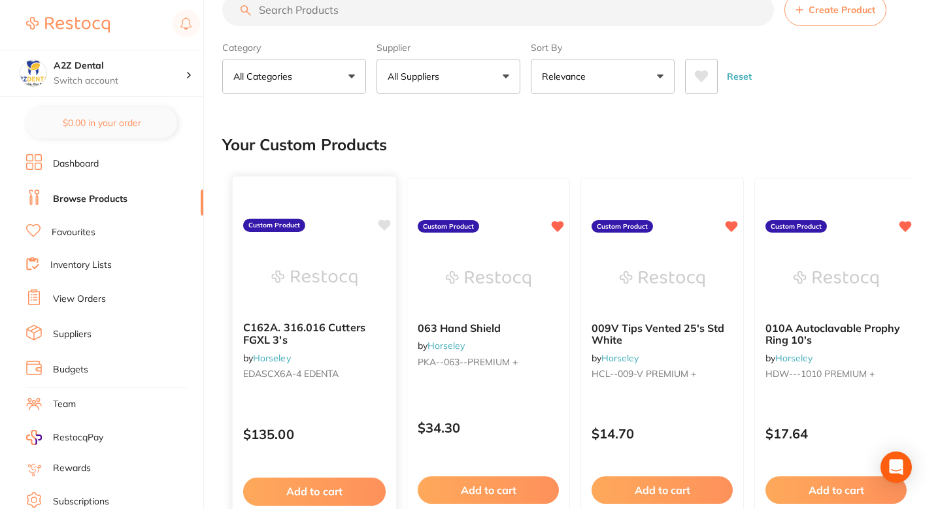
click at [384, 224] on icon at bounding box center [385, 225] width 12 height 11
click at [526, 136] on div "Your Custom Products" at bounding box center [567, 145] width 690 height 44
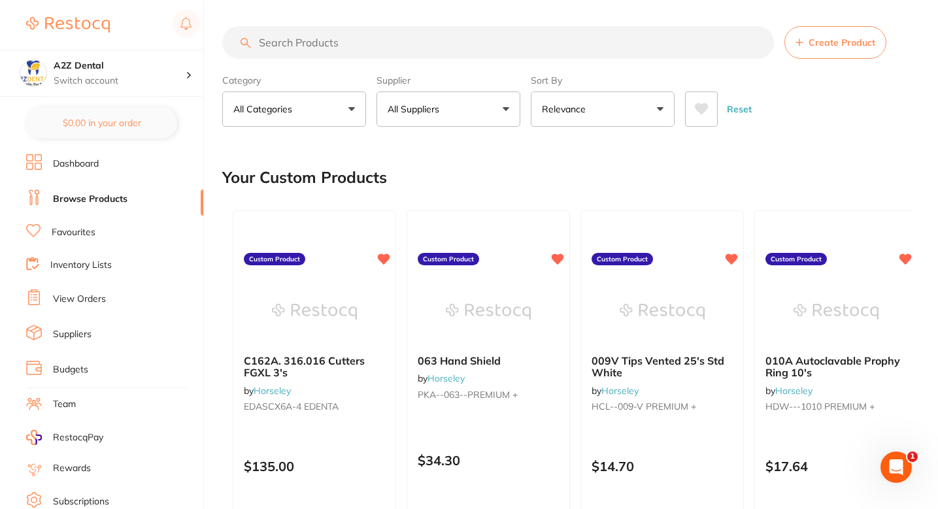
click at [842, 49] on button "Create Product" at bounding box center [836, 42] width 102 height 33
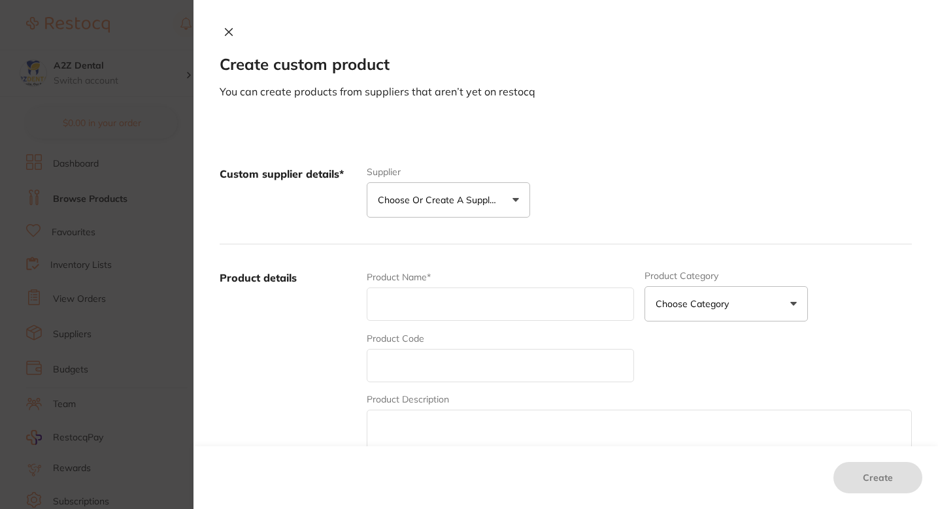
click at [504, 176] on label "Supplier" at bounding box center [449, 172] width 164 height 10
click at [482, 200] on p "Choose or create a supplier" at bounding box center [440, 200] width 124 height 13
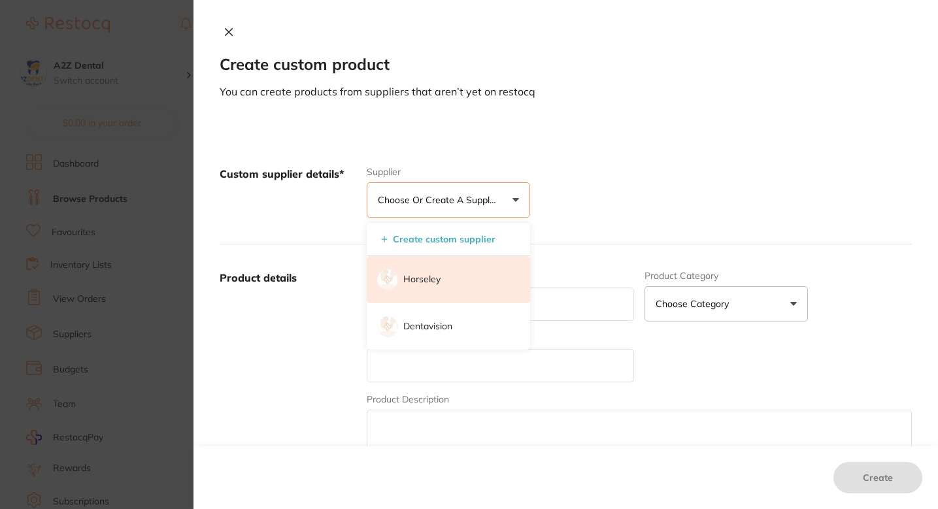
click at [451, 281] on li "Horseley" at bounding box center [449, 279] width 164 height 47
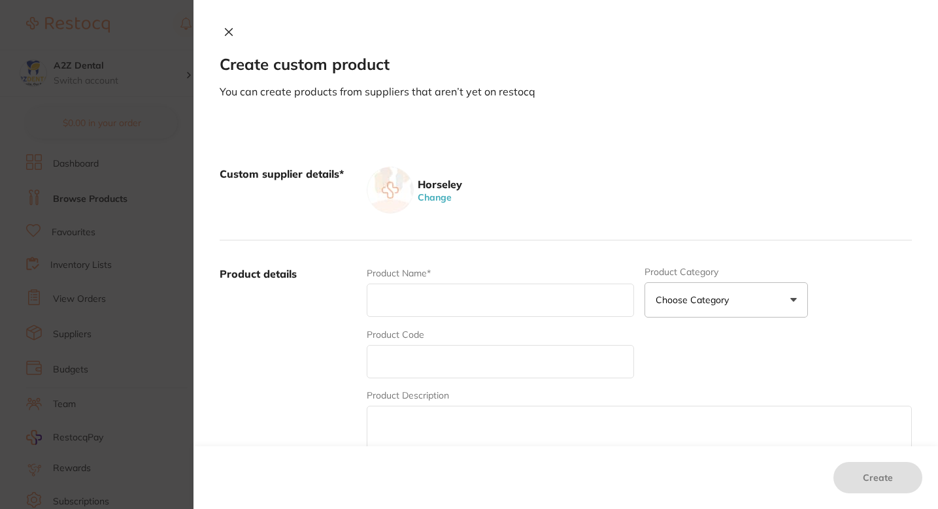
click at [429, 356] on input "text" at bounding box center [500, 361] width 267 height 33
paste input "EDASCX6A-4 EDENTA"
click at [439, 360] on input "EDASCX6A-4 EDENTA" at bounding box center [500, 361] width 267 height 33
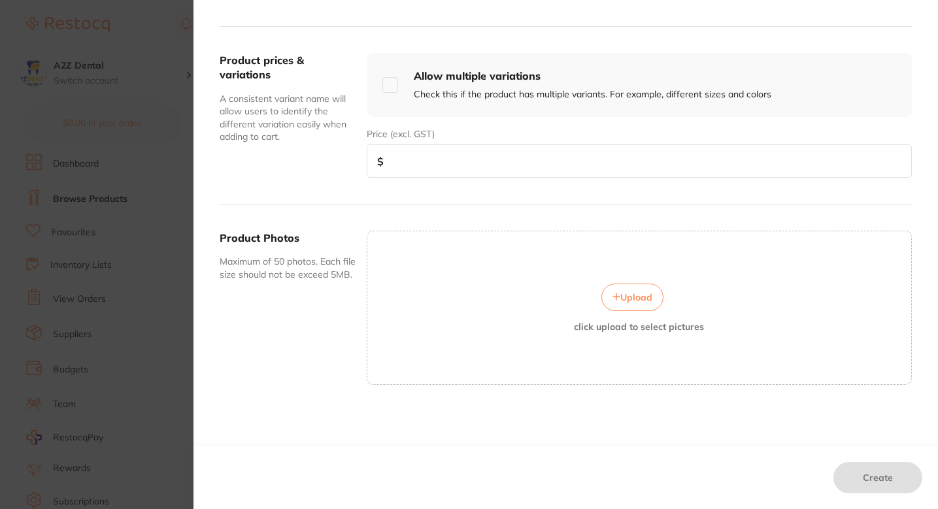
type input "EDASCX6A-5 EDENTA"
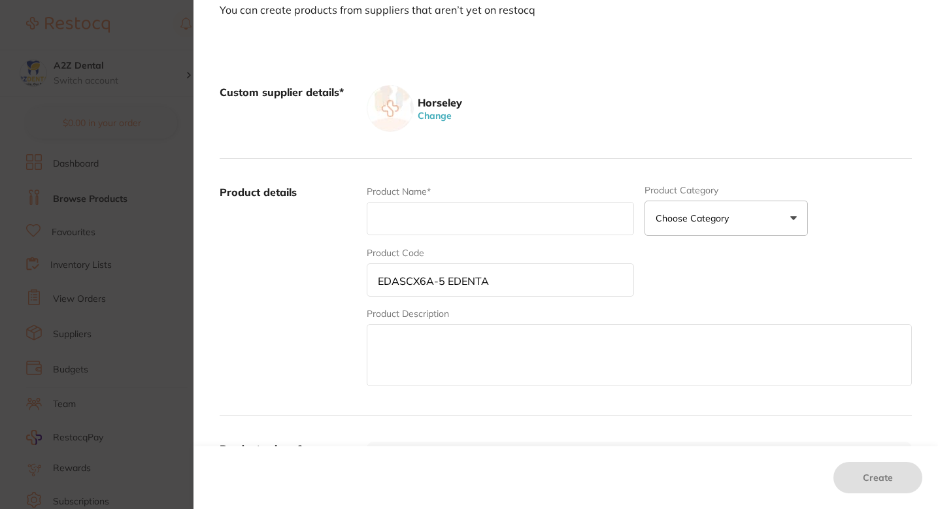
scroll to position [67, 0]
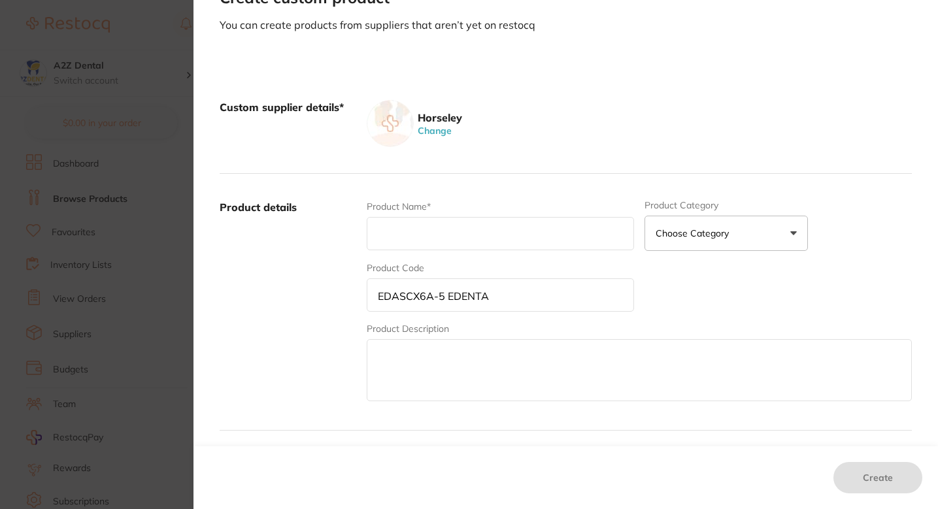
click at [427, 217] on input "text" at bounding box center [500, 233] width 267 height 33
paste input "C162A. 317.016 Cutters FGXXL 3's"
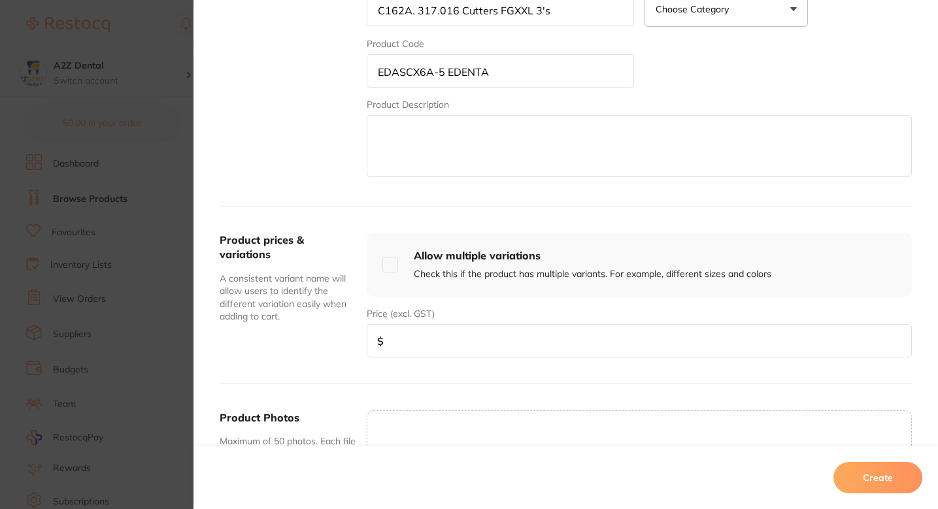
scroll to position [290, 0]
type input "C162A. 317.016 Cutters FGXXL 3's"
click at [491, 334] on input "number" at bounding box center [639, 341] width 545 height 33
click at [437, 340] on input "number" at bounding box center [639, 341] width 545 height 33
paste input "135.00"
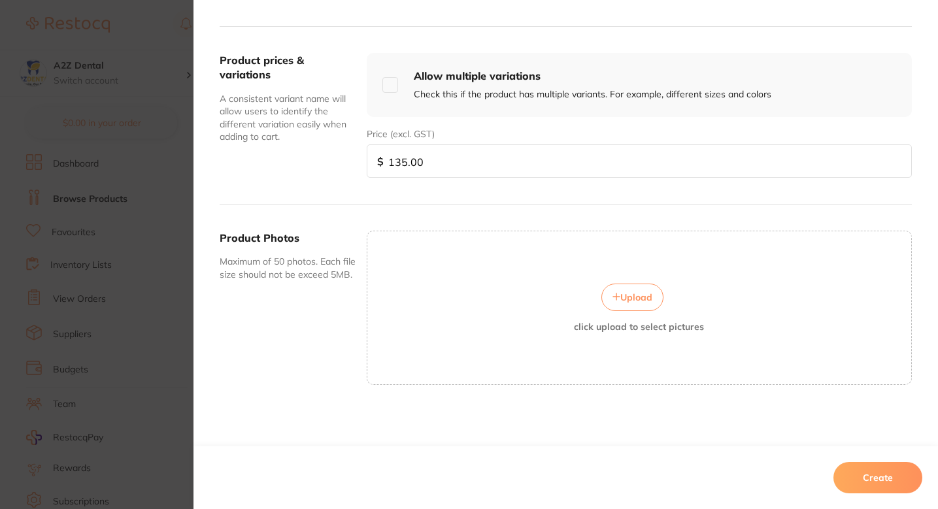
scroll to position [65, 0]
type input "135.00"
click at [876, 477] on button "Create" at bounding box center [878, 477] width 89 height 31
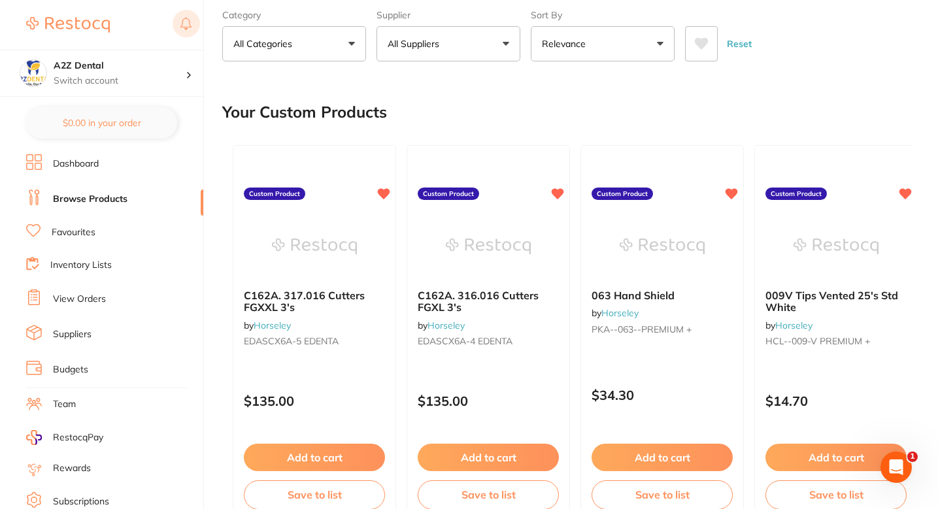
scroll to position [0, 0]
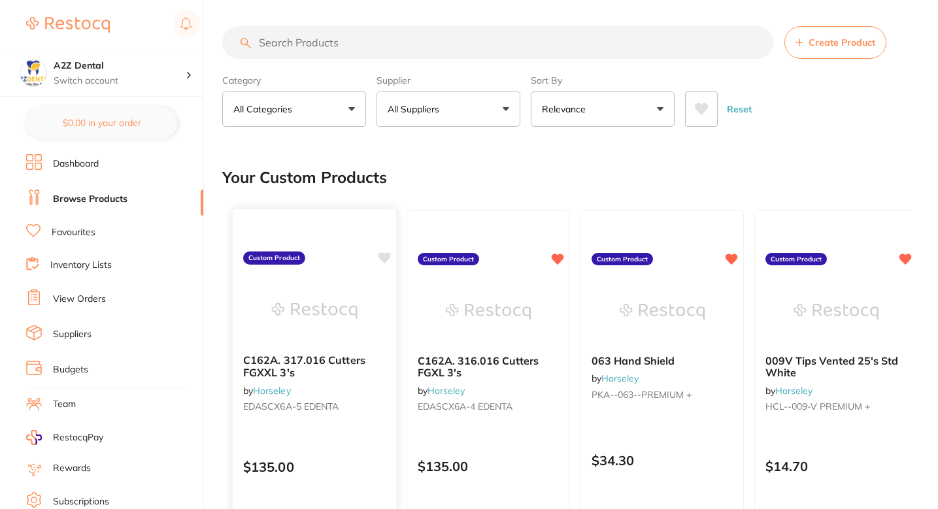
click at [383, 257] on icon at bounding box center [385, 257] width 12 height 11
click at [464, 173] on div "Your Custom Products" at bounding box center [567, 178] width 690 height 44
click at [471, 43] on input "search" at bounding box center [498, 42] width 552 height 33
paste input "PREMIUM 1B"
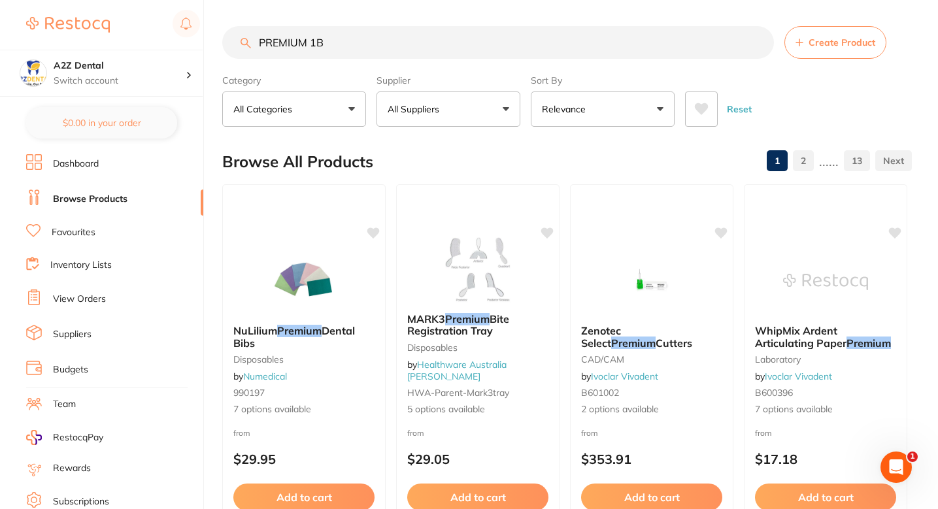
type input "PREMIUM 1B"
click at [457, 108] on button "All Suppliers" at bounding box center [449, 109] width 144 height 35
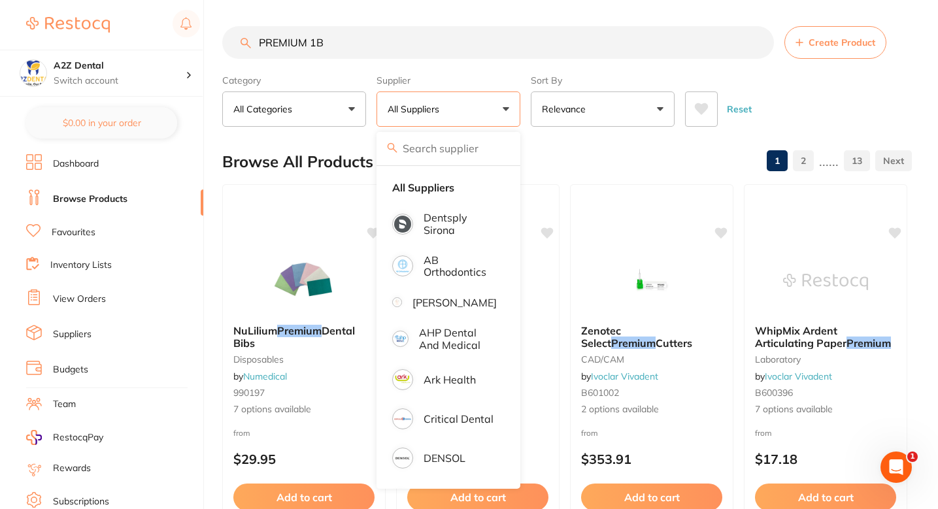
click at [460, 160] on input "search" at bounding box center [449, 148] width 144 height 33
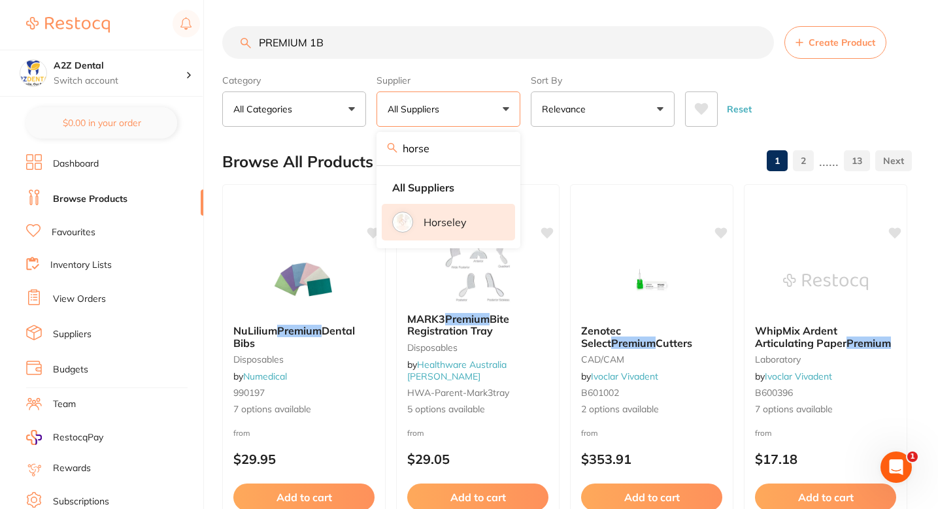
type input "horse"
click at [448, 221] on p "Horseley" at bounding box center [445, 222] width 43 height 12
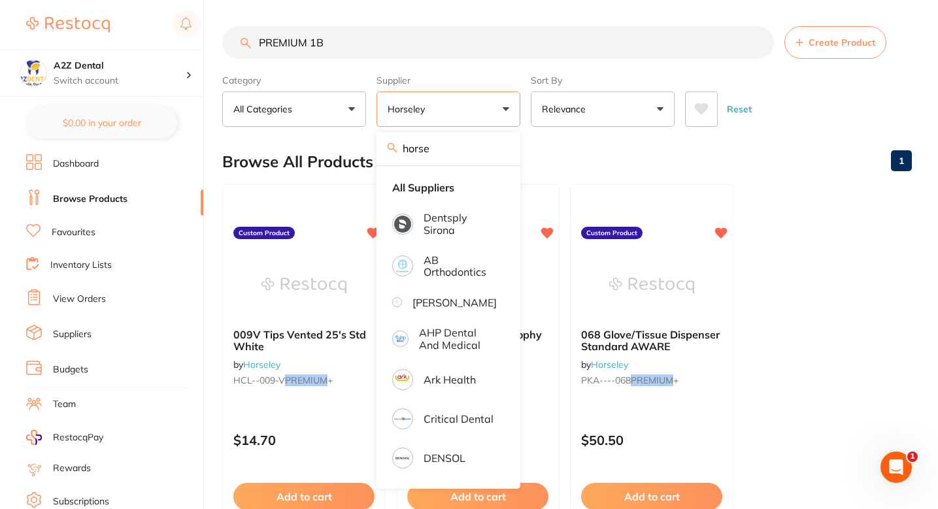
click at [799, 232] on ul "009V Tips Vented 25's Std White by Horseley HCL--009-V PREMIUM + Custom Product…" at bounding box center [567, 372] width 690 height 376
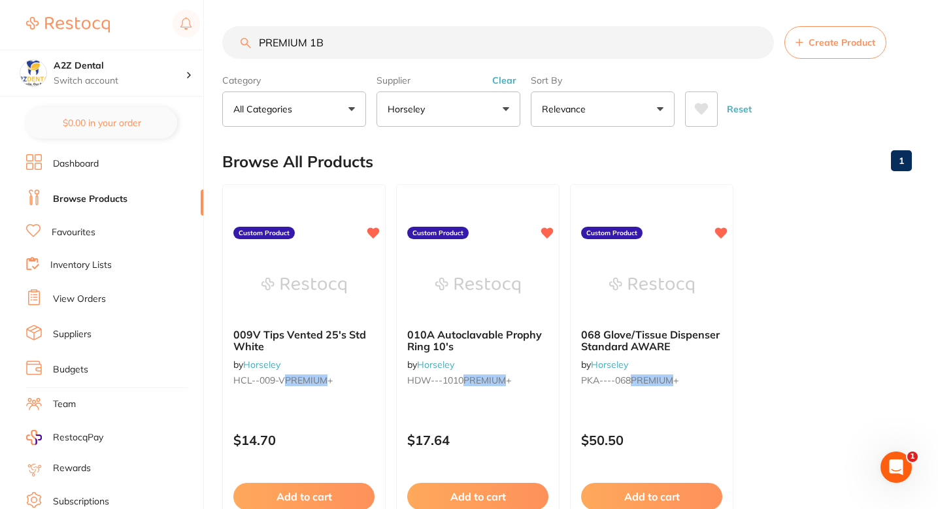
click at [825, 52] on button "Create Product" at bounding box center [836, 42] width 102 height 33
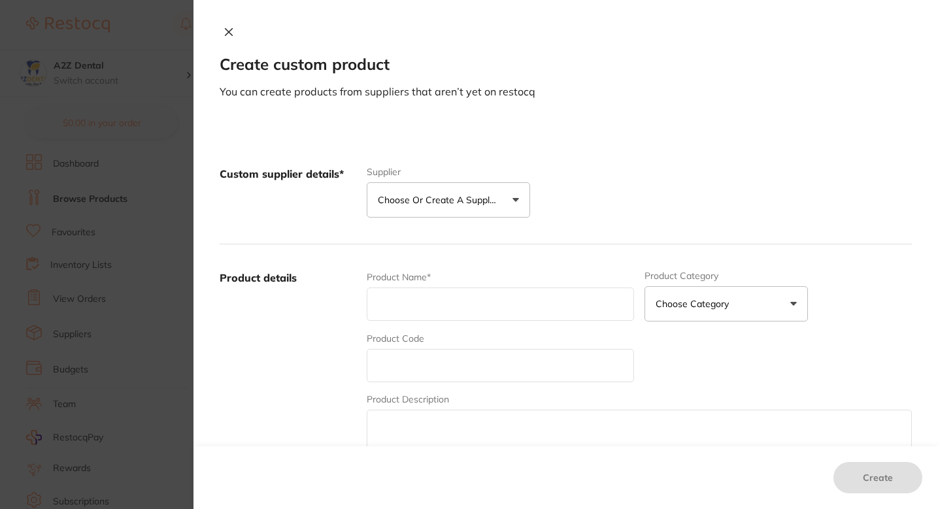
click at [485, 200] on p "Choose or create a supplier" at bounding box center [440, 200] width 124 height 13
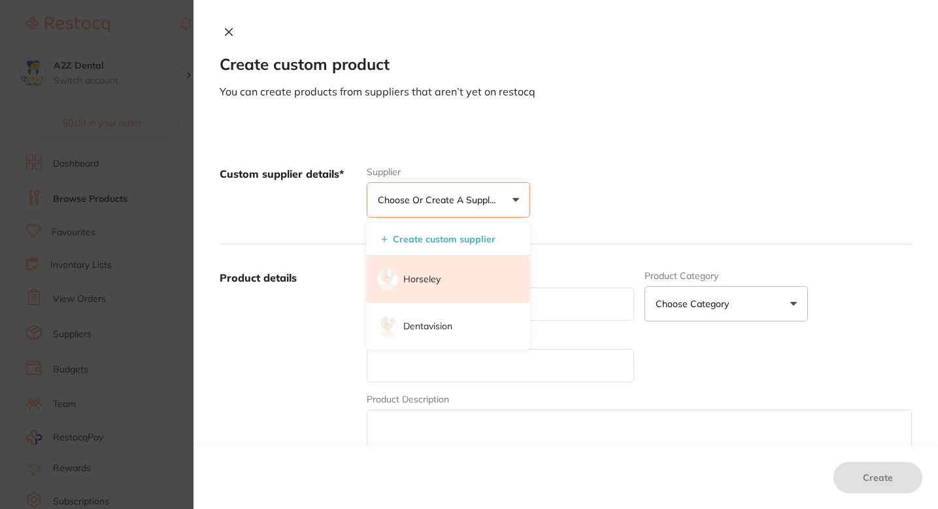
click at [444, 283] on li "Horseley" at bounding box center [449, 279] width 164 height 47
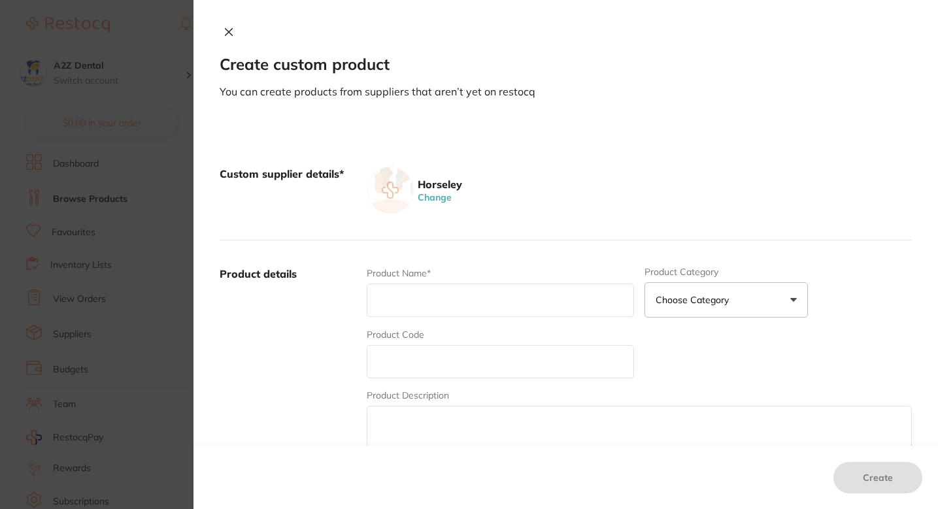
click at [456, 292] on input "text" at bounding box center [500, 300] width 267 height 33
click at [405, 355] on input "text" at bounding box center [500, 361] width 267 height 33
type input "HDE----08B PREMIUM +"
click at [466, 313] on input "text" at bounding box center [500, 300] width 267 height 33
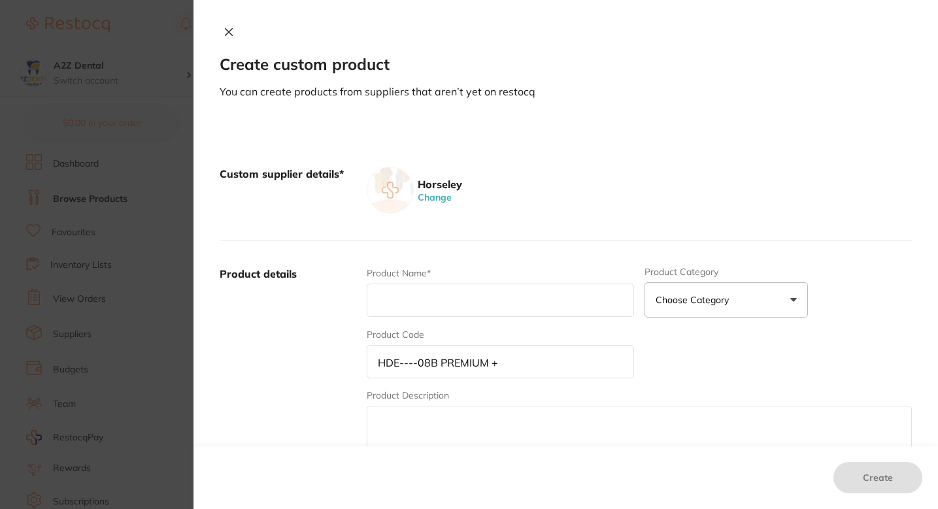
click at [465, 309] on input "text" at bounding box center [500, 300] width 267 height 33
paste input "8008B Barrier Film Blue"
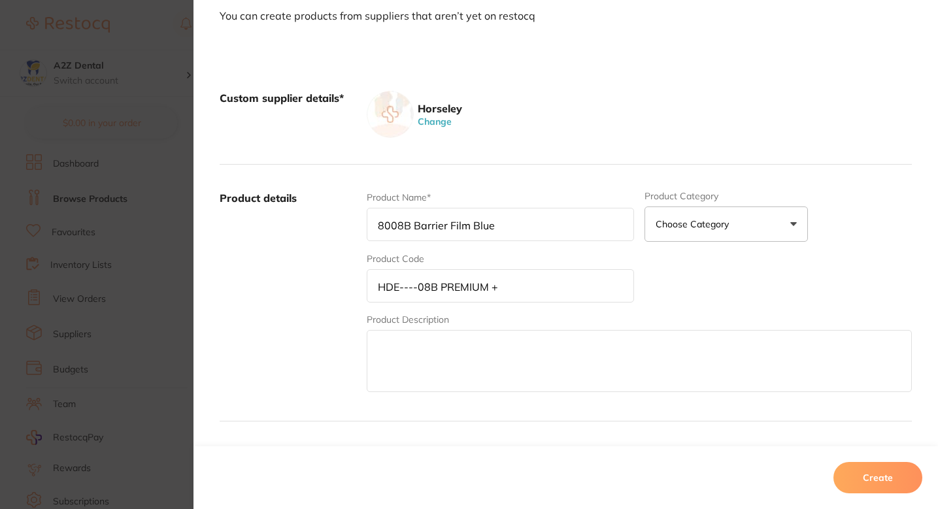
scroll to position [95, 0]
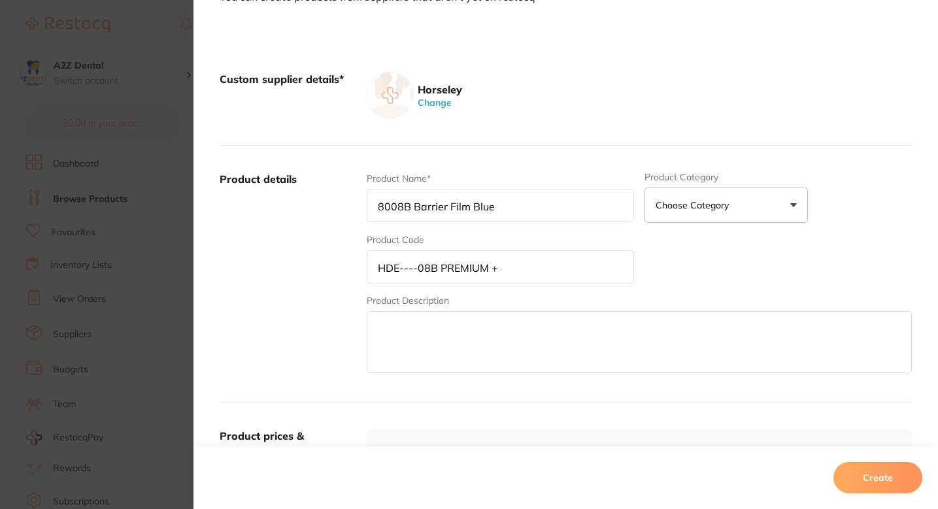
type input "8008B Barrier Film Blue"
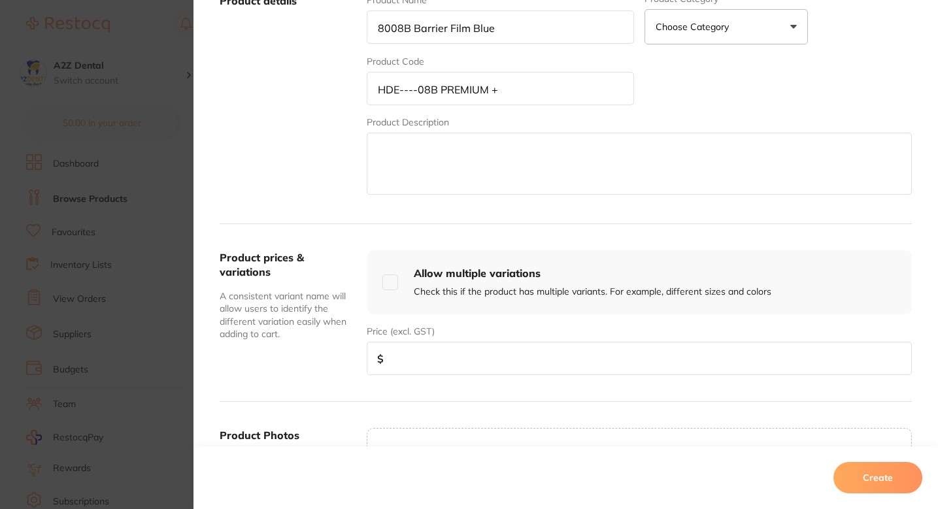
scroll to position [328, 0]
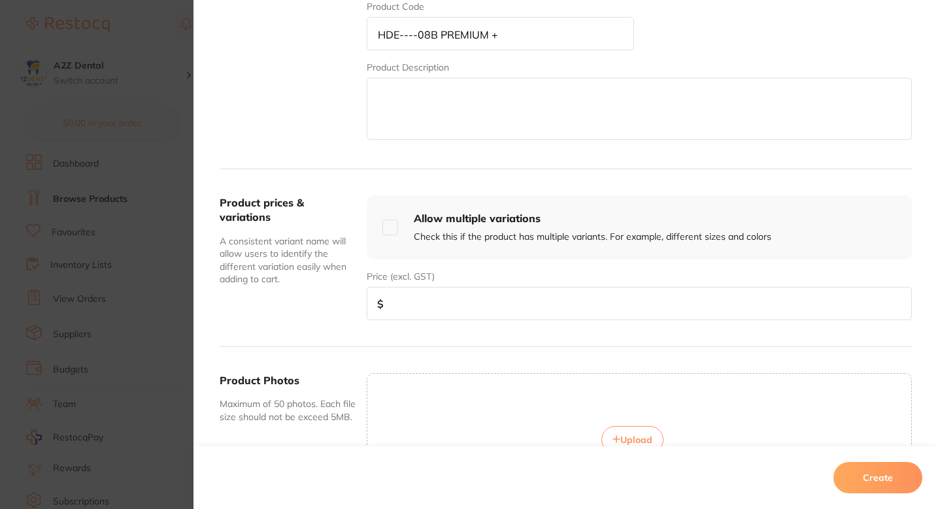
click at [476, 341] on div "Product prices & variations A consistent variant name will allow users to ident…" at bounding box center [566, 258] width 693 height 178
click at [504, 317] on input "number" at bounding box center [639, 303] width 545 height 33
click at [441, 330] on div "Product prices & variations A consistent variant name will allow users to ident…" at bounding box center [566, 258] width 693 height 178
click at [467, 307] on input "number" at bounding box center [639, 303] width 545 height 33
paste input "30.00"
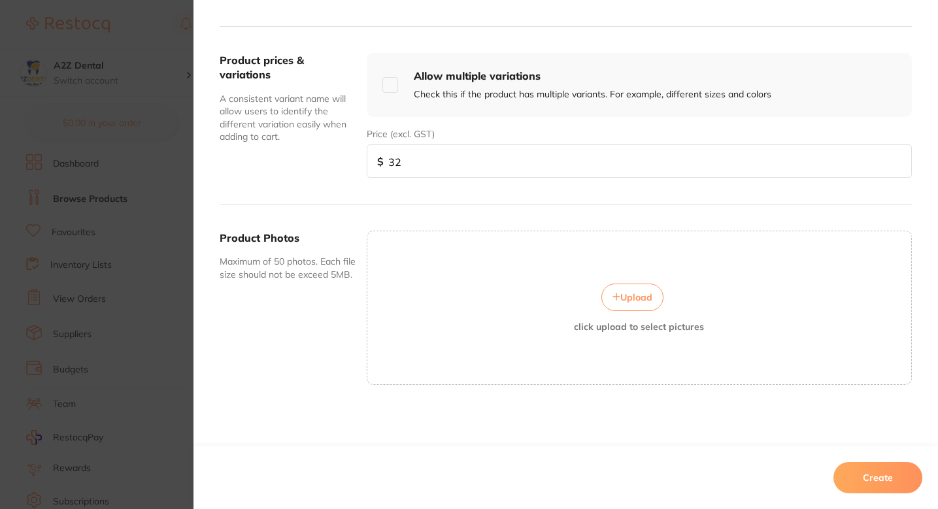
scroll to position [9, 0]
type input "30"
click at [860, 468] on button "Create" at bounding box center [878, 477] width 89 height 31
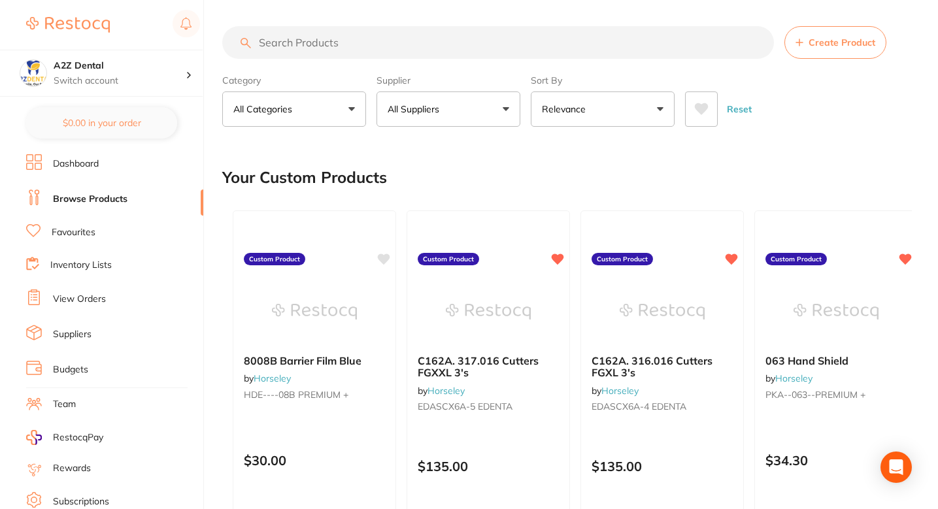
click at [496, 160] on div "Your Custom Products" at bounding box center [567, 178] width 690 height 44
click at [386, 260] on icon at bounding box center [385, 257] width 12 height 11
click at [514, 161] on div "Your Custom Products" at bounding box center [567, 178] width 690 height 44
click at [534, 175] on div "Your Custom Products" at bounding box center [567, 178] width 690 height 44
click at [566, 158] on div "Your Custom Products" at bounding box center [567, 178] width 690 height 44
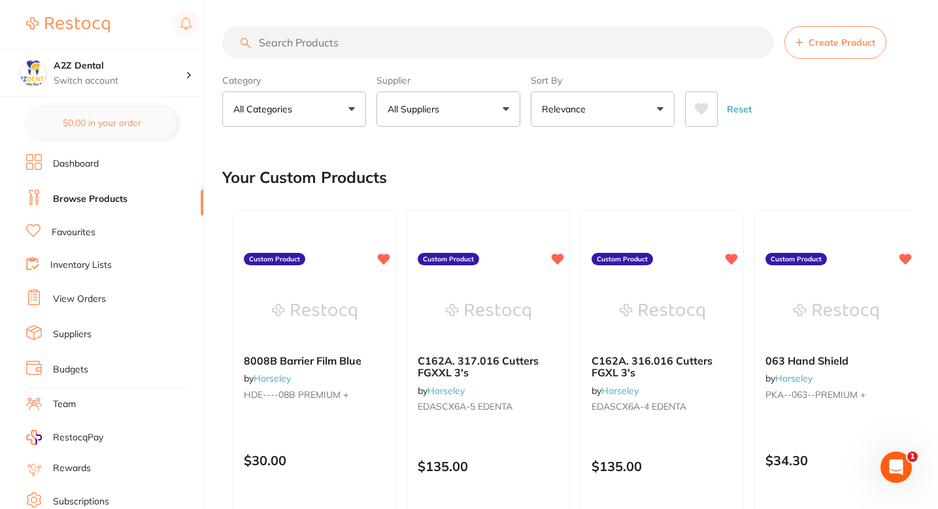
click at [438, 158] on div "Your Custom Products" at bounding box center [567, 178] width 690 height 44
click at [456, 107] on button "All Suppliers" at bounding box center [449, 109] width 144 height 35
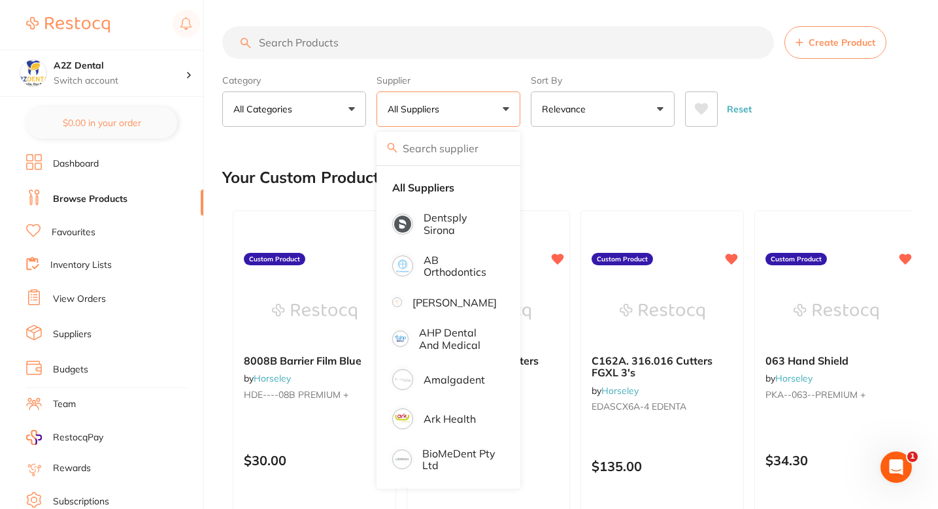
click at [449, 160] on input "search" at bounding box center [449, 148] width 144 height 33
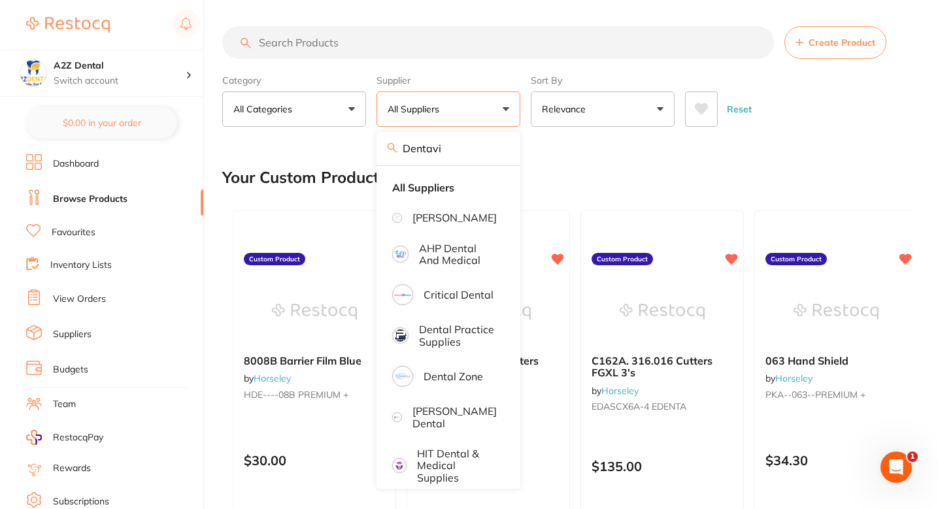
type input "Dentavi"
click at [602, 166] on div "Your Custom Products" at bounding box center [567, 178] width 690 height 44
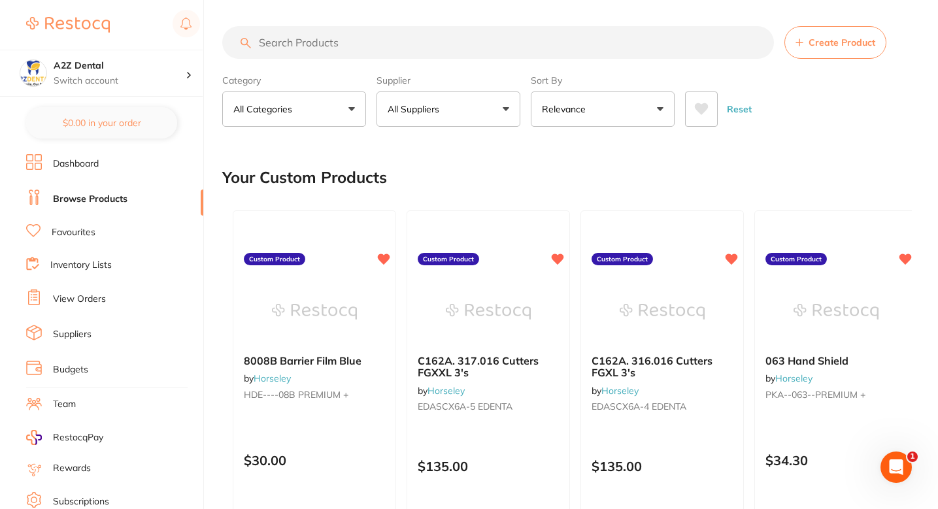
click at [824, 42] on span "Create Product" at bounding box center [842, 42] width 67 height 10
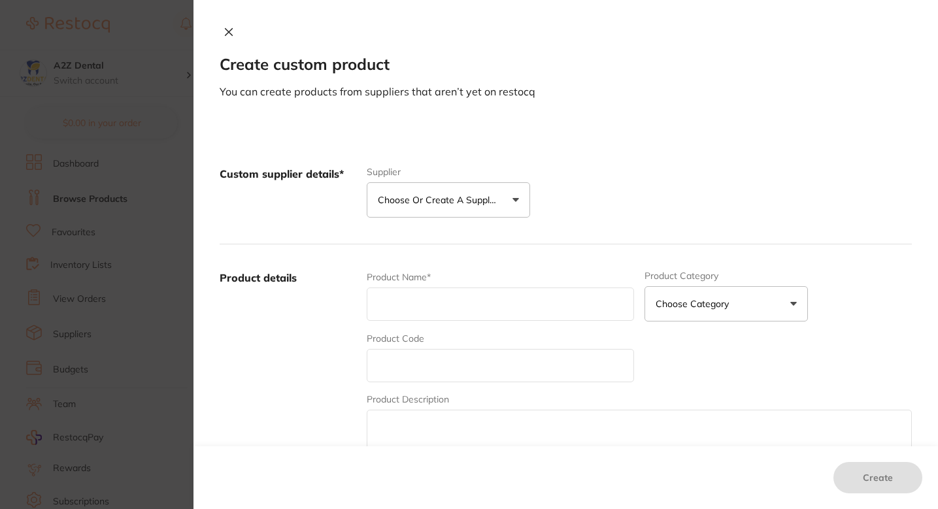
click at [477, 191] on button "Choose or create a supplier" at bounding box center [449, 199] width 164 height 35
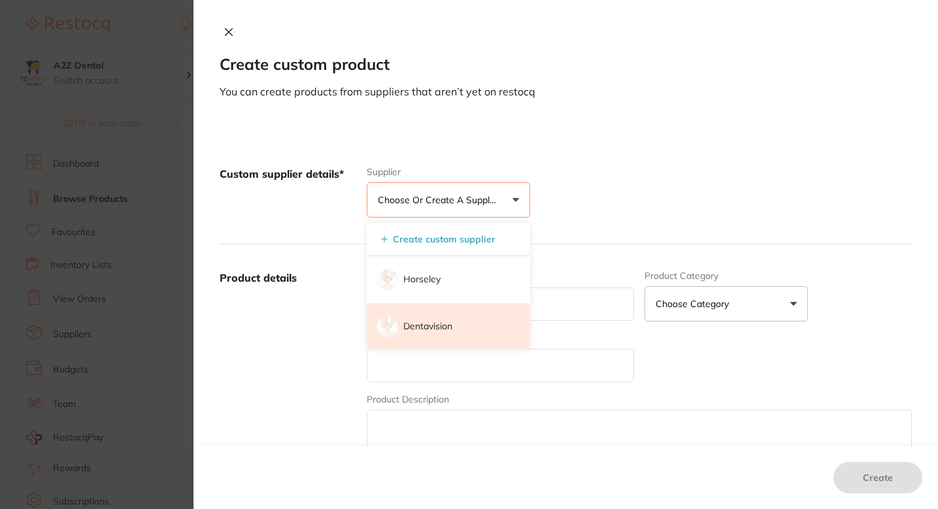
click at [445, 320] on p "Dentavision" at bounding box center [428, 326] width 49 height 13
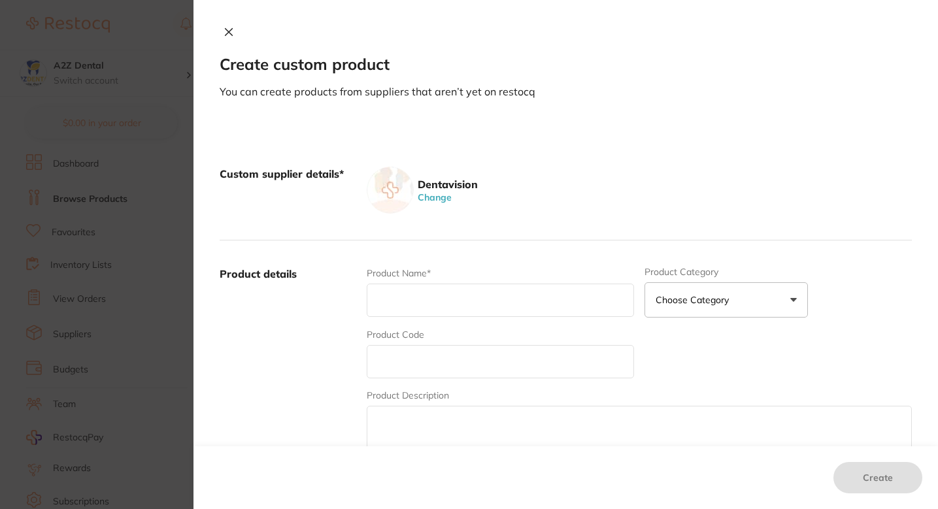
click at [458, 307] on input "text" at bounding box center [500, 300] width 267 height 33
paste input "MUNDSP20UN"
type input "MUNDSP20UN"
click at [453, 358] on input "text" at bounding box center [500, 361] width 267 height 33
paste input "MUNDSP20UN"
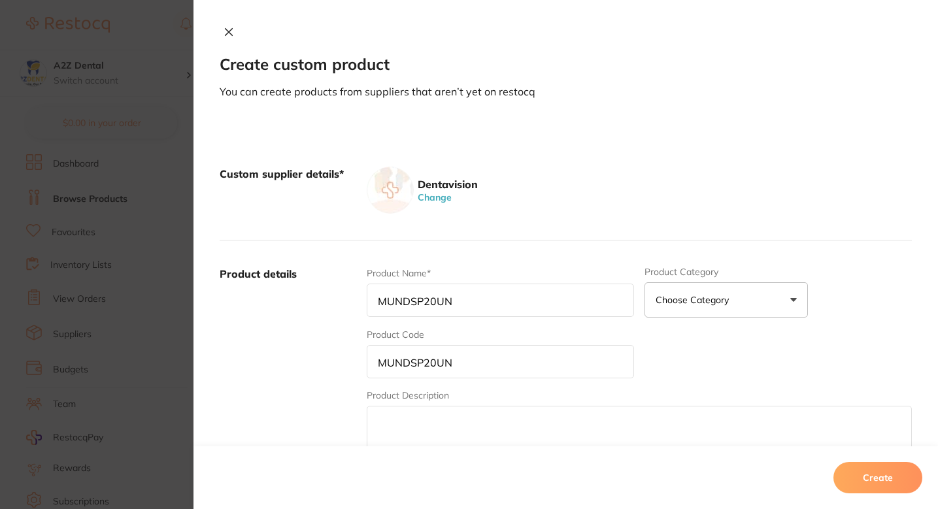
type input "MUNDSP20UN"
click at [414, 313] on input "MUNDSP20UN" at bounding box center [500, 300] width 267 height 33
click at [495, 301] on input "text" at bounding box center [500, 300] width 267 height 33
paste input "PRIMEON COMPREHENSIVE STERILE SURGICAL IMPLANT DRAPE PACK BONUS GOODS TO FOLLOW…"
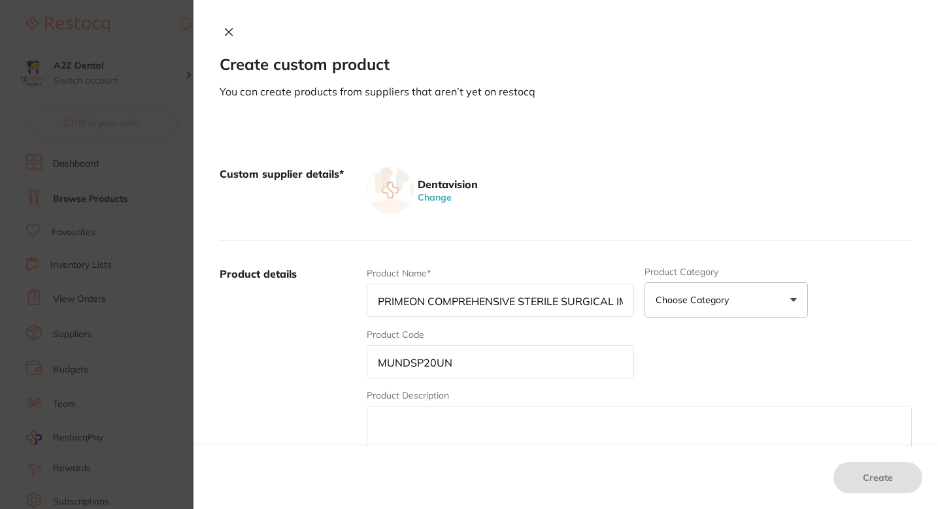
scroll to position [0, 314]
click at [441, 304] on input "PRIMEON COMPREHENSIVE STERILE SURGICAL IMPLANT DRAPE PACK BONUS GOODS TO FOLLOW…" at bounding box center [500, 300] width 267 height 33
drag, startPoint x: 441, startPoint y: 304, endPoint x: 665, endPoint y: 309, distance: 223.7
click at [665, 309] on div "Product Name* PRIMEON COMPREHENSIVE STERILE SURGICAL IMPLANT DRAPE PACK BONUS G…" at bounding box center [639, 369] width 545 height 204
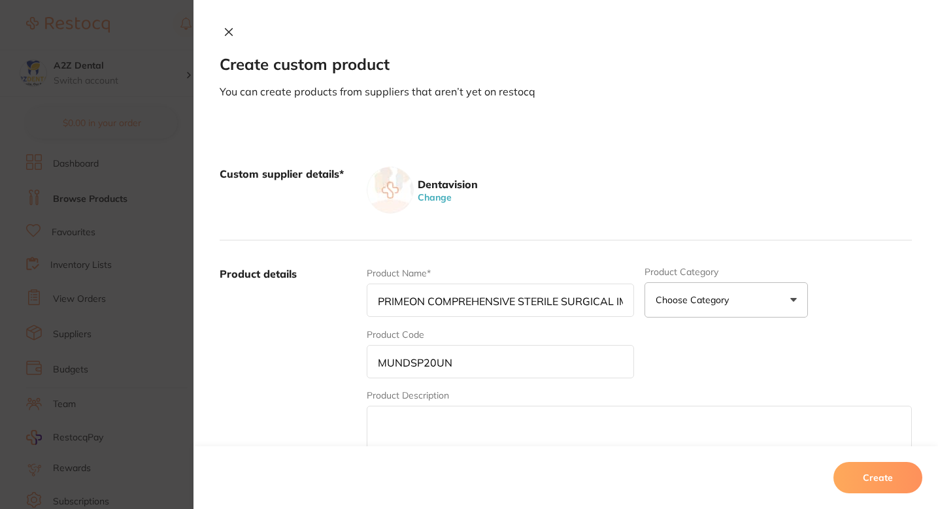
click at [406, 303] on input "PRIMEON COMPREHENSIVE STERILE SURGICAL IMPLANT DRAPE PACK" at bounding box center [500, 300] width 267 height 33
paste input "rimeon Comprehensive Sterile Surgical Implant Drape Pack"
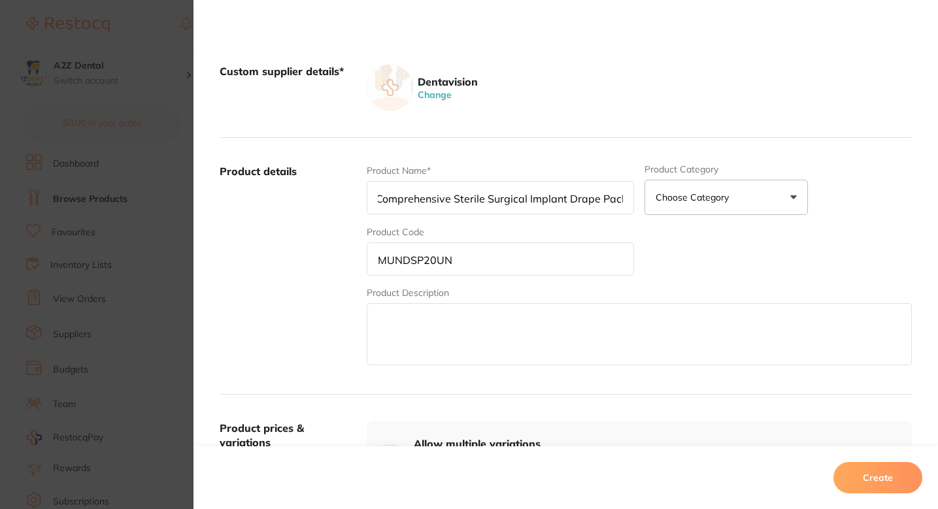
scroll to position [184, 0]
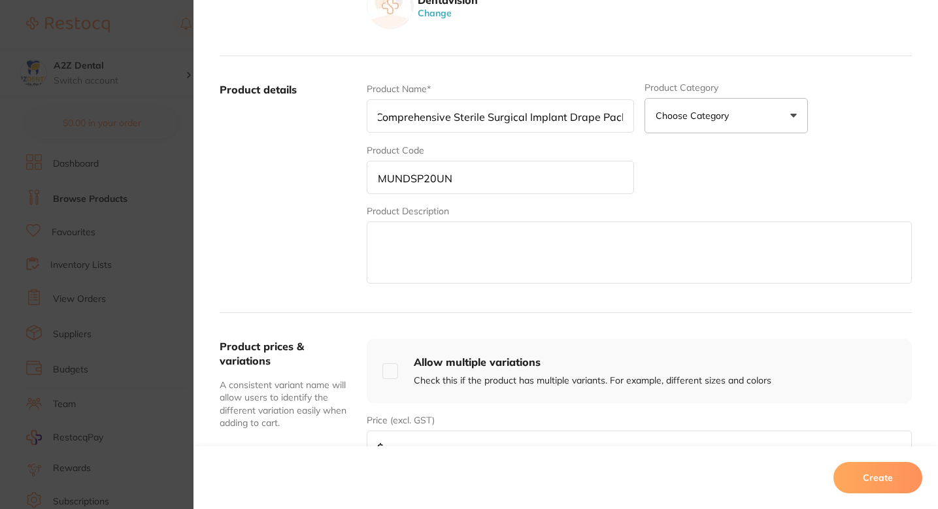
type input "Primeon Comprehensive Sterile Surgical Implant Drape Pack"
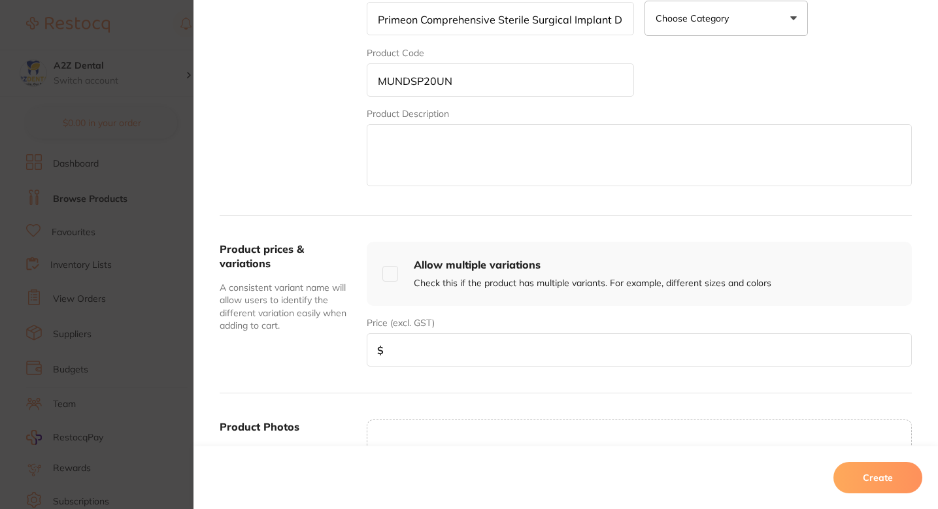
scroll to position [297, 0]
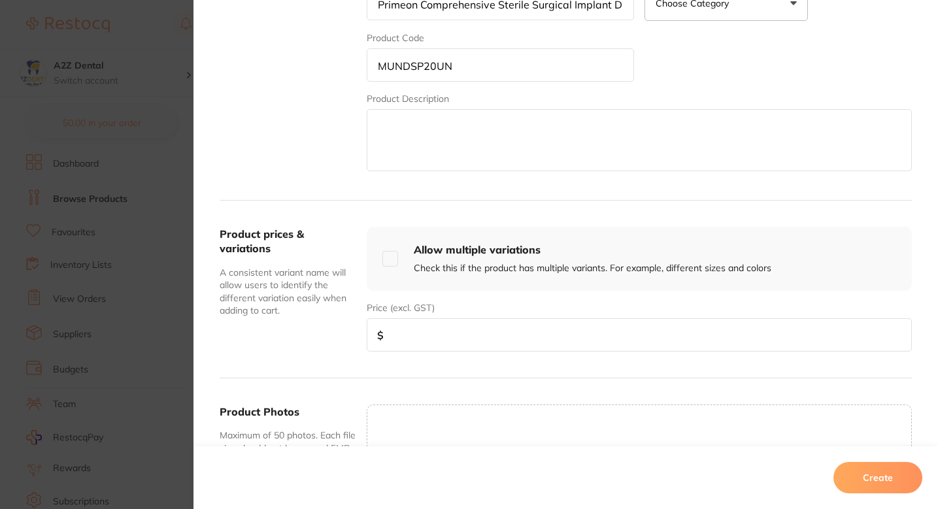
click at [451, 351] on input "number" at bounding box center [639, 334] width 545 height 33
paste input "38.50"
type input "38.50"
click at [486, 339] on input "38.50" at bounding box center [639, 334] width 545 height 33
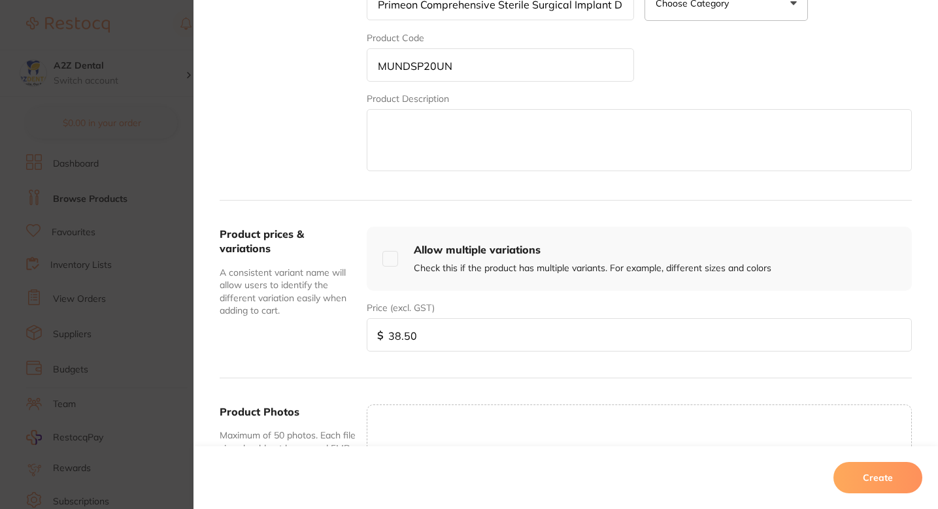
click at [486, 339] on input "38.50" at bounding box center [639, 334] width 545 height 33
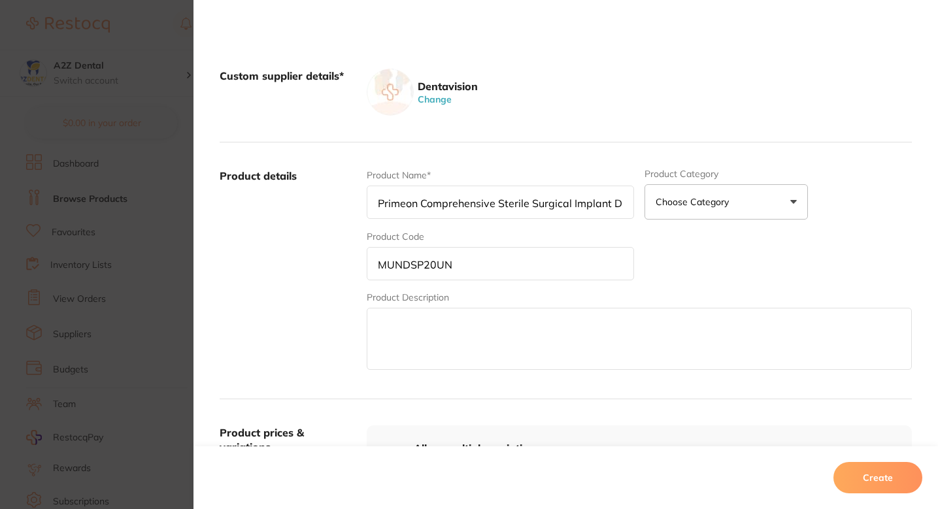
scroll to position [94, 0]
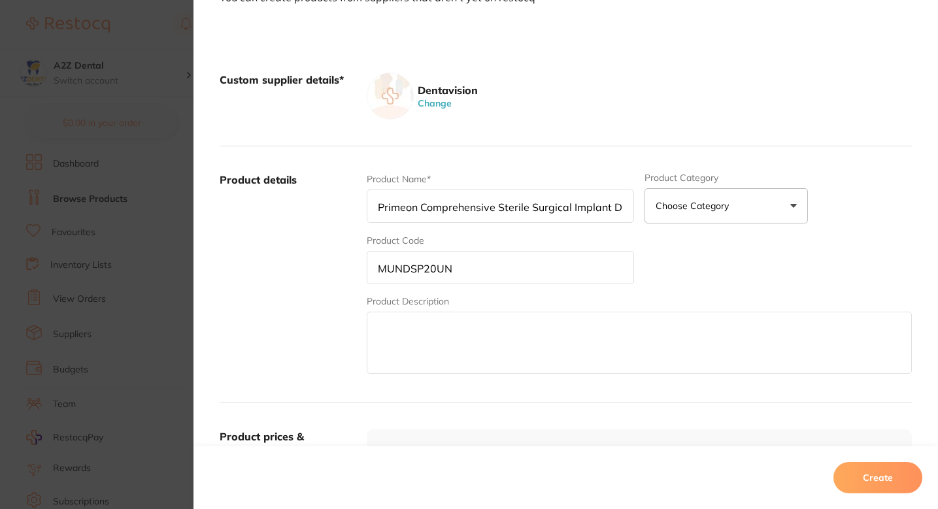
click at [689, 254] on div "Product Name* Primeon Comprehensive Sterile Surgical Implant Drape Pack Product…" at bounding box center [639, 275] width 545 height 204
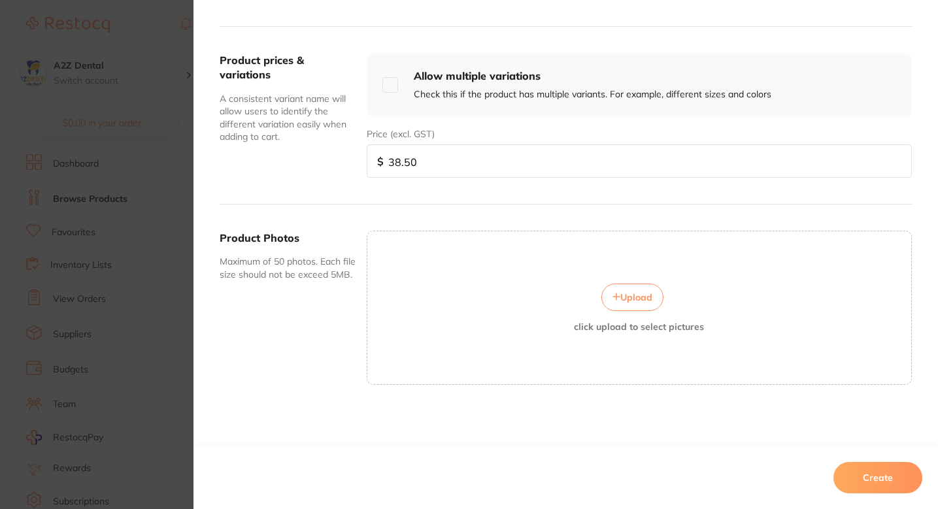
scroll to position [90, 0]
click at [861, 475] on button "Create" at bounding box center [878, 477] width 89 height 31
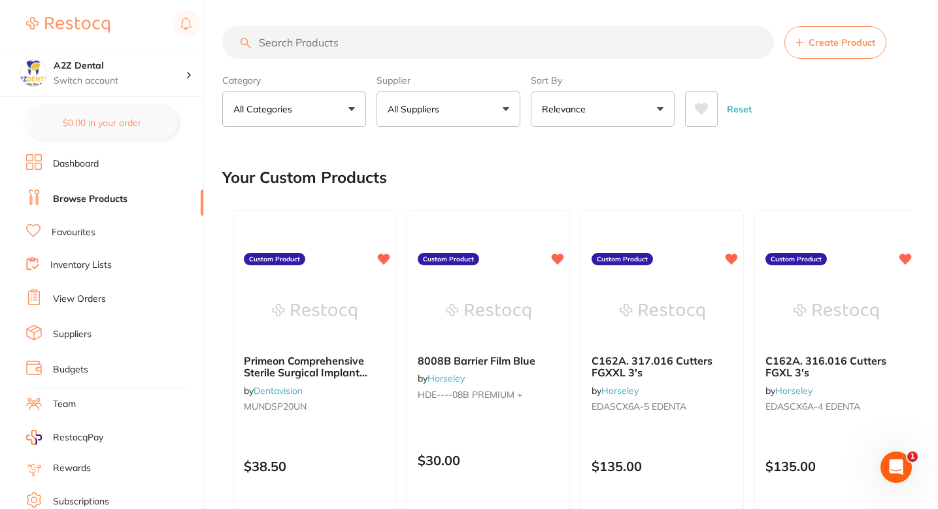
scroll to position [0, 0]
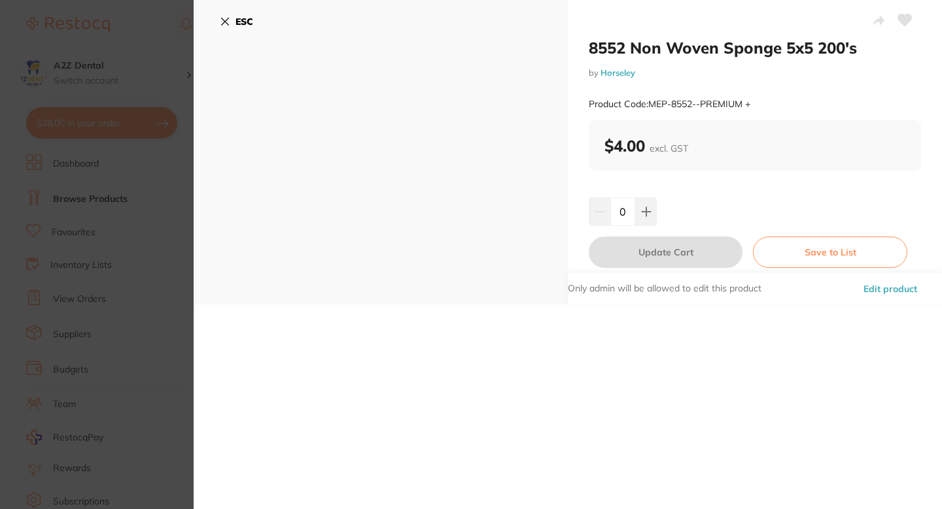
click at [137, 181] on section "8552 Non Woven Sponge 5x5 200's by Horseley Product Code: MEP-8552--PREMIUM + E…" at bounding box center [471, 254] width 942 height 509
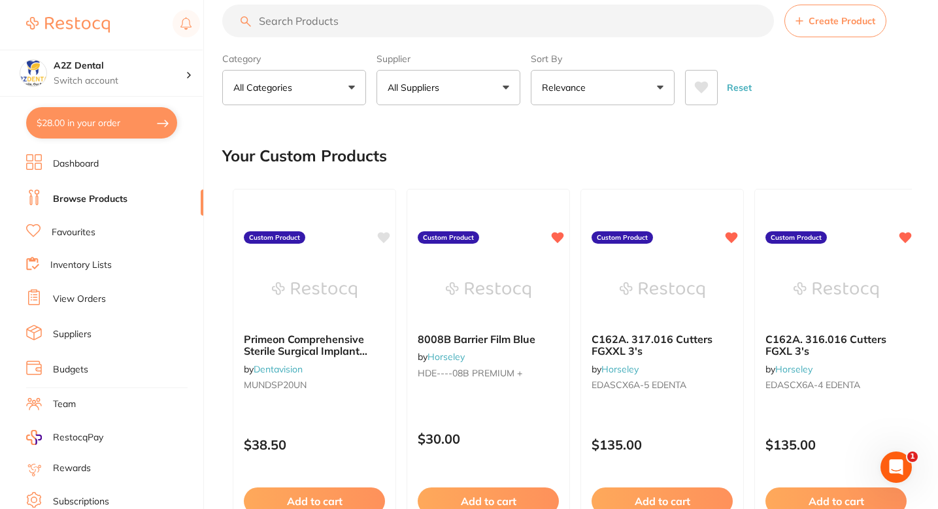
click at [454, 159] on div "Your Custom Products" at bounding box center [567, 156] width 690 height 44
click at [392, 235] on div "Primeon Comprehensive Sterile Surgical Implant Drape Pack by Dentavision MUNDSP…" at bounding box center [314, 377] width 165 height 380
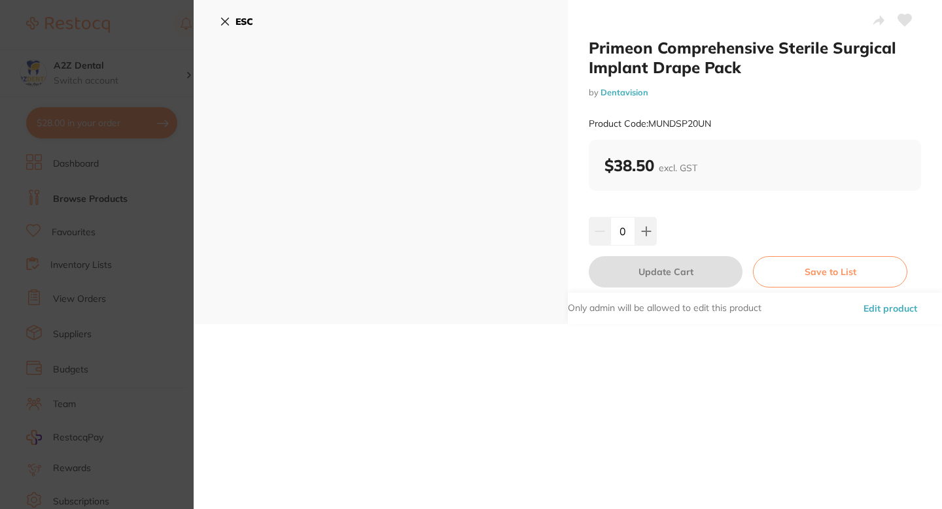
click at [150, 224] on section "Primeon Comprehensive Sterile Surgical Implant Drape Pack by Dentavision Produc…" at bounding box center [471, 254] width 942 height 509
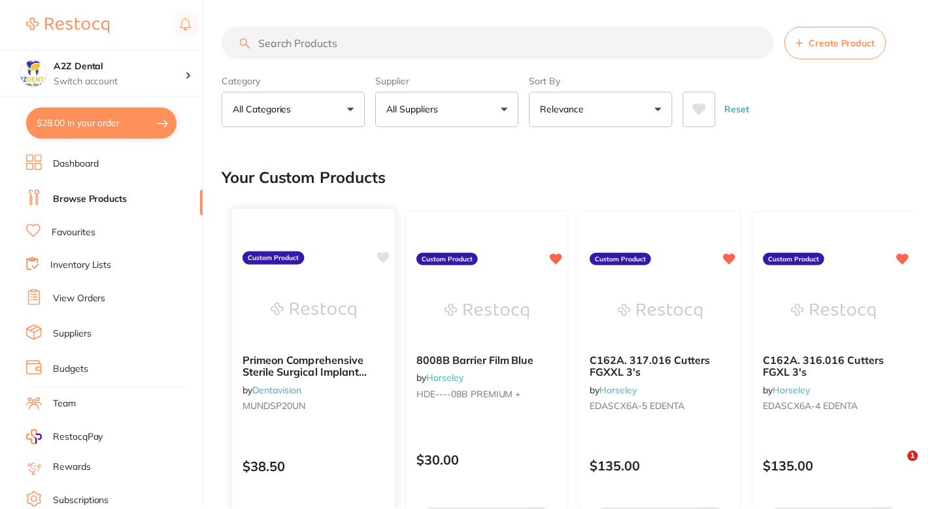
scroll to position [22, 0]
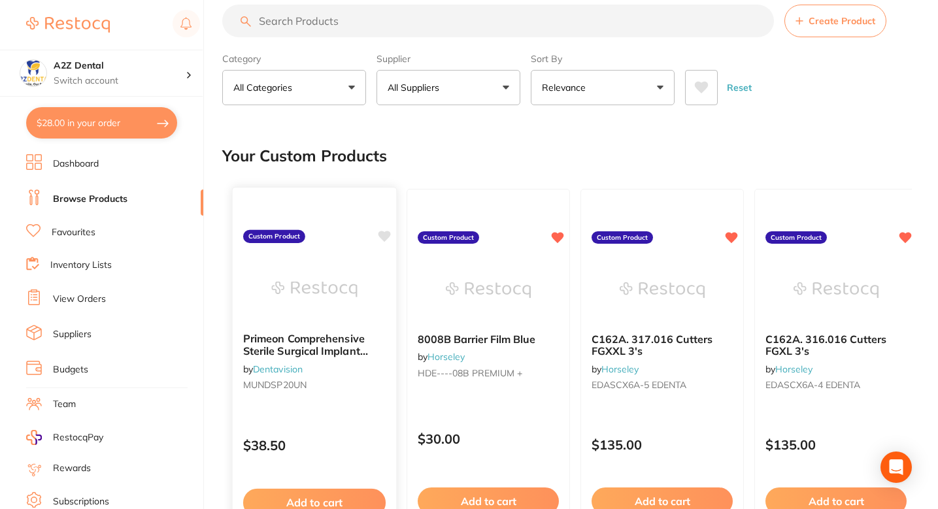
click at [384, 239] on icon at bounding box center [385, 236] width 12 height 11
click at [545, 155] on div "Your Custom Products" at bounding box center [567, 156] width 690 height 44
click at [820, 21] on span "Create Product" at bounding box center [842, 21] width 67 height 10
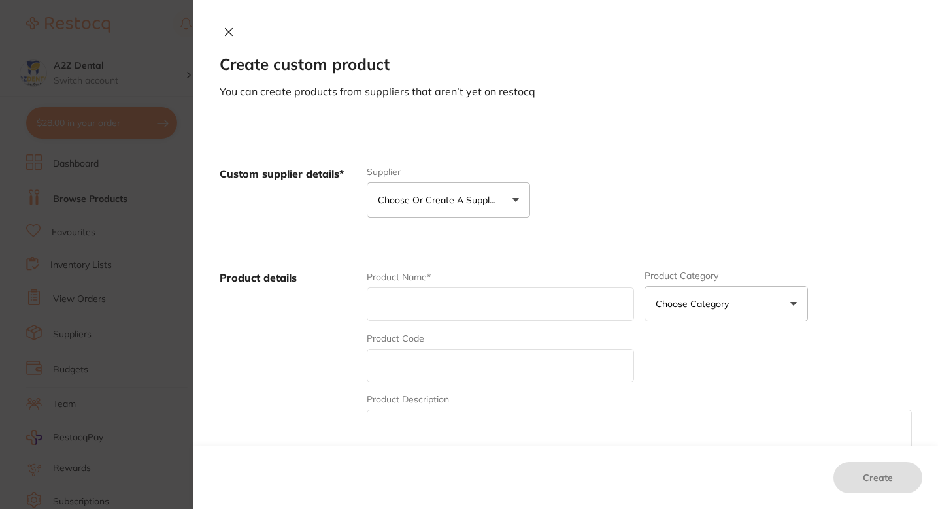
click at [424, 207] on button "Choose or create a supplier" at bounding box center [449, 199] width 164 height 35
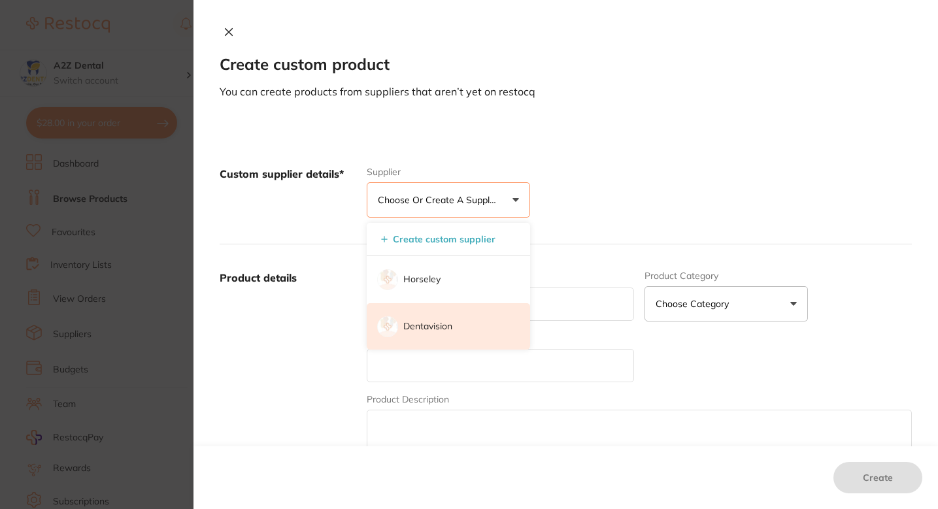
click at [450, 324] on li "Dentavision" at bounding box center [449, 326] width 164 height 47
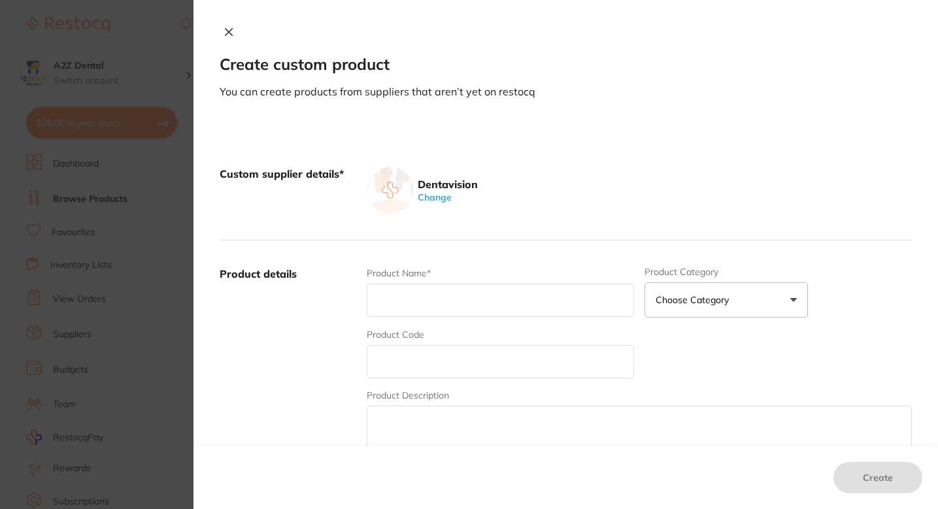
click at [448, 301] on input "text" at bounding box center [500, 300] width 267 height 33
paste input "NSKY900-113"
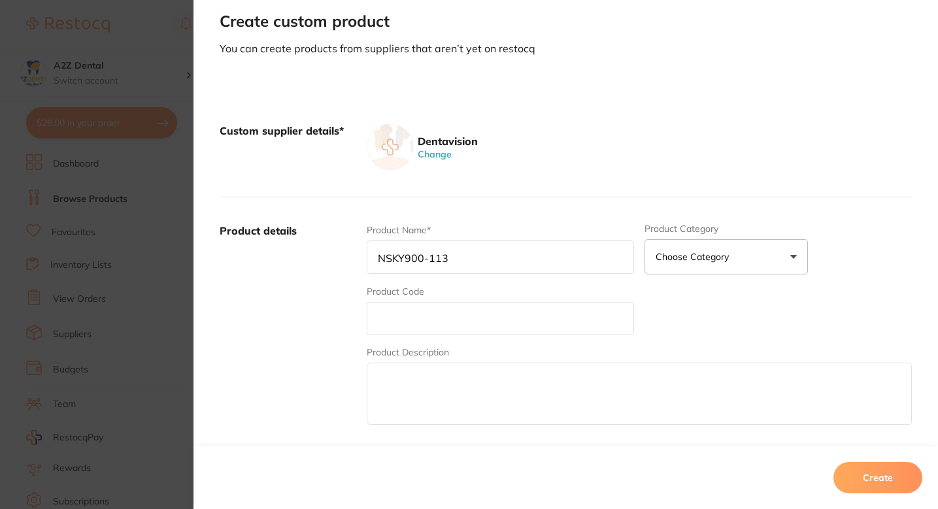
scroll to position [139, 0]
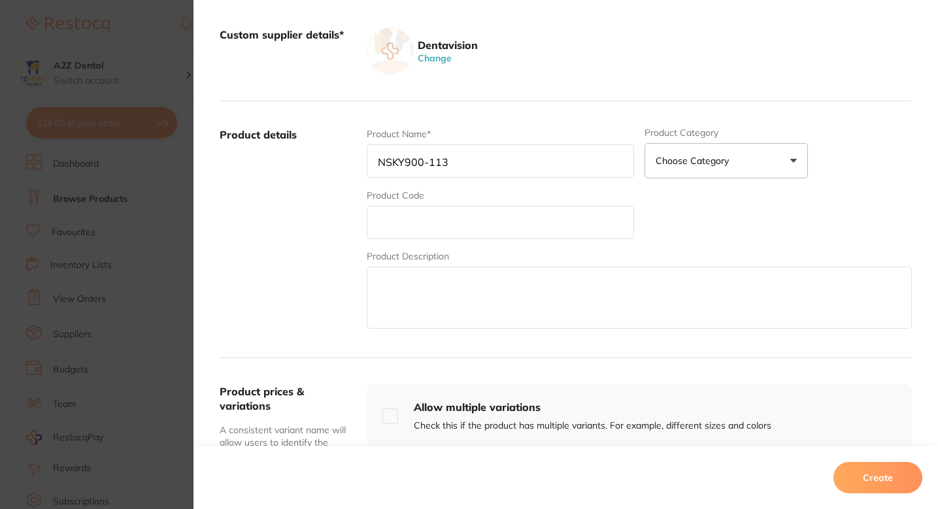
type input "NSKY900-113"
click at [500, 214] on input "text" at bounding box center [500, 222] width 267 height 33
paste input "NSKY900-113"
type input "NSKY900-113"
click at [482, 160] on input "NSKY900-113" at bounding box center [500, 161] width 267 height 33
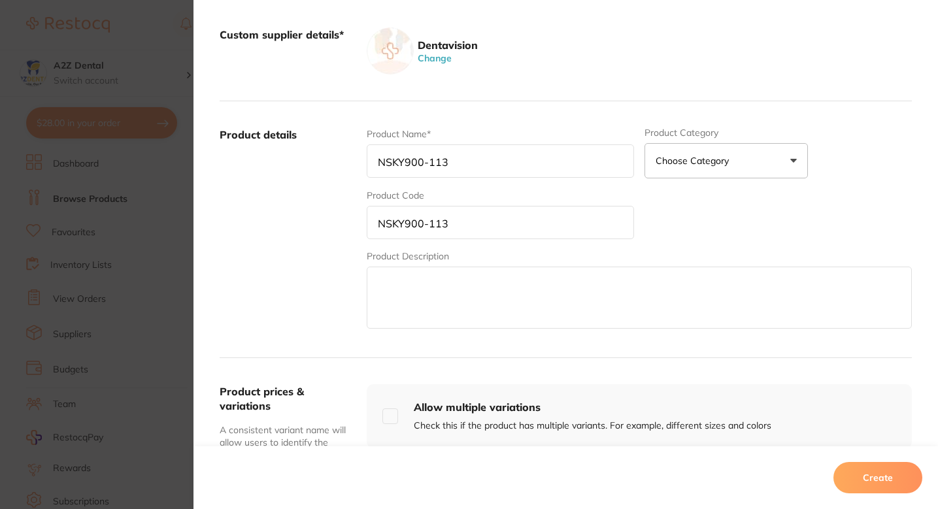
click at [482, 160] on input "NSKY900-113" at bounding box center [500, 161] width 267 height 33
paste input "NSK SURGIC XT IRRIGATION TUBE (5)"
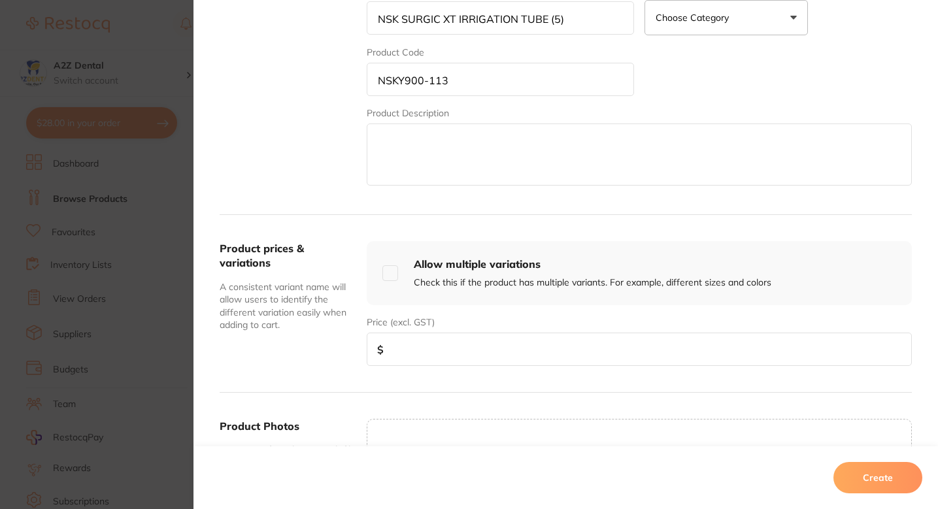
scroll to position [387, 0]
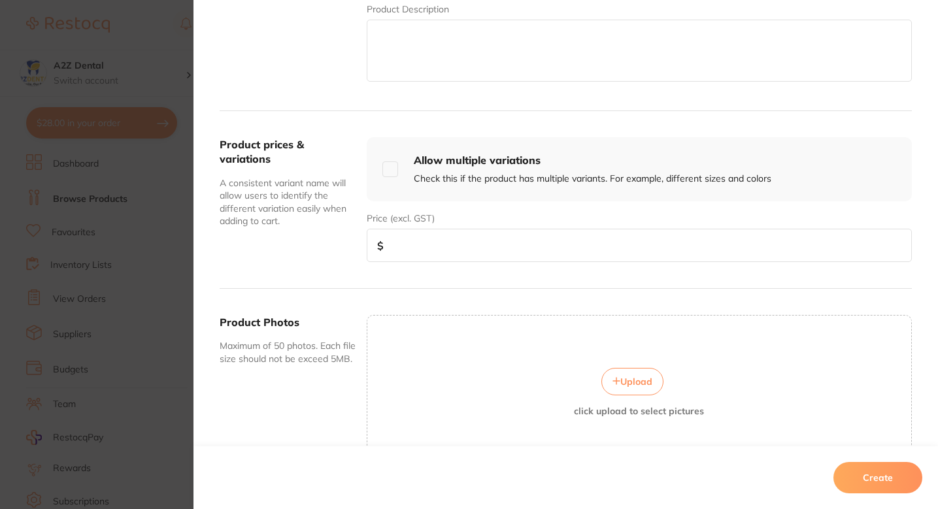
type input "NSK SURGIC XT IRRIGATION TUBE (5)"
click at [473, 262] on div "Product prices & variations A consistent variant name will allow users to ident…" at bounding box center [566, 200] width 693 height 178
click at [481, 247] on input "number" at bounding box center [639, 245] width 545 height 33
click at [438, 241] on input "number" at bounding box center [639, 245] width 545 height 33
paste input "78.00"
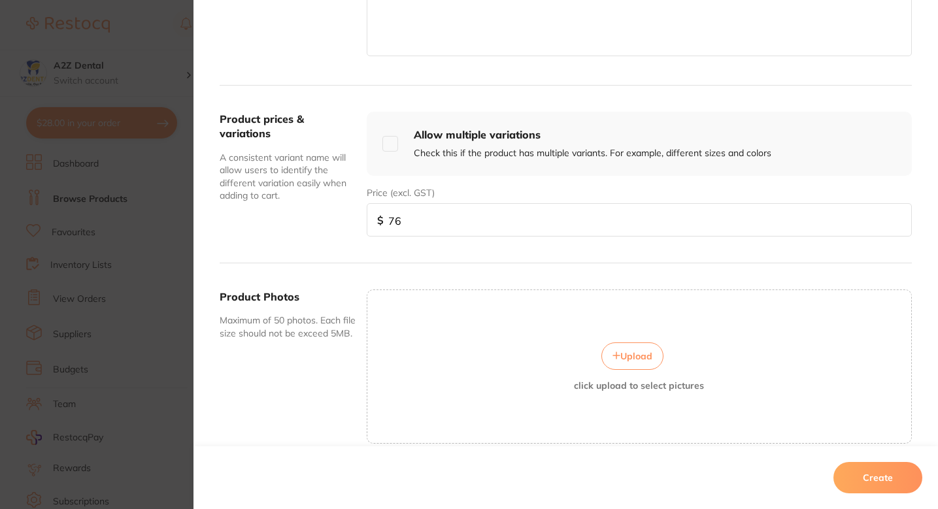
scroll to position [415, 0]
type input "7"
paste input "78.00"
type input "78.00"
click at [842, 133] on div "Allow multiple variations Check this if the product has multiple variants. For …" at bounding box center [639, 141] width 545 height 64
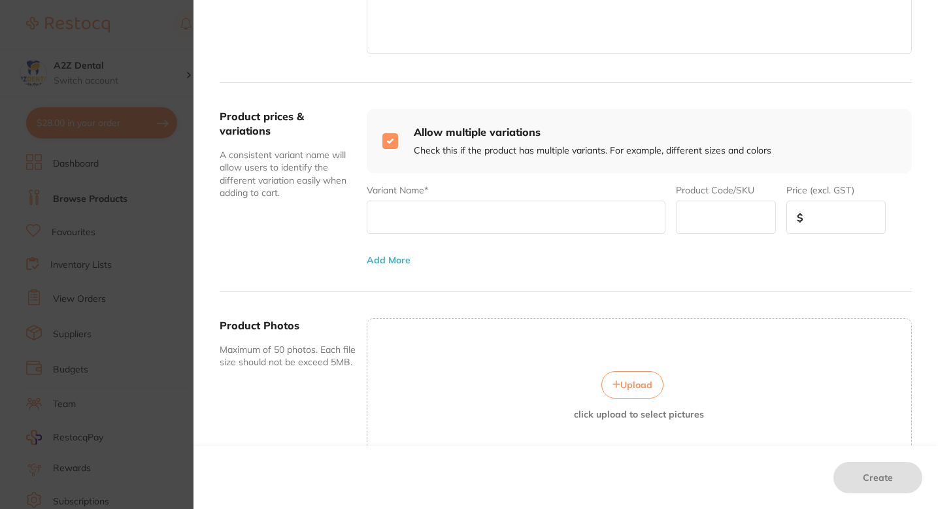
click at [842, 133] on div "Allow multiple variations Check this if the product has multiple variants. For …" at bounding box center [639, 141] width 545 height 64
checkbox input "false"
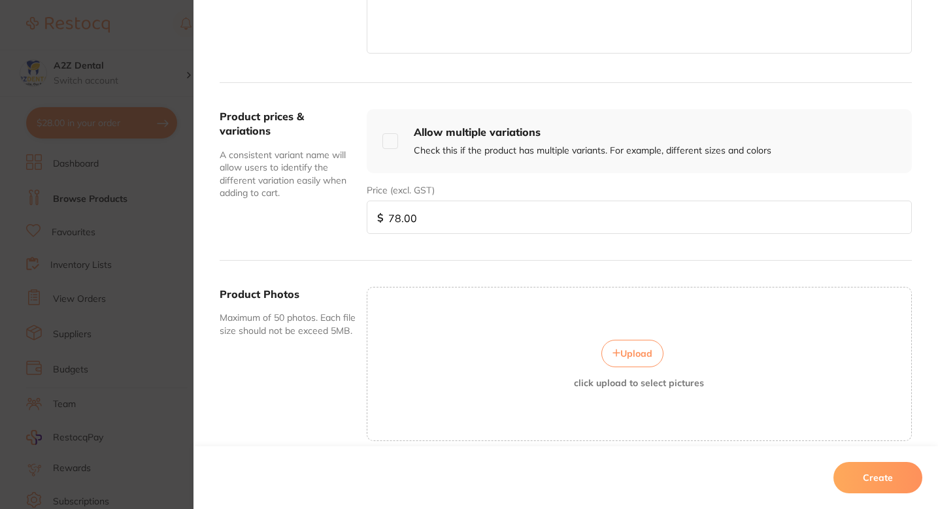
click at [769, 90] on div "Product prices & variations A consistent variant name will allow users to ident…" at bounding box center [566, 172] width 693 height 178
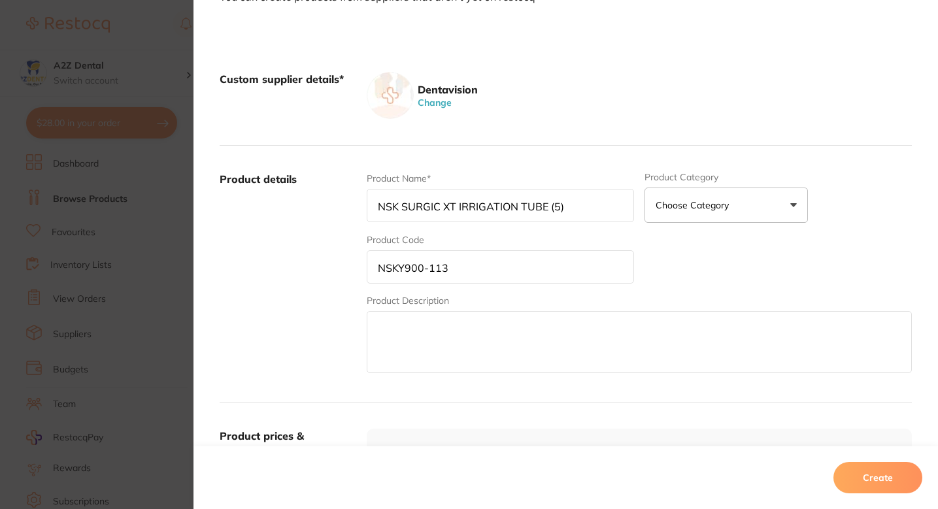
scroll to position [80, 0]
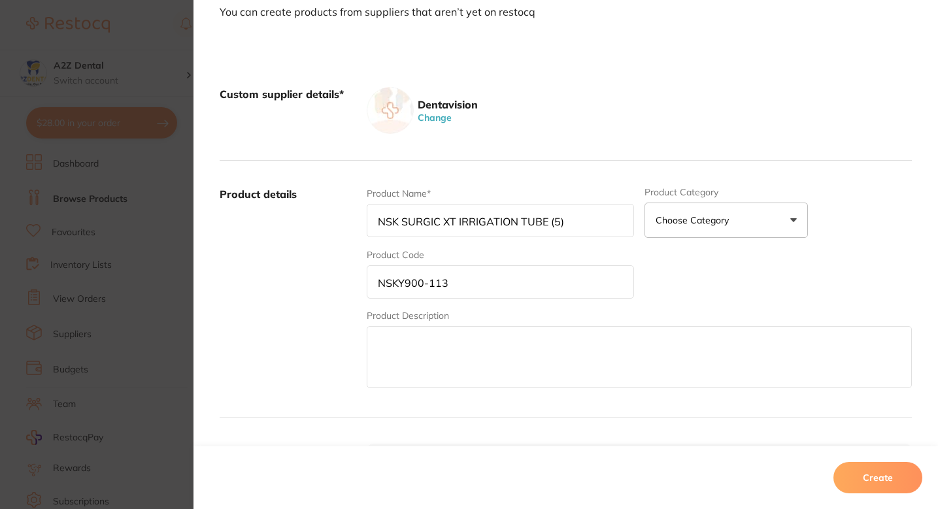
click at [872, 479] on button "Create" at bounding box center [878, 477] width 89 height 31
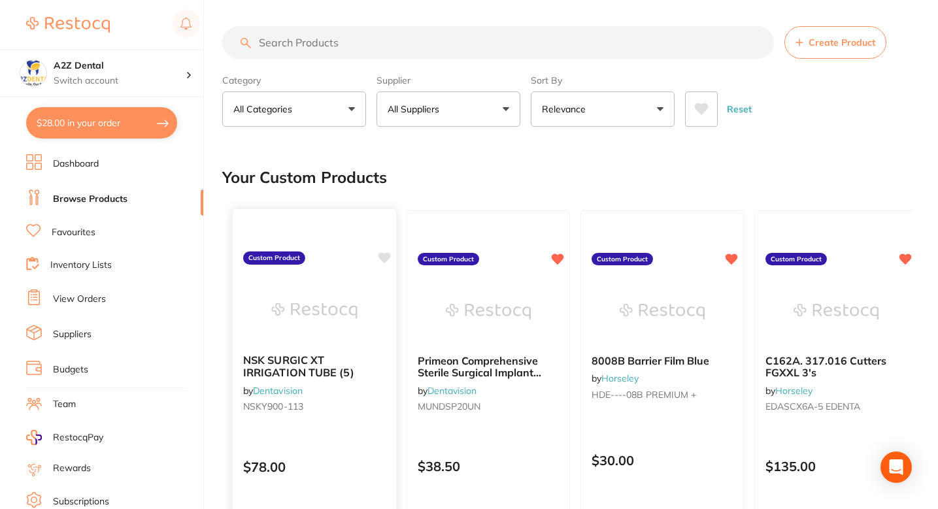
click at [382, 258] on icon at bounding box center [385, 257] width 12 height 11
click at [389, 48] on input "search" at bounding box center [498, 42] width 552 height 33
click at [458, 48] on input "search" at bounding box center [498, 42] width 552 height 33
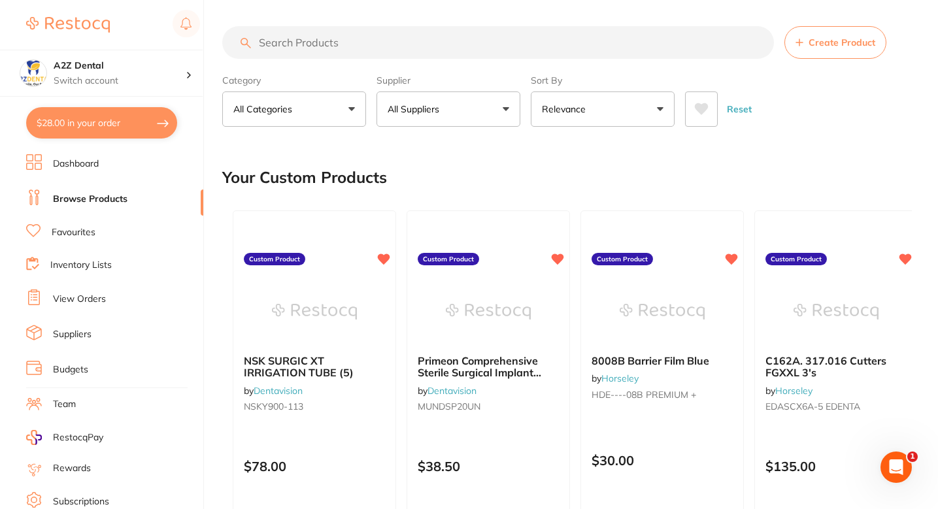
paste input "VC2185"
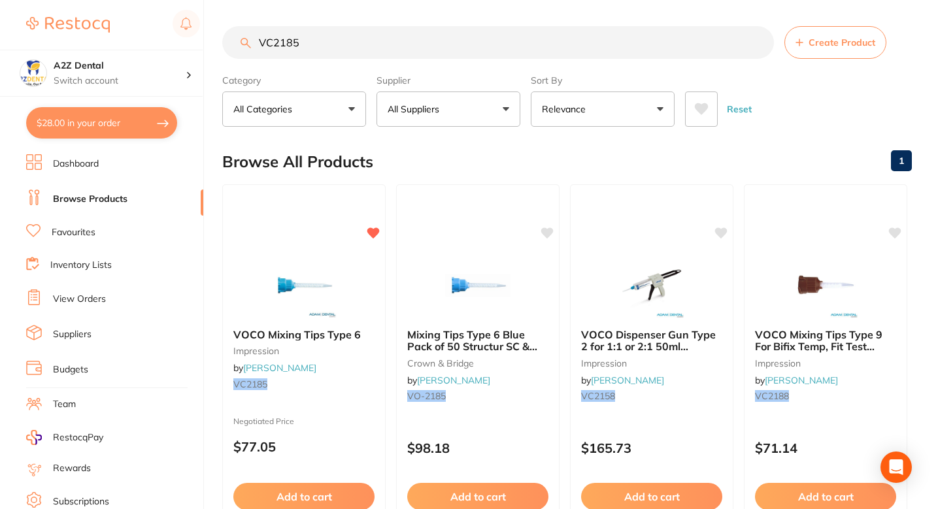
type input "VC2185"
click at [486, 147] on div "Browse All Products 1" at bounding box center [567, 162] width 690 height 44
click at [462, 151] on div "Browse All Products 1" at bounding box center [567, 162] width 690 height 44
click at [443, 47] on input "VC2185" at bounding box center [498, 42] width 552 height 33
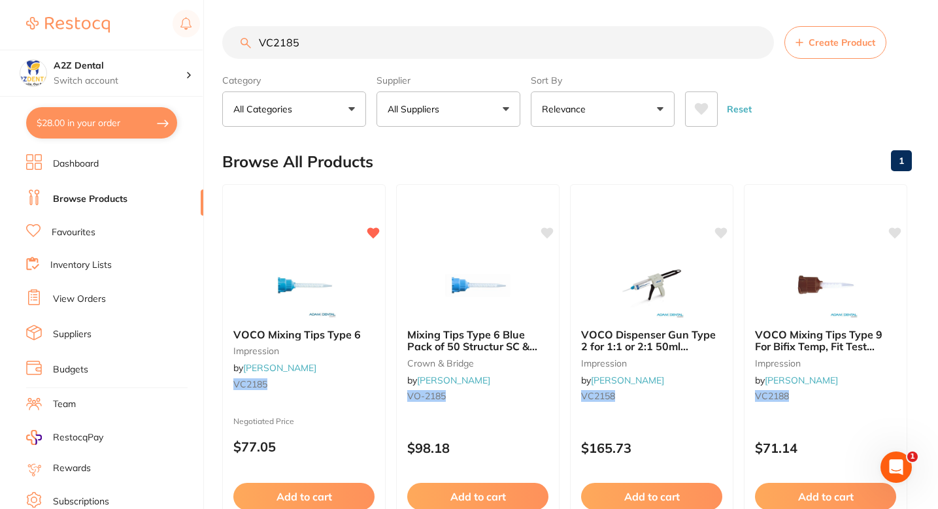
click at [443, 47] on input "VC2185" at bounding box center [498, 42] width 552 height 33
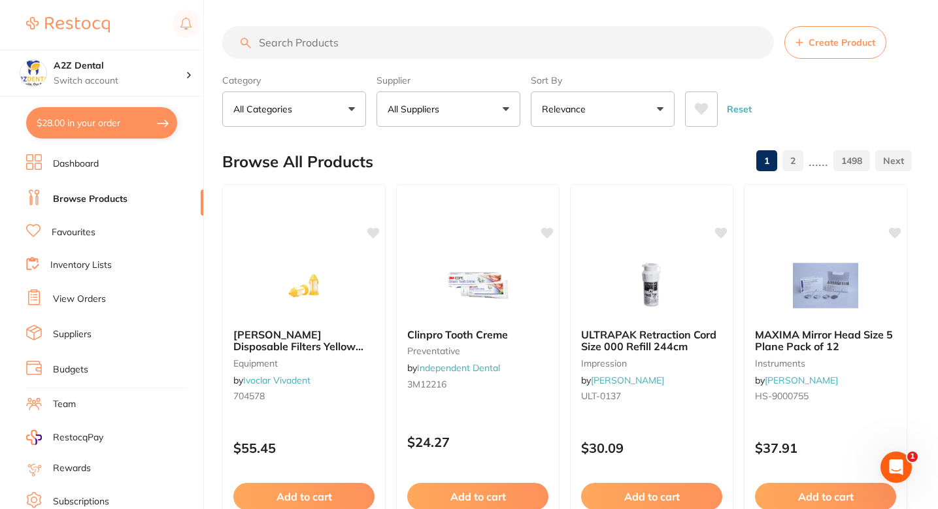
click at [468, 43] on input "search" at bounding box center [498, 42] width 552 height 33
paste input "[DEMOGRAPHIC_DATA]"
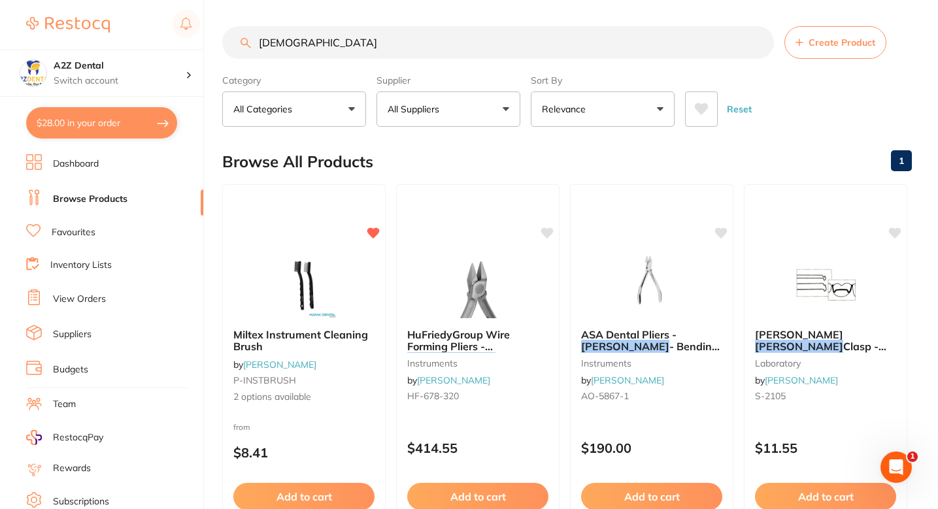
click at [533, 143] on div "Browse All Products 1" at bounding box center [567, 162] width 690 height 44
click at [638, 152] on div "Browse All Products 1" at bounding box center [567, 162] width 690 height 44
click at [555, 177] on div "Browse All Products 1" at bounding box center [567, 162] width 690 height 44
click at [570, 162] on div "Browse All Products 1" at bounding box center [567, 162] width 690 height 44
click at [598, 154] on div "Browse All Products 1" at bounding box center [567, 162] width 690 height 44
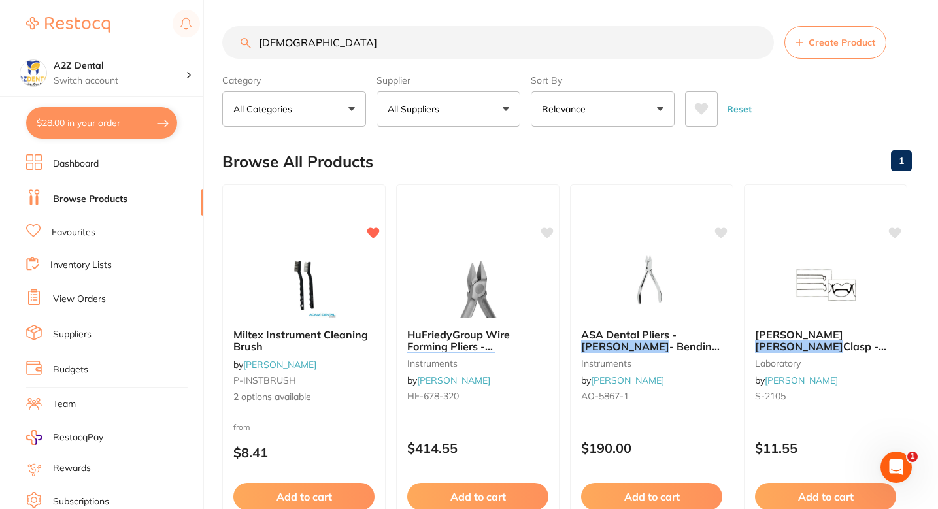
click at [770, 71] on div "Category All Categories All Categories instruments laboratory orthodontics Clea…" at bounding box center [567, 98] width 690 height 58
click at [455, 162] on div "Browse All Products 1" at bounding box center [567, 162] width 690 height 44
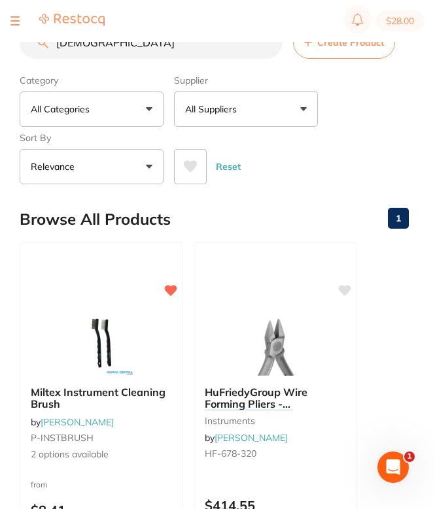
click at [203, 51] on input "[DEMOGRAPHIC_DATA]" at bounding box center [151, 42] width 263 height 33
paste input "Miltex Stainless Steel Instrument Cleaning Brush"
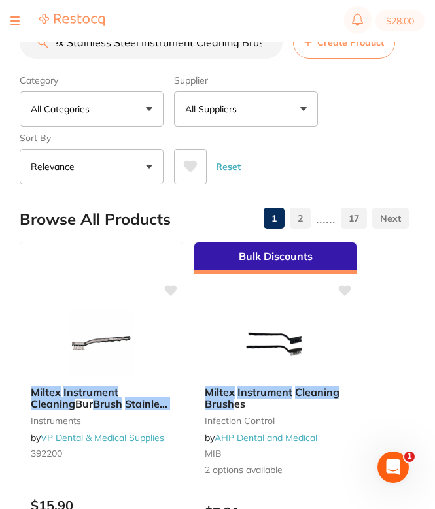
type input "Miltex Stainless Steel Instrument Cleaning Brush"
click at [377, 166] on div "Reset" at bounding box center [286, 162] width 224 height 46
click at [245, 120] on button "All Suppliers" at bounding box center [246, 109] width 144 height 35
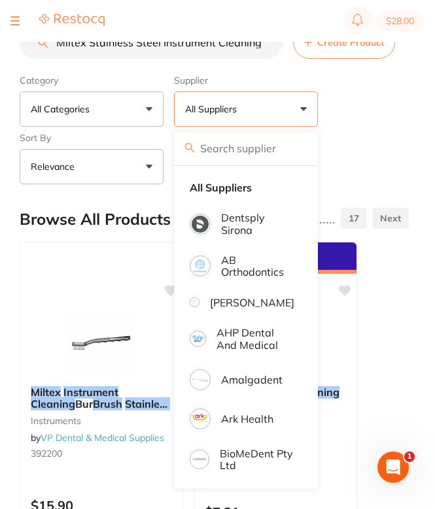
click at [266, 152] on input "search" at bounding box center [246, 148] width 144 height 33
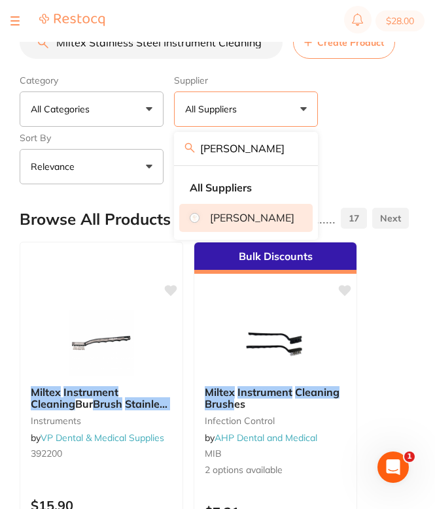
type input "[PERSON_NAME]"
click at [277, 214] on li "[PERSON_NAME]" at bounding box center [245, 217] width 133 height 27
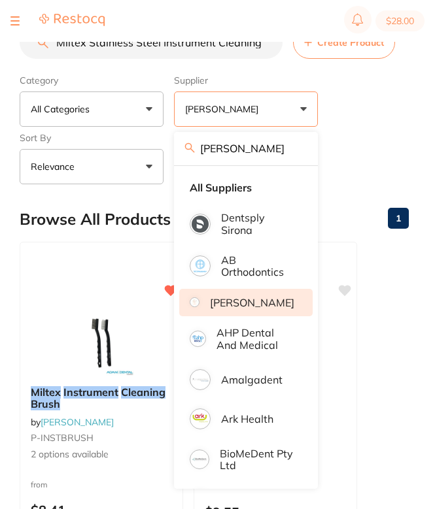
click at [383, 127] on div "Category All Categories All Categories burs endodontics equipment finishing & p…" at bounding box center [214, 126] width 389 height 115
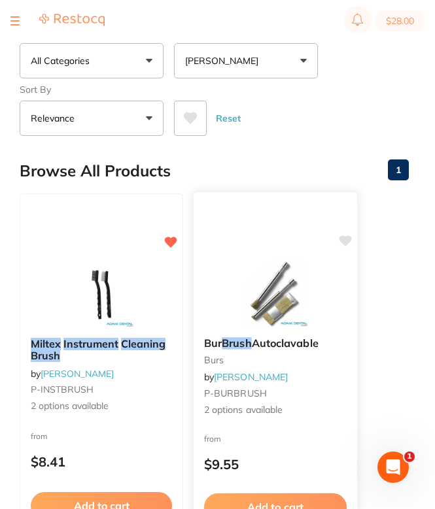
scroll to position [50, 0]
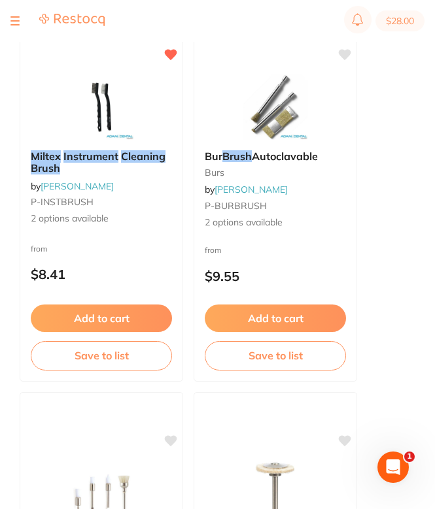
scroll to position [241, 0]
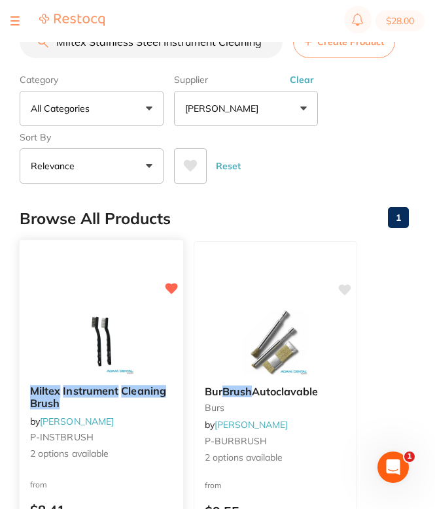
scroll to position [0, 0]
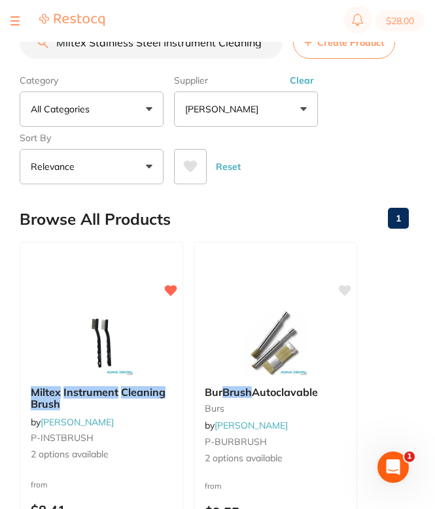
click at [379, 143] on div "Reset" at bounding box center [286, 162] width 224 height 46
click at [132, 82] on label "Category" at bounding box center [92, 81] width 144 height 12
click at [160, 73] on section "Miltex Stainless Steel Instrument Cleaning Brush Create Product Category All Ca…" at bounding box center [214, 105] width 389 height 158
click at [171, 61] on section "Miltex Stainless Steel Instrument Cleaning Brush Create Product Category All Ca…" at bounding box center [214, 105] width 389 height 158
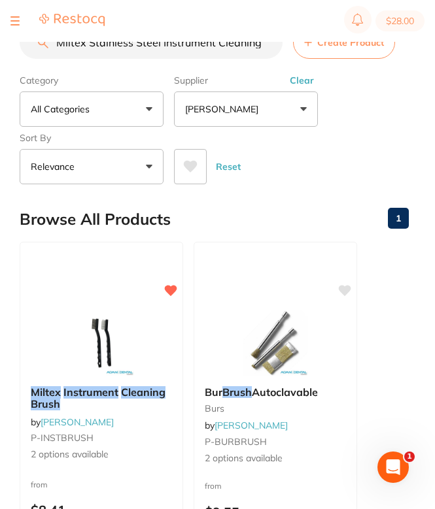
click at [141, 54] on input "Miltex Stainless Steel Instrument Cleaning Brush" at bounding box center [151, 42] width 263 height 33
paste input "K52886"
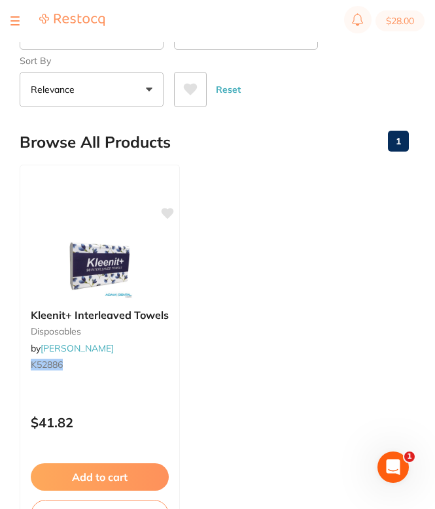
scroll to position [78, 0]
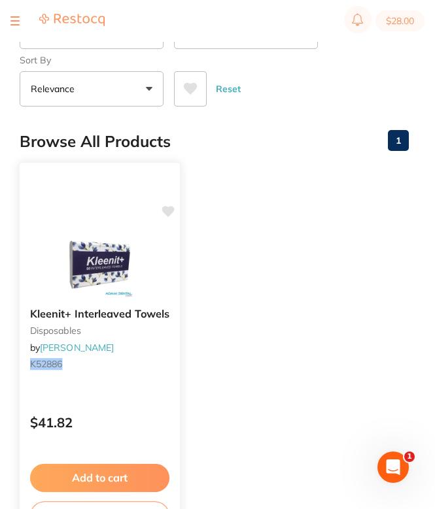
click at [169, 213] on icon at bounding box center [168, 211] width 12 height 11
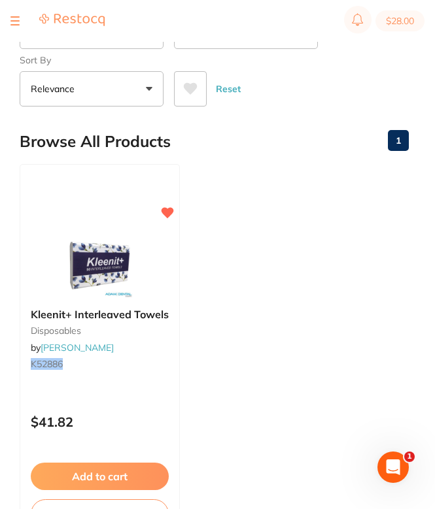
scroll to position [0, 0]
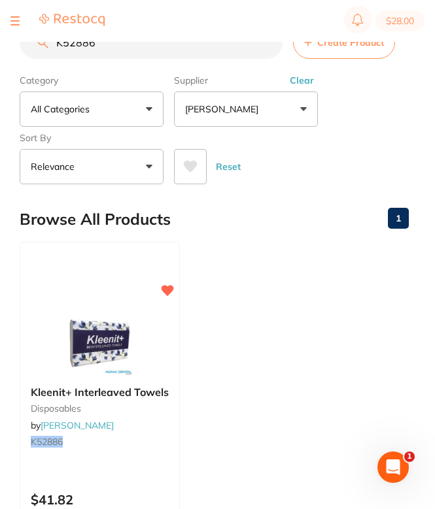
click at [141, 53] on input "K52886" at bounding box center [151, 42] width 263 height 33
paste input "F25010"
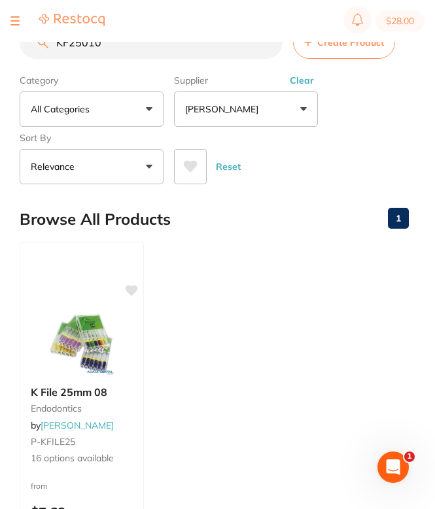
click at [284, 284] on ul "K File 25mm 08 endodontics by [PERSON_NAME] P-KFILE25 16 options available from…" at bounding box center [214, 430] width 389 height 376
click at [109, 336] on img at bounding box center [82, 342] width 86 height 66
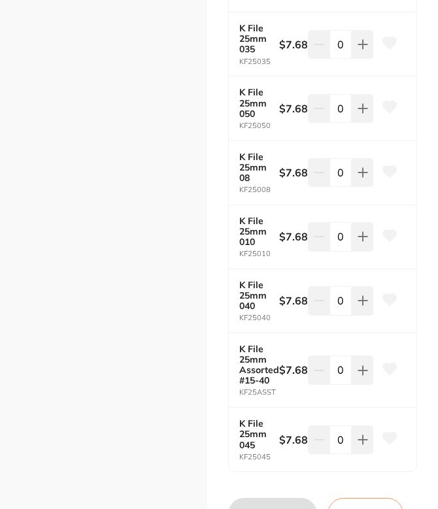
scroll to position [913, 0]
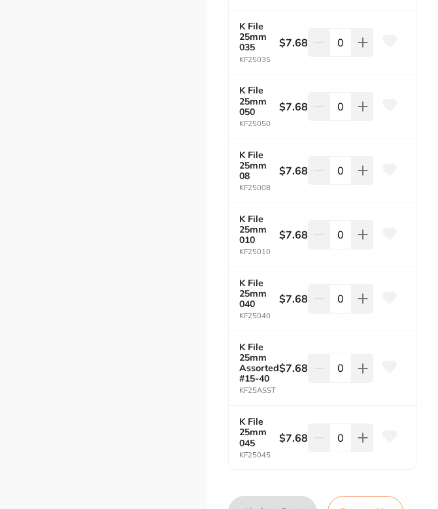
click at [387, 233] on icon at bounding box center [390, 234] width 14 height 12
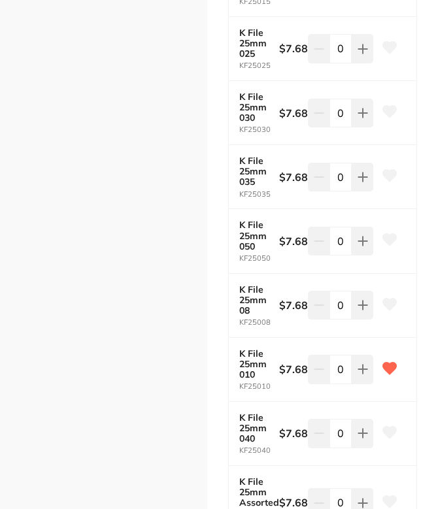
scroll to position [780, 0]
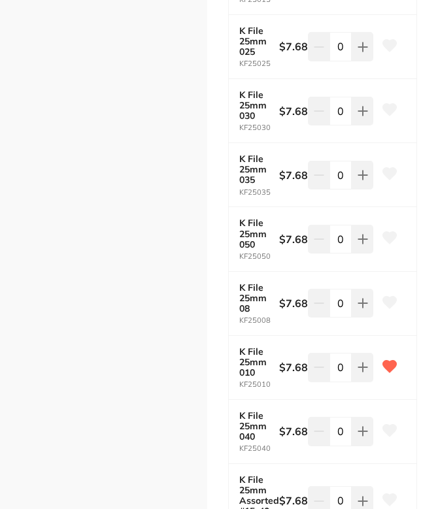
click at [384, 301] on icon at bounding box center [390, 302] width 14 height 12
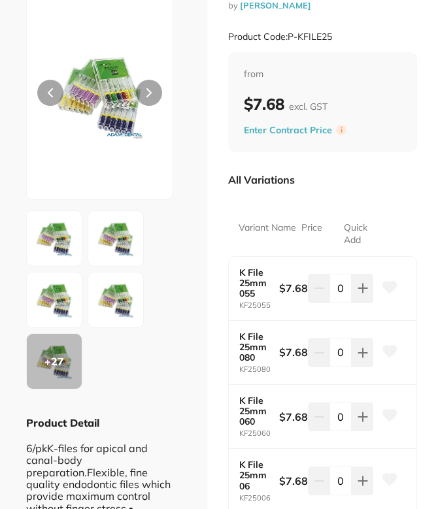
scroll to position [0, 0]
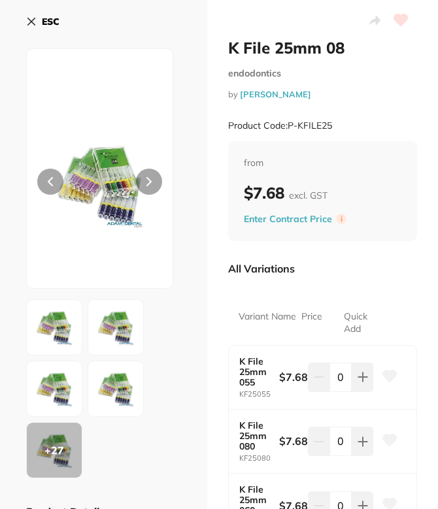
click at [36, 29] on button "ESC" at bounding box center [42, 21] width 33 height 22
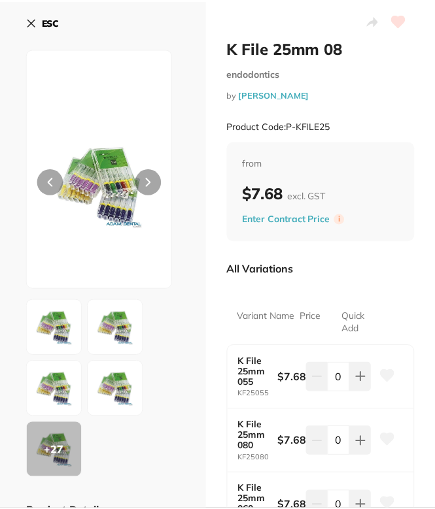
scroll to position [2, 0]
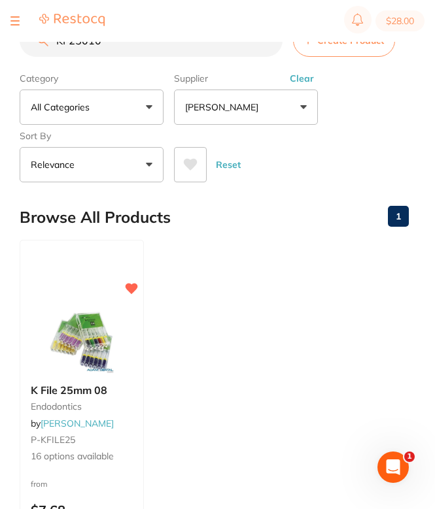
click at [293, 226] on div "Browse All Products 1" at bounding box center [214, 218] width 389 height 44
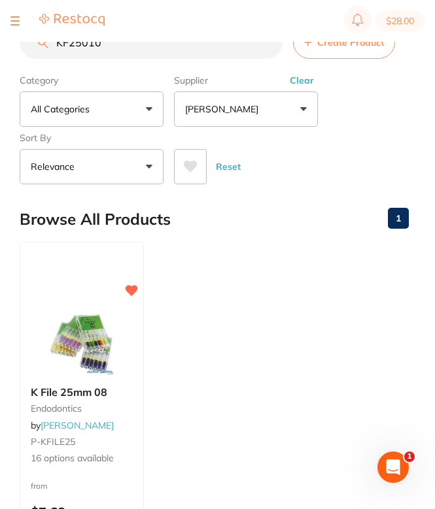
click at [164, 50] on input "KF25010" at bounding box center [151, 42] width 263 height 33
paste input "[DEMOGRAPHIC_DATA]"
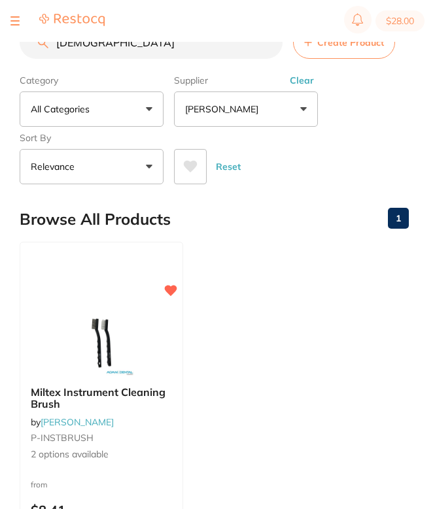
click at [278, 273] on ul "Miltex Instrument Cleaning Brush by [PERSON_NAME] P-INSTBRUSH 2 options availab…" at bounding box center [214, 430] width 389 height 376
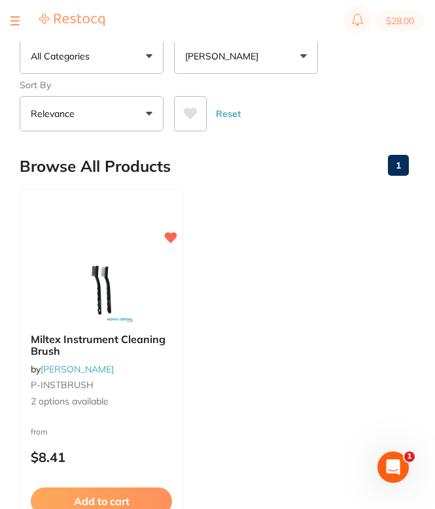
click at [342, 228] on ul "Miltex Instrument Cleaning Brush by [PERSON_NAME] P-INSTBRUSH 2 options availab…" at bounding box center [214, 377] width 389 height 376
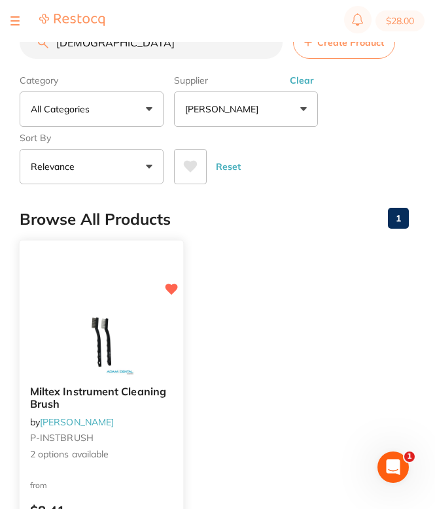
click at [152, 432] on div "Miltex Instrument Cleaning Brush by [PERSON_NAME] P-INSTBRUSH 2 options availab…" at bounding box center [102, 423] width 164 height 97
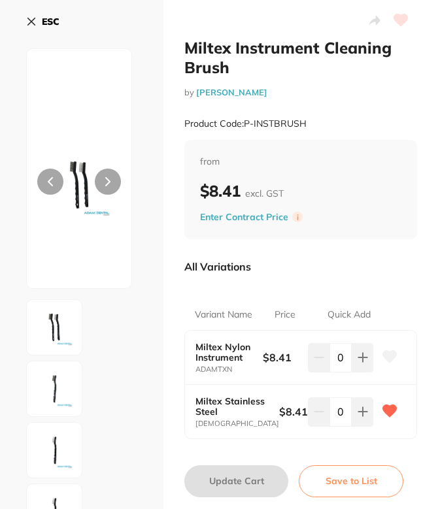
click at [42, 18] on b "ESC" at bounding box center [51, 22] width 18 height 12
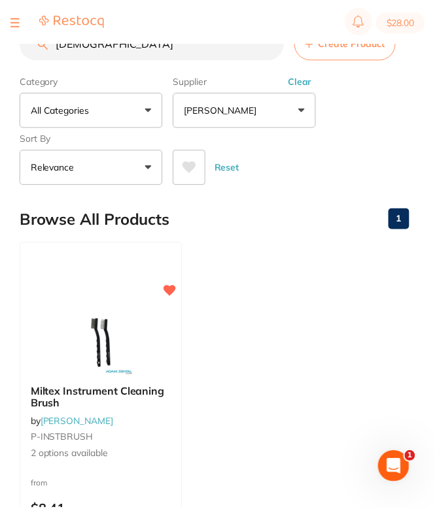
scroll to position [24, 0]
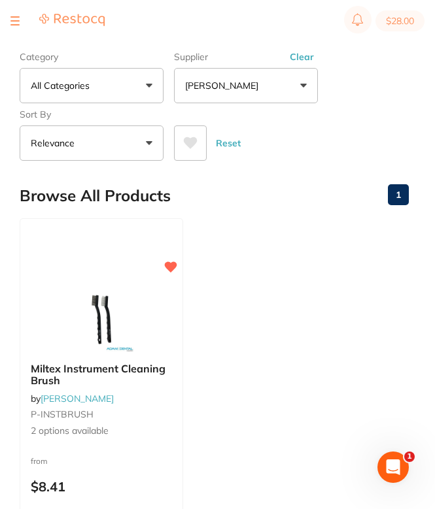
click at [308, 226] on ul "Miltex Instrument Cleaning Brush by [PERSON_NAME] P-INSTBRUSH 2 options availab…" at bounding box center [214, 406] width 389 height 376
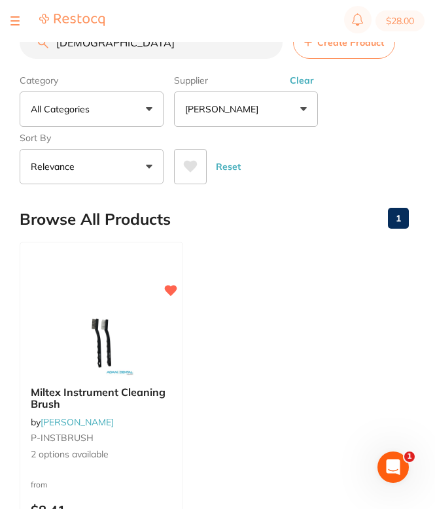
click at [174, 56] on input "[DEMOGRAPHIC_DATA]" at bounding box center [151, 42] width 263 height 33
paste input "Item / Description"
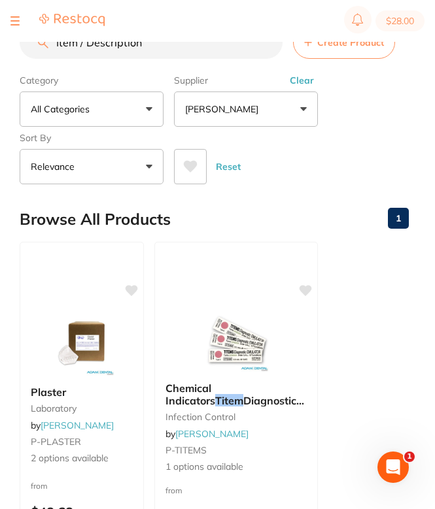
click at [184, 49] on input "Item / Description" at bounding box center [151, 42] width 263 height 33
type input "I"
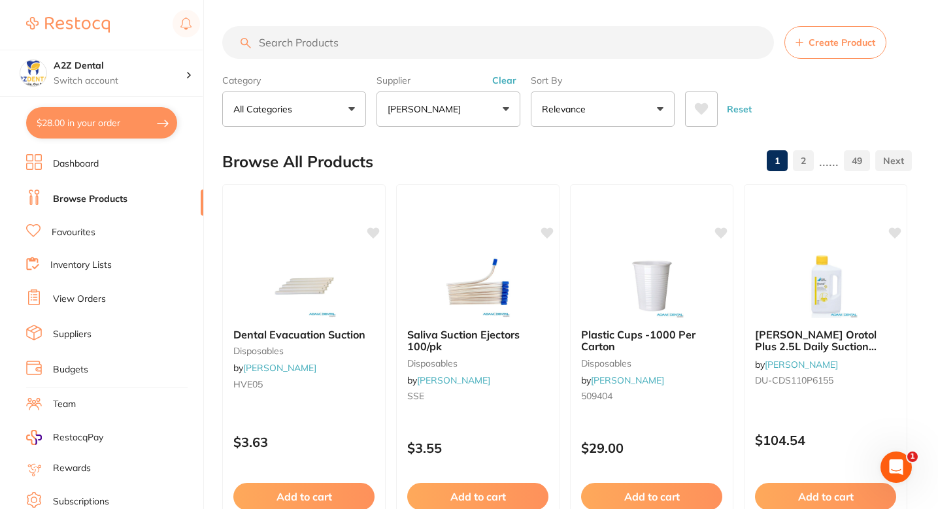
click at [367, 43] on input "search" at bounding box center [498, 42] width 552 height 33
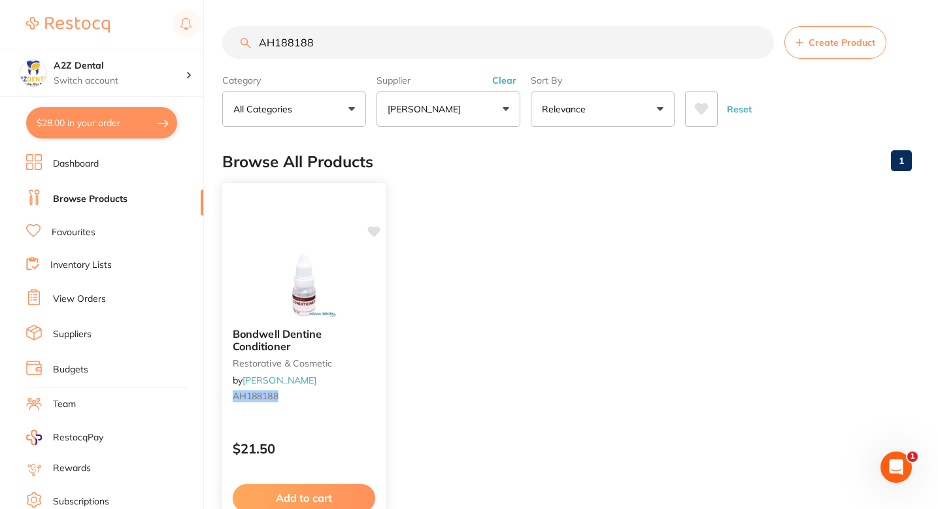
click at [354, 322] on div "Bondwell Dentine Conditioner restorative & cosmetic by [PERSON_NAME] AH188188" at bounding box center [304, 368] width 164 height 100
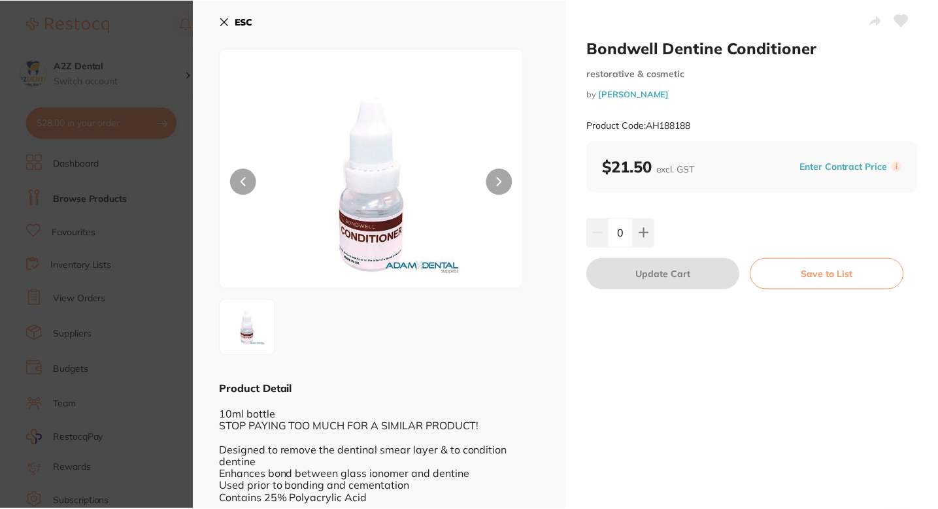
scroll to position [7, 0]
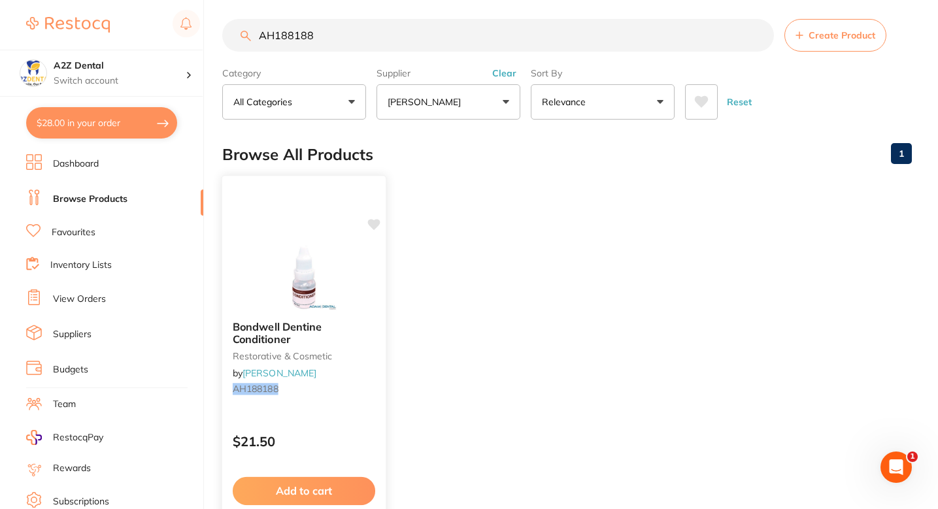
click at [373, 226] on icon at bounding box center [374, 224] width 12 height 11
click at [346, 50] on input "AH188188" at bounding box center [498, 35] width 552 height 33
paste input "EE6060"
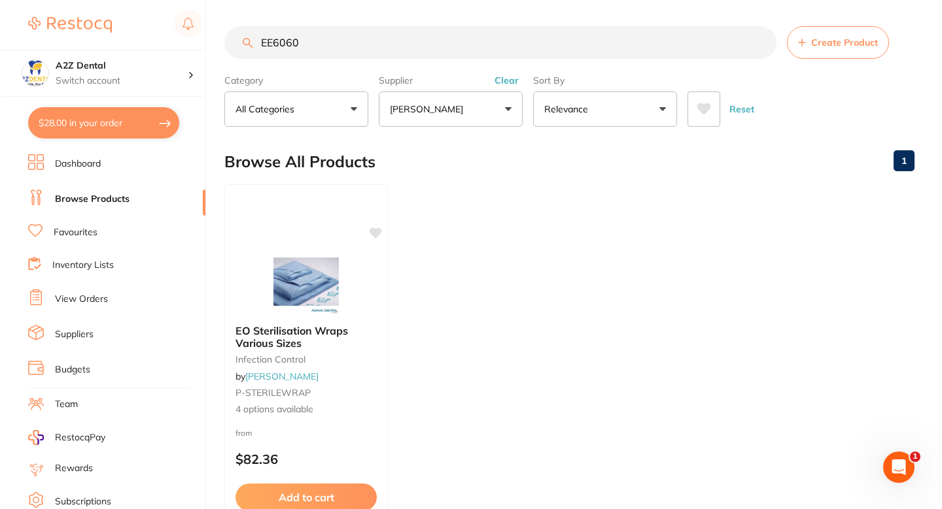
scroll to position [0, 0]
click at [353, 350] on div "EO Sterilisation Wraps Various Sizes infection control by [PERSON_NAME] P-STERI…" at bounding box center [304, 371] width 164 height 113
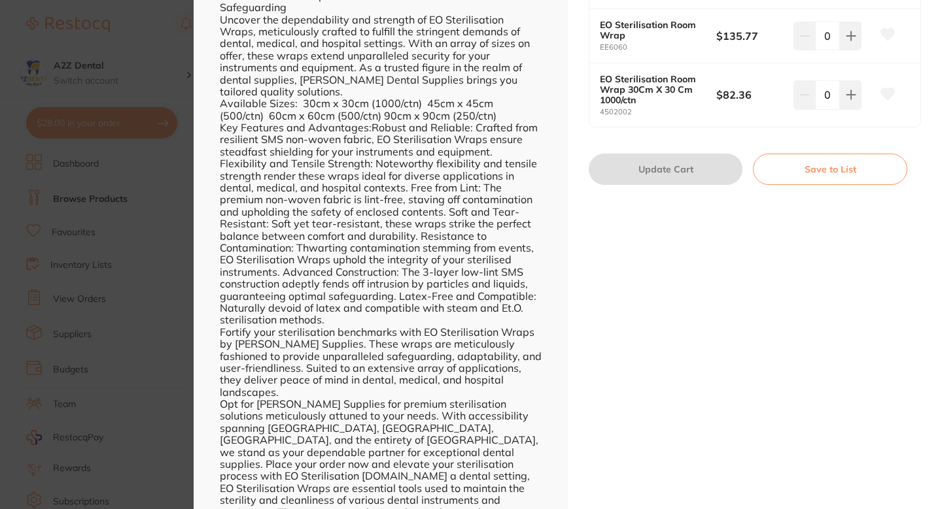
click at [719, 228] on div "EO Sterilisation Wraps Various Sizes infection control by [PERSON_NAME] Product…" at bounding box center [755, 79] width 374 height 997
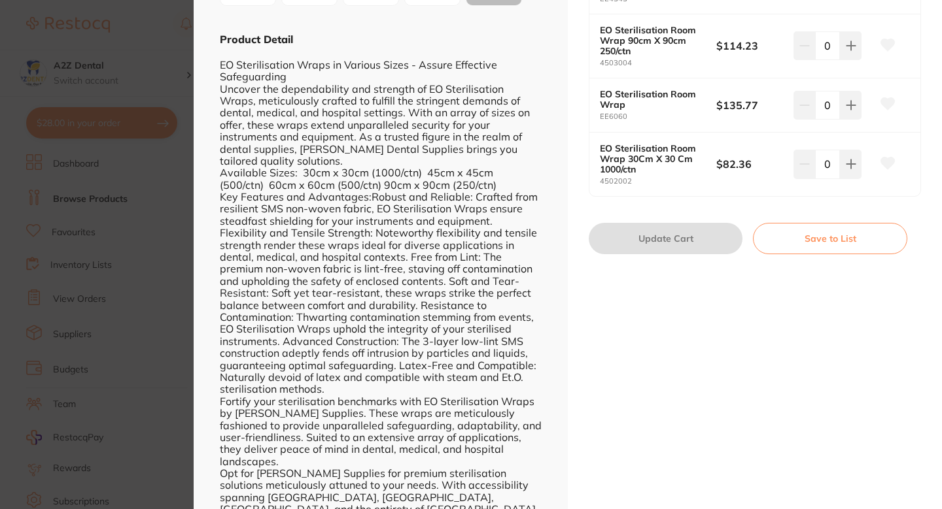
scroll to position [252, 0]
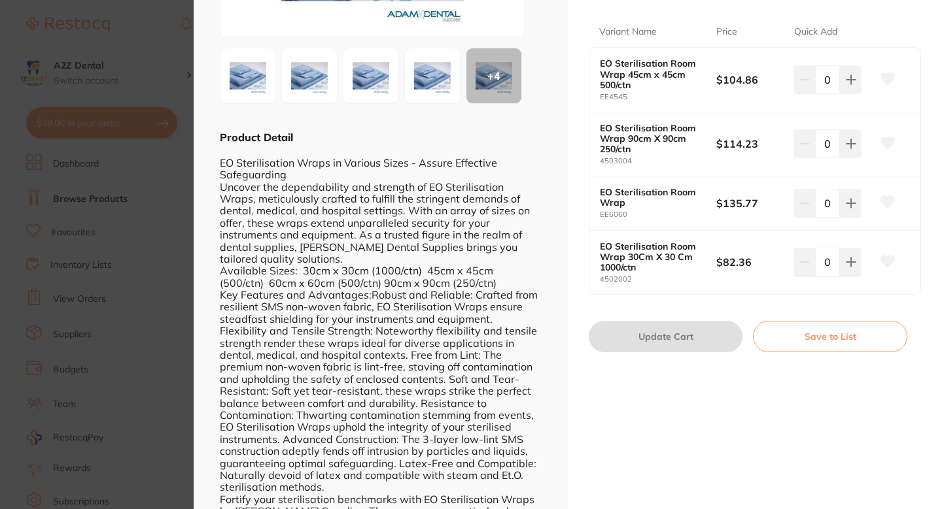
click at [593, 273] on div "EO Sterilisation Room Wrap 30Cm X 30 Cm 1000/ctn 4502002 $82.36 0" at bounding box center [754, 262] width 331 height 63
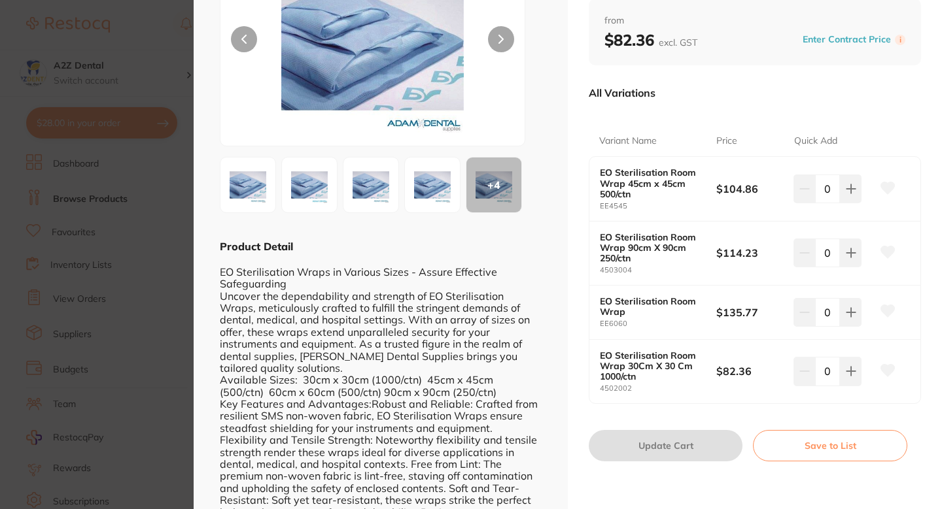
scroll to position [149, 0]
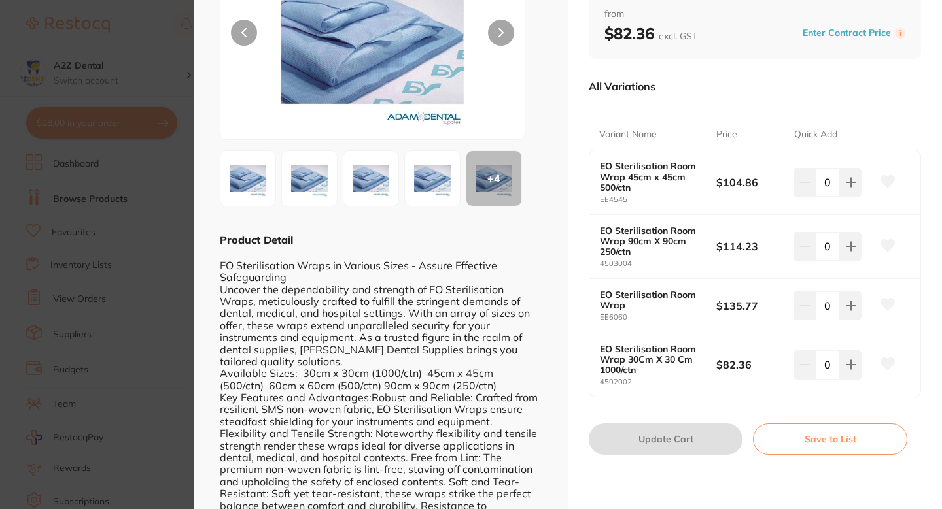
click at [895, 307] on button at bounding box center [887, 306] width 33 height 33
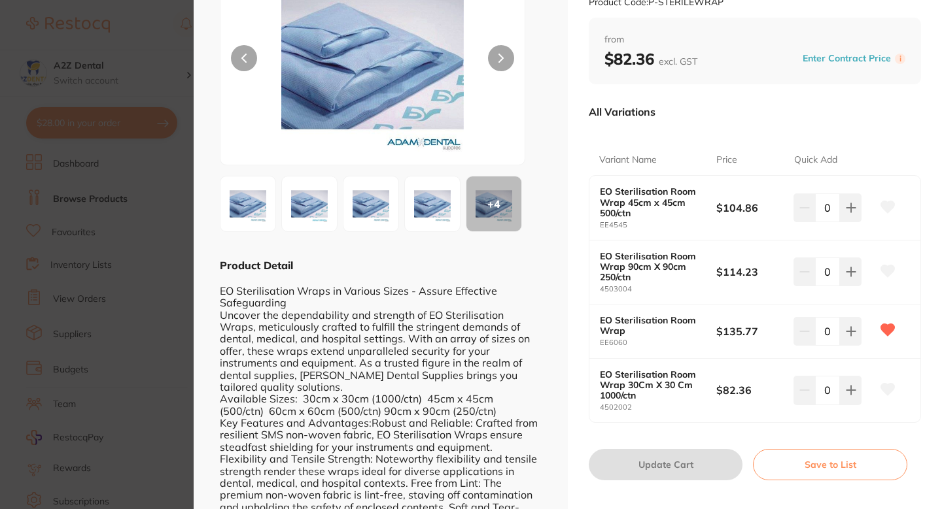
scroll to position [0, 0]
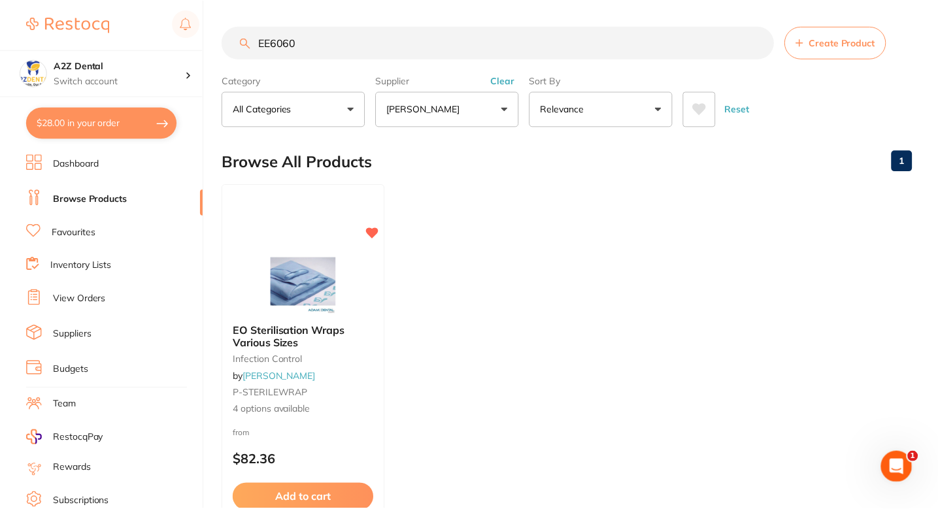
scroll to position [7, 0]
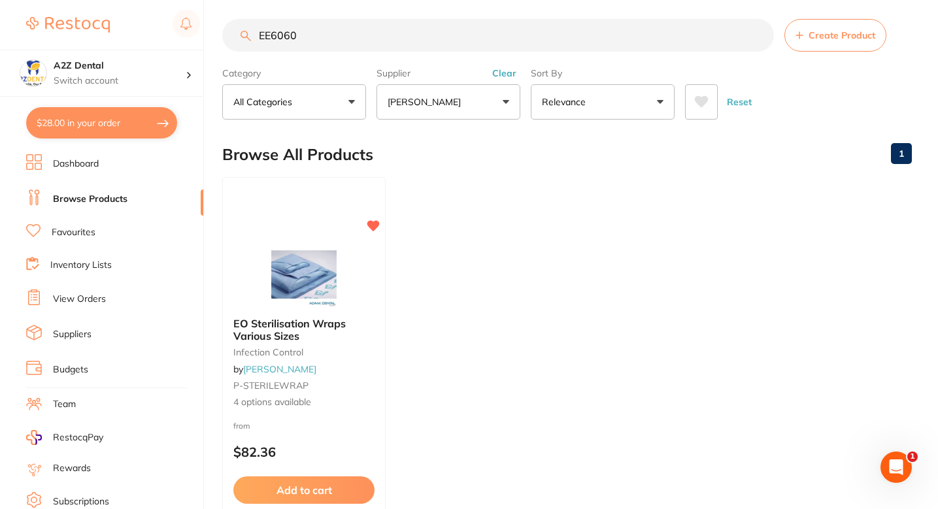
click at [309, 48] on input "EE6060" at bounding box center [498, 35] width 552 height 33
paste input "KF25008"
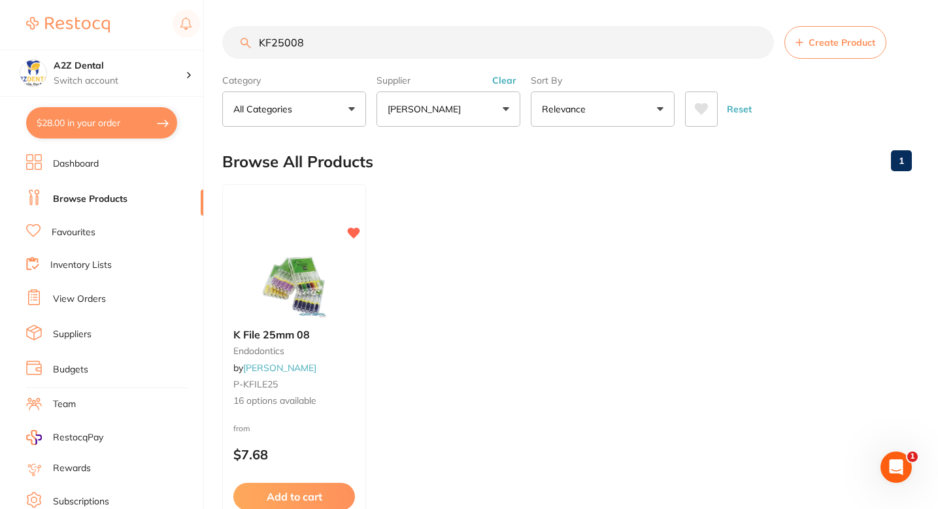
scroll to position [0, 0]
click at [323, 39] on input "KF25008" at bounding box center [498, 42] width 552 height 33
paste input "Item / Description"
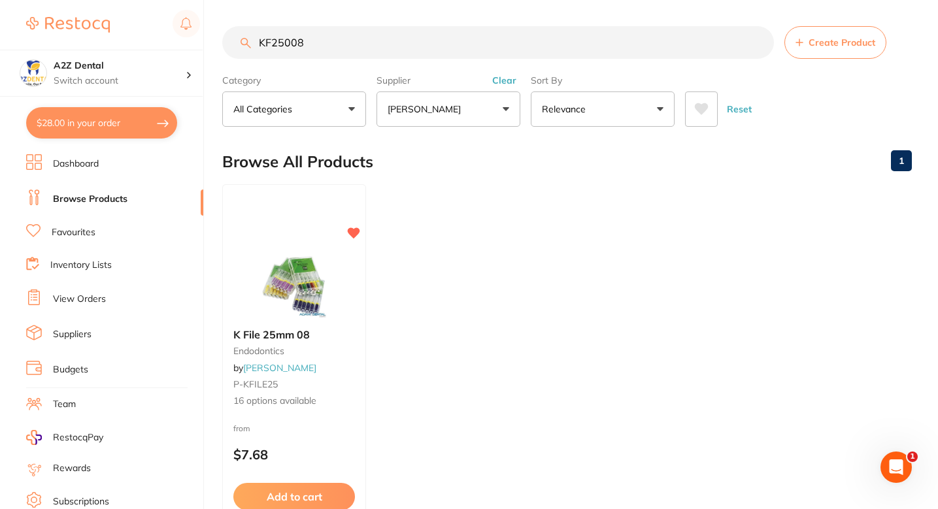
type input "Item / Description"
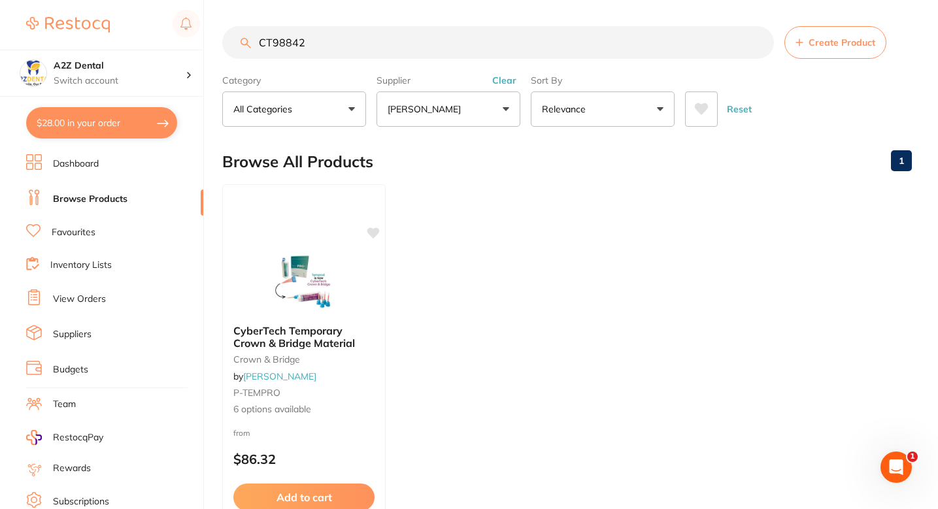
click at [270, 40] on input "CT98842" at bounding box center [498, 42] width 552 height 33
click at [339, 33] on input "CT-98842" at bounding box center [498, 42] width 552 height 33
click at [340, 40] on input "CT-98842" at bounding box center [498, 42] width 552 height 33
click at [344, 354] on small "crown & bridge" at bounding box center [304, 359] width 143 height 10
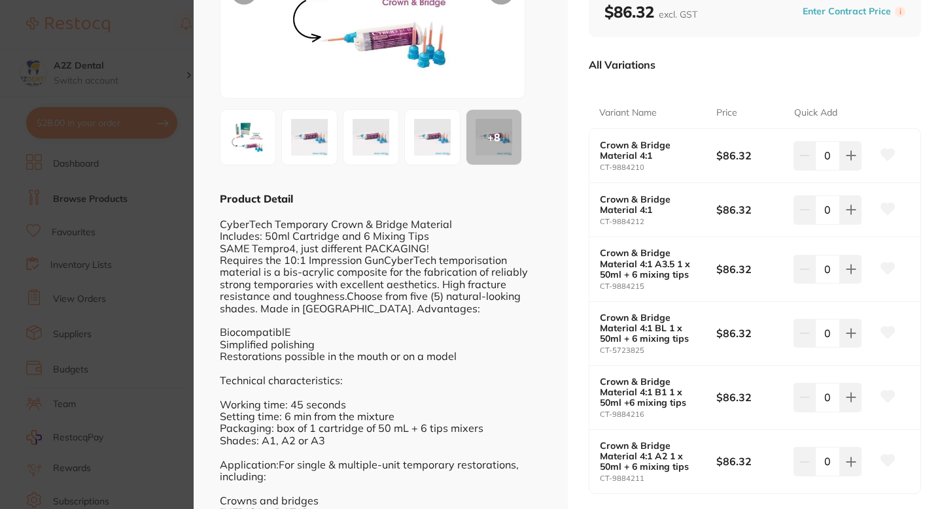
scroll to position [279, 0]
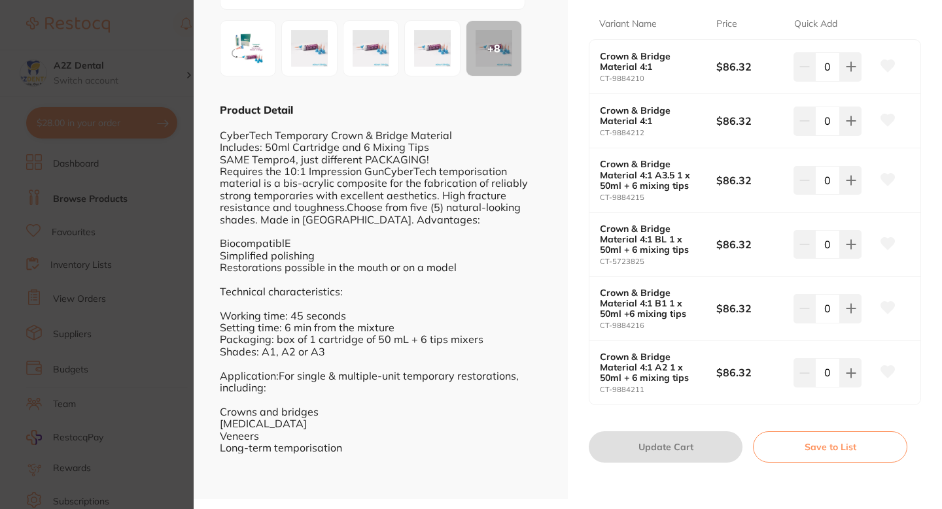
click at [893, 372] on button at bounding box center [887, 373] width 33 height 33
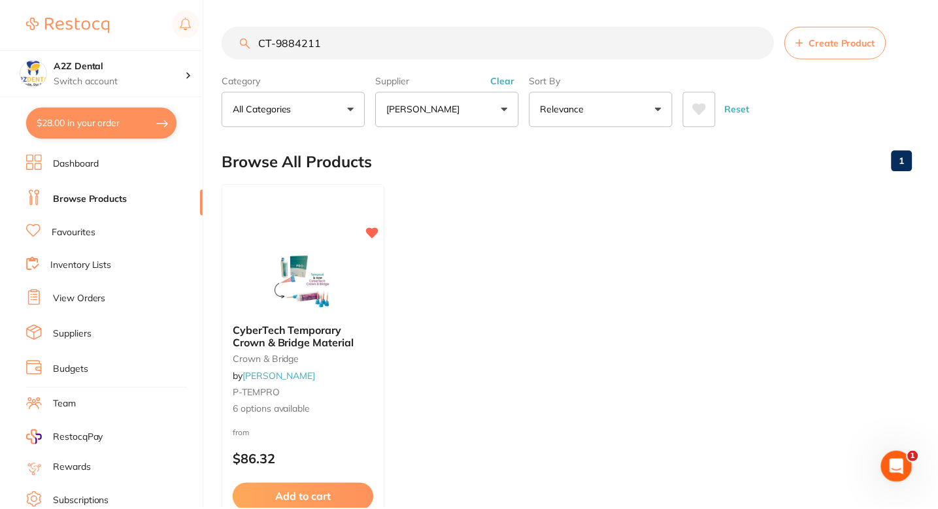
scroll to position [7, 0]
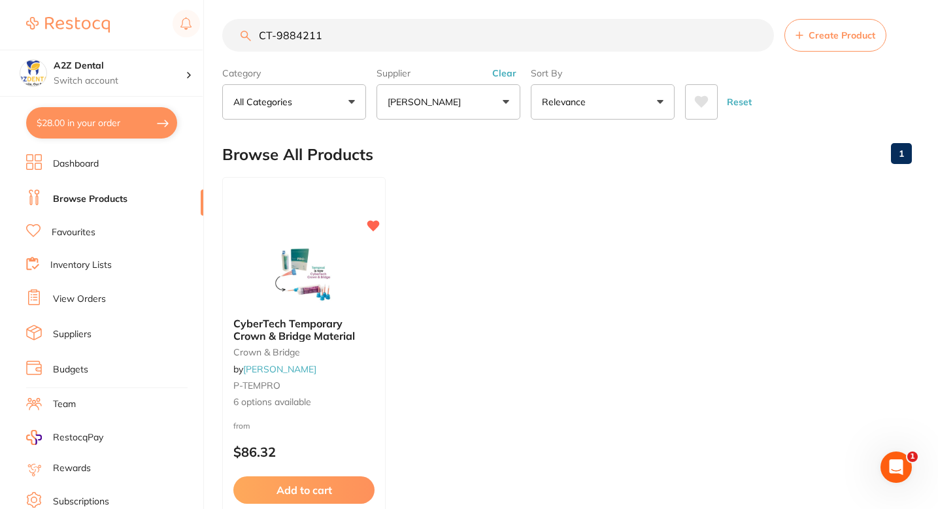
click at [389, 344] on ul "CyberTech Temporary Crown & Bridge Material crown & bridge by [PERSON_NAME] P-T…" at bounding box center [567, 365] width 690 height 376
click at [353, 367] on div "CyberTech Temporary Crown & Bridge Material crown & bridge by [PERSON_NAME] P-T…" at bounding box center [304, 363] width 164 height 113
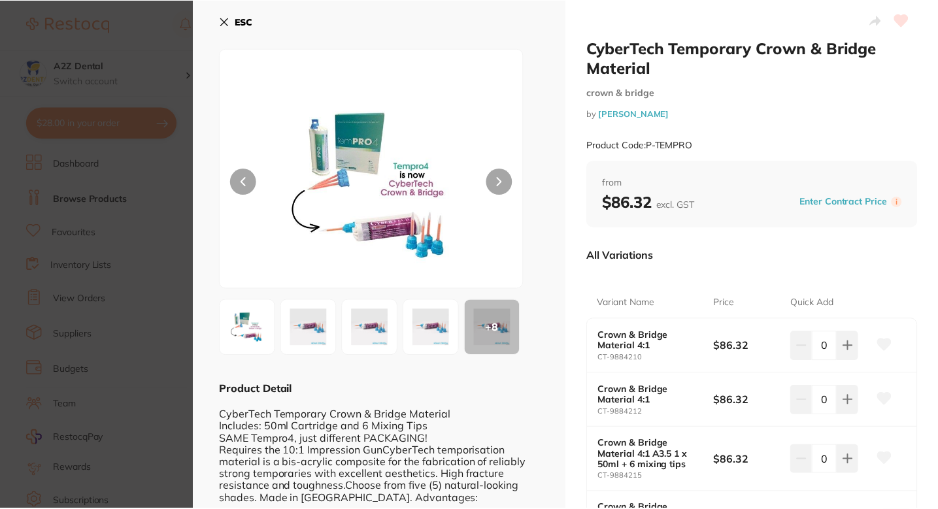
scroll to position [7, 0]
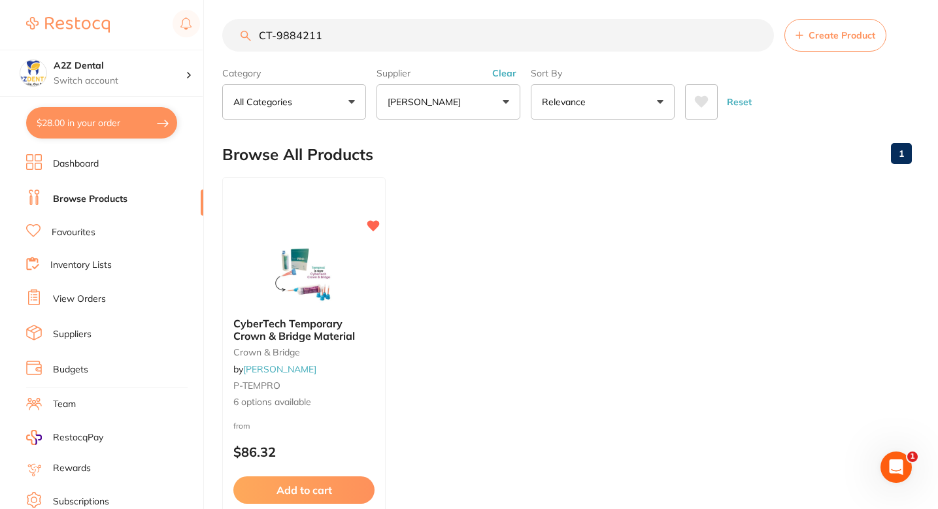
click at [371, 37] on input "CT-9884211" at bounding box center [498, 35] width 552 height 33
paste input "SPD1209"
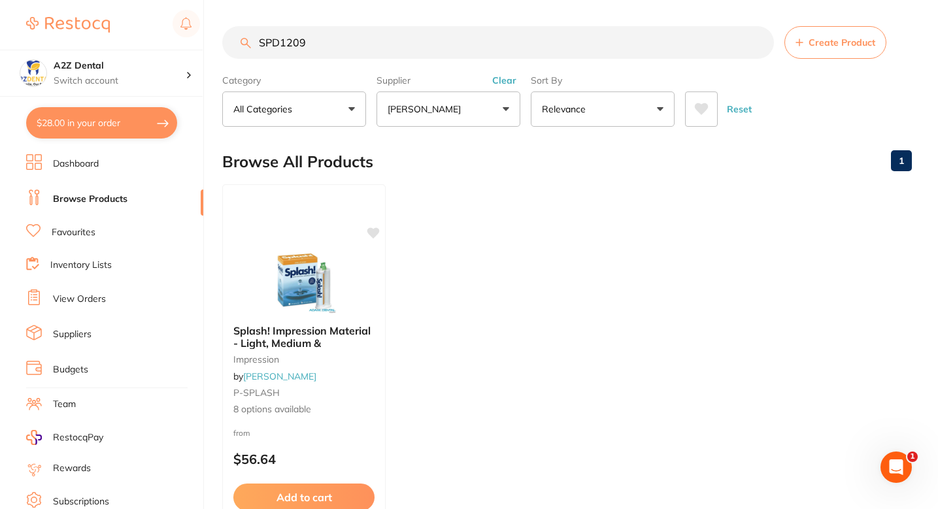
scroll to position [0, 0]
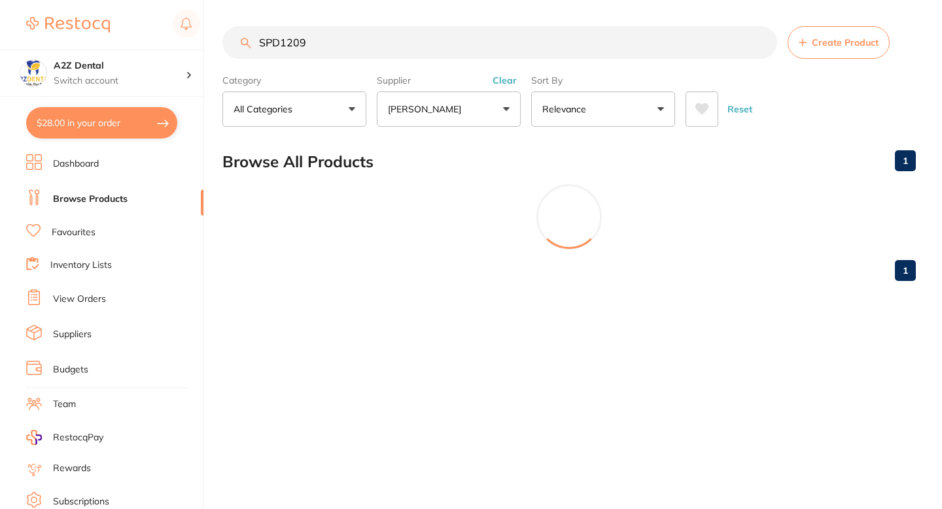
click at [354, 268] on div "1" at bounding box center [568, 271] width 693 height 42
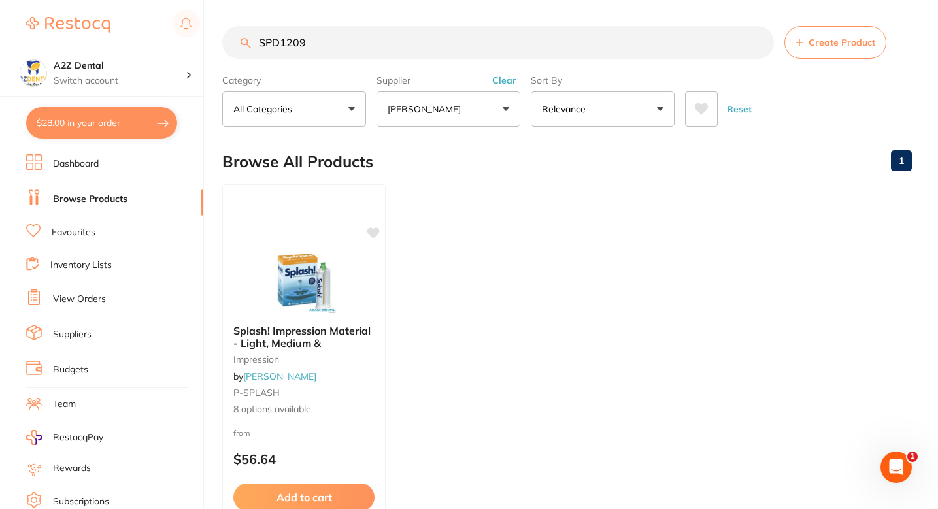
click at [354, 268] on div at bounding box center [304, 281] width 162 height 65
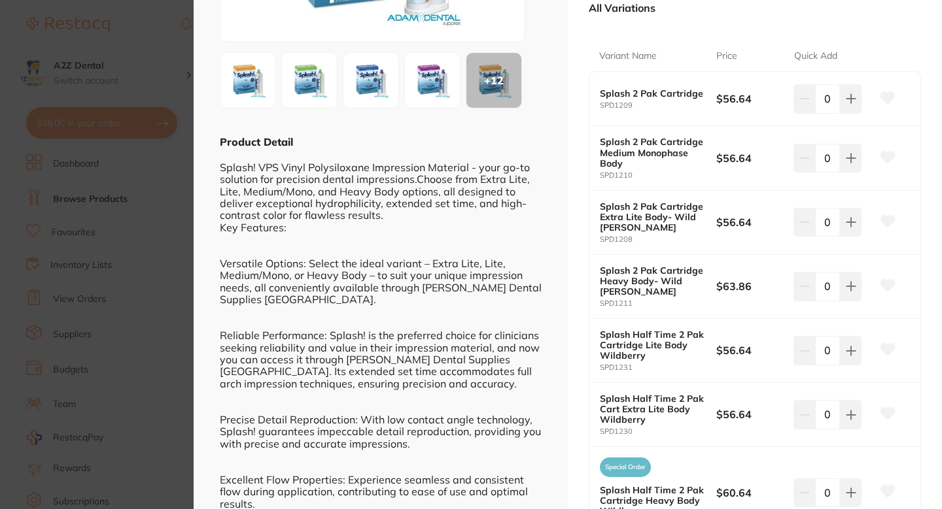
scroll to position [186, 0]
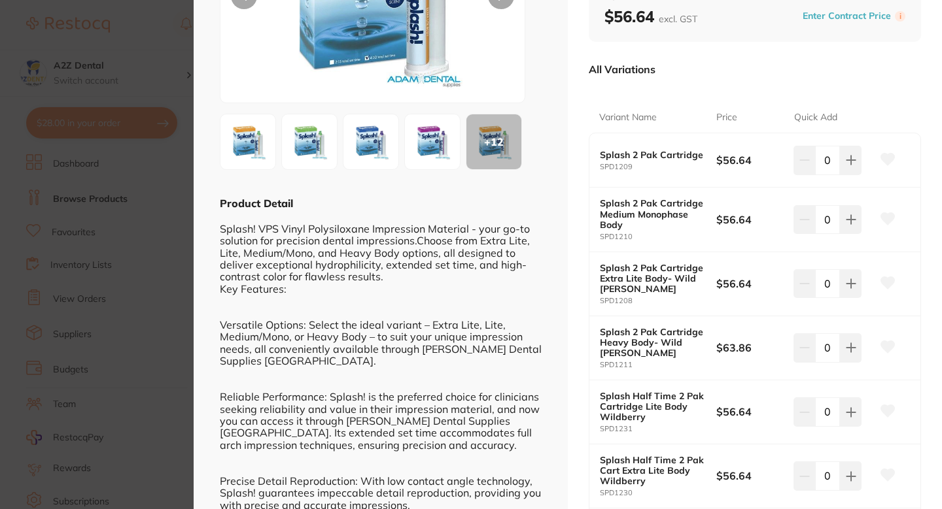
click at [886, 160] on icon at bounding box center [888, 160] width 14 height 12
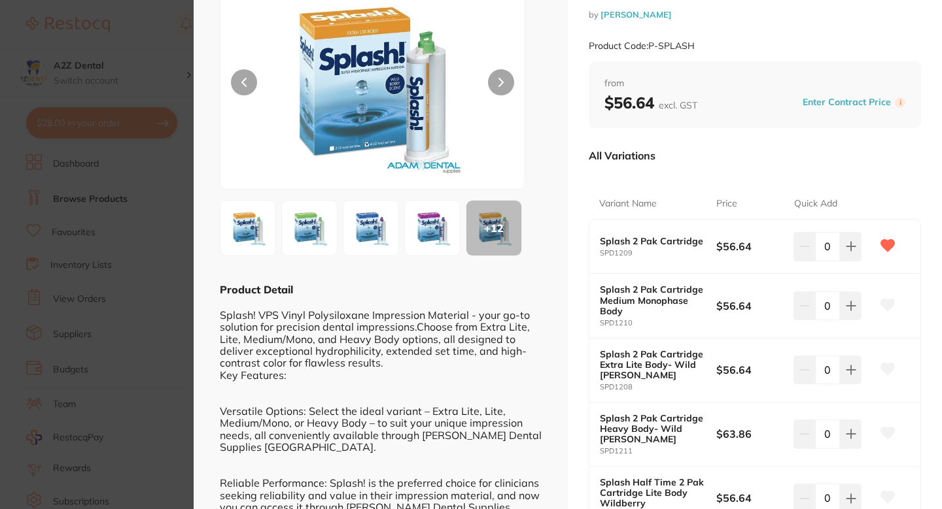
scroll to position [0, 0]
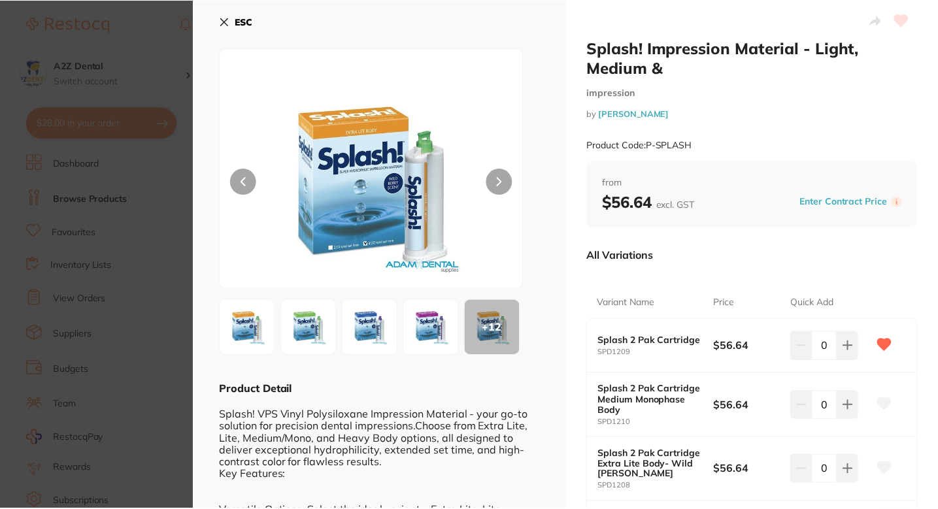
scroll to position [7, 0]
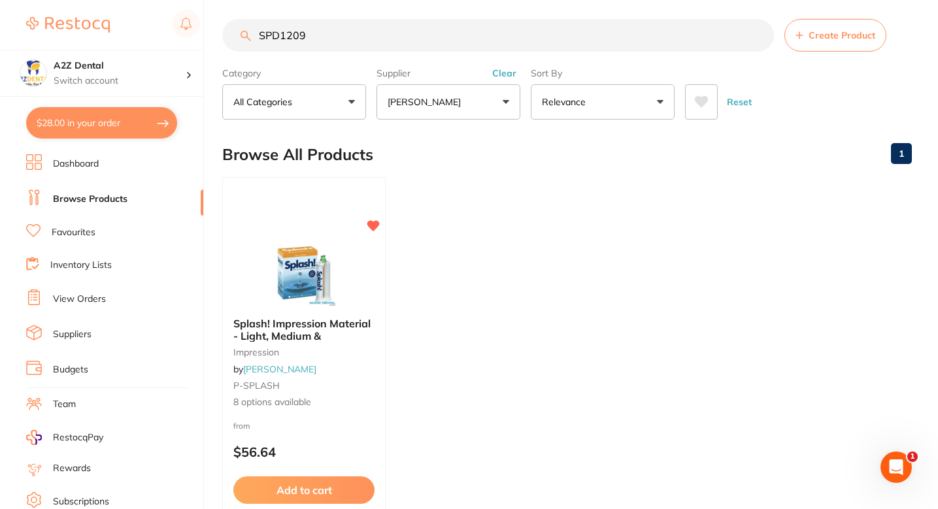
click at [413, 18] on main "SPD1209 Create Product Category All Categories All Categories impression Clear …" at bounding box center [580, 307] width 716 height 628
click at [411, 25] on input "SPD1209" at bounding box center [498, 35] width 552 height 33
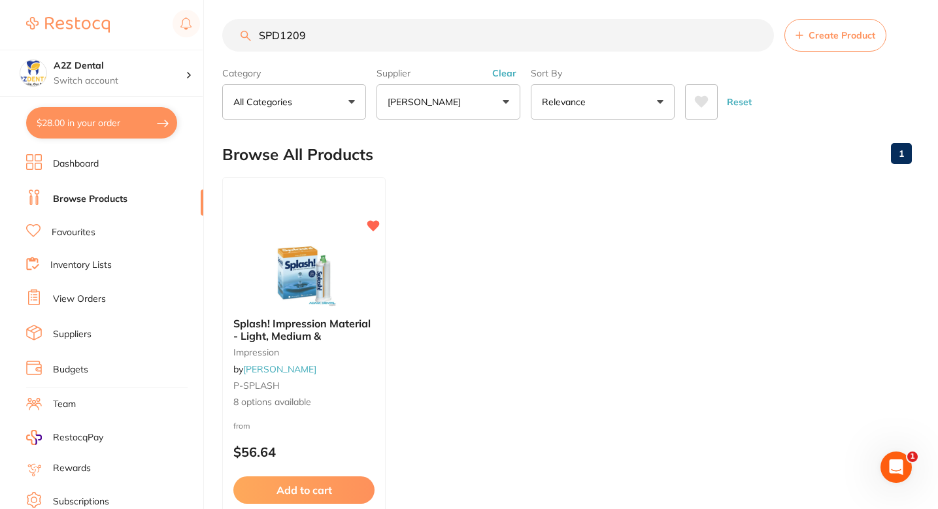
click at [411, 25] on input "SPD1209" at bounding box center [498, 35] width 552 height 33
paste input "509404"
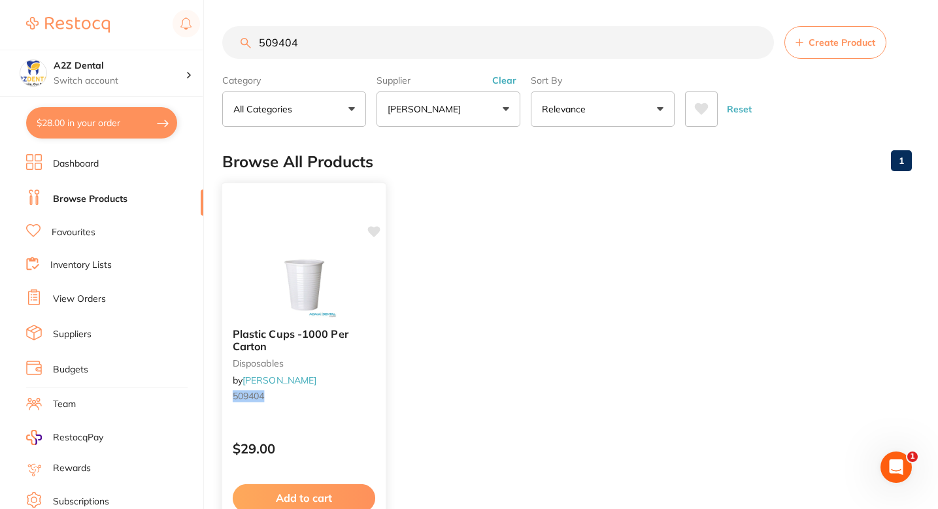
scroll to position [0, 0]
click at [370, 235] on icon at bounding box center [374, 232] width 13 height 13
click at [360, 46] on input "509404" at bounding box center [498, 42] width 552 height 33
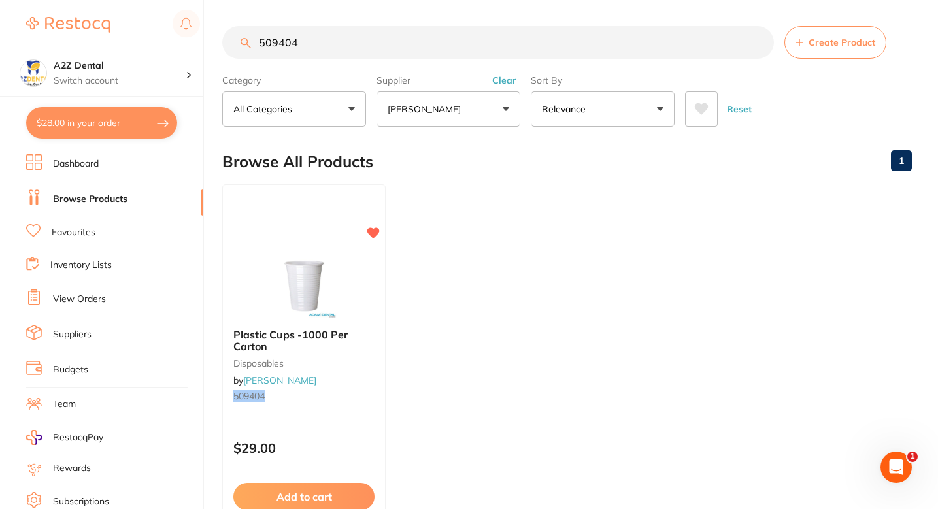
paste input "EE500"
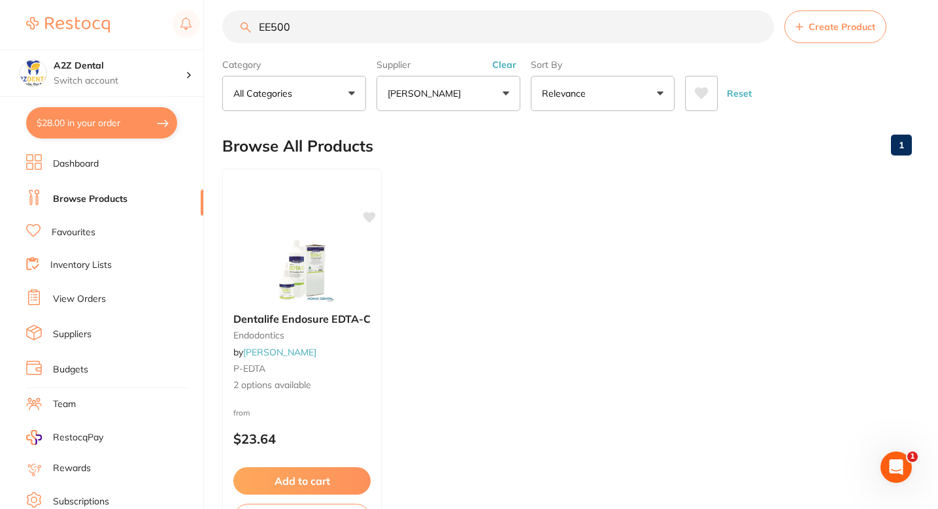
scroll to position [17, 0]
click at [366, 389] on span "2 options available" at bounding box center [302, 384] width 139 height 13
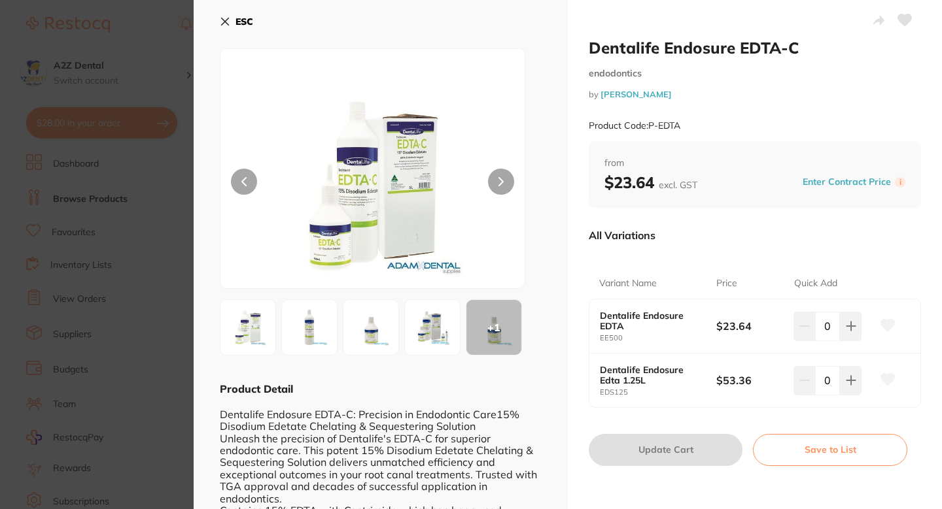
click at [889, 321] on icon at bounding box center [888, 326] width 14 height 12
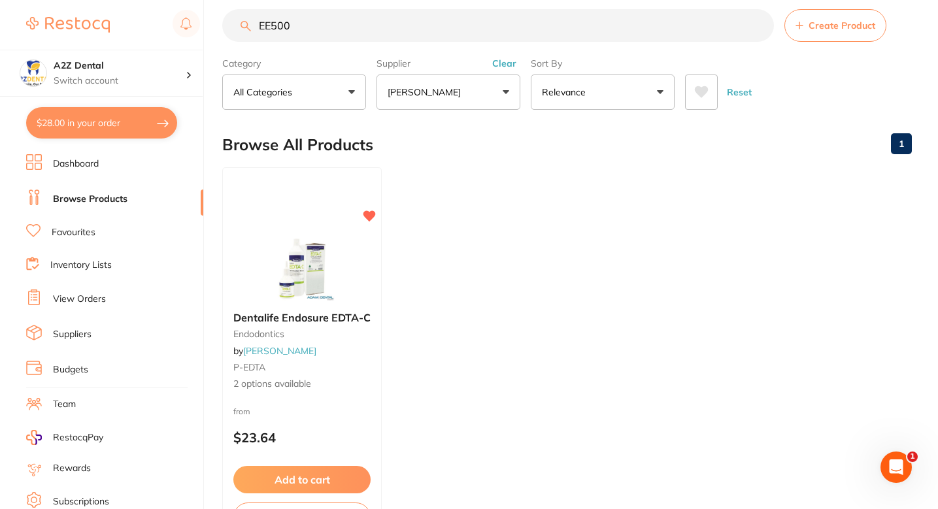
click at [351, 36] on input "EE500" at bounding box center [498, 25] width 552 height 33
paste input "MIXTBO"
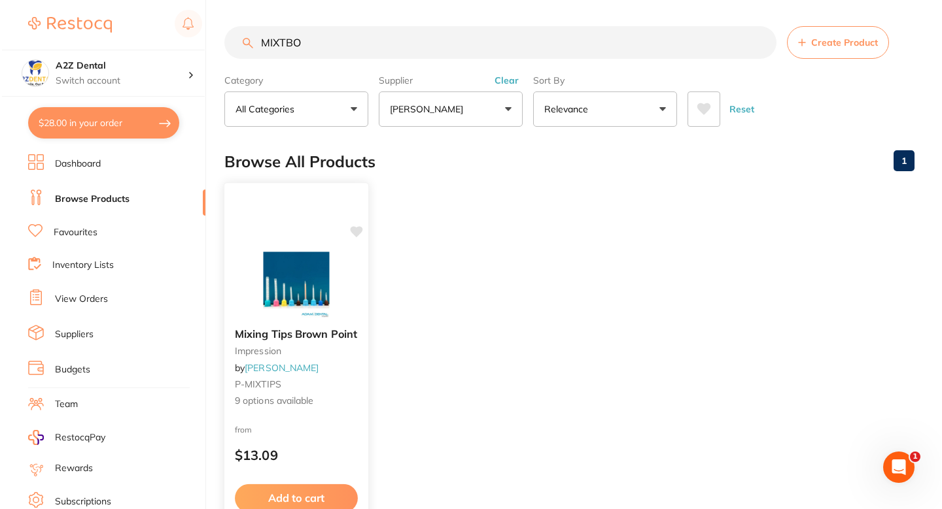
scroll to position [0, 0]
click at [350, 368] on div "Mixing Tips Brown Point impression by [PERSON_NAME] P-MIXTIPS 9 options availab…" at bounding box center [294, 368] width 144 height 101
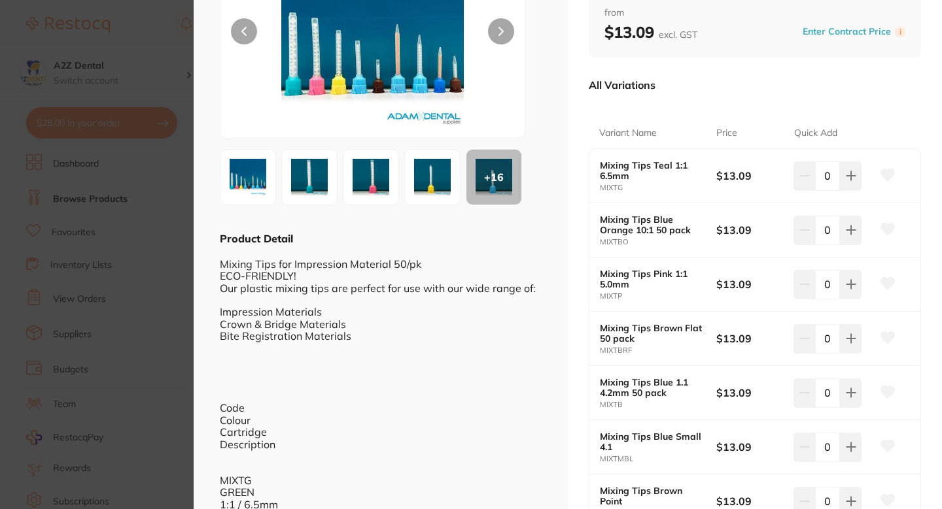
click at [883, 227] on icon at bounding box center [888, 230] width 14 height 12
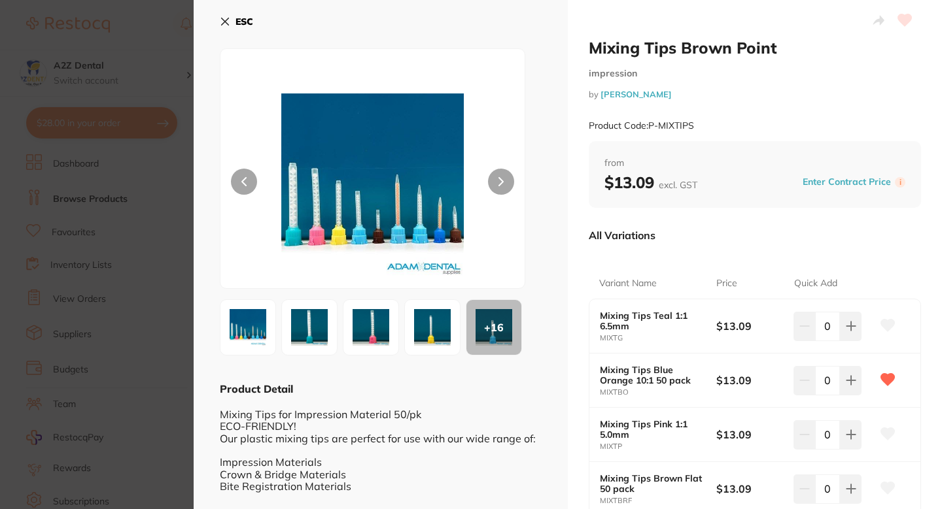
click at [173, 84] on section "Mixing Tips Brown Point impression by [PERSON_NAME] Product Code: P-MIXTIPS ESC…" at bounding box center [471, 254] width 942 height 509
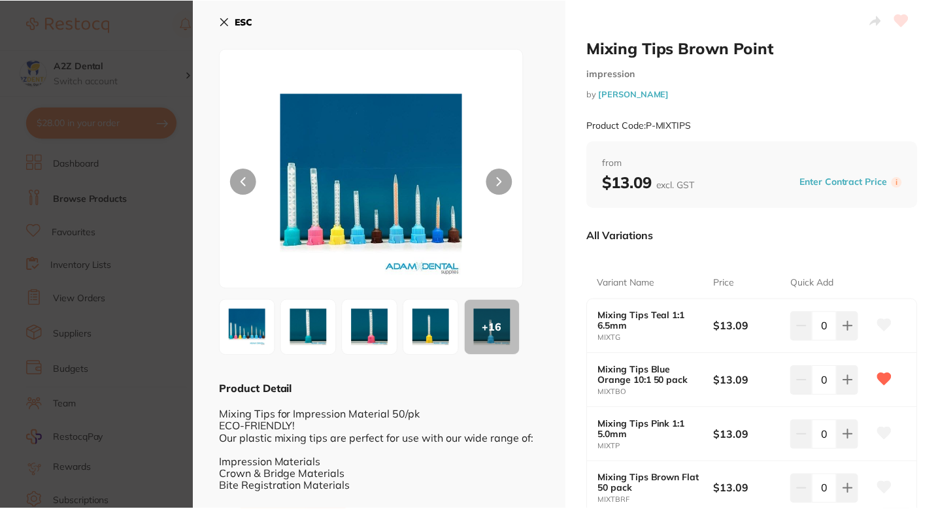
scroll to position [17, 0]
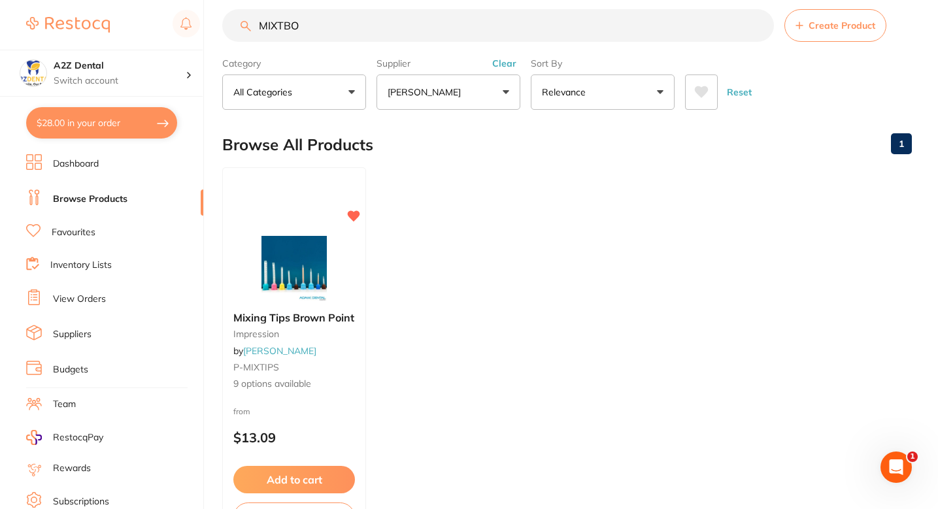
click at [281, 35] on input "MIXTBO" at bounding box center [498, 25] width 552 height 33
paste input "K20"
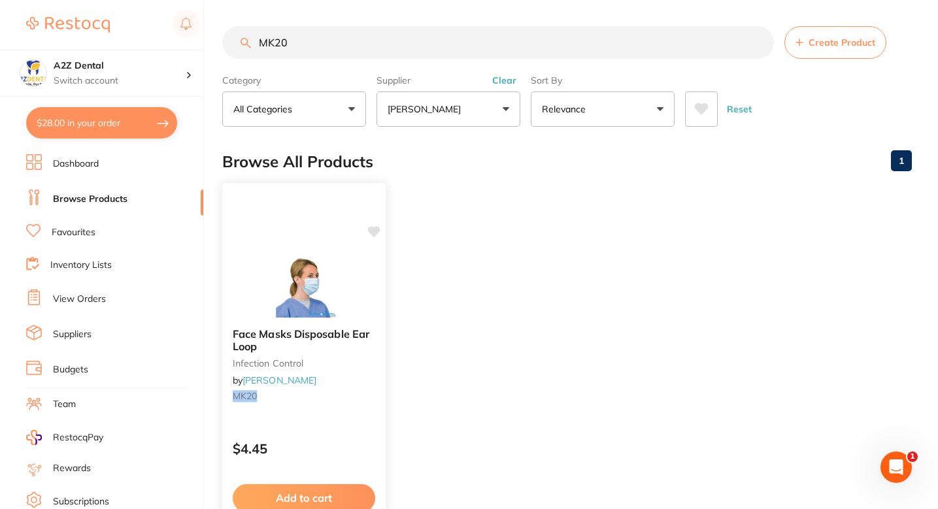
scroll to position [0, 0]
click at [374, 232] on icon at bounding box center [374, 231] width 12 height 11
click at [447, 322] on ul "Face Masks Disposable Ear Loop infection control by [PERSON_NAME] MK20 $4.45 Ad…" at bounding box center [567, 372] width 690 height 376
click at [366, 55] on input "MK20" at bounding box center [498, 42] width 552 height 33
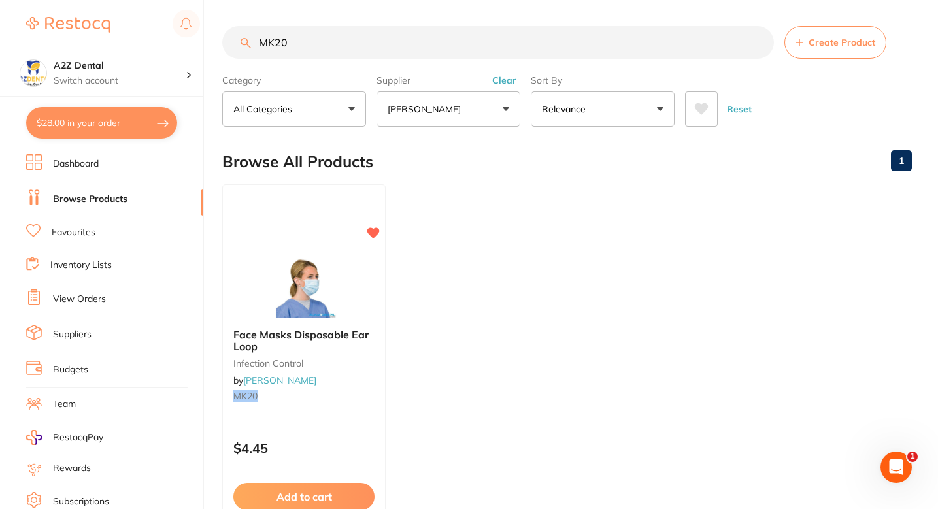
click at [366, 55] on input "MK20" at bounding box center [498, 42] width 552 height 33
paste input "PCLT03"
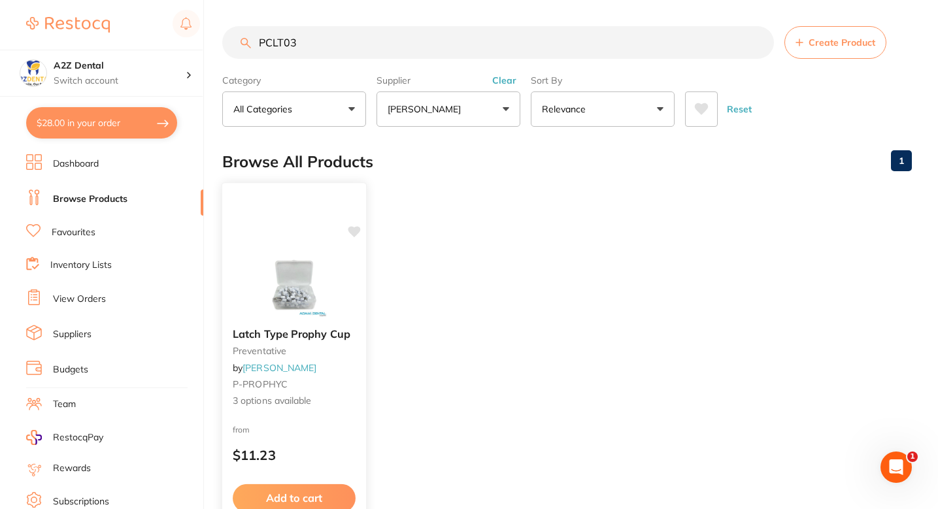
click at [349, 367] on div "Latch Type Prophy Cup preventative by [PERSON_NAME] P-PROPHYC 3 options availab…" at bounding box center [294, 368] width 144 height 101
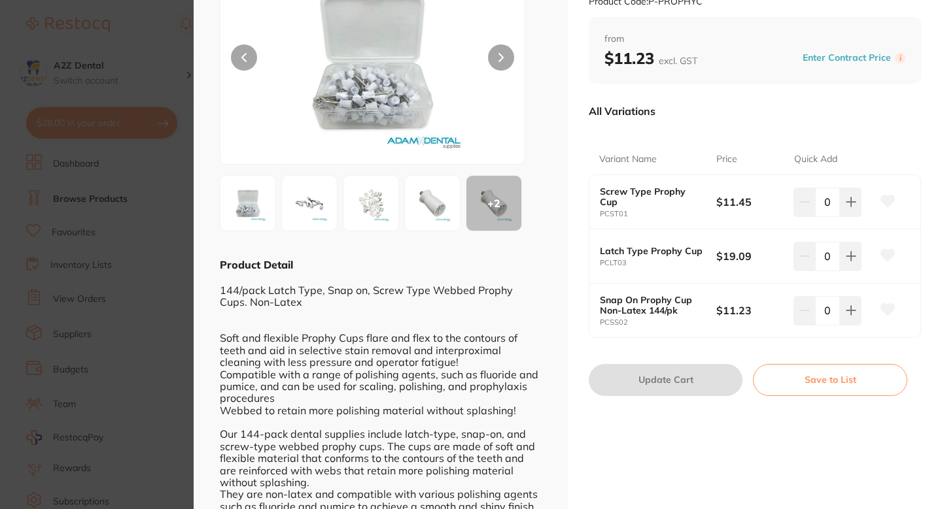
click at [881, 256] on icon at bounding box center [888, 256] width 14 height 12
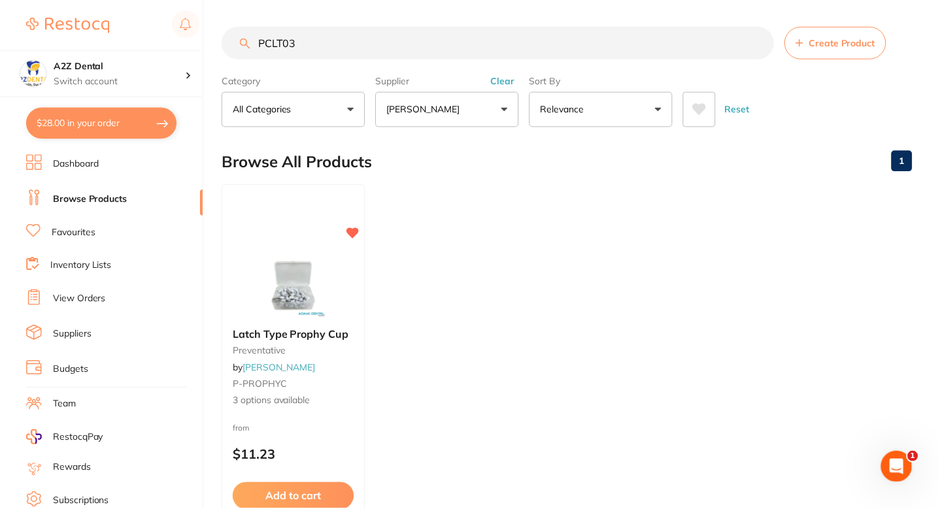
scroll to position [17, 0]
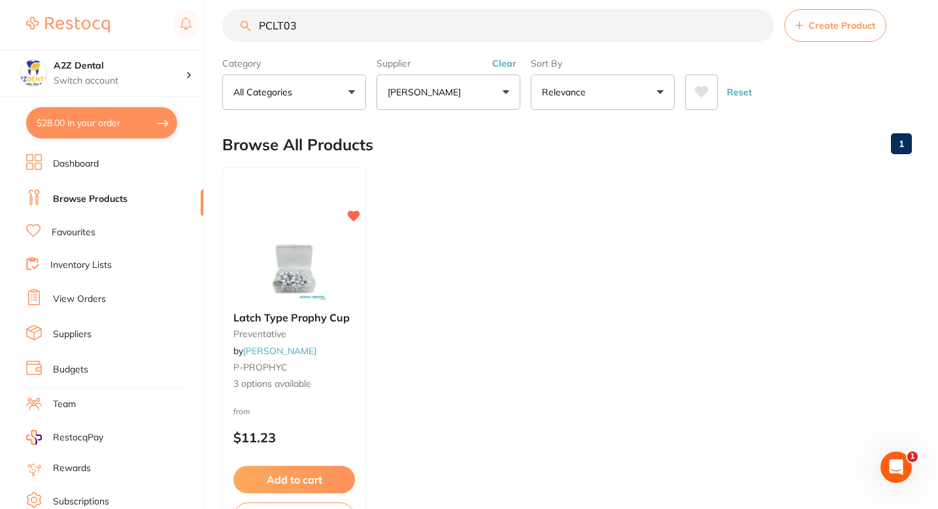
click at [424, 260] on ul "Latch Type Prophy Cup preventative by Adam Dental P-PROPHYC 3 options available…" at bounding box center [567, 355] width 690 height 376
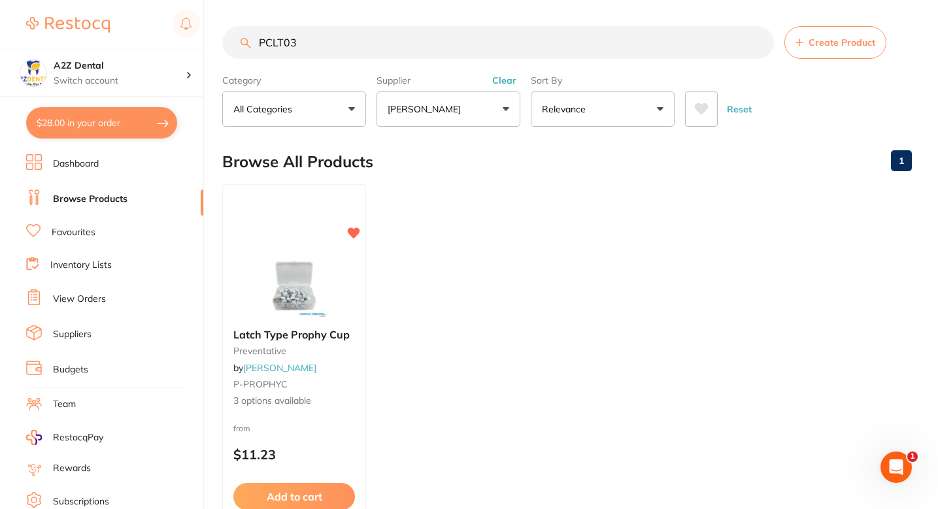
click at [341, 46] on input "PCLT03" at bounding box center [498, 42] width 552 height 33
paste input "SONI5"
type input "SONI5"
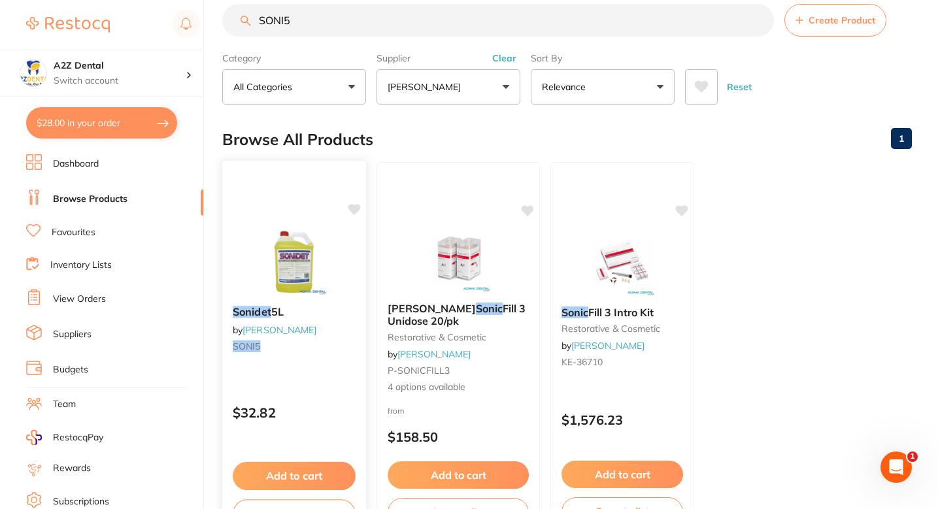
click at [351, 210] on icon at bounding box center [354, 209] width 12 height 11
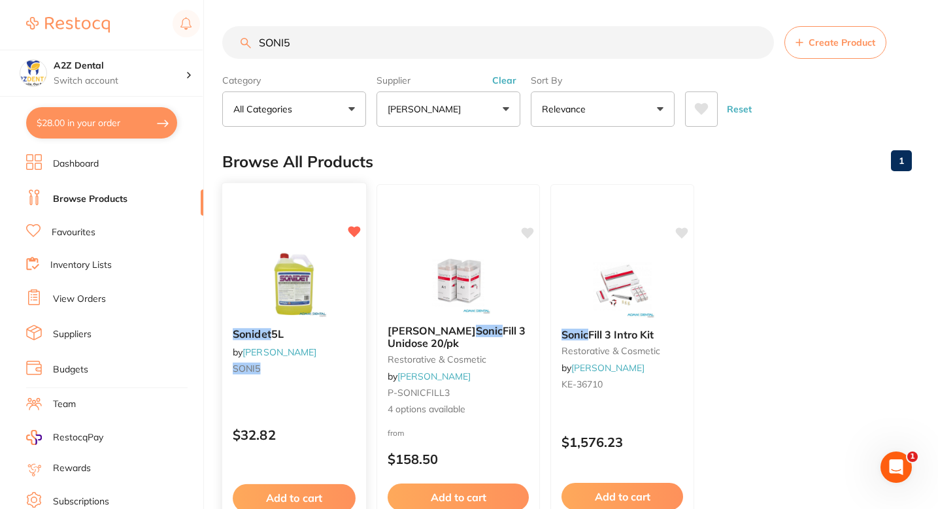
click at [343, 345] on div "Sonidet 5L by Adam Dental SONI5" at bounding box center [294, 354] width 144 height 72
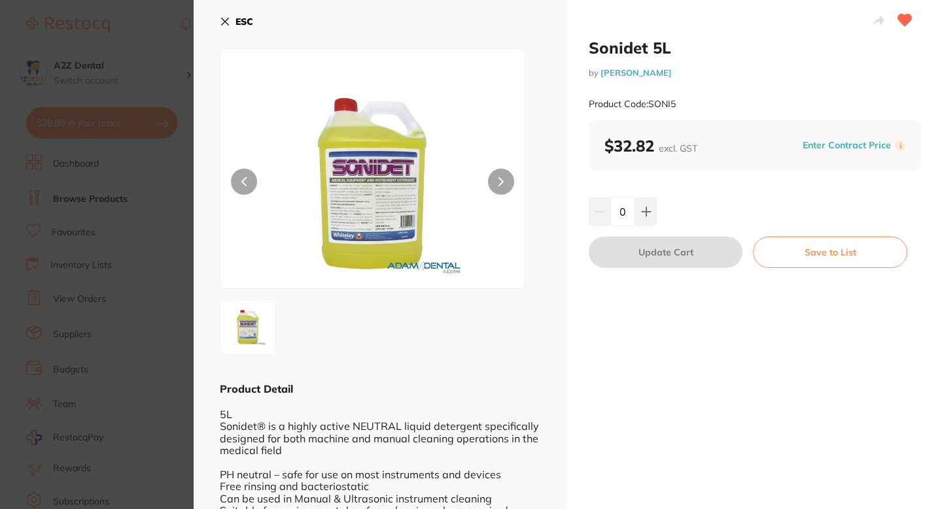
click at [872, 142] on button "Enter Contract Price" at bounding box center [847, 145] width 96 height 12
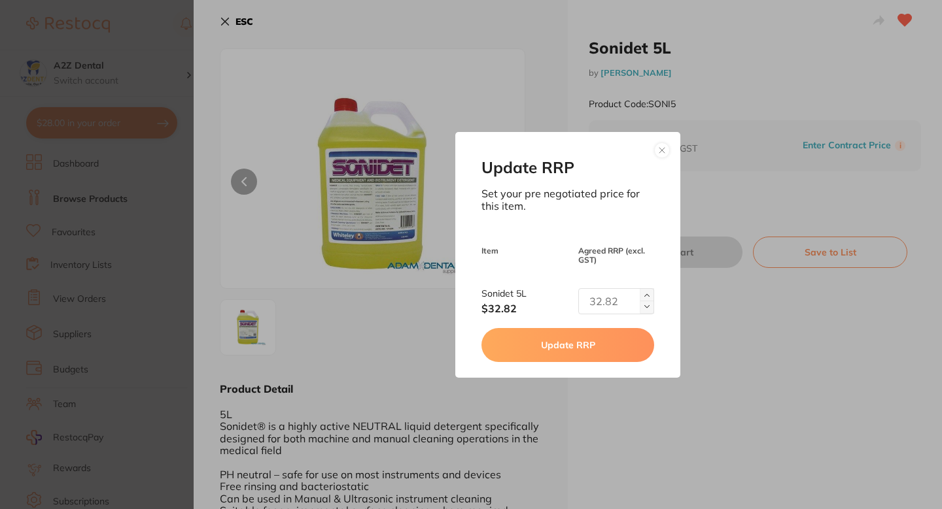
click at [598, 304] on input "text" at bounding box center [616, 301] width 76 height 26
paste input "32.05"
type input "32.05"
click at [559, 347] on button "Update RRP" at bounding box center [567, 345] width 172 height 34
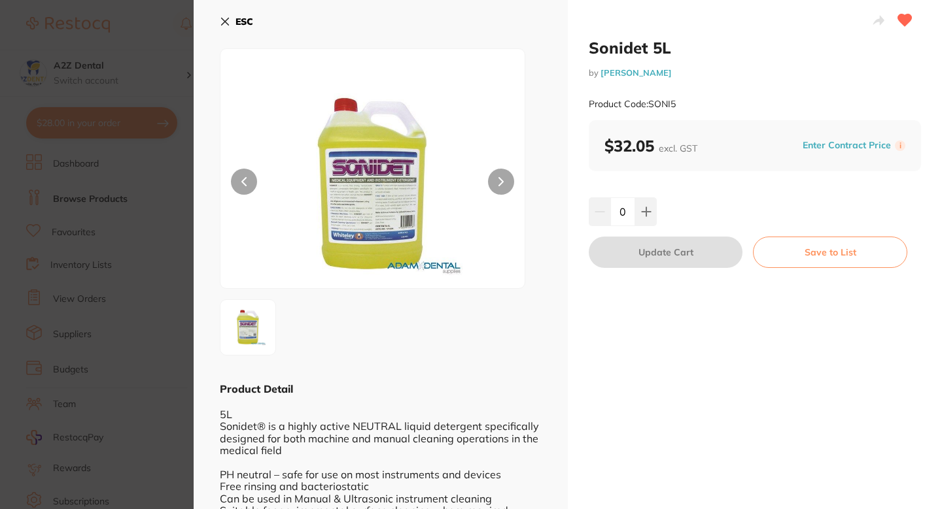
click at [146, 269] on section "Sonidet 5L by Adam Dental Product Code: SONI5 ESC Product Detail 5L Sonidet® is…" at bounding box center [471, 254] width 942 height 509
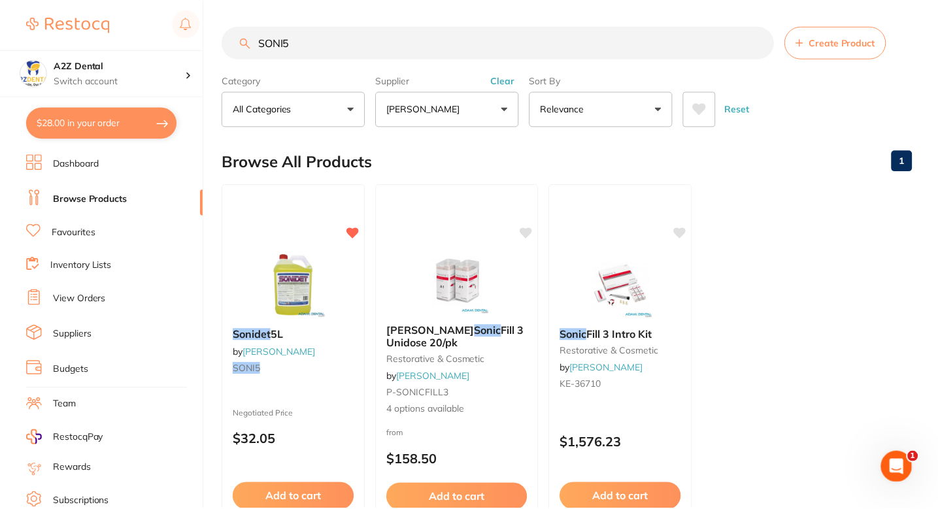
scroll to position [1, 0]
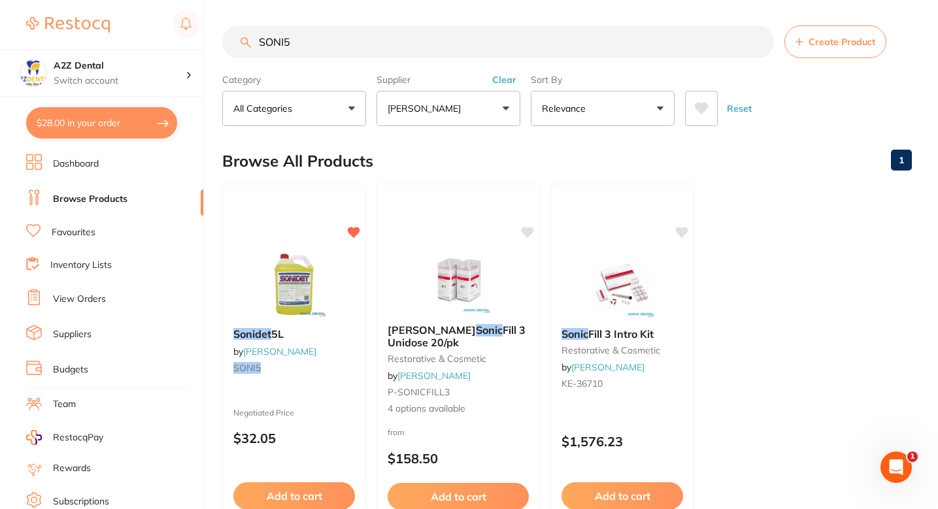
click at [430, 152] on div "Browse All Products 1" at bounding box center [567, 161] width 690 height 44
click at [362, 34] on input "SONI5" at bounding box center [498, 42] width 552 height 33
paste input "VC 1093"
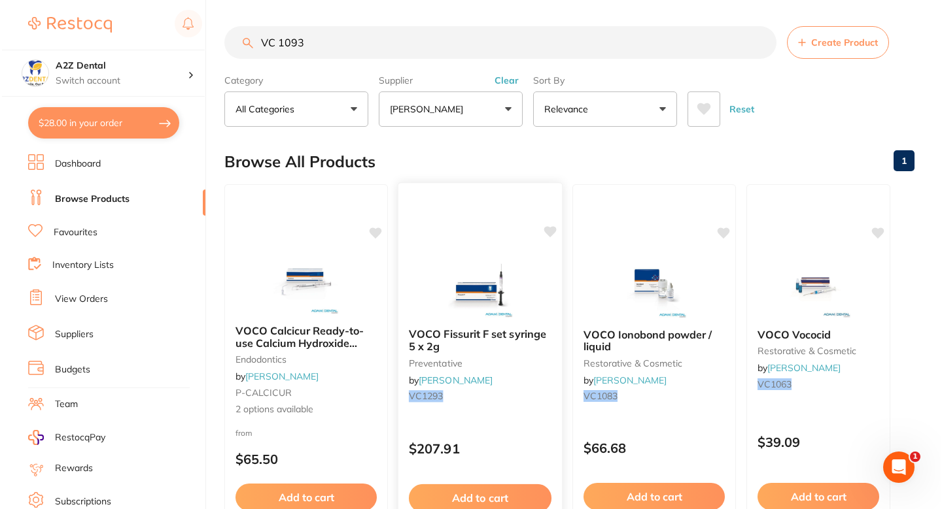
scroll to position [0, 0]
type input "VC 1093"
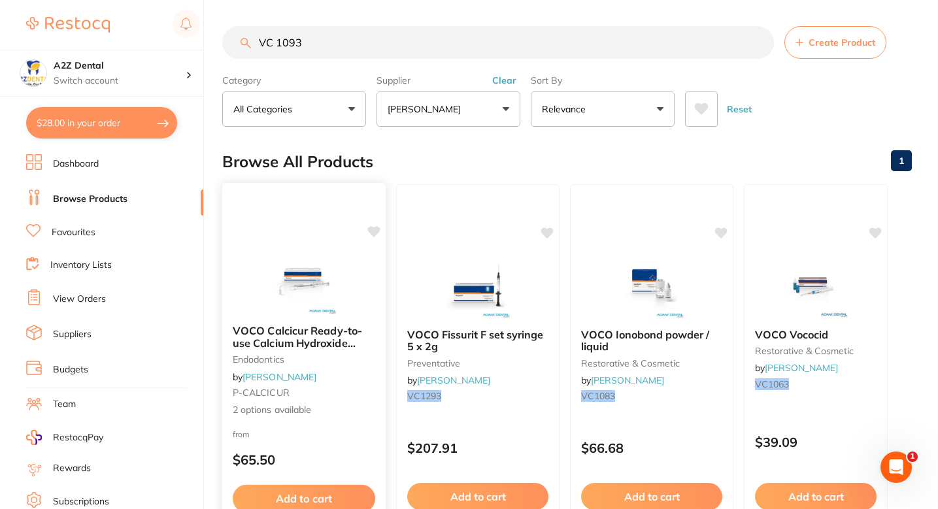
click at [364, 379] on div "VOCO Calcicur Ready-to-use Calcium Hydroxide Paste endodontics by [PERSON_NAME]…" at bounding box center [304, 371] width 164 height 113
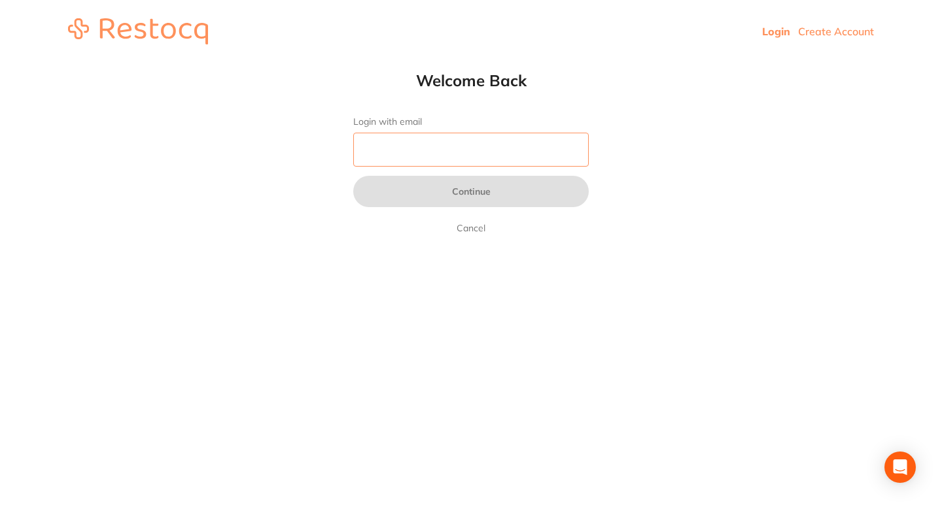
click at [494, 157] on input "Login with email" at bounding box center [470, 150] width 235 height 34
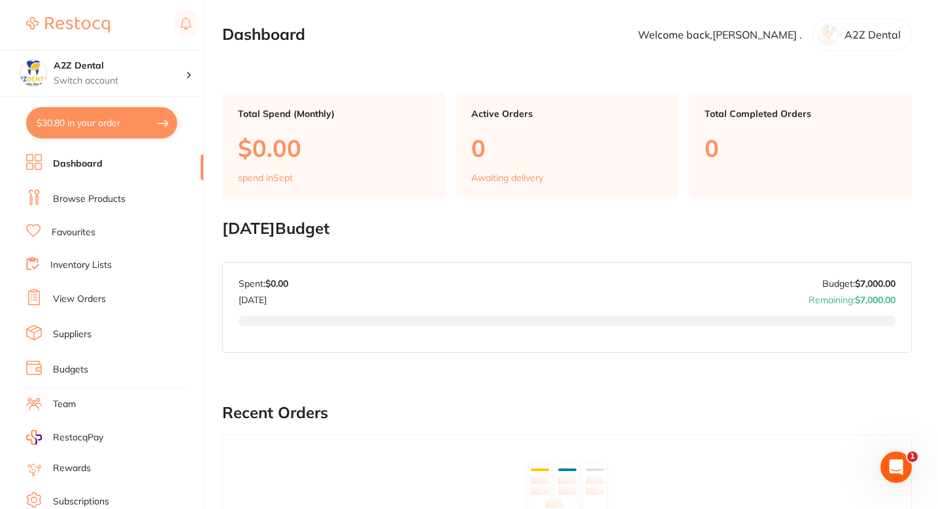
click at [126, 194] on li "Browse Products" at bounding box center [114, 200] width 177 height 20
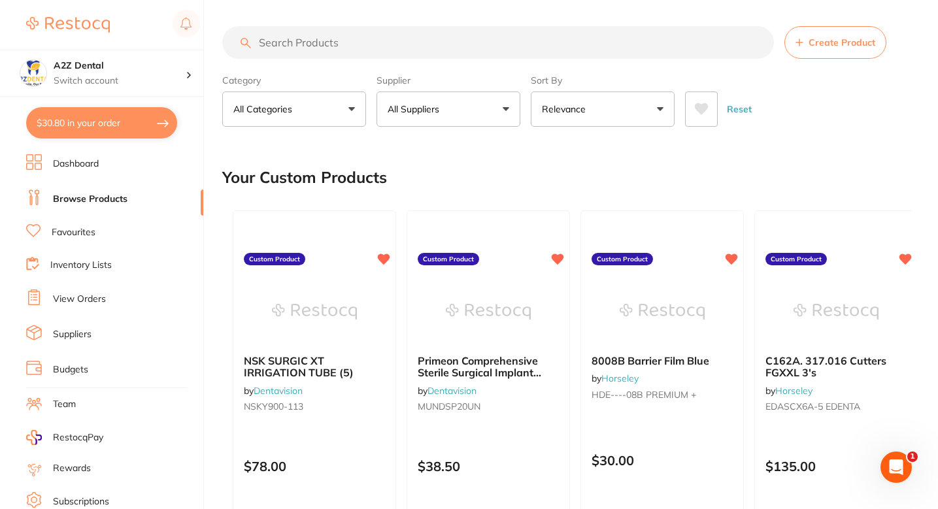
click at [502, 191] on div "Your Custom Products" at bounding box center [567, 178] width 690 height 44
click at [450, 122] on button "All Suppliers" at bounding box center [449, 109] width 144 height 35
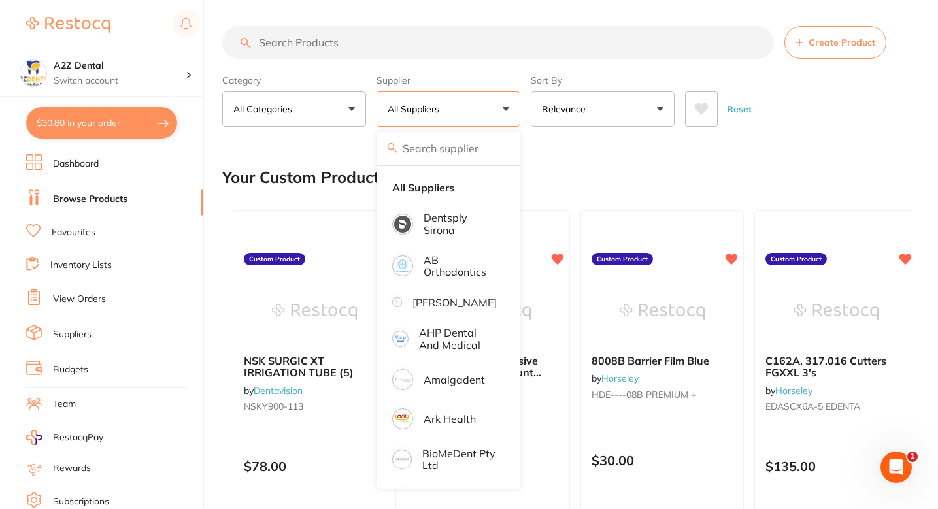
click at [450, 153] on input "search" at bounding box center [449, 148] width 144 height 33
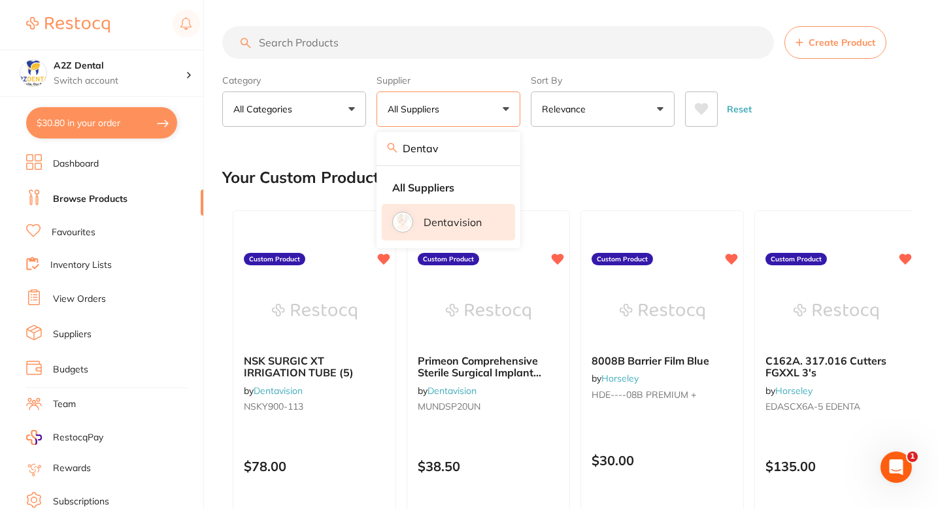
type input "Dentav"
click at [451, 227] on p "Dentavision" at bounding box center [453, 222] width 58 height 12
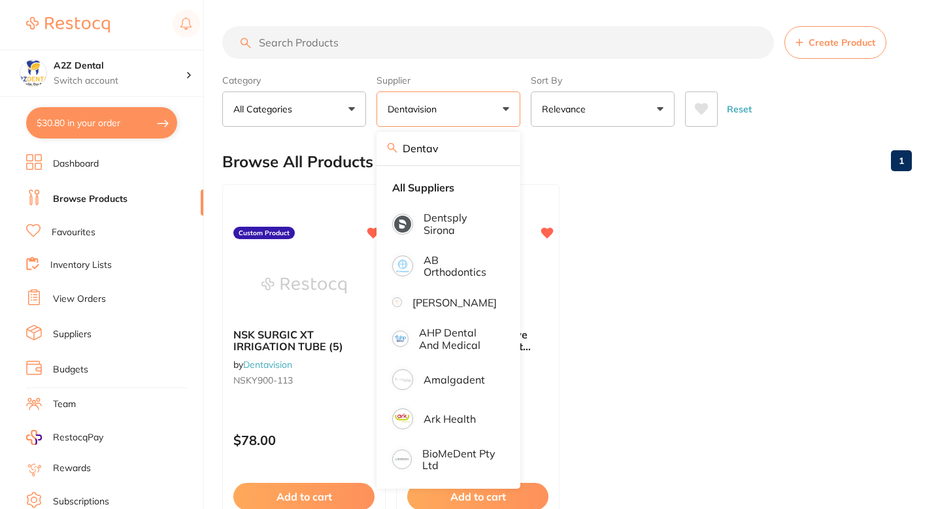
click at [634, 212] on ul "NSK SURGIC XT IRRIGATION TUBE (5) by Dentavision NSKY900-113 Custom Product $78…" at bounding box center [567, 372] width 690 height 376
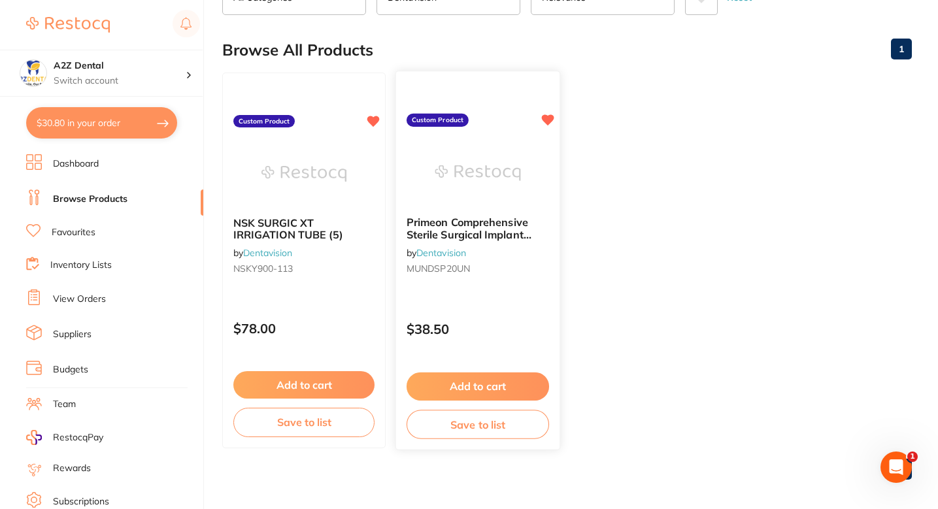
scroll to position [119, 0]
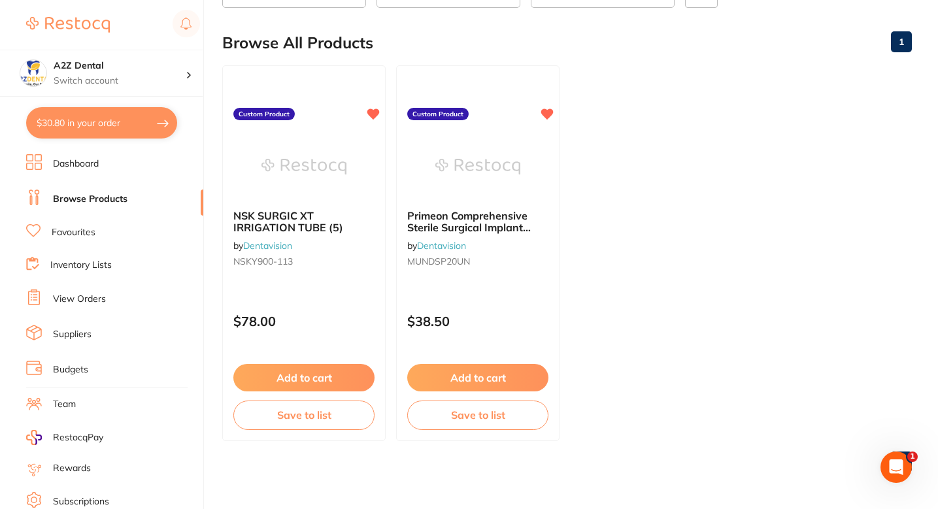
click at [623, 254] on ul "NSK SURGIC XT IRRIGATION TUBE (5) by Dentavision NSKY900-113 Custom Product $78…" at bounding box center [567, 253] width 690 height 376
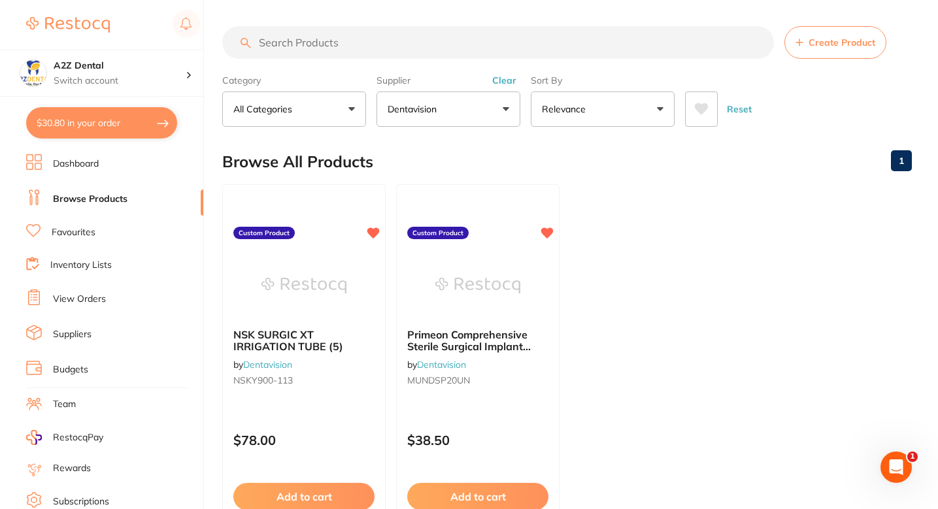
click at [612, 284] on ul "NSK SURGIC XT IRRIGATION TUBE (5) by Dentavision NSKY900-113 Custom Product $78…" at bounding box center [567, 372] width 690 height 376
click at [464, 108] on button "Dentavision" at bounding box center [449, 109] width 144 height 35
type input "Adam"
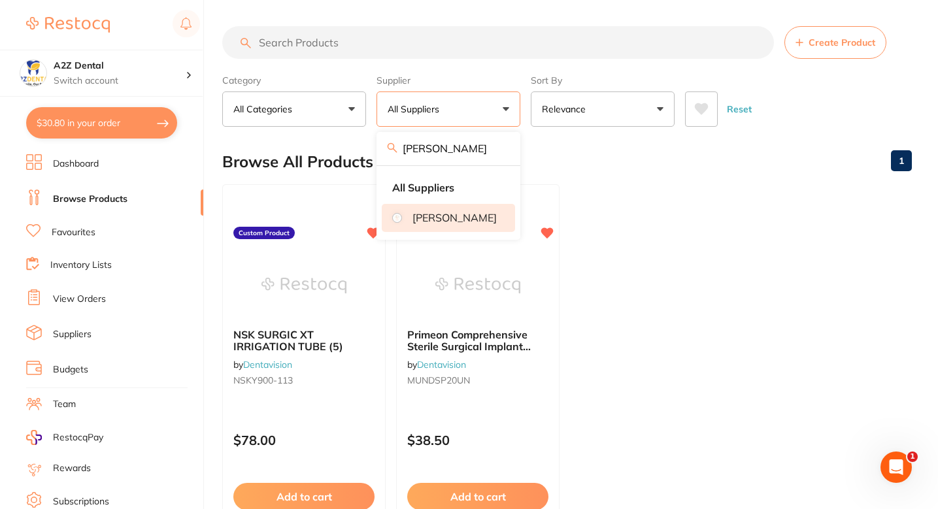
click at [456, 213] on li "[PERSON_NAME]" at bounding box center [448, 217] width 133 height 27
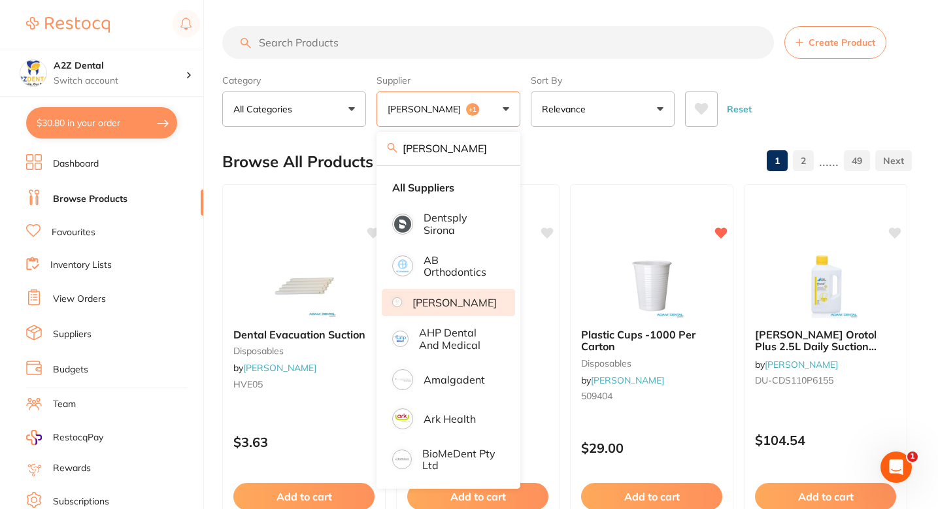
click at [590, 169] on div "Browse All Products 1 2 ...... 49" at bounding box center [567, 162] width 690 height 44
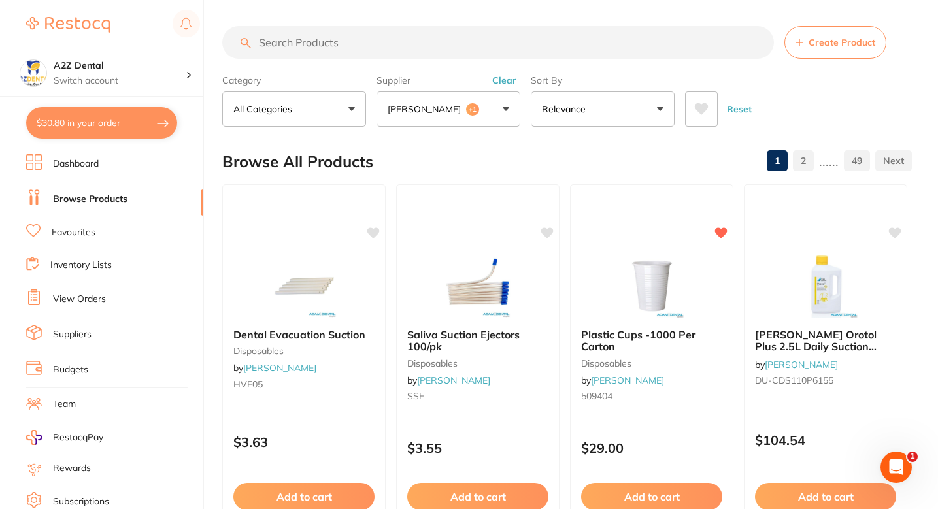
click at [417, 44] on input "search" at bounding box center [498, 42] width 552 height 33
paste input "VC 1093"
type input "VC 1093"
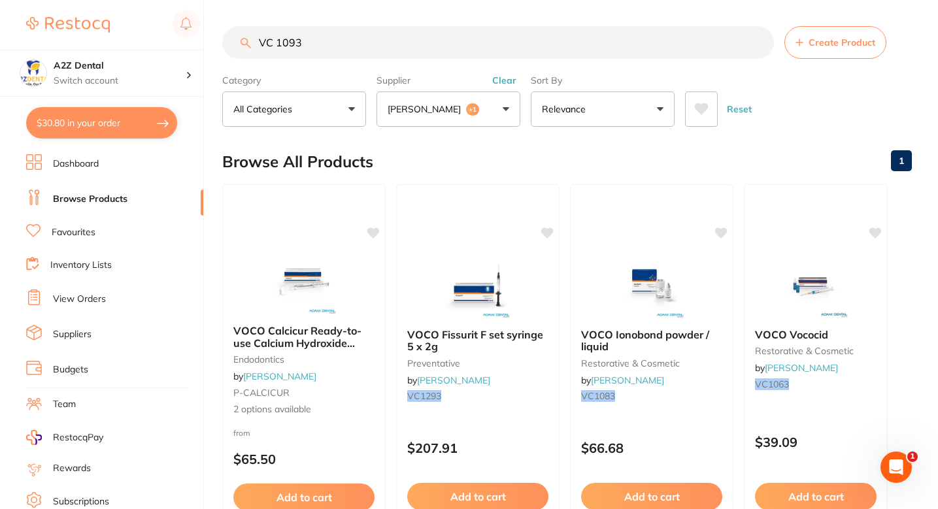
click at [473, 118] on button "Adam Dental +1" at bounding box center [449, 109] width 144 height 35
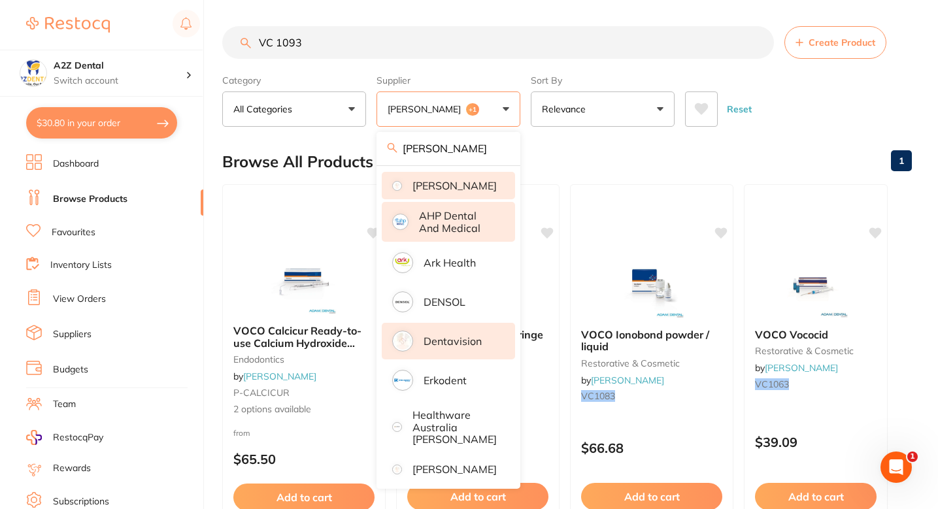
scroll to position [99, 0]
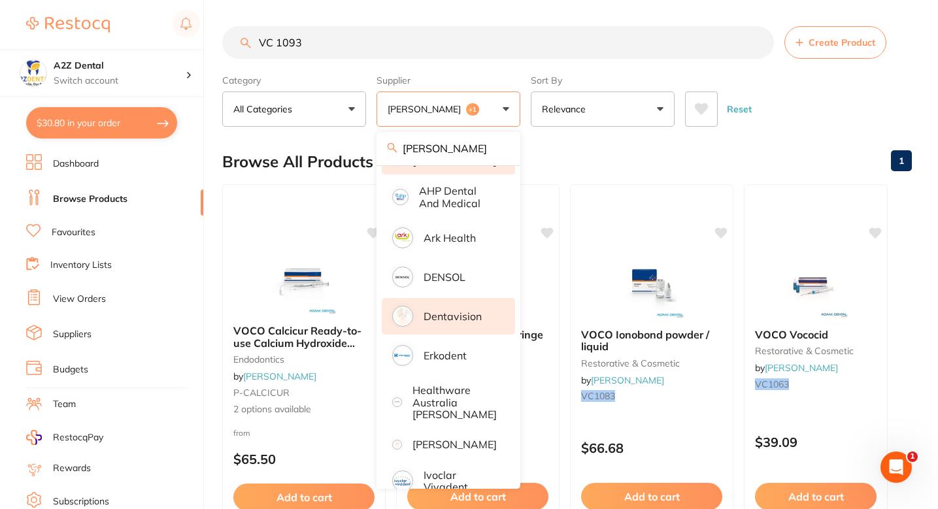
click at [470, 332] on li "Dentavision" at bounding box center [448, 316] width 133 height 37
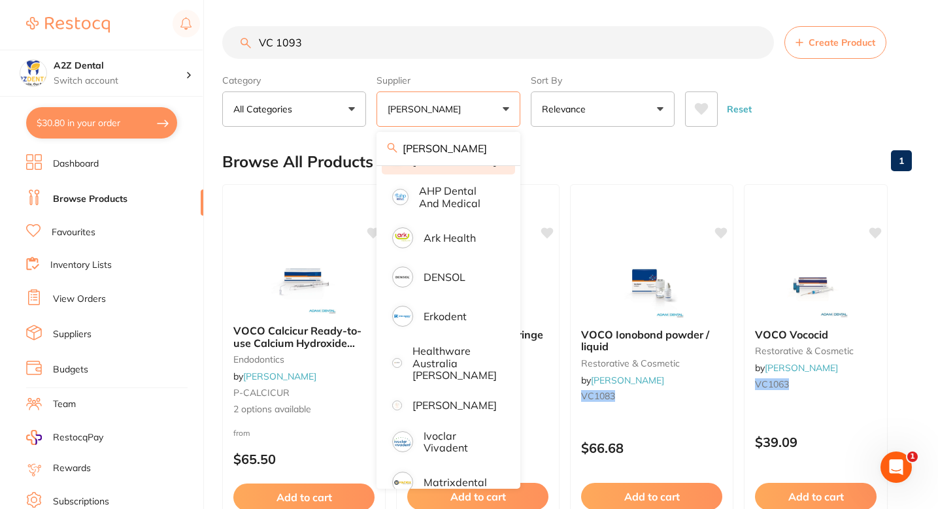
scroll to position [0, 0]
click at [592, 162] on div "Browse All Products 1" at bounding box center [567, 162] width 690 height 44
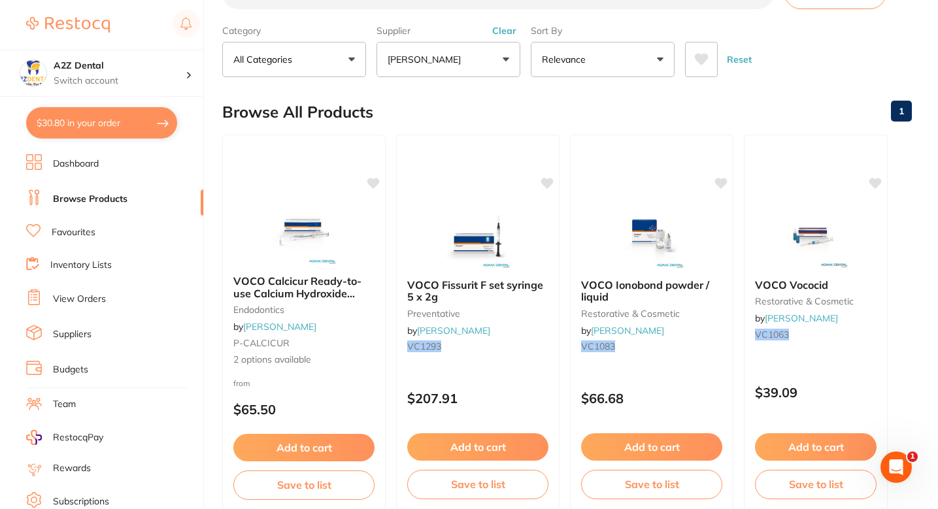
scroll to position [65, 0]
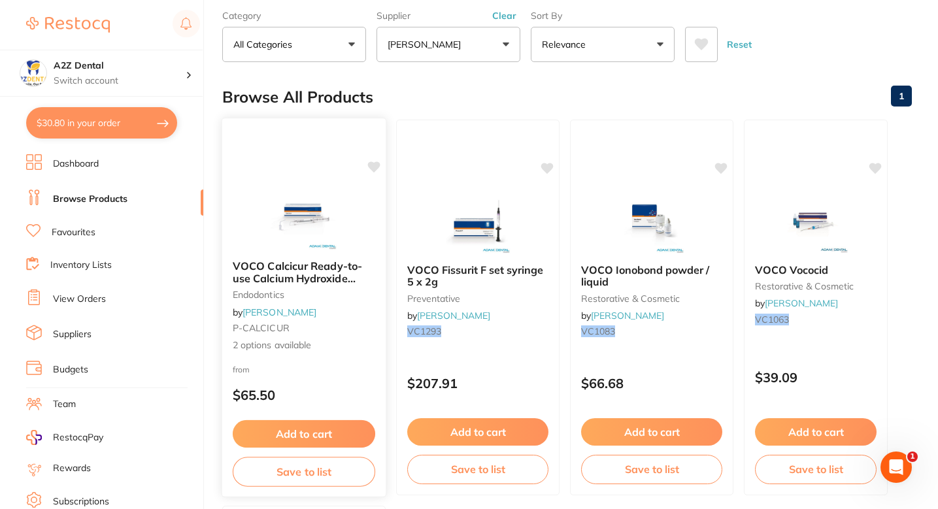
click at [333, 360] on div "VOCO Calcicur Ready-to-use Calcium Hydroxide Paste endodontics by Adam Dental P…" at bounding box center [304, 306] width 164 height 113
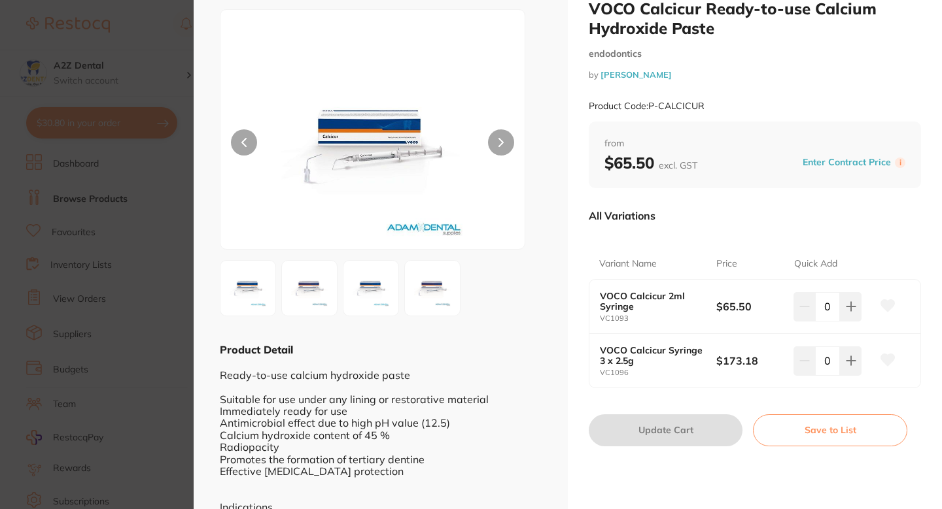
click at [881, 301] on icon at bounding box center [888, 306] width 14 height 12
click at [853, 158] on button "Enter Contract Price" at bounding box center [847, 162] width 96 height 12
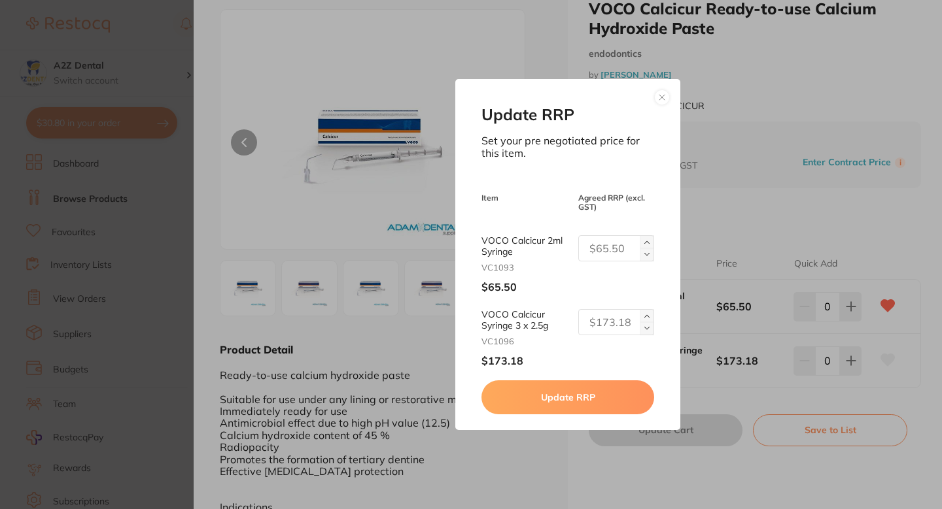
click at [604, 249] on input "text" at bounding box center [616, 248] width 76 height 26
paste input "text"
click at [617, 256] on input "text" at bounding box center [616, 248] width 76 height 26
paste input "text"
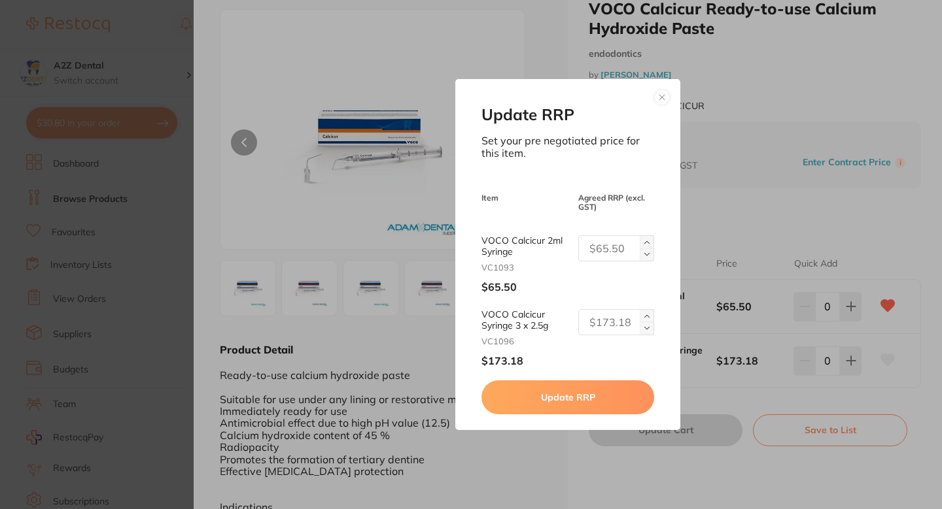
click at [610, 249] on input "text" at bounding box center [616, 248] width 76 height 26
click at [608, 252] on input "text" at bounding box center [616, 248] width 76 height 26
paste input "text"
click at [618, 254] on input "text" at bounding box center [616, 248] width 76 height 26
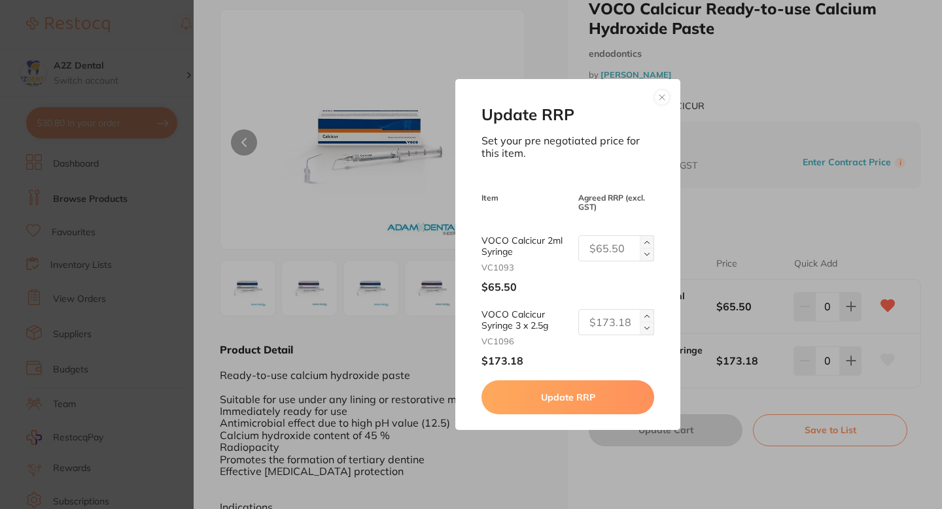
paste input "text"
type input "63.64"
click at [597, 396] on button "Update RRP" at bounding box center [567, 398] width 172 height 34
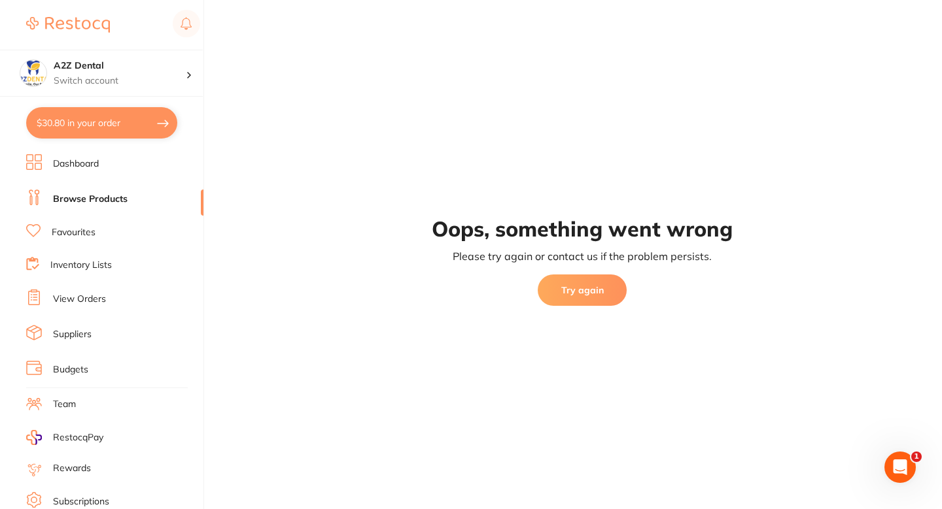
click at [583, 283] on button "Try again" at bounding box center [582, 290] width 89 height 31
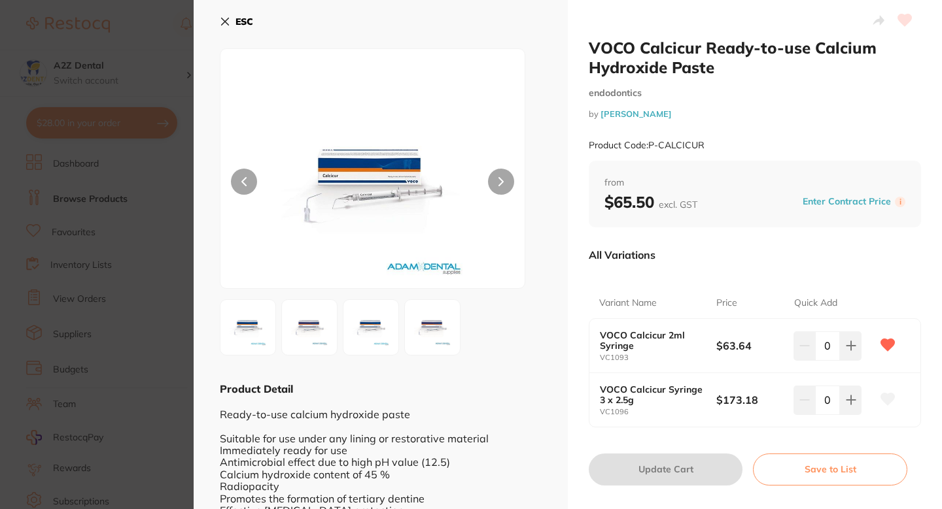
click at [128, 242] on section "VOCO Calcicur Ready-to-use Calcium Hydroxide Paste endodontics by [PERSON_NAME]…" at bounding box center [471, 254] width 942 height 509
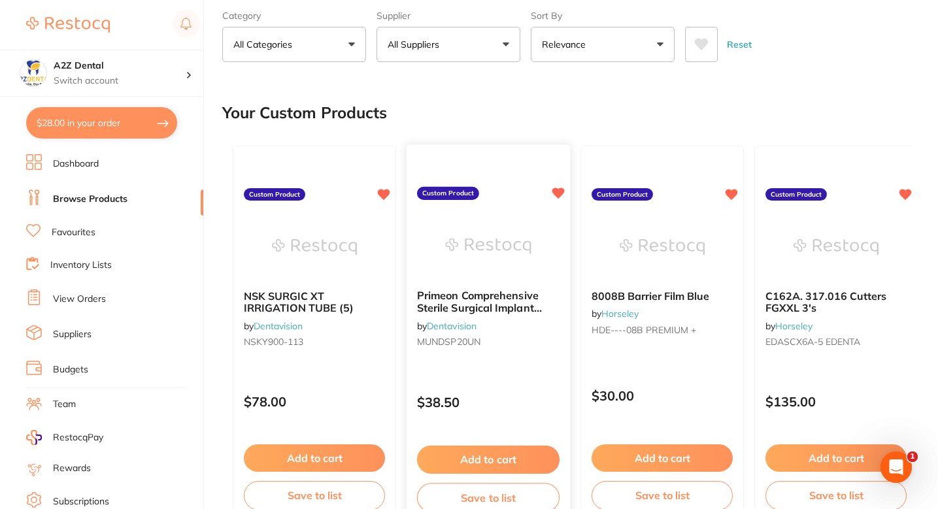
drag, startPoint x: 614, startPoint y: 125, endPoint x: 526, endPoint y: 237, distance: 142.1
click at [614, 125] on div "Your Custom Products" at bounding box center [567, 113] width 690 height 44
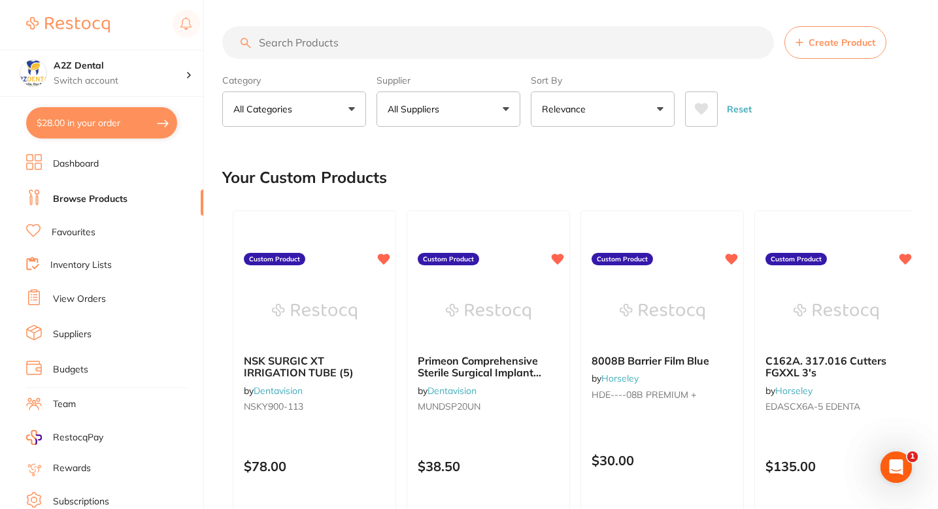
click at [343, 45] on input "search" at bounding box center [498, 42] width 552 height 33
paste input "VC 1093"
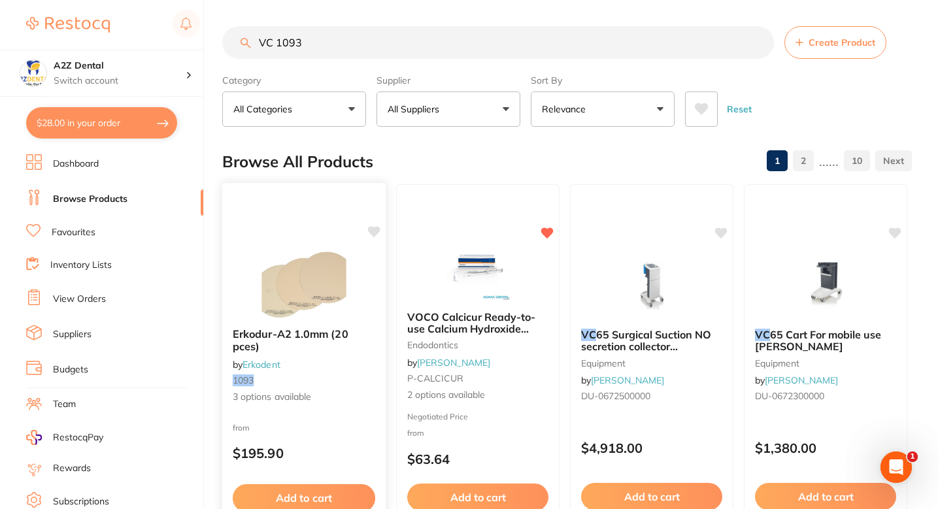
click at [360, 370] on div "Erkodur-A2 1.0mm (20 pces) by Erkodent 1093 3 options available" at bounding box center [304, 366] width 164 height 97
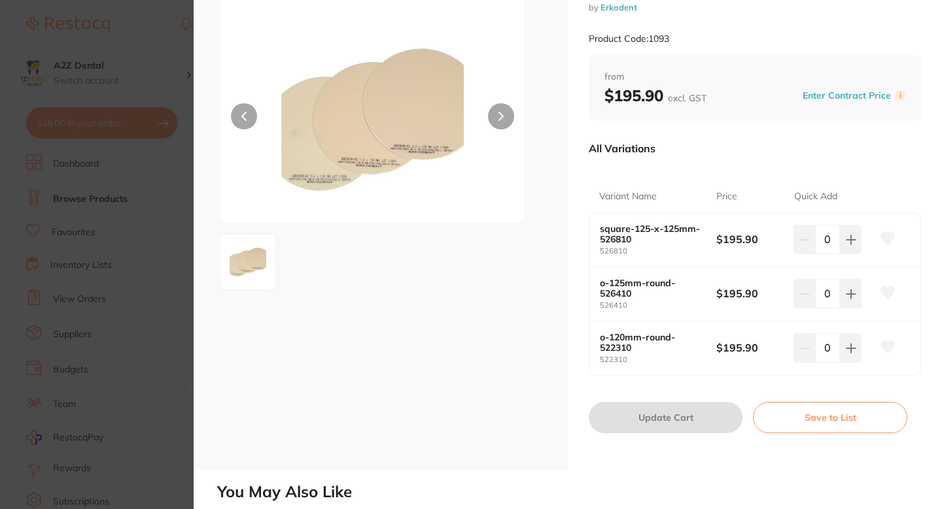
click at [186, 242] on section "Erkodur-A2 1.0mm (20 pces) by Erkodent Product Code: 1093 ESC Erkodur-A2 1.0mm …" at bounding box center [471, 254] width 942 height 509
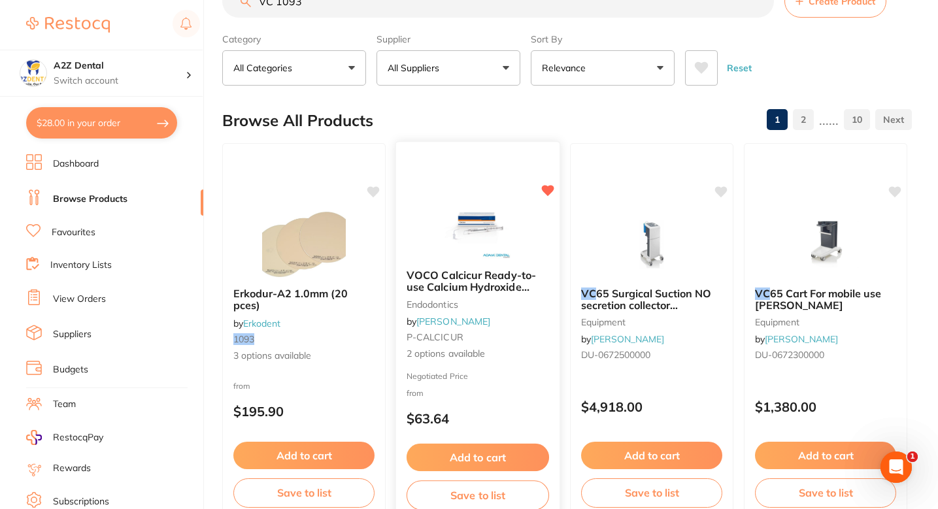
scroll to position [53, 0]
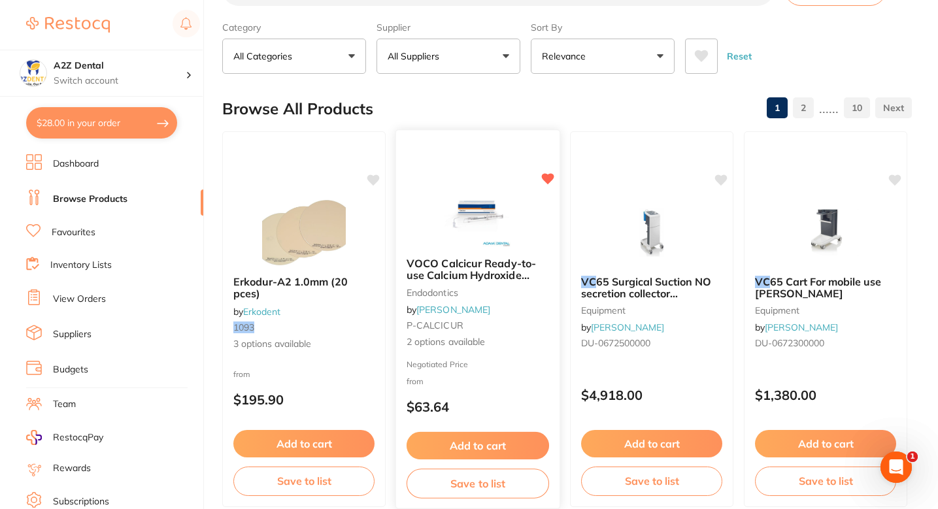
click at [506, 347] on span "2 options available" at bounding box center [478, 342] width 143 height 13
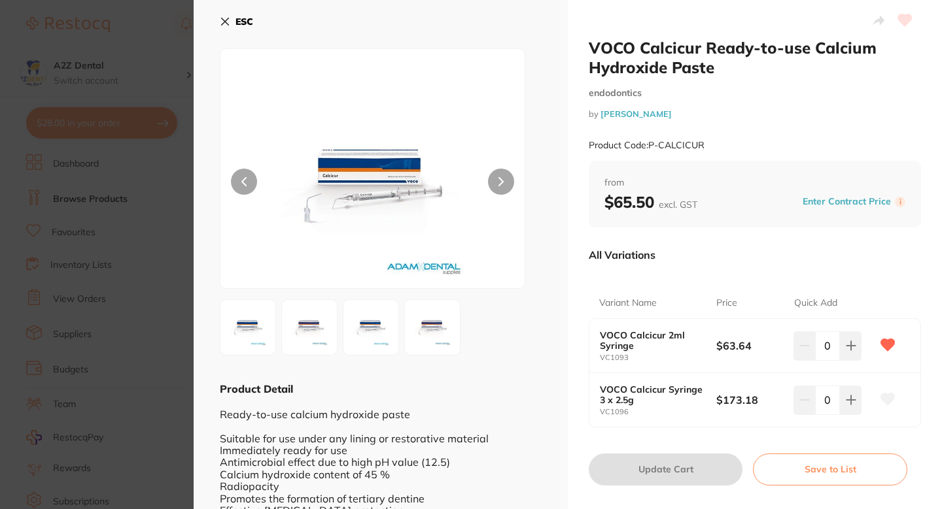
click at [144, 271] on section "VOCO Calcicur Ready-to-use Calcium Hydroxide Paste endodontics by [PERSON_NAME]…" at bounding box center [471, 254] width 942 height 509
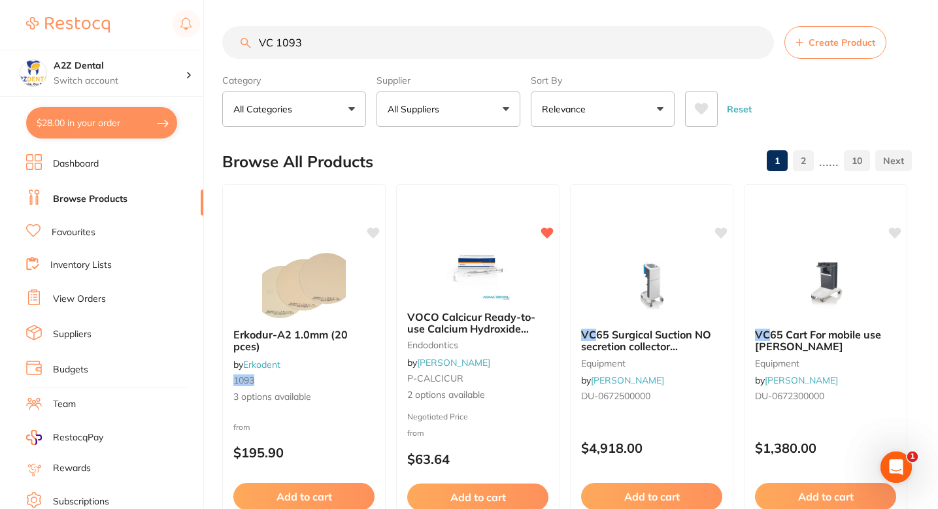
click at [344, 48] on input "VC 1093" at bounding box center [498, 42] width 552 height 33
click at [344, 49] on input "VC 1093" at bounding box center [498, 42] width 552 height 33
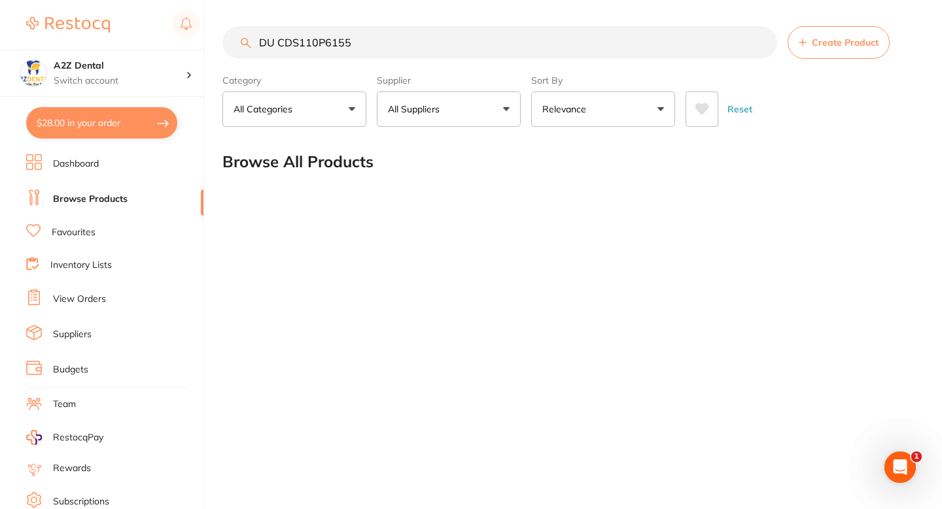
type input "DU CDS110P6155"
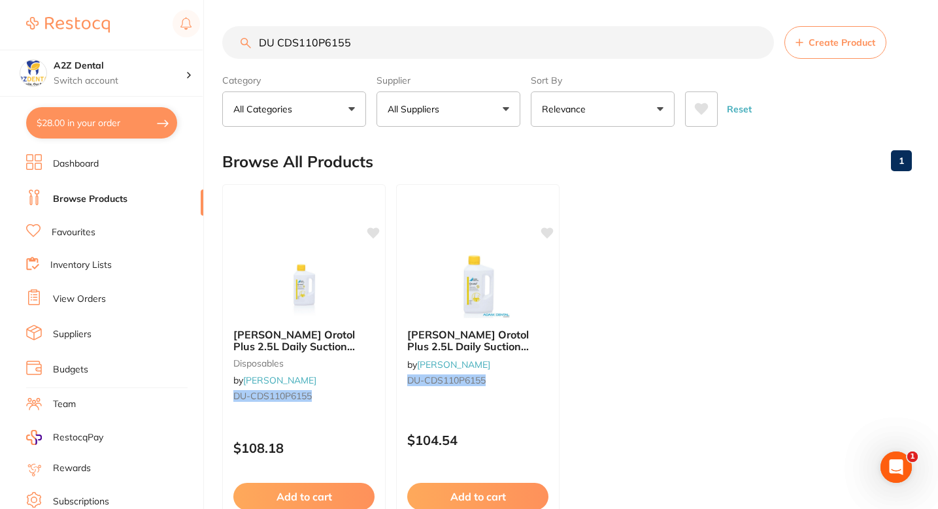
click at [659, 216] on ul "[PERSON_NAME] Orotol Plus 2.5L Daily Suction Cleaning disposables by [PERSON_NA…" at bounding box center [567, 372] width 690 height 376
click at [650, 334] on ul "[PERSON_NAME] Orotol Plus 2.5L Daily Suction Cleaning disposables by [PERSON_NA…" at bounding box center [567, 372] width 690 height 376
click at [649, 314] on ul "[PERSON_NAME] Orotol Plus 2.5L Daily Suction Cleaning disposables by [PERSON_NA…" at bounding box center [567, 372] width 690 height 376
click at [642, 344] on ul "[PERSON_NAME] Orotol Plus 2.5L Daily Suction Cleaning disposables by [PERSON_NA…" at bounding box center [567, 372] width 690 height 376
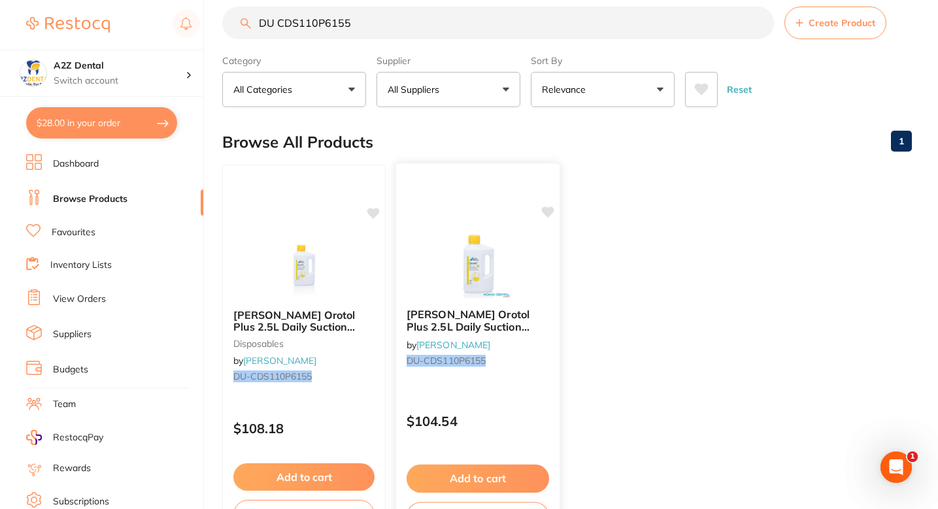
scroll to position [21, 0]
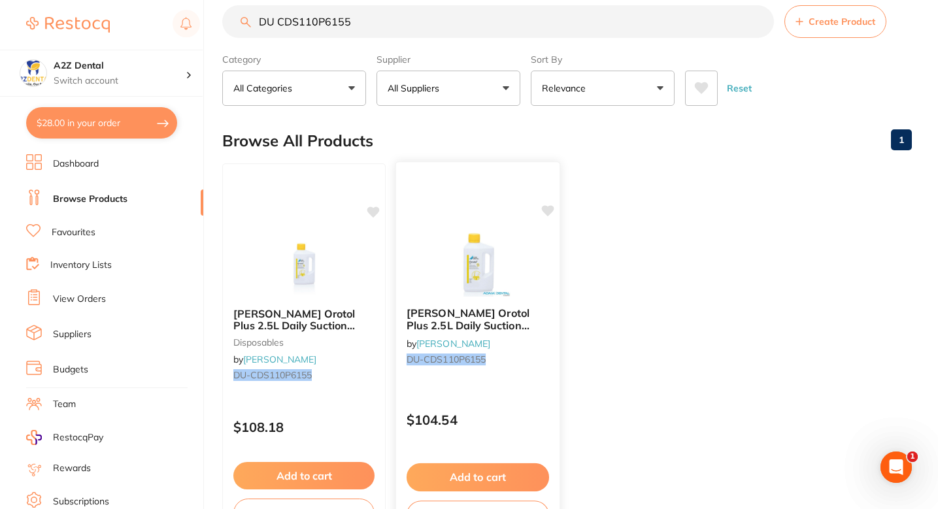
click at [511, 385] on div "[PERSON_NAME] Orotol Plus 2.5L Daily Suction Cleaning by [PERSON_NAME] DU-CDS11…" at bounding box center [478, 352] width 165 height 380
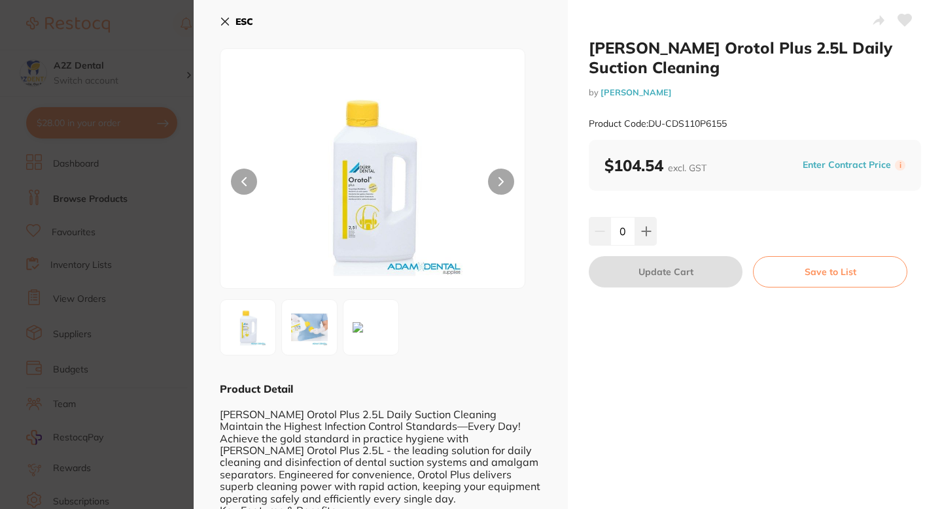
click at [166, 288] on section "[PERSON_NAME] Orotol Plus 2.5L Daily Suction Cleaning by [PERSON_NAME] Product …" at bounding box center [471, 254] width 942 height 509
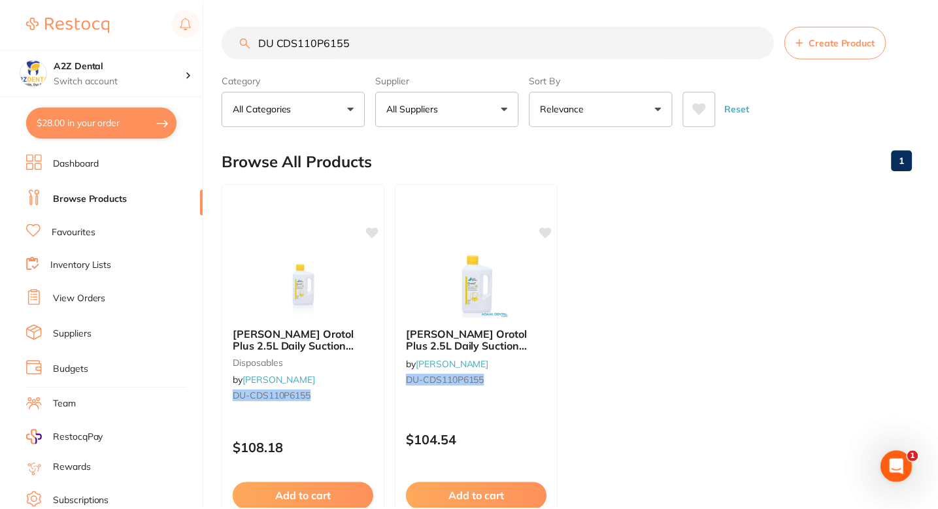
scroll to position [21, 0]
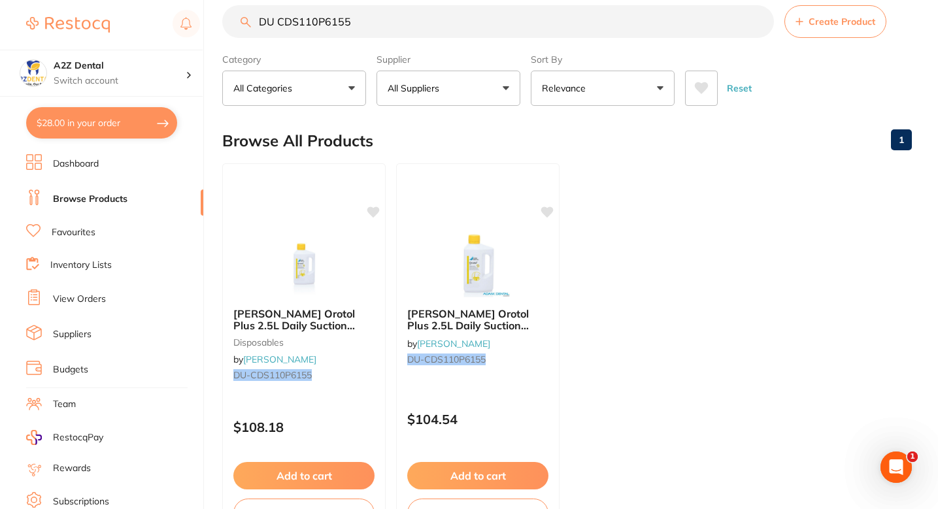
click at [602, 387] on ul "[PERSON_NAME] Orotol Plus 2.5L Daily Suction Cleaning disposables by [PERSON_NA…" at bounding box center [567, 352] width 690 height 376
click at [644, 350] on ul "[PERSON_NAME] Orotol Plus 2.5L Daily Suction Cleaning disposables by [PERSON_NA…" at bounding box center [567, 352] width 690 height 376
click at [541, 380] on div "[PERSON_NAME] Orotol Plus 2.5L Daily Suction Cleaning by [PERSON_NAME] DU-CDS11…" at bounding box center [478, 339] width 164 height 84
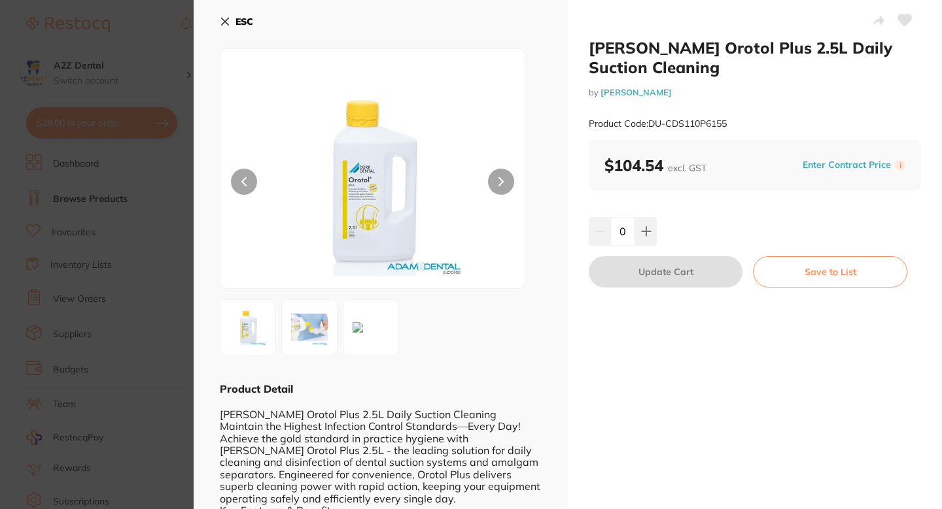
click at [846, 166] on button "Enter Contract Price" at bounding box center [847, 165] width 96 height 12
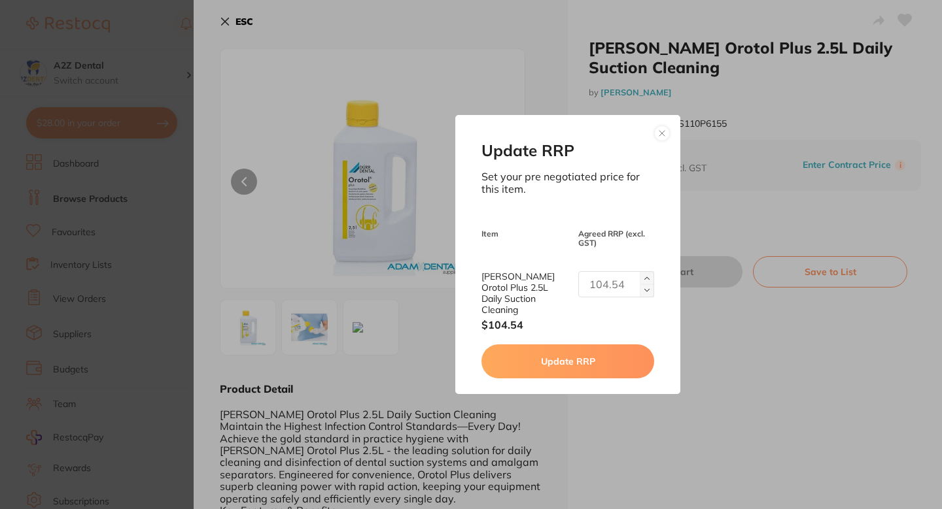
click at [622, 291] on input "text" at bounding box center [616, 284] width 76 height 26
type input "104.55"
click at [593, 354] on button "Update RRP" at bounding box center [567, 362] width 172 height 34
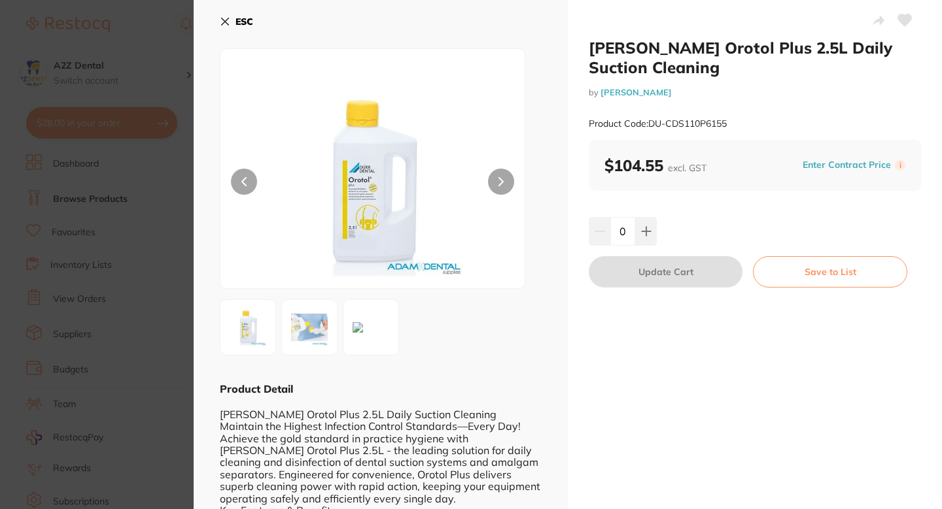
click at [897, 16] on icon at bounding box center [904, 20] width 14 height 13
click at [167, 109] on section "[PERSON_NAME] Orotol Plus 2.5L Daily Suction Cleaning by [PERSON_NAME] Product …" at bounding box center [471, 254] width 942 height 509
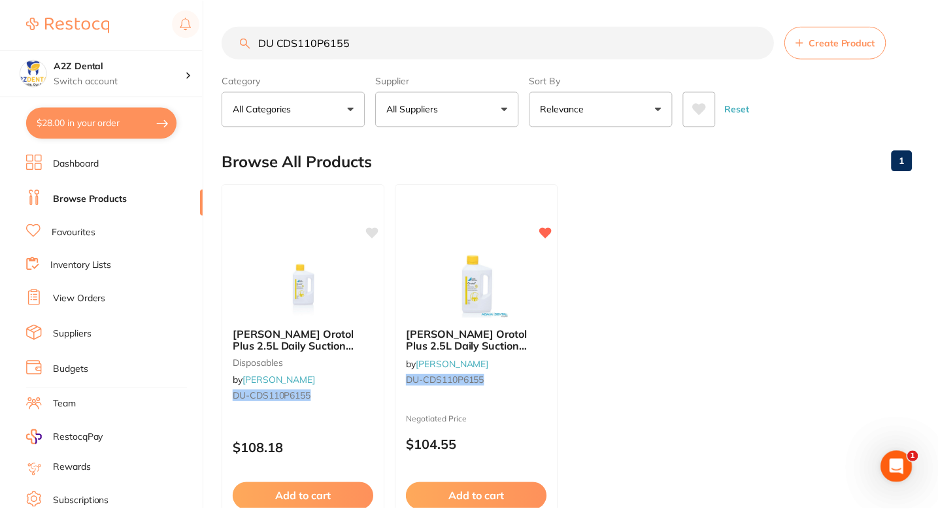
scroll to position [21, 0]
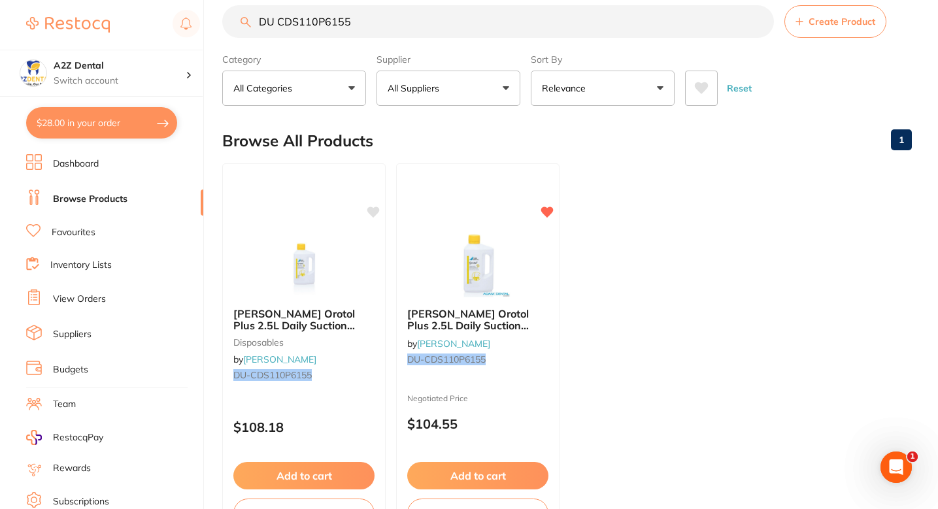
click at [671, 295] on ul "[PERSON_NAME] Orotol Plus 2.5L Daily Suction Cleaning disposables by [PERSON_NA…" at bounding box center [567, 352] width 690 height 376
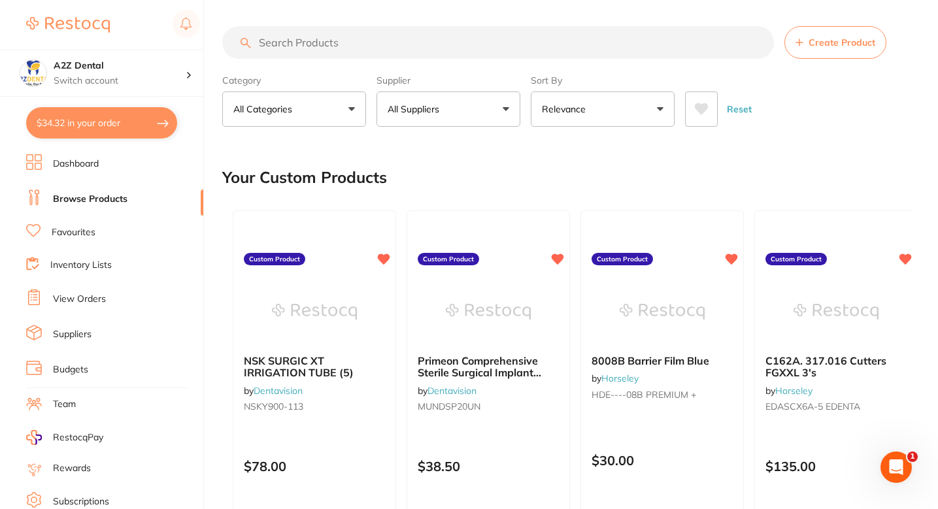
click at [328, 39] on input "search" at bounding box center [498, 42] width 552 height 33
paste input "[PERSON_NAME] Orotol Plus 2.5L Daily Suction Cleaning"
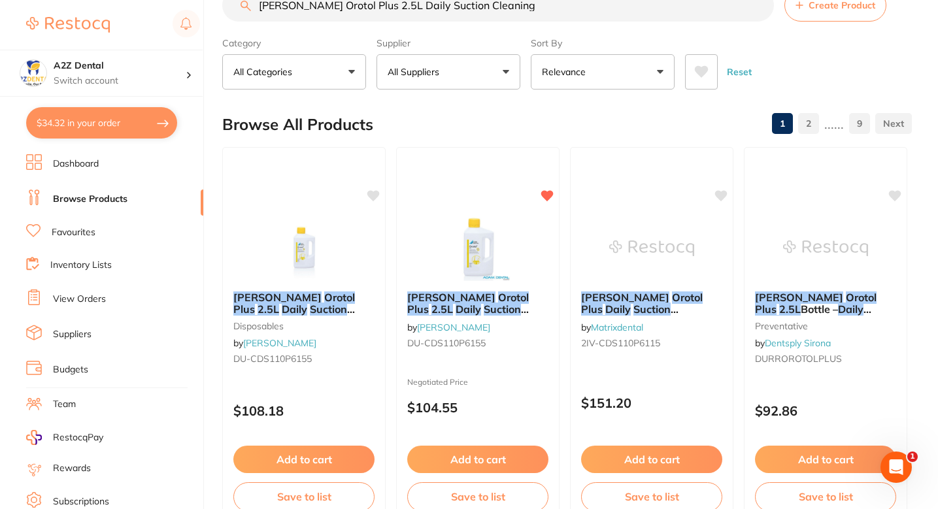
scroll to position [39, 0]
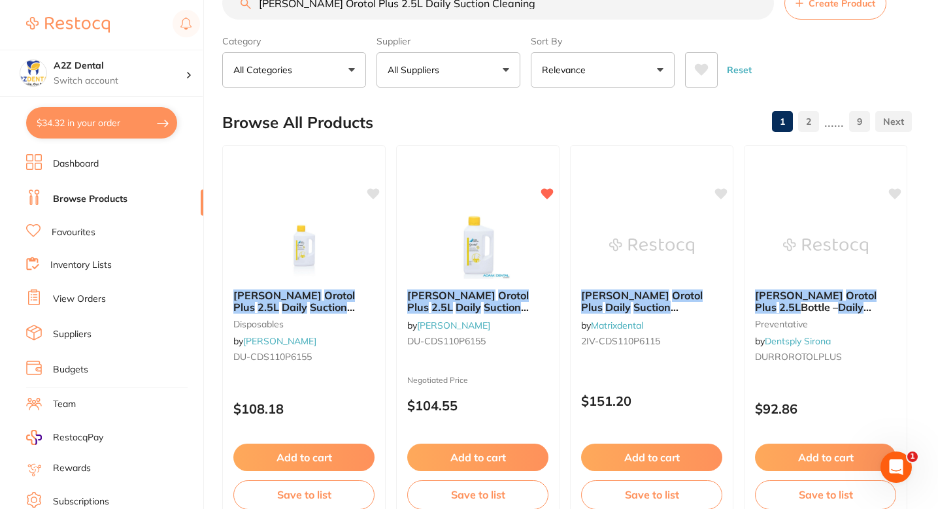
click at [581, 111] on div "Browse All Products 1 2 ...... 9" at bounding box center [567, 123] width 690 height 44
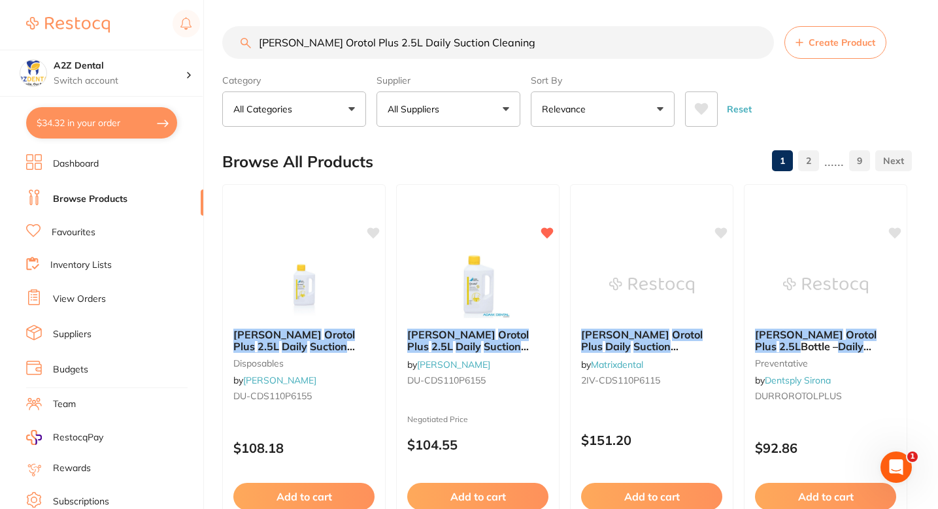
click at [374, 37] on input "[PERSON_NAME] Orotol Plus 2.5L Daily Suction Cleaning" at bounding box center [498, 42] width 552 height 33
paste input "Item / Description"
type input "Item / Description"
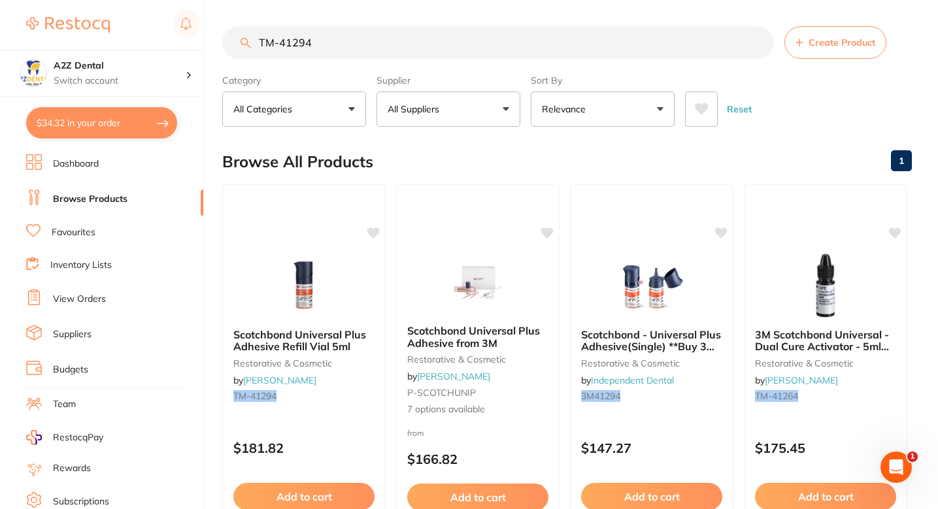
click at [430, 108] on p "All Suppliers" at bounding box center [416, 109] width 57 height 13
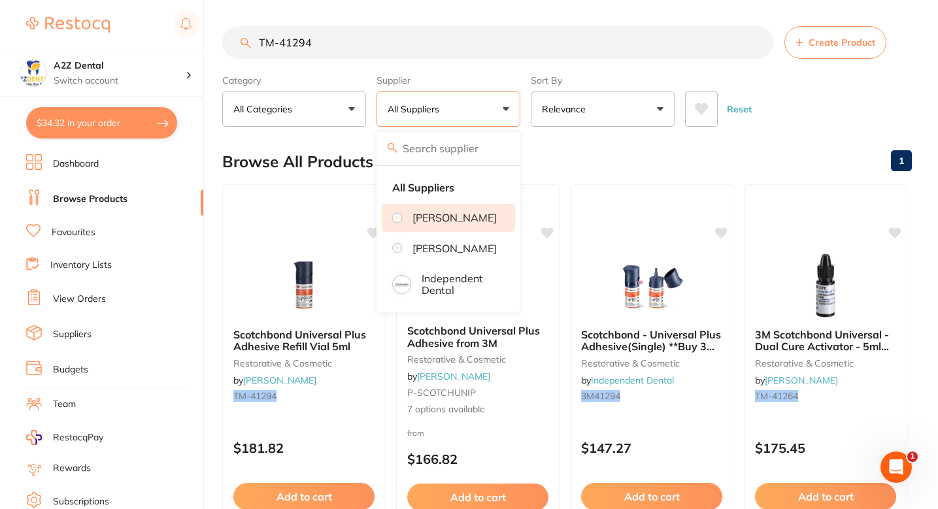
click at [453, 224] on p "[PERSON_NAME]" at bounding box center [455, 218] width 84 height 12
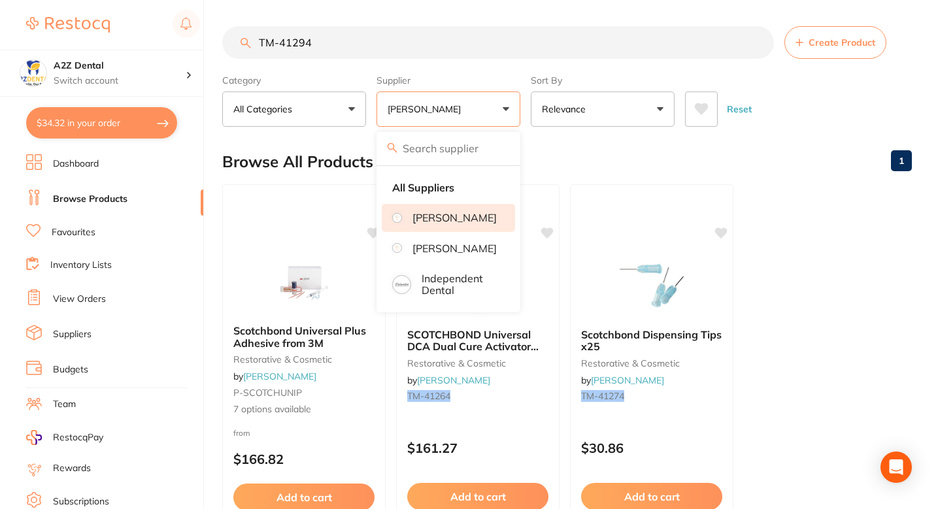
click at [566, 152] on div "Browse All Products 1" at bounding box center [567, 162] width 690 height 44
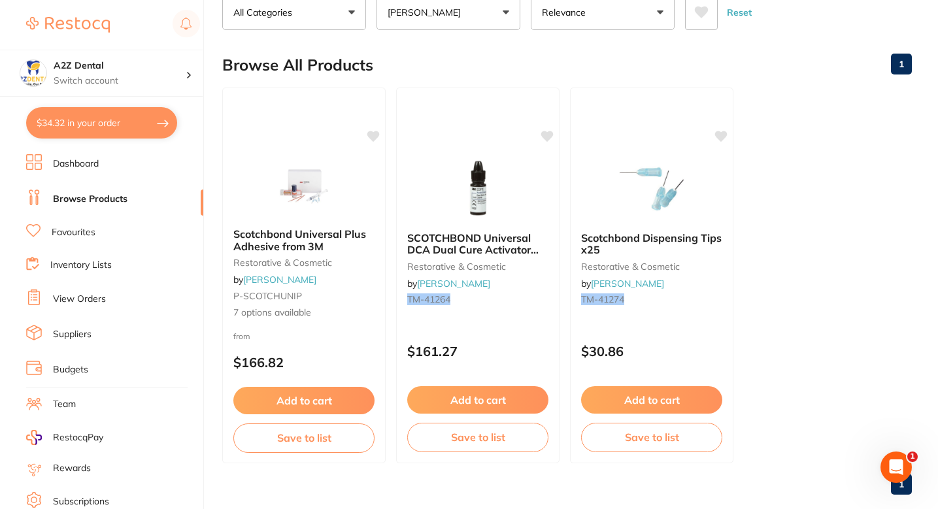
scroll to position [99, 0]
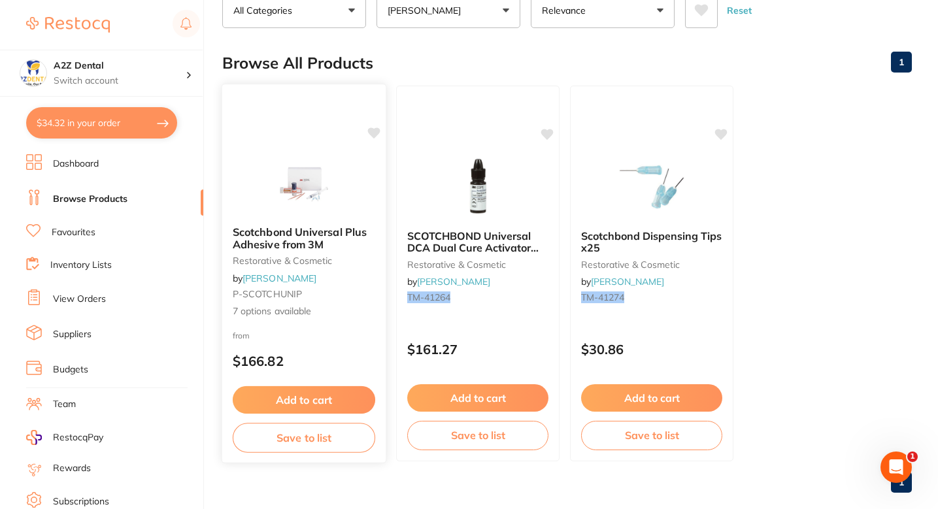
click at [357, 307] on span "7 options available" at bounding box center [304, 311] width 143 height 13
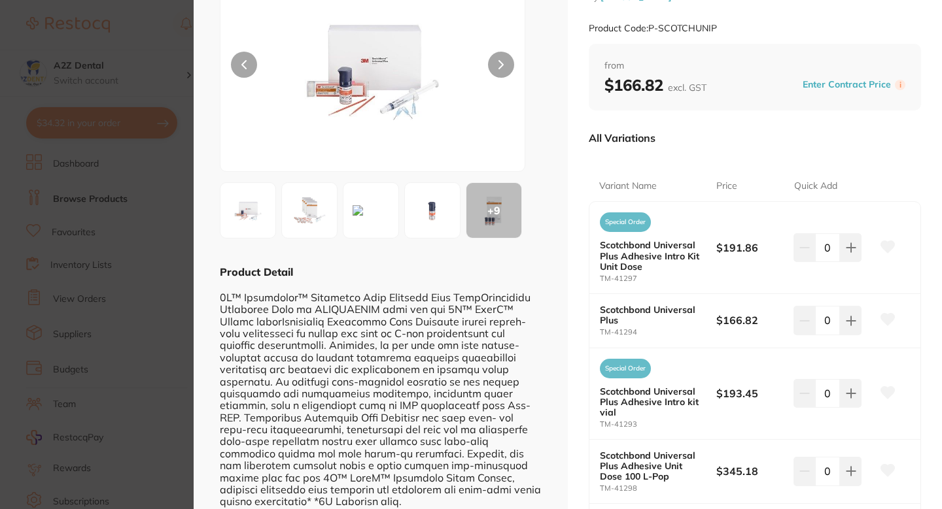
scroll to position [135, 0]
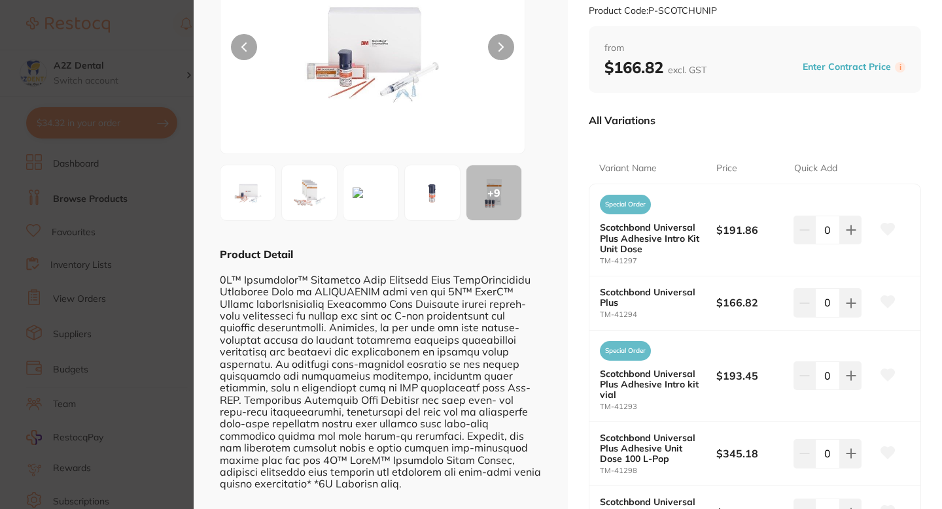
click at [881, 300] on icon at bounding box center [888, 302] width 14 height 12
click at [126, 258] on section "Scotchbond Universal Plus Adhesive from 3M restorative & cosmetic by [PERSON_NA…" at bounding box center [471, 254] width 942 height 509
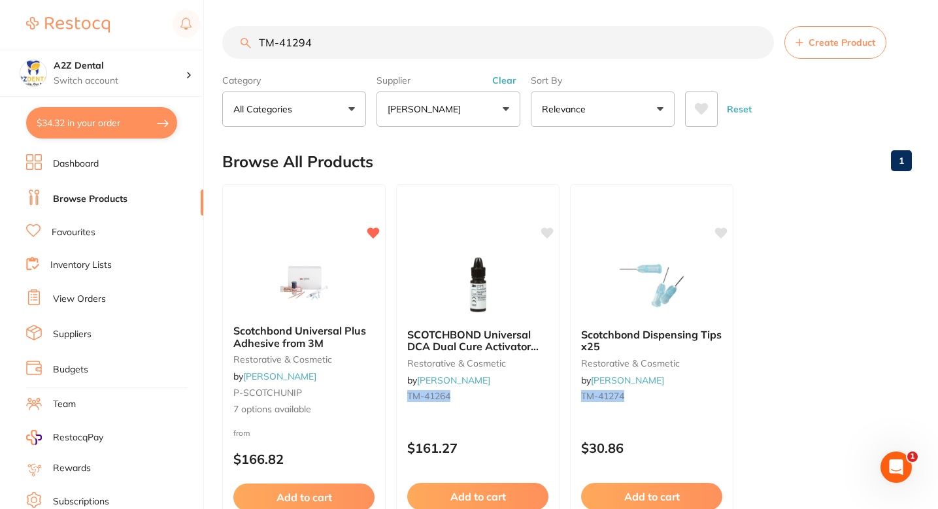
click at [370, 35] on input "TM-41294" at bounding box center [498, 42] width 552 height 33
paste input "Item / Description"
type input "Item / Description"
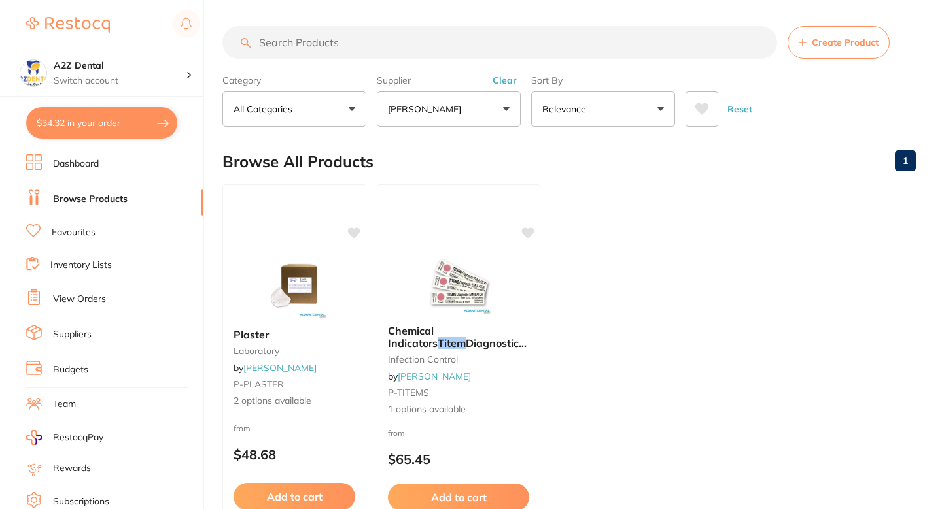
click at [678, 290] on section "Browse All Products 1 Plaster laboratory by [PERSON_NAME] P-PLASTER 2 options a…" at bounding box center [568, 371] width 693 height 462
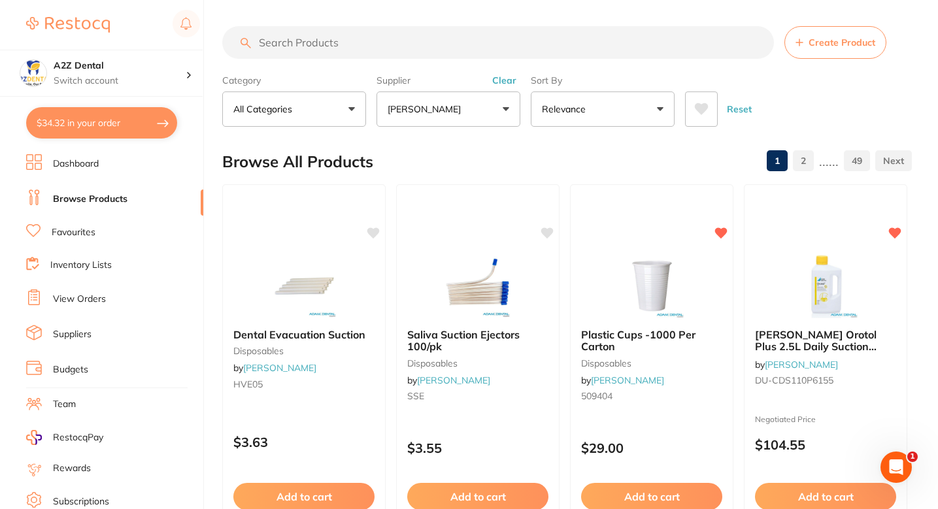
click at [413, 146] on div "Browse All Products 1 2 ...... 49" at bounding box center [567, 162] width 690 height 44
click at [488, 146] on div "Browse All Products 1 2 ...... 49" at bounding box center [567, 162] width 690 height 44
click at [456, 46] on input "search" at bounding box center [498, 42] width 552 height 33
click at [373, 37] on input "search" at bounding box center [498, 42] width 552 height 33
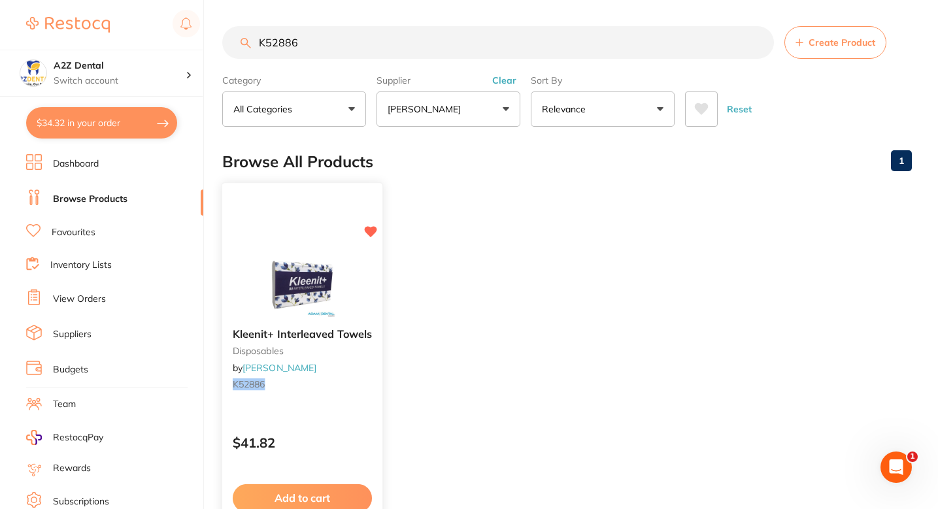
click at [362, 401] on div "Kleenit+ Interleaved Towels disposables by [PERSON_NAME] K52886" at bounding box center [302, 362] width 160 height 88
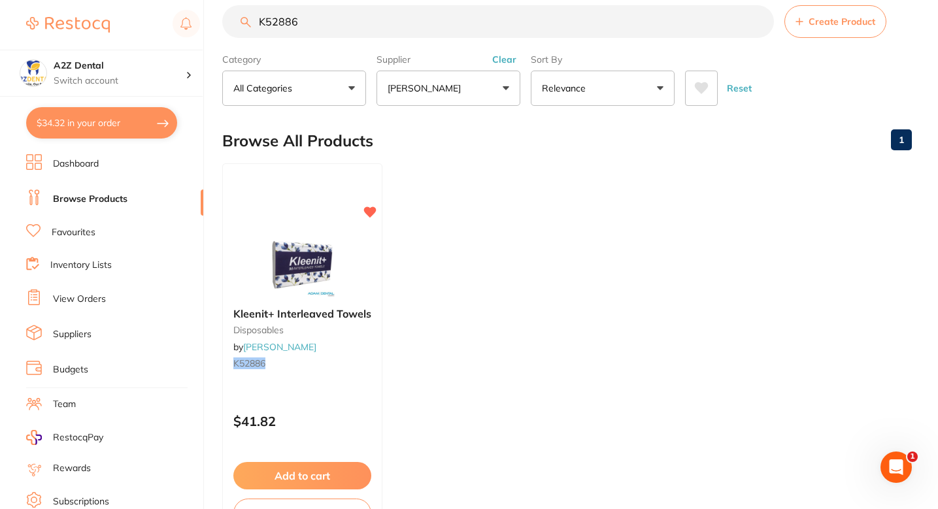
click at [375, 29] on input "K52886" at bounding box center [498, 21] width 552 height 33
paste input "PCLTO3"
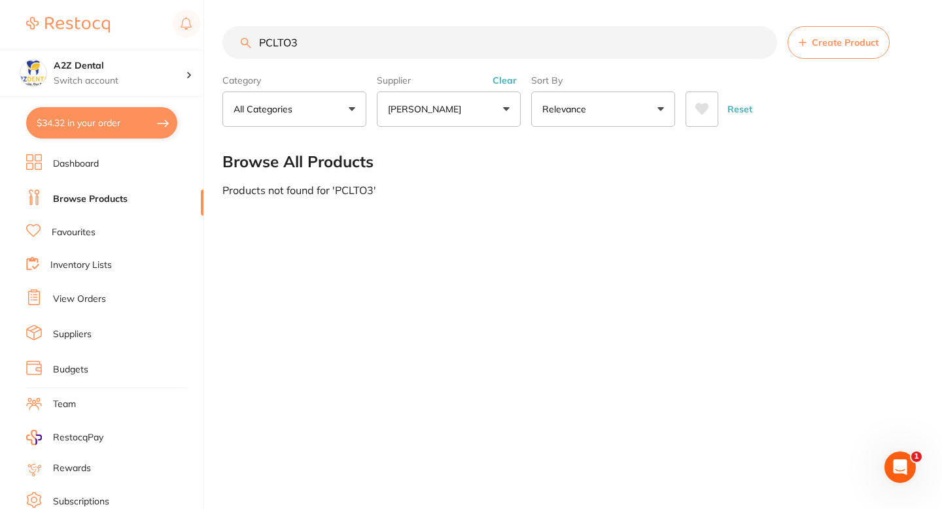
click at [464, 120] on button "[PERSON_NAME]" at bounding box center [449, 109] width 144 height 35
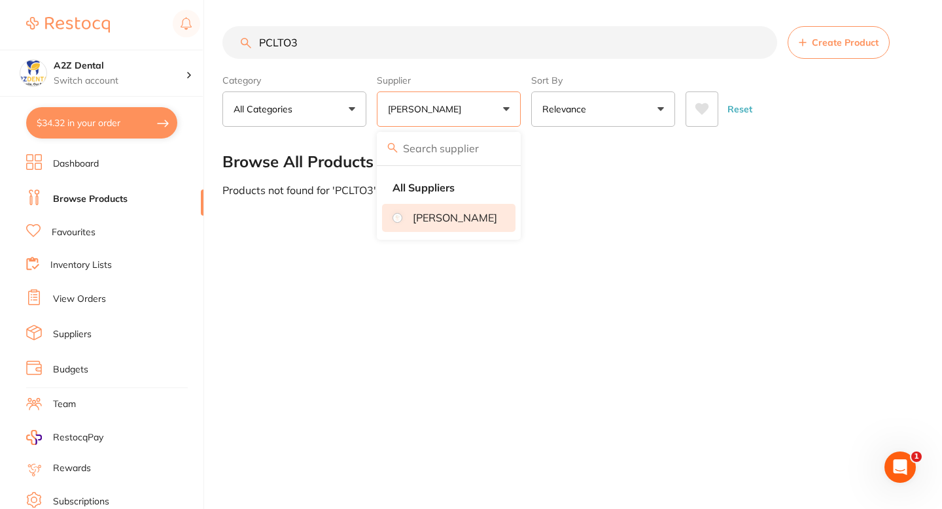
click at [311, 259] on div "PCLTO3 Create Product Category All Categories All Categories No categories foun…" at bounding box center [581, 254] width 719 height 509
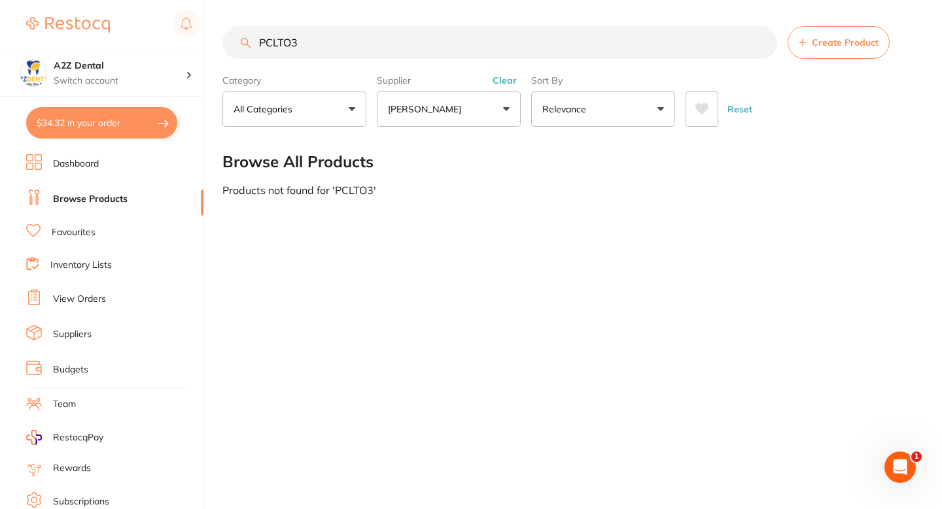
click at [330, 39] on input "PCLTO3" at bounding box center [499, 42] width 555 height 33
paste input "Latch Type Prophy Cup Non-Latex 144/pk"
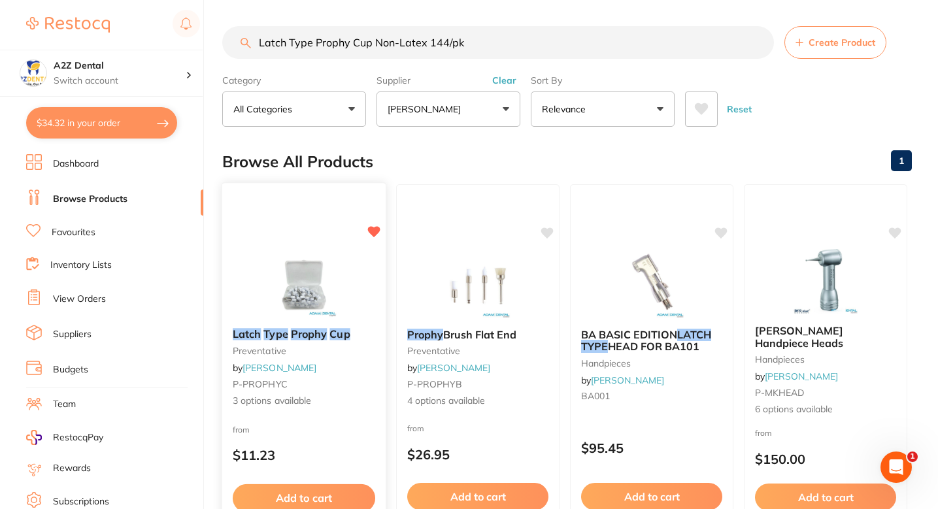
click at [351, 385] on small "P-PROPHYC" at bounding box center [304, 384] width 143 height 10
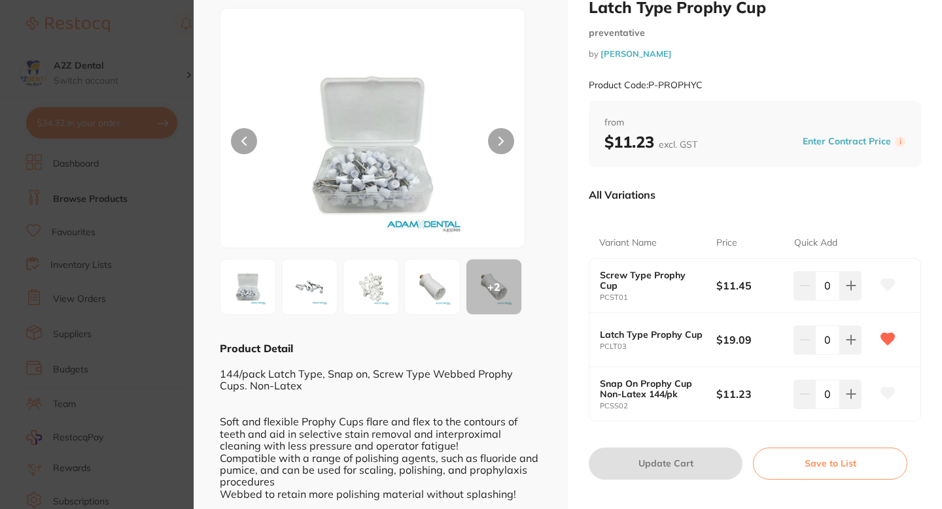
scroll to position [45, 0]
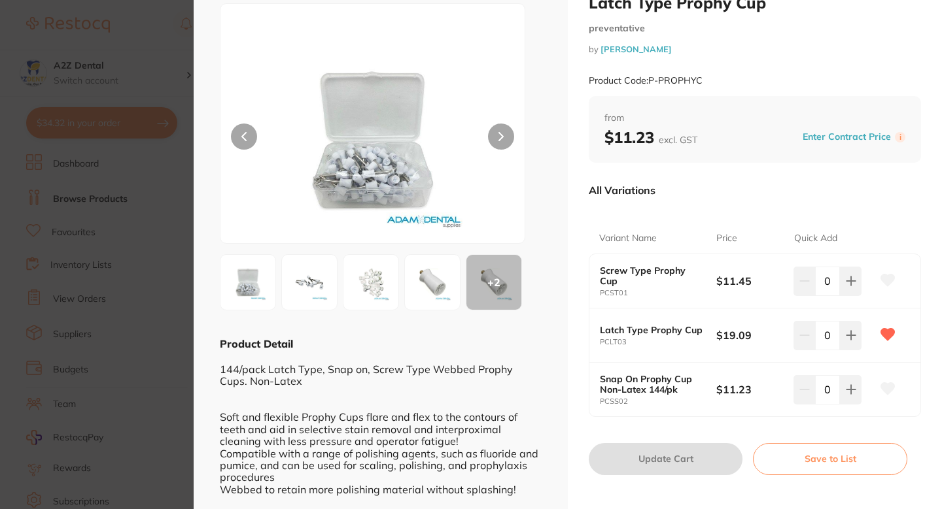
click at [174, 224] on section "Latch Type Prophy Cup preventative by [PERSON_NAME] Product Code: P-PROPHYC ESC…" at bounding box center [471, 254] width 942 height 509
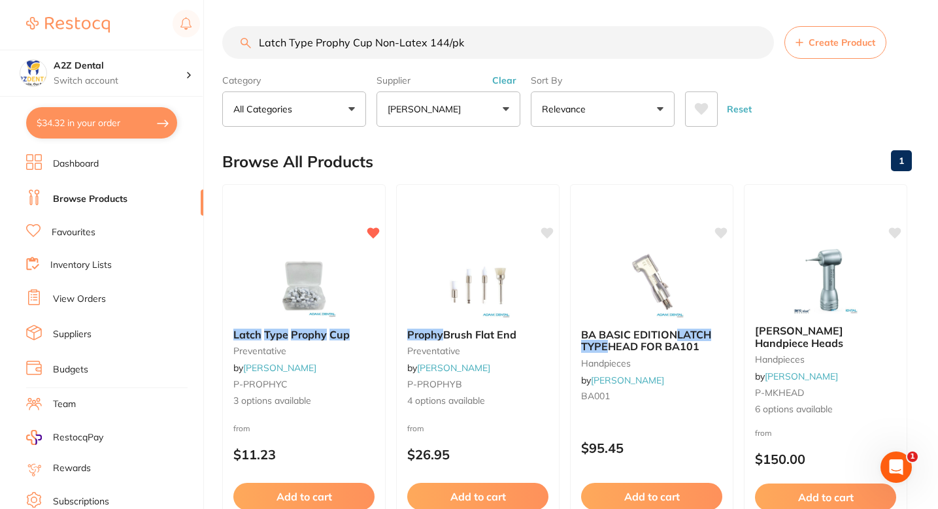
click at [560, 35] on input "Latch Type Prophy Cup Non-Latex 144/pk" at bounding box center [498, 42] width 552 height 33
paste input "SS57130"
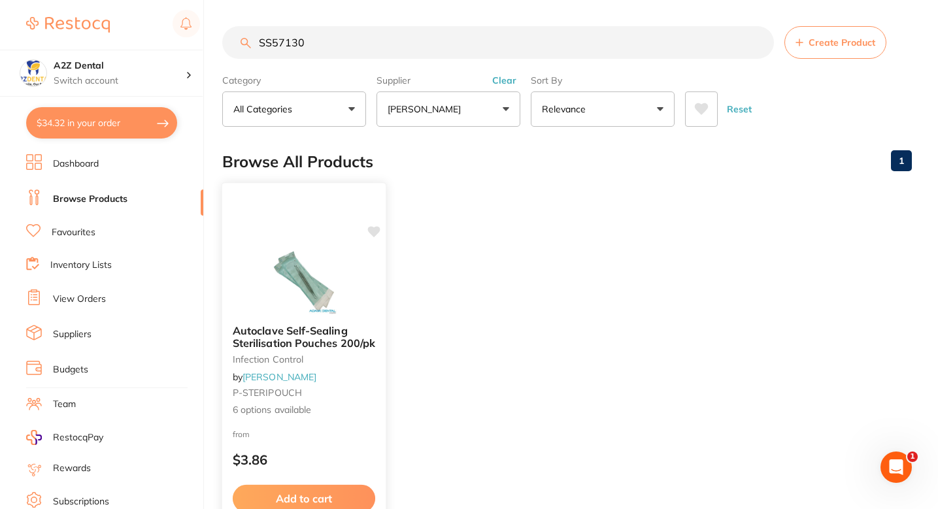
click at [380, 374] on div "Autoclave Self-Sealing Sterilisation Pouches 200/pk infection control by [PERSO…" at bounding box center [304, 371] width 164 height 113
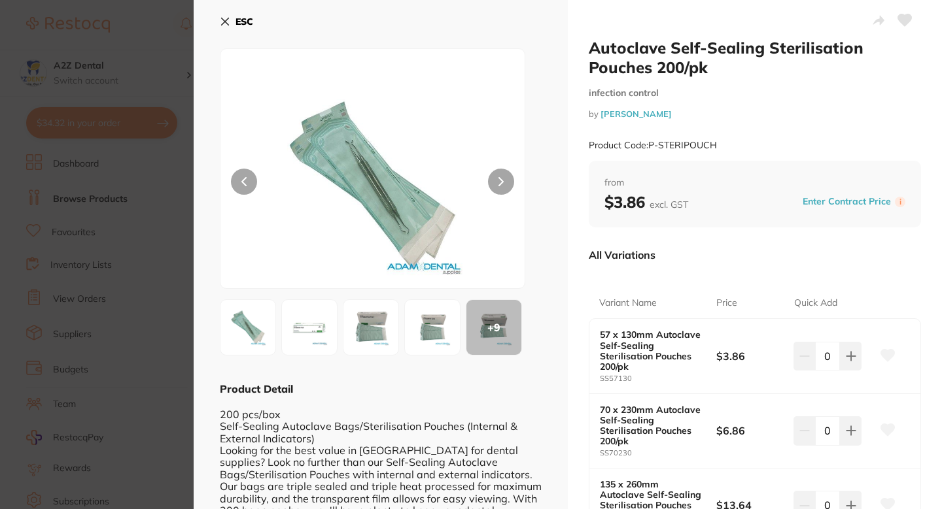
click at [148, 326] on section "Autoclave Self-Sealing Sterilisation Pouches 200/pk infection control by [PERSO…" at bounding box center [471, 254] width 942 height 509
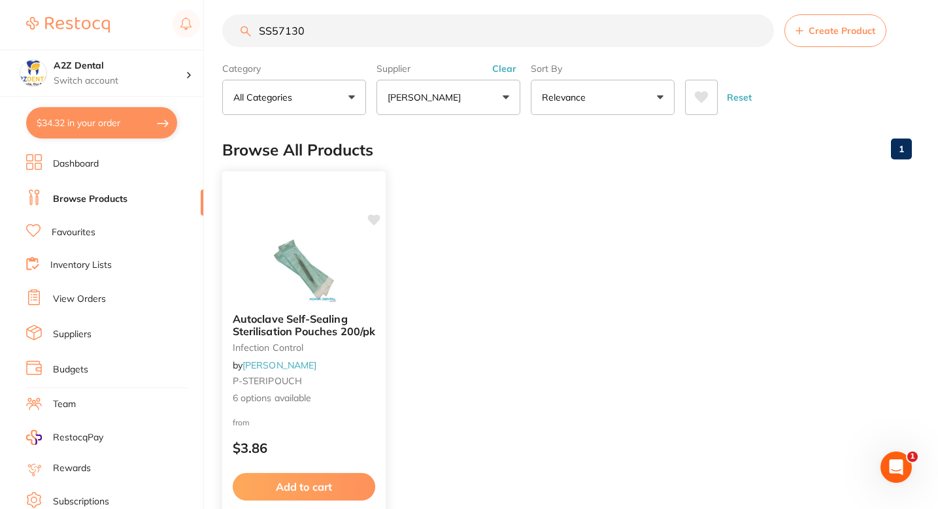
click at [349, 391] on div "Autoclave Self-Sealing Sterilisation Pouches 200/pk infection control by [PERSO…" at bounding box center [304, 359] width 164 height 113
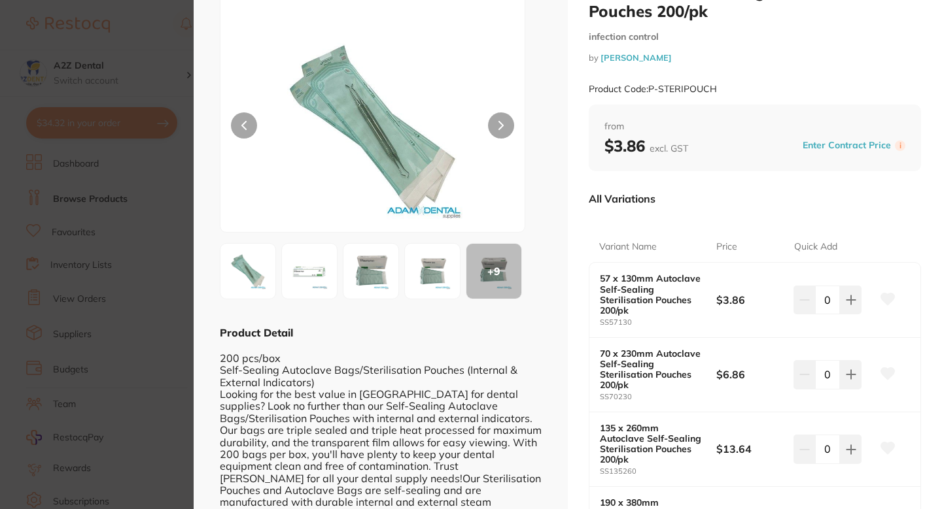
click at [897, 289] on button at bounding box center [887, 300] width 33 height 33
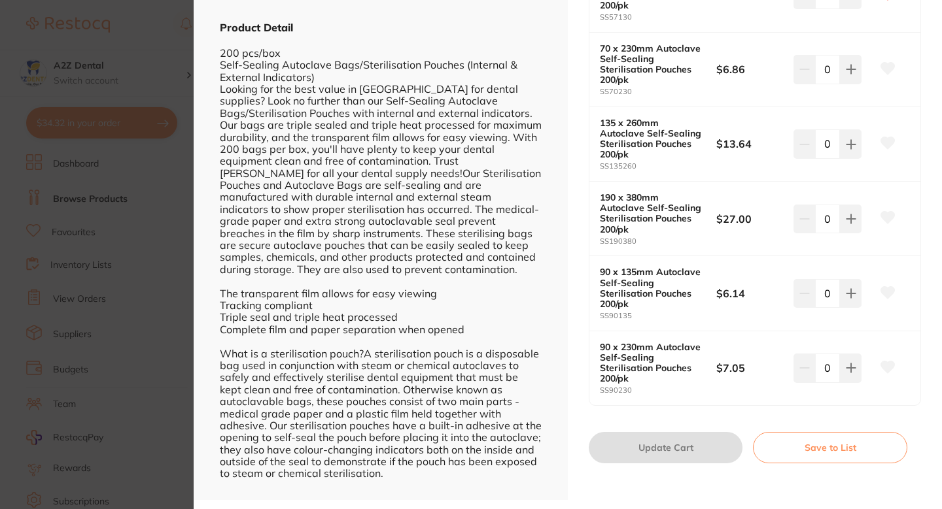
scroll to position [362, 0]
click at [885, 301] on button at bounding box center [887, 293] width 33 height 33
click at [883, 360] on icon at bounding box center [887, 366] width 14 height 13
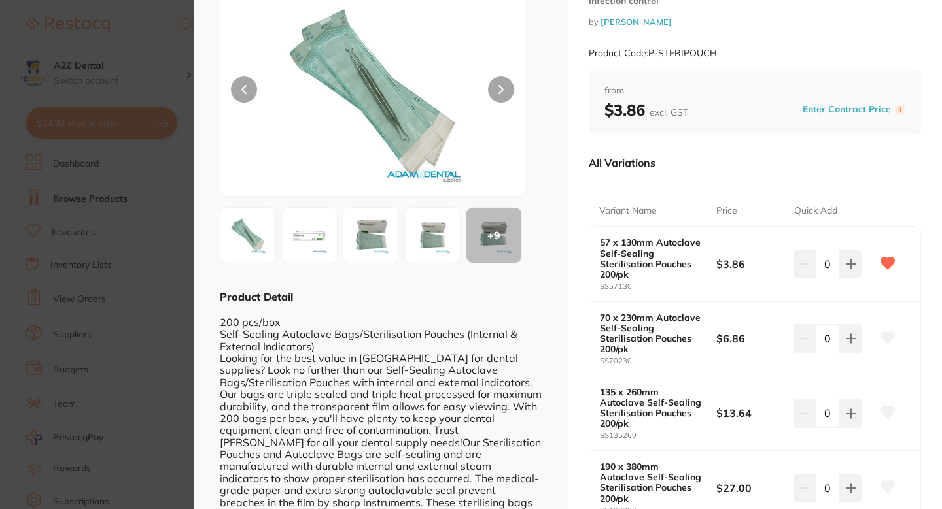
scroll to position [97, 0]
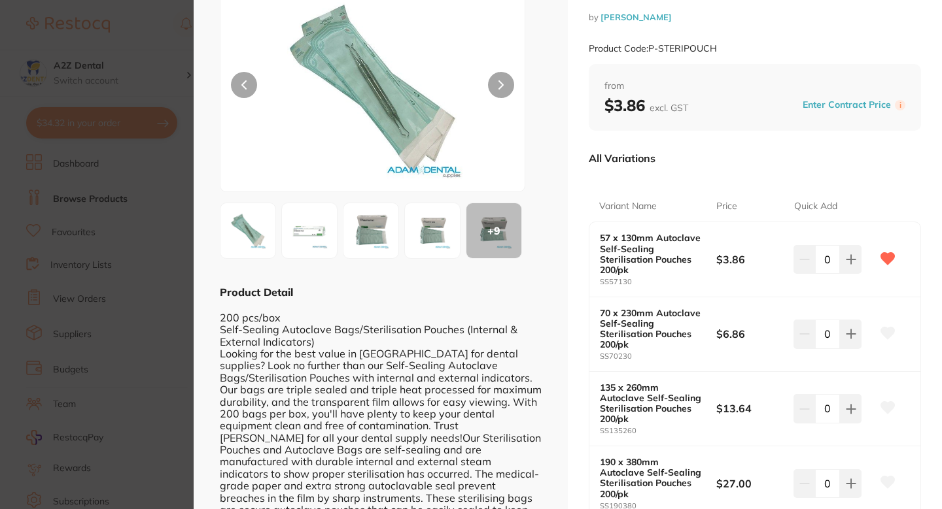
click at [176, 240] on section "Autoclave Self-Sealing Sterilisation Pouches 200/pk infection control by [PERSO…" at bounding box center [471, 254] width 942 height 509
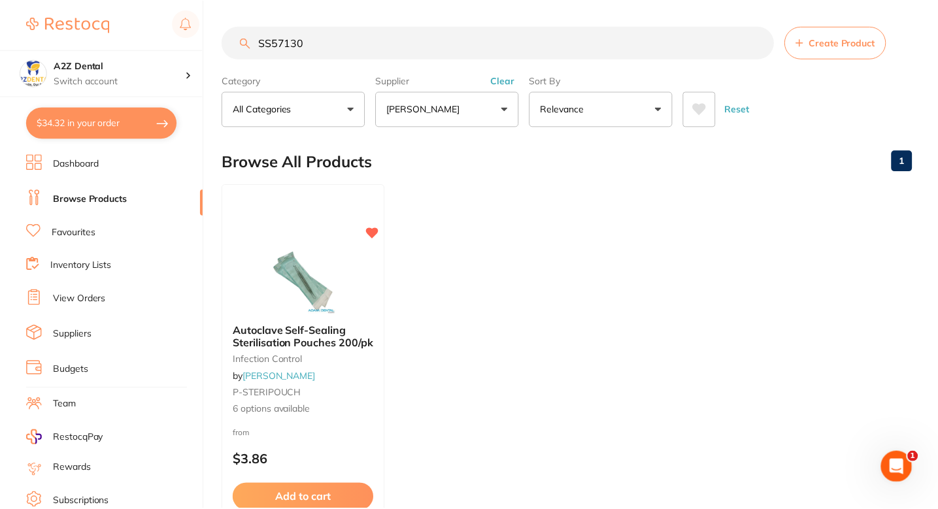
scroll to position [12, 0]
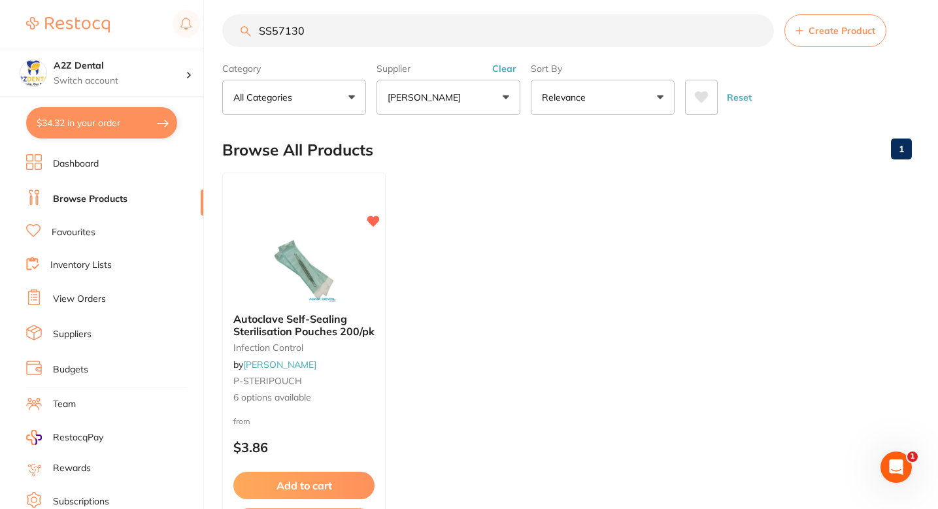
click at [390, 43] on input "SS57130" at bounding box center [498, 30] width 552 height 33
paste input "200/Box IDSCOD1159"
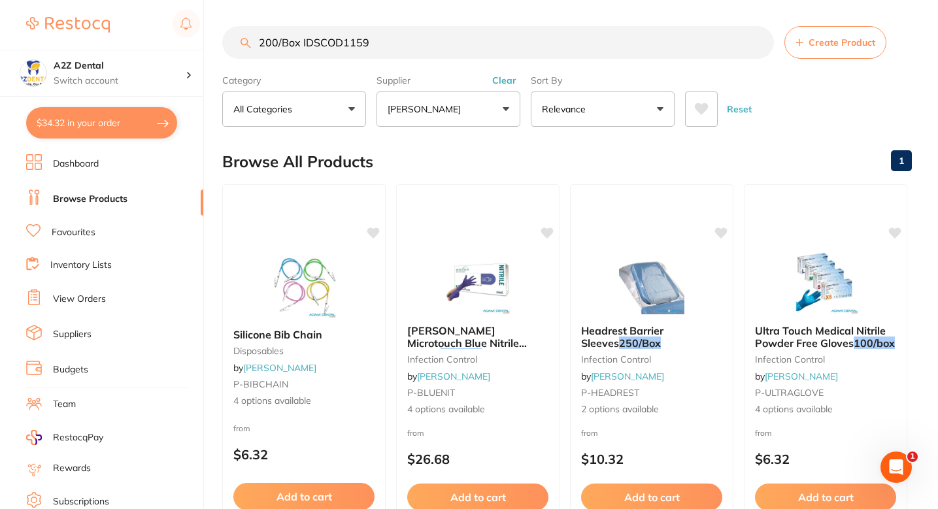
click at [304, 44] on input "200/Box IDSCOD1159" at bounding box center [498, 42] width 552 height 33
drag, startPoint x: 304, startPoint y: 44, endPoint x: 191, endPoint y: 44, distance: 113.1
click at [191, 44] on div "$34.32 A2Z Dental Switch account A2Z Dental $34.32 in your order Dashboard Brow…" at bounding box center [469, 254] width 938 height 509
click at [304, 43] on input "200/Box IDSCOD1159" at bounding box center [498, 42] width 552 height 33
click at [302, 43] on input "200/Box IDSCOD1159" at bounding box center [498, 42] width 552 height 33
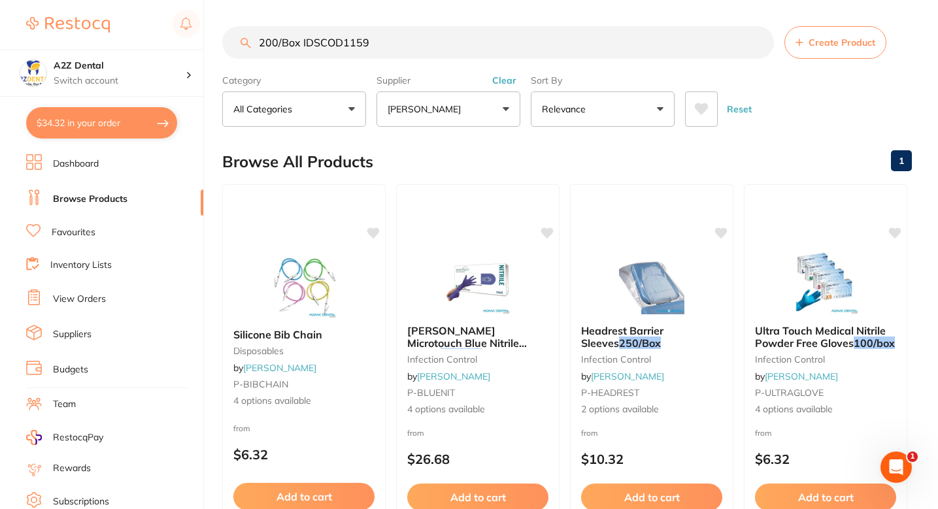
click at [291, 43] on input "200/Box IDSCOD1159" at bounding box center [498, 42] width 552 height 33
drag, startPoint x: 291, startPoint y: 43, endPoint x: 271, endPoint y: 43, distance: 19.6
click at [272, 43] on input "200/Box IDSCOD1159" at bounding box center [498, 42] width 552 height 33
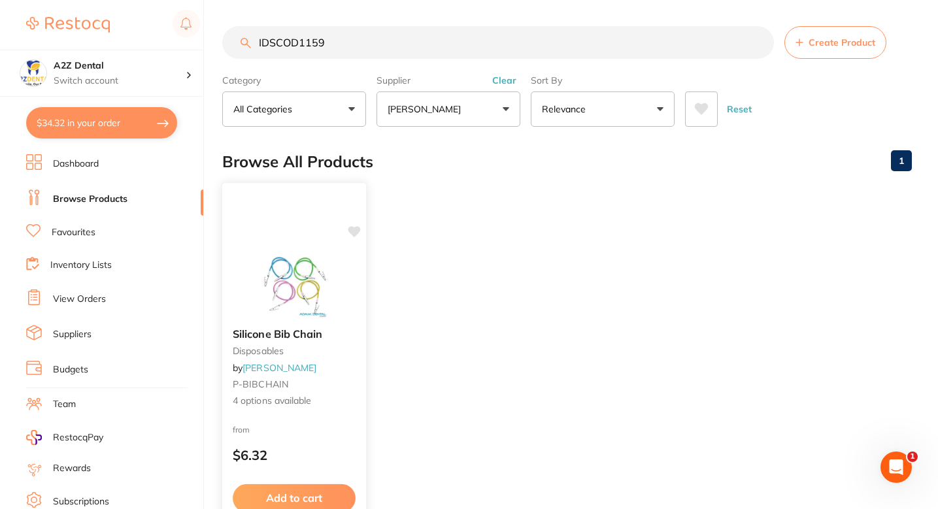
click at [309, 273] on img at bounding box center [294, 285] width 86 height 66
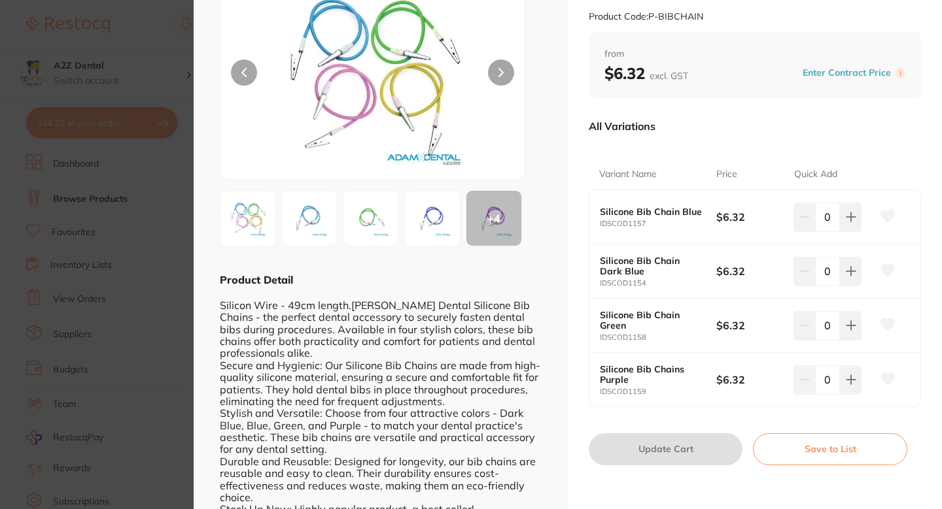
scroll to position [82, 0]
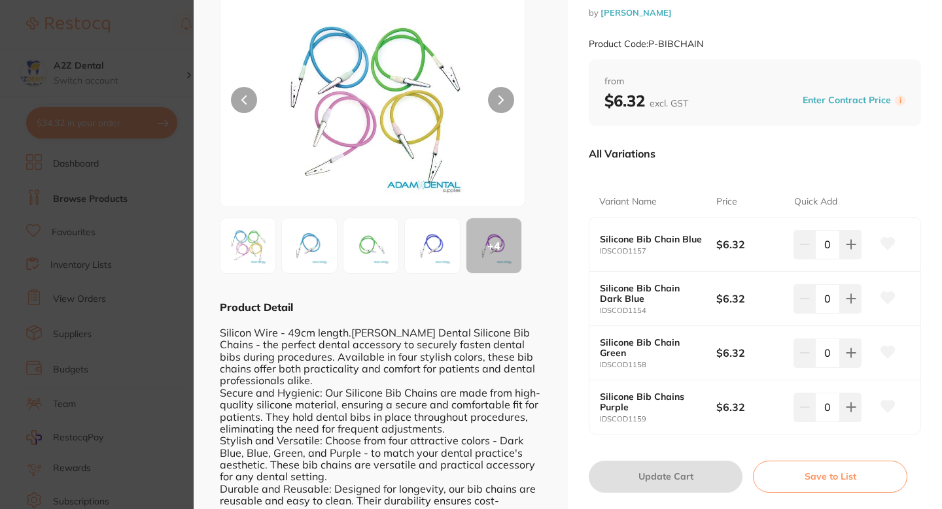
click at [157, 309] on section "Silicone Bib Chain disposables by [PERSON_NAME] Product Code: P-BIBCHAIN ESC + …" at bounding box center [471, 254] width 942 height 509
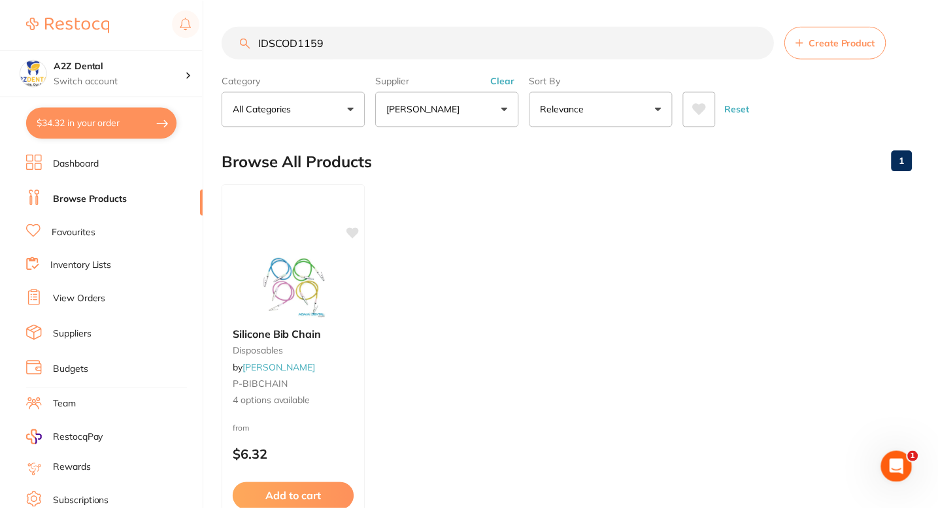
scroll to position [12, 0]
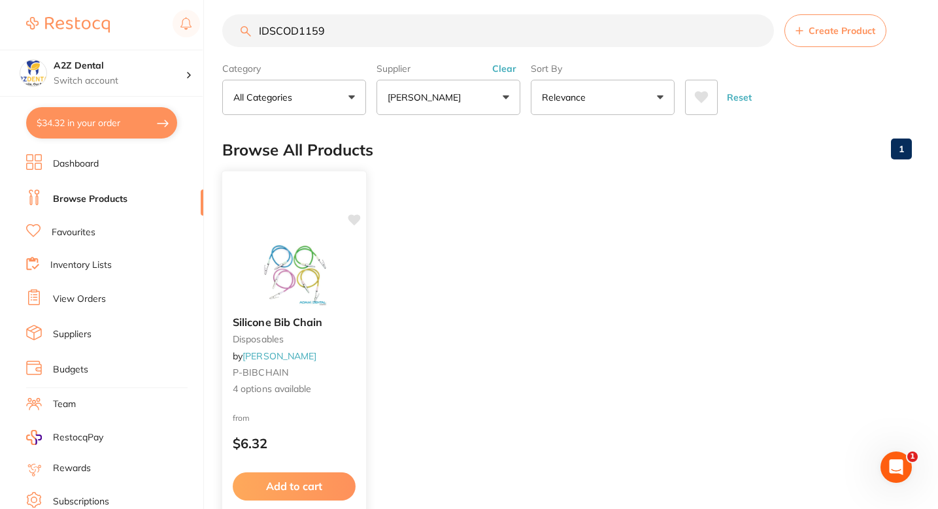
click at [343, 278] on div at bounding box center [294, 273] width 144 height 66
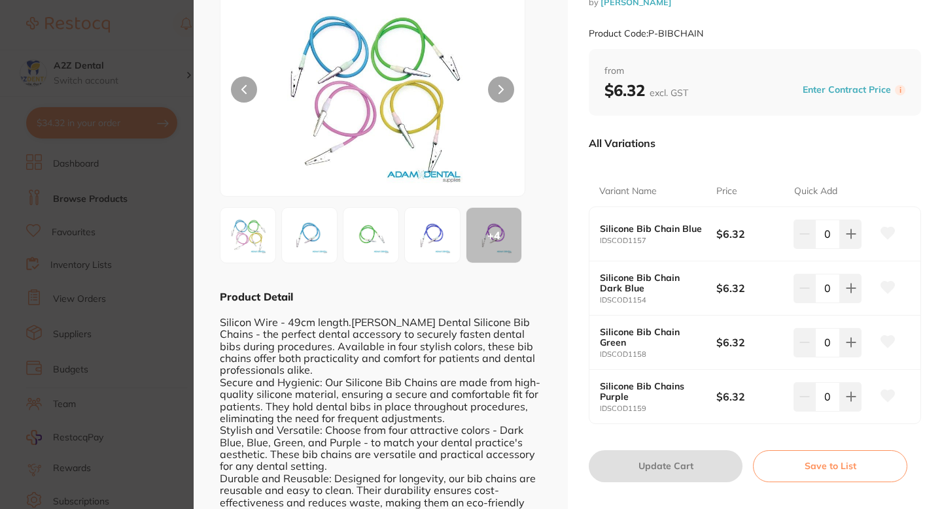
click at [888, 395] on icon at bounding box center [888, 396] width 14 height 12
click at [132, 203] on section "Silicone Bib Chain disposables by [PERSON_NAME] Product Code: P-BIBCHAIN ESC + …" at bounding box center [471, 254] width 942 height 509
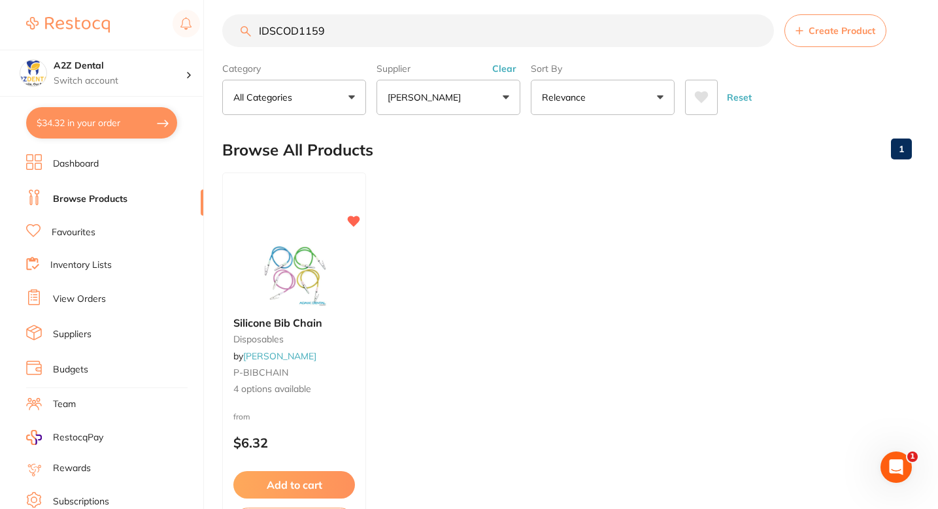
click at [309, 35] on input "IDSCOD1159" at bounding box center [498, 30] width 552 height 33
paste input "AD-4ART100"
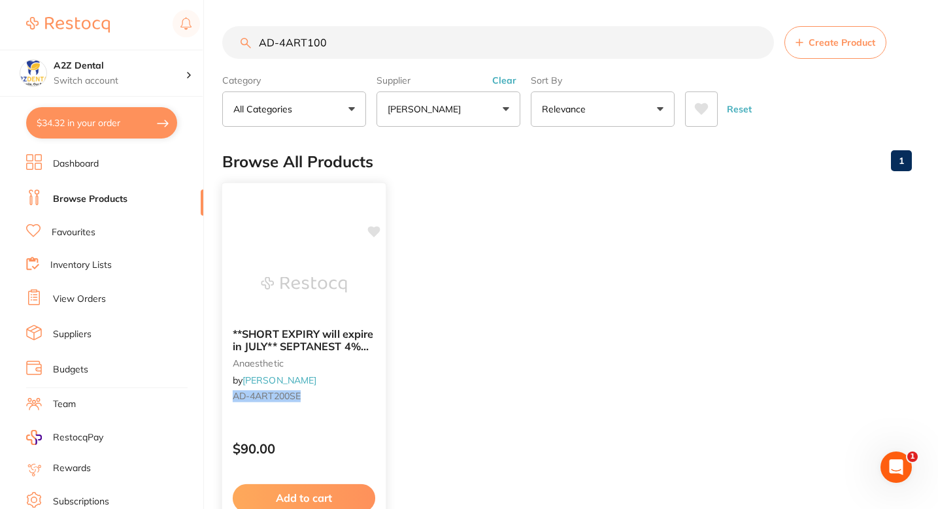
scroll to position [0, 0]
click at [426, 332] on ul "**SHORT EXPIRY will expire in JULY** SEPTANEST 4% with 1:200000 [MEDICAL_DATA] …" at bounding box center [567, 372] width 690 height 376
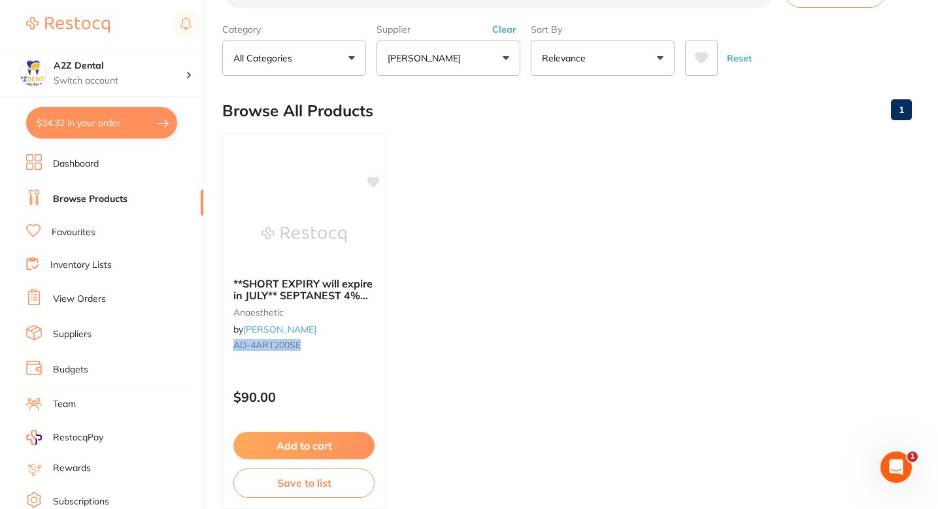
scroll to position [58, 0]
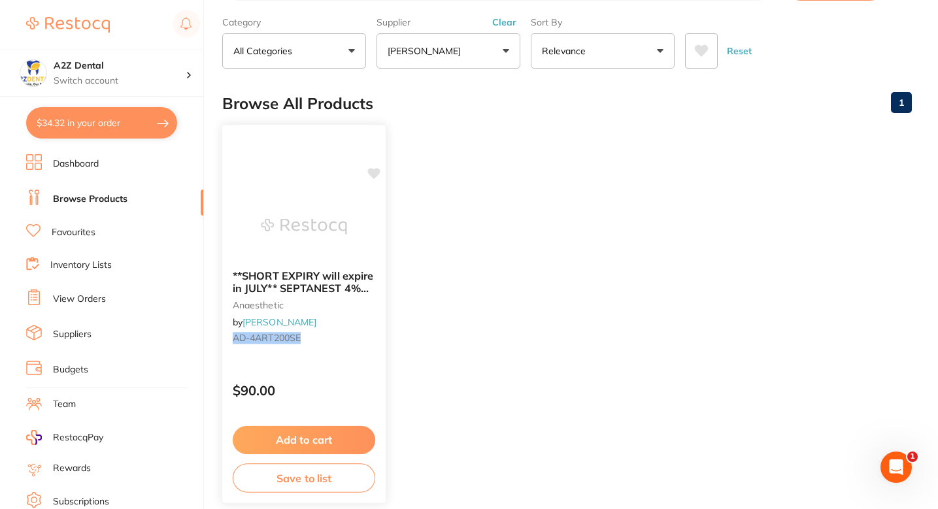
click at [375, 328] on div "**SHORT EXPIRY will expire in JULY** SEPTANEST 4% with 1:200000 [MEDICAL_DATA] …" at bounding box center [304, 310] width 164 height 100
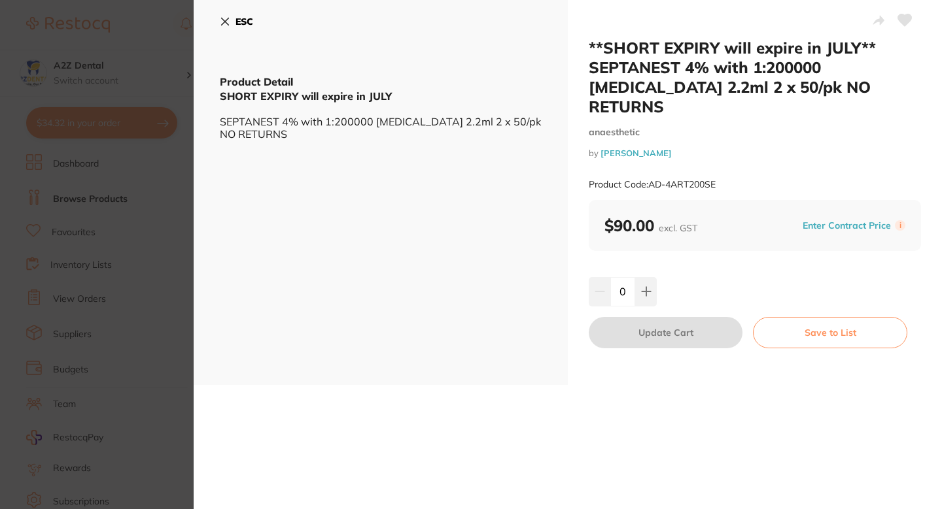
click at [719, 277] on div "0" at bounding box center [755, 291] width 332 height 29
click at [114, 233] on section "**SHORT EXPIRY will expire in JULY** SEPTANEST 4% with 1:200000 [MEDICAL_DATA] …" at bounding box center [471, 254] width 942 height 509
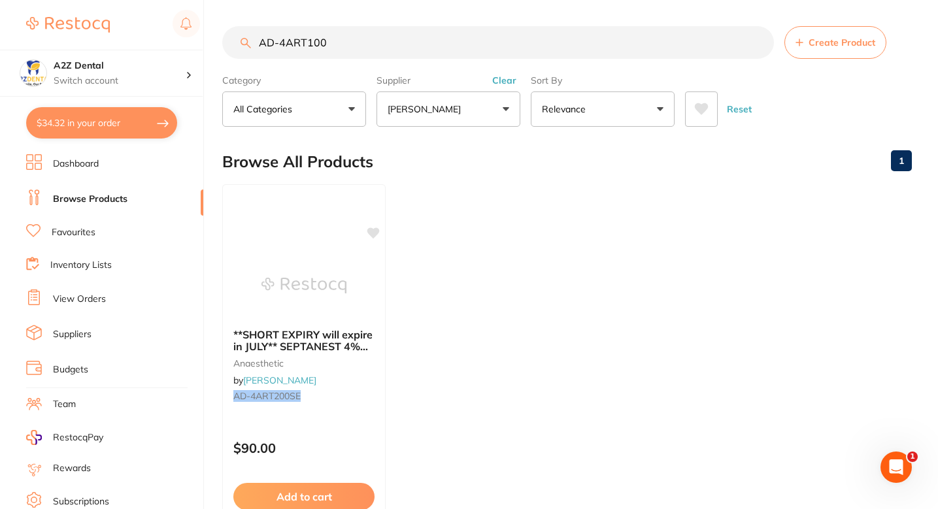
click at [375, 59] on section "AD-4ART100 Create Product Category All Categories All Categories anaesthetic Cl…" at bounding box center [567, 76] width 690 height 101
click at [357, 50] on input "AD-4ART100" at bounding box center [498, 42] width 552 height 33
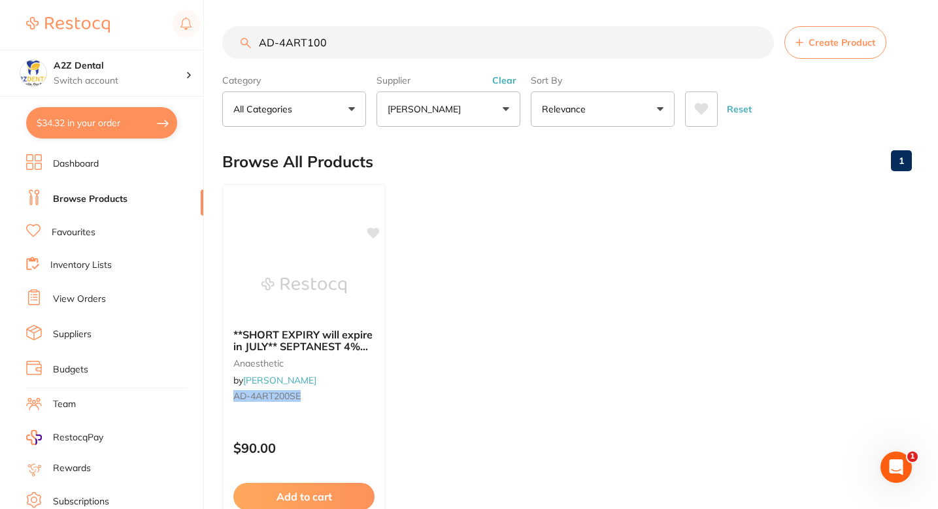
click at [357, 50] on input "AD-4ART100" at bounding box center [498, 42] width 552 height 33
click at [504, 230] on ul "**SHORT EXPIRY will expire in JULY** SEPTANEST 4% with 1:200000 [MEDICAL_DATA] …" at bounding box center [567, 372] width 690 height 376
click at [475, 224] on ul "**SHORT EXPIRY will expire in JULY** SEPTANEST 4% with 1:200000 [MEDICAL_DATA] …" at bounding box center [567, 372] width 690 height 376
click at [363, 26] on input "AD-4ART100" at bounding box center [498, 42] width 552 height 33
click at [363, 42] on input "AD-4ART100" at bounding box center [498, 42] width 552 height 33
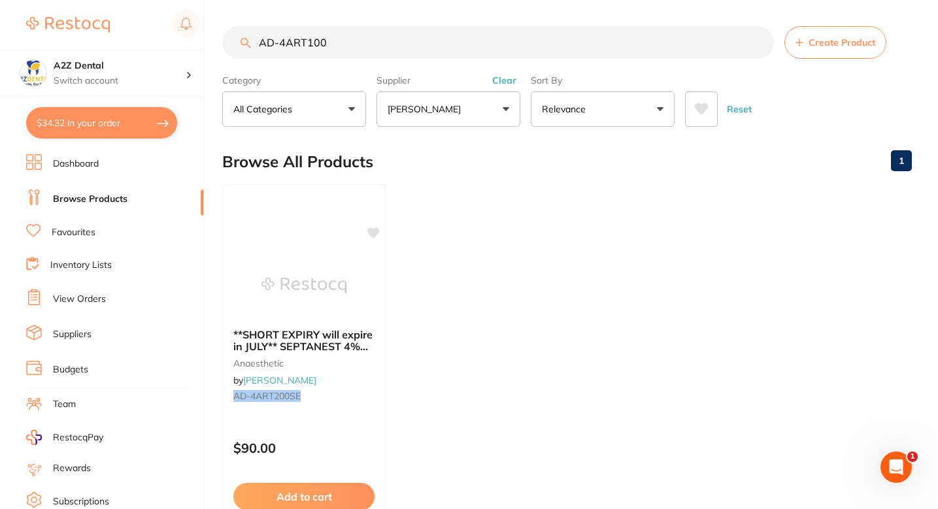
click at [363, 42] on input "AD-4ART100" at bounding box center [498, 42] width 552 height 33
click at [581, 299] on ul "**SHORT EXPIRY will expire in JULY** SEPTANEST 4% with 1:200000 [MEDICAL_DATA] …" at bounding box center [567, 372] width 690 height 376
click at [332, 38] on input "AD-4ART100" at bounding box center [498, 42] width 552 height 33
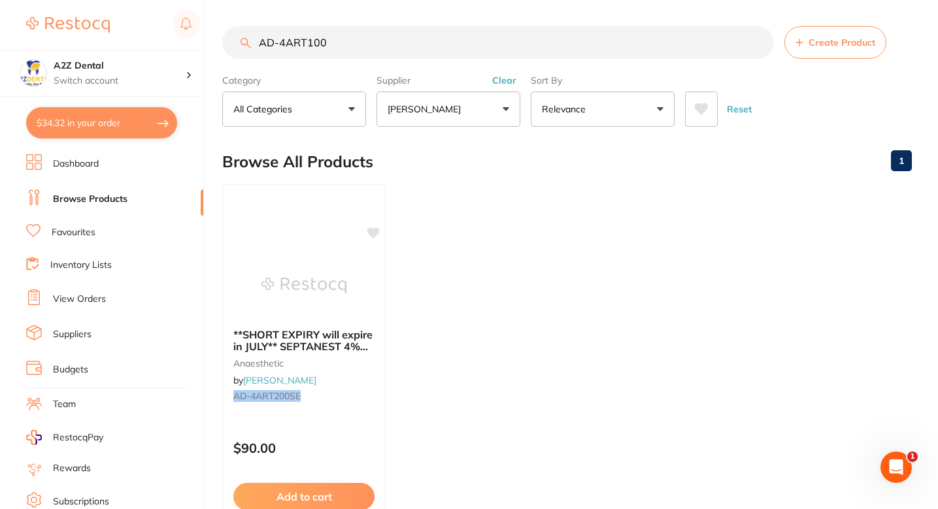
click at [332, 38] on input "AD-4ART100" at bounding box center [498, 42] width 552 height 33
paste input "SS5713"
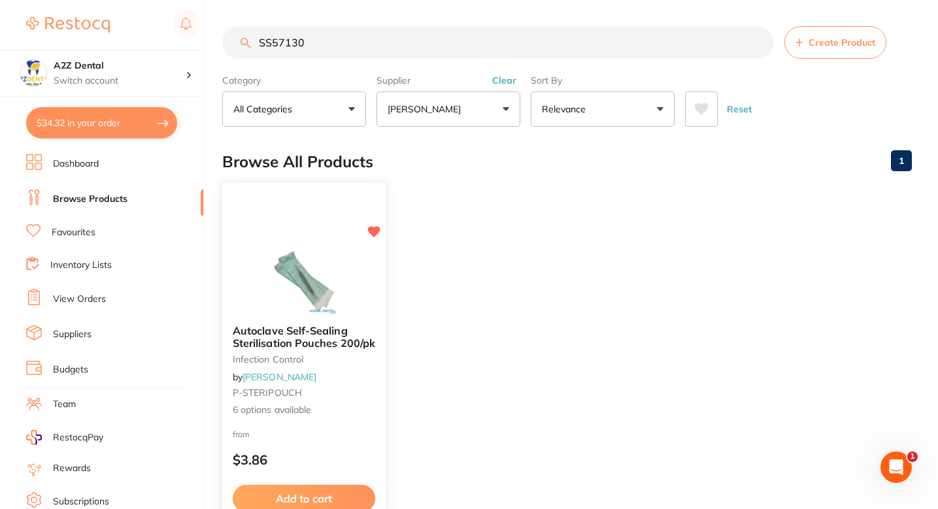
click at [357, 399] on div "Autoclave Self-Sealing Sterilisation Pouches 200/pk infection control by [PERSO…" at bounding box center [304, 371] width 164 height 113
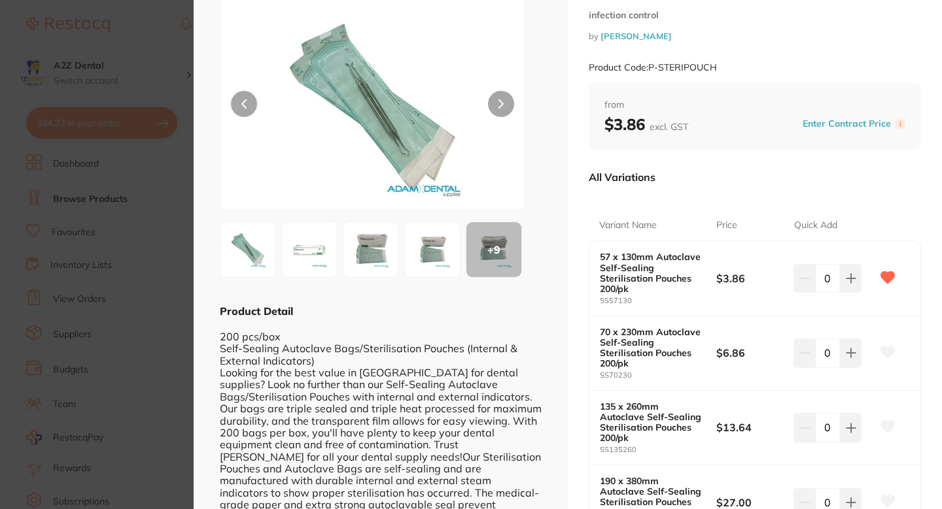
click at [169, 308] on section "Autoclave Self-Sealing Sterilisation Pouches 200/pk infection control by [PERSO…" at bounding box center [471, 254] width 942 height 509
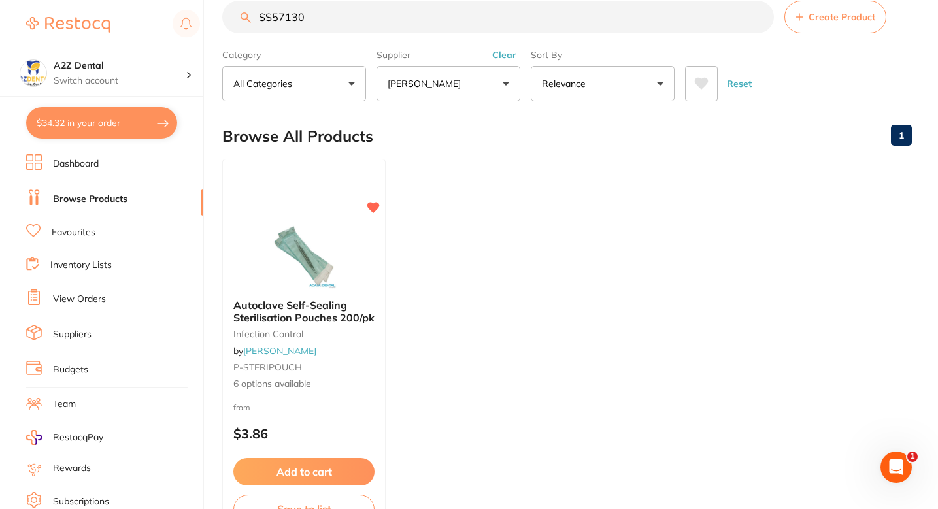
click at [497, 243] on ul "Autoclave Self-Sealing Sterilisation Pouches 200/pk infection control by [PERSO…" at bounding box center [567, 347] width 690 height 376
click at [454, 270] on ul "Autoclave Self-Sealing Sterilisation Pouches 200/pk infection control by [PERSO…" at bounding box center [567, 347] width 690 height 376
click at [343, 15] on input "SS57130" at bounding box center [498, 17] width 552 height 33
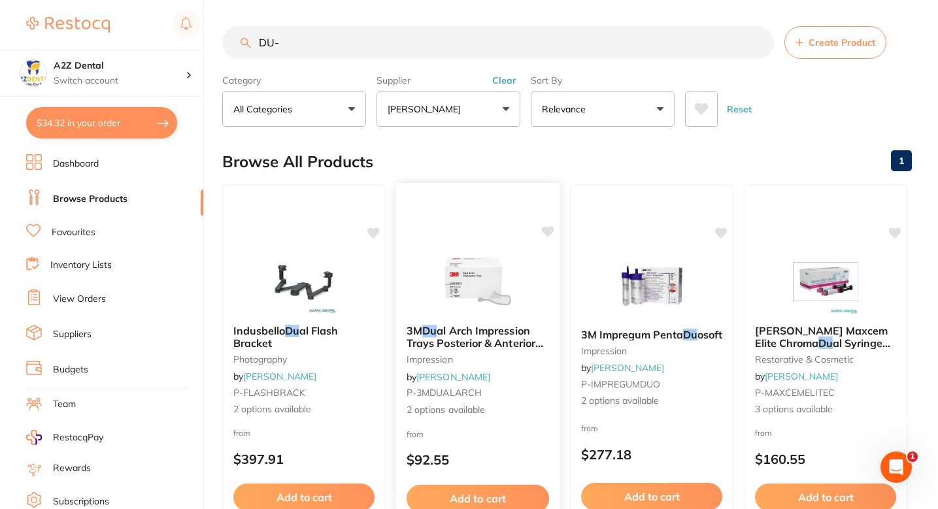
scroll to position [0, 0]
click at [354, 48] on input "DU-" at bounding box center [498, 42] width 552 height 33
type input "[PERSON_NAME] Orotol"
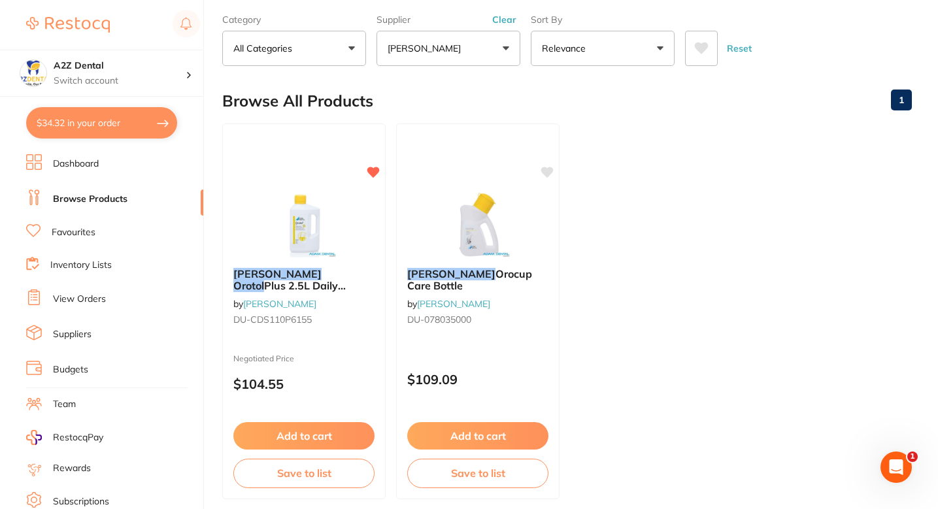
scroll to position [61, 0]
click at [609, 274] on ul "[PERSON_NAME] Orotol Plus 2.5L Daily Suction Cleaning by [PERSON_NAME] DU-CDS11…" at bounding box center [567, 311] width 690 height 376
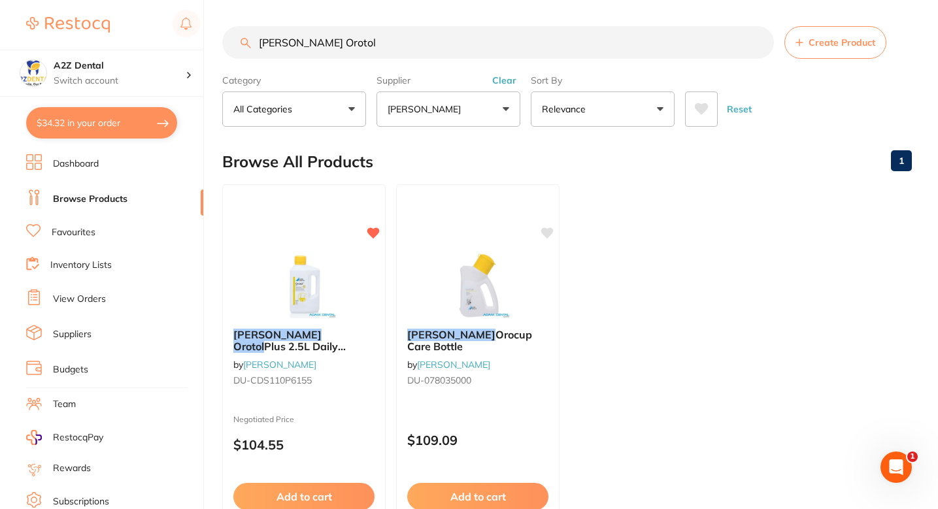
click at [612, 143] on div "Browse All Products 1" at bounding box center [567, 162] width 690 height 44
click at [532, 148] on div "Browse All Products 1" at bounding box center [567, 162] width 690 height 44
